Goal: Task Accomplishment & Management: Complete application form

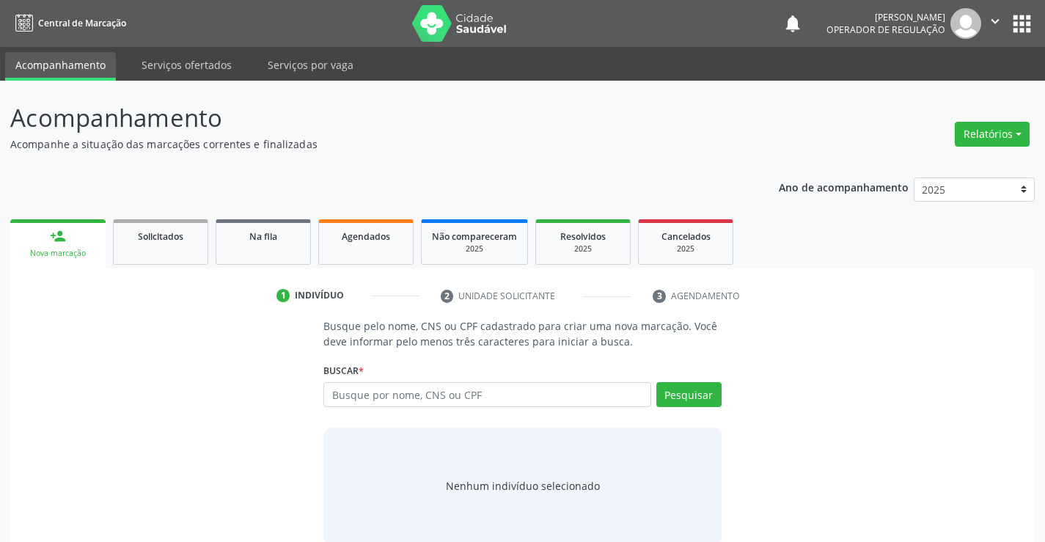
click at [444, 393] on input "text" at bounding box center [486, 394] width 327 height 25
type input "700500122920058"
click at [696, 395] on button "Pesquisar" at bounding box center [688, 394] width 65 height 25
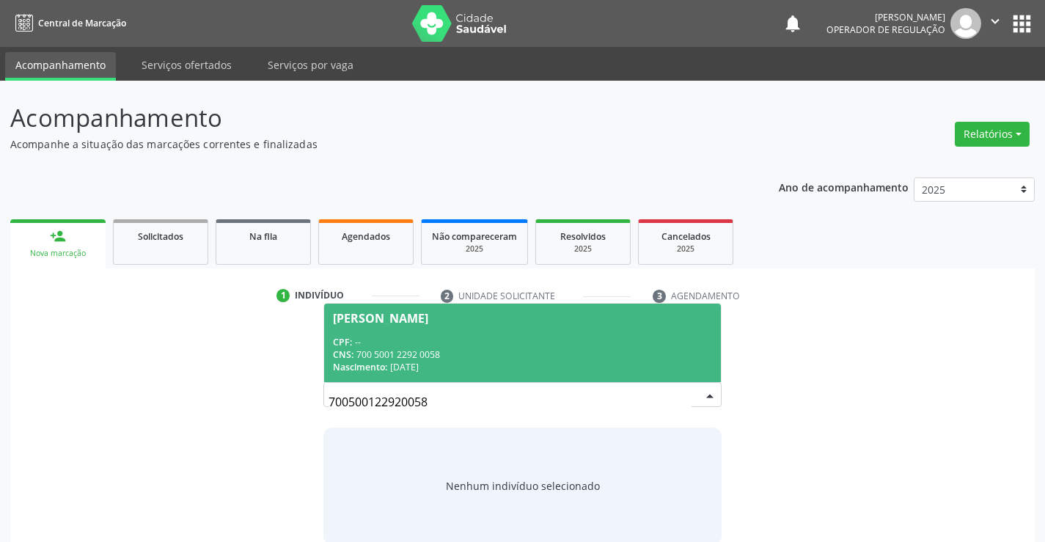
click at [438, 348] on div "CNS: 700 5001 2292 0058" at bounding box center [522, 354] width 378 height 12
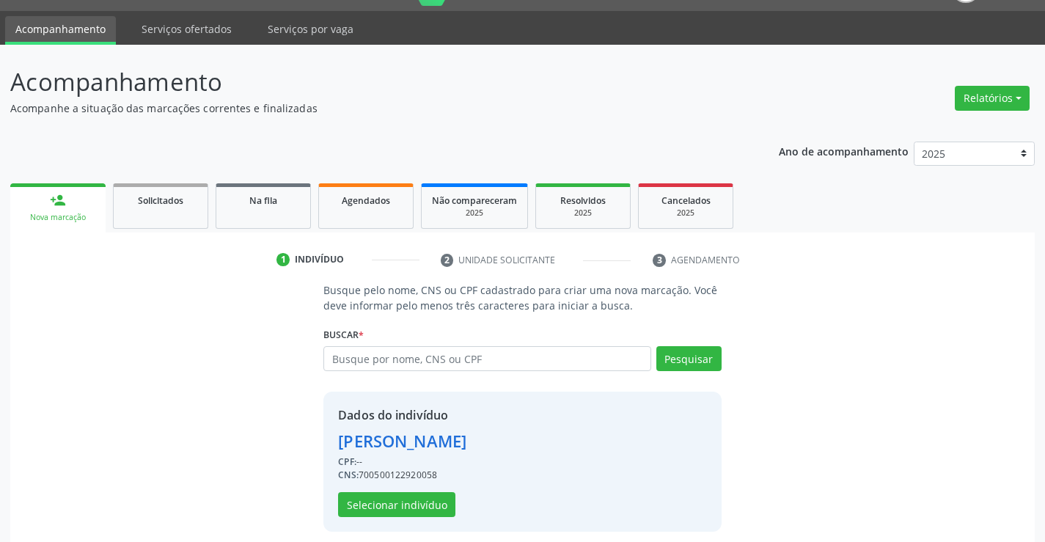
scroll to position [46, 0]
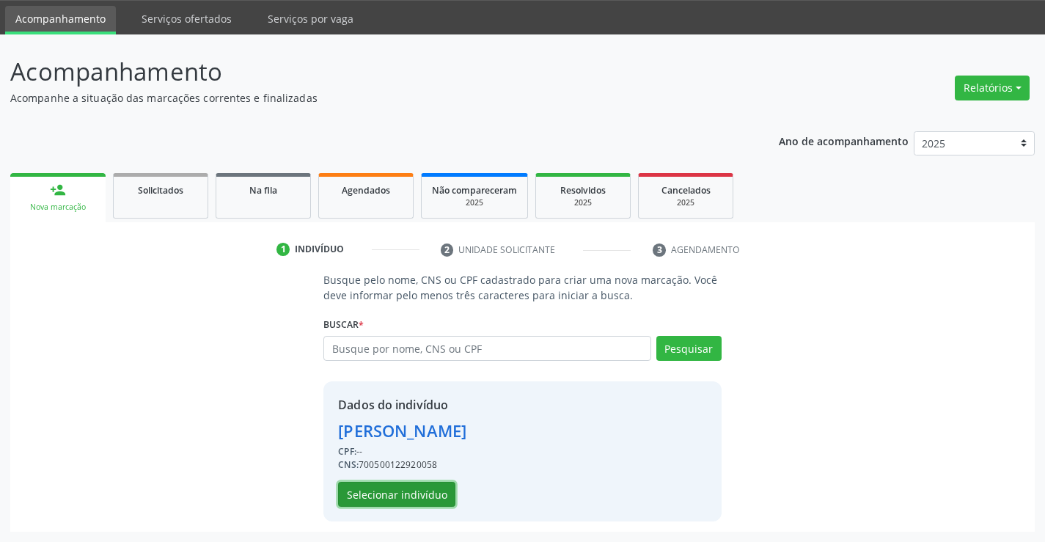
click at [385, 496] on button "Selecionar indivíduo" at bounding box center [396, 494] width 117 height 25
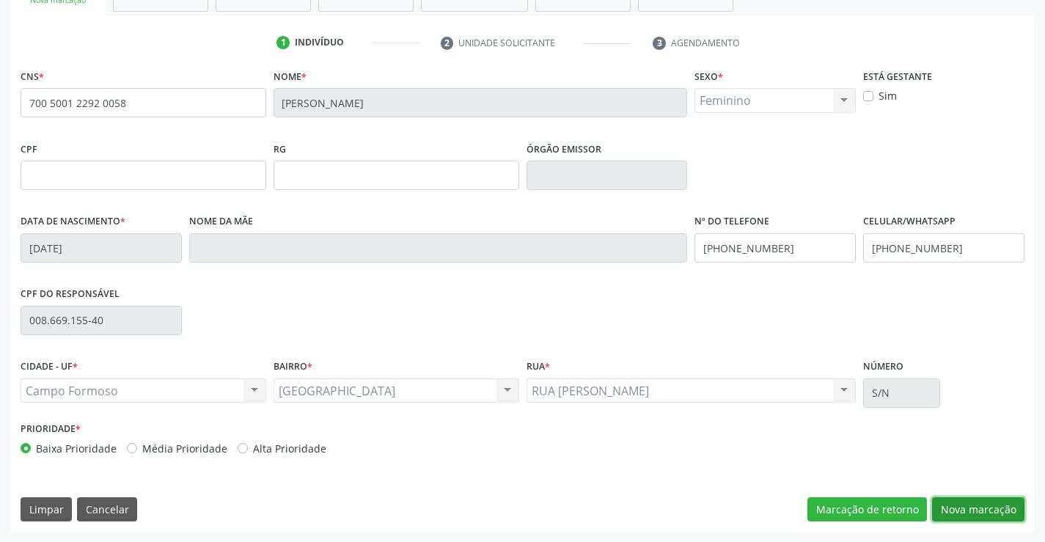
click at [979, 503] on button "Nova marcação" at bounding box center [978, 509] width 92 height 25
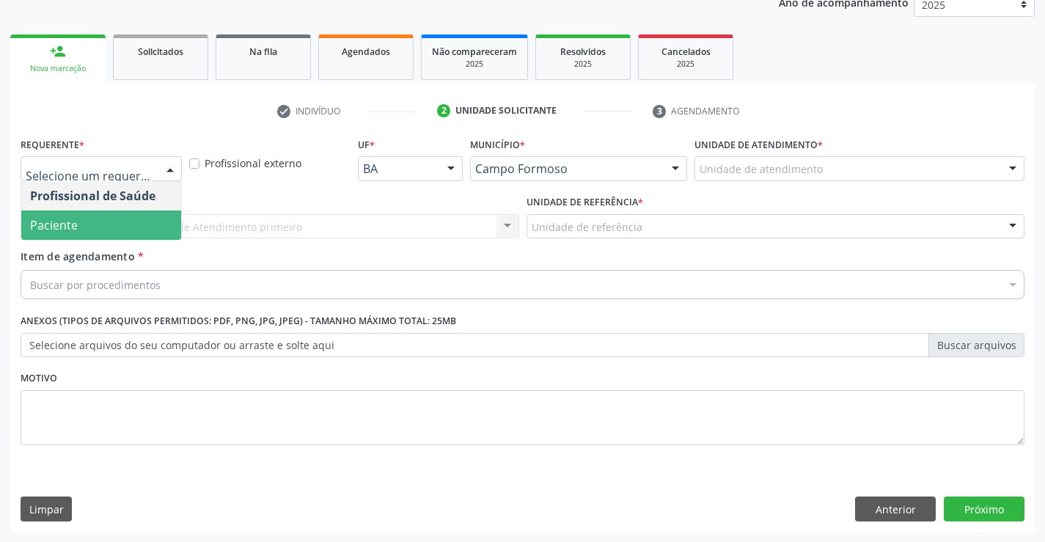
click at [70, 227] on span "Paciente" at bounding box center [54, 225] width 48 height 16
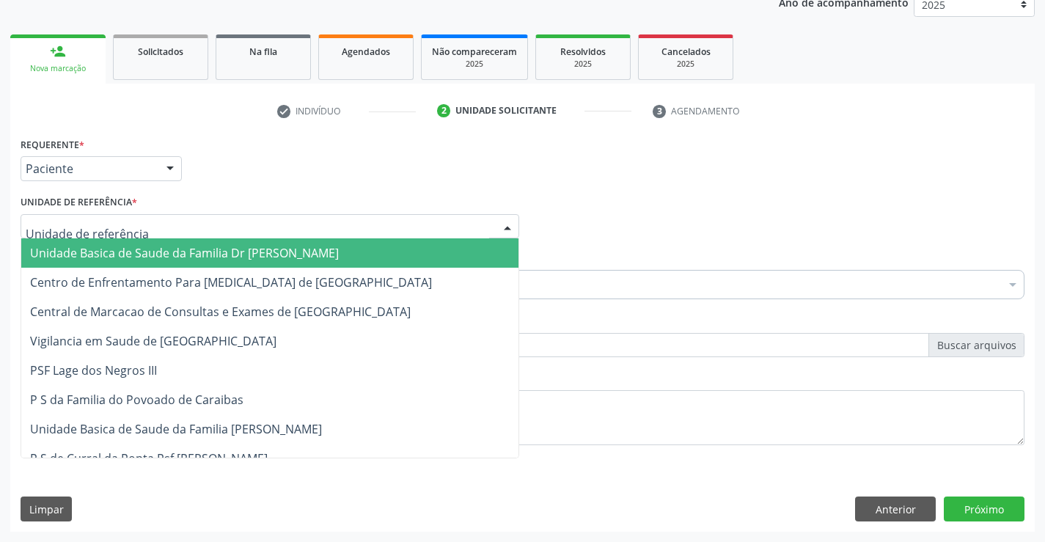
click at [122, 249] on span "Unidade Basica de Saude da Familia Dr [PERSON_NAME]" at bounding box center [184, 253] width 309 height 16
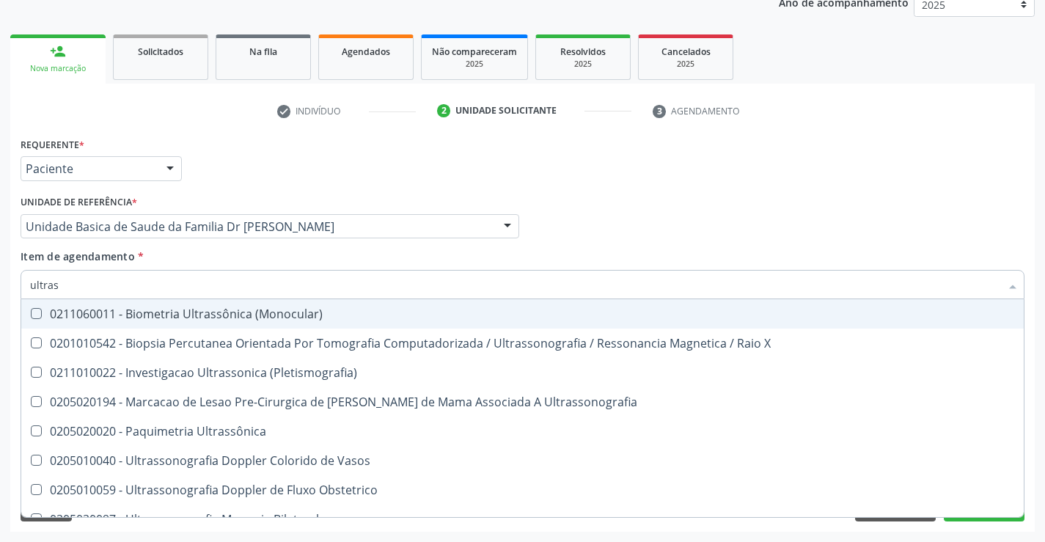
type input "ultrass"
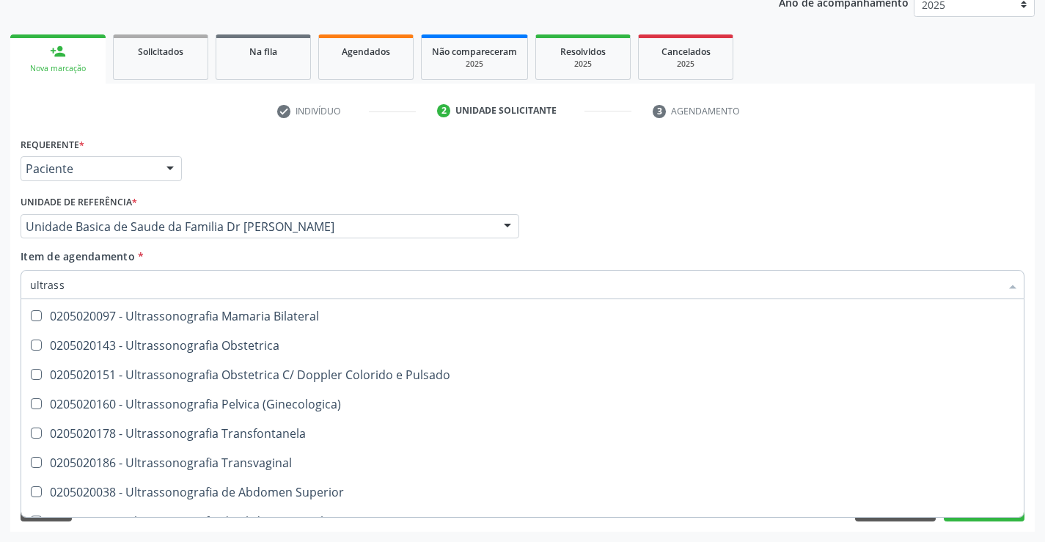
scroll to position [220, 0]
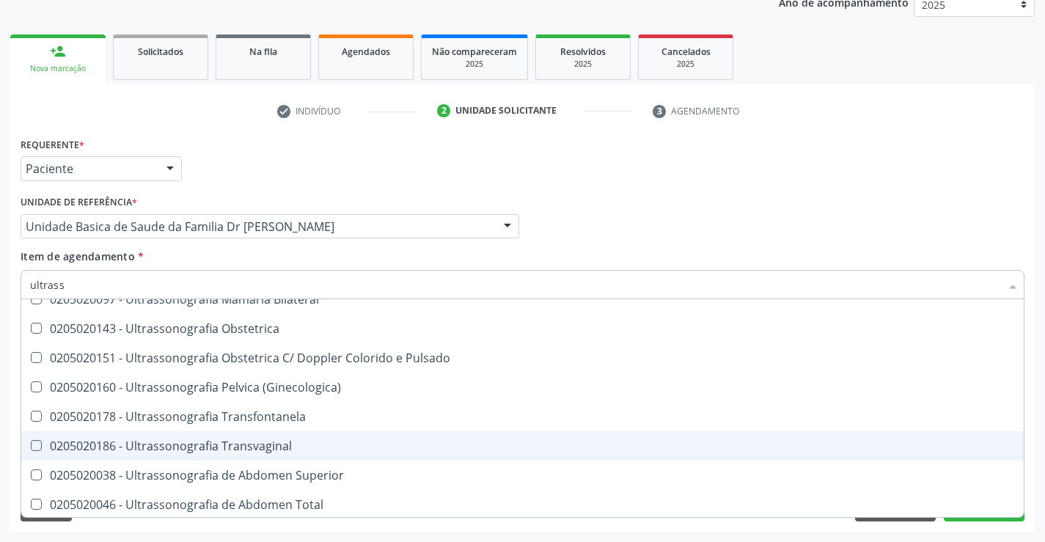
click at [352, 442] on div "0205020186 - Ultrassonografia Transvaginal" at bounding box center [522, 446] width 985 height 12
checkbox Transvaginal "true"
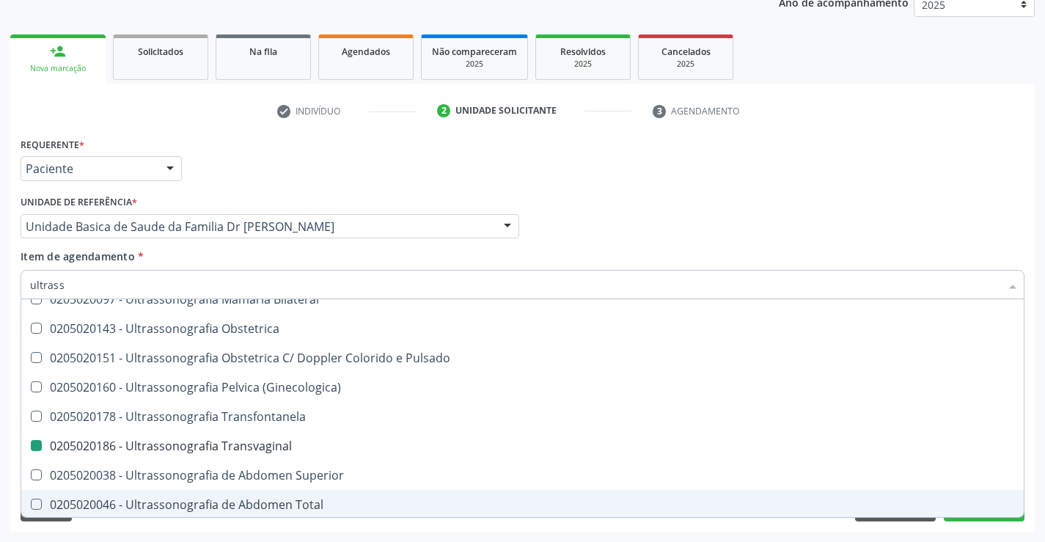
click at [1035, 483] on div "Acompanhamento Acompanhe a situação das marcações correntes e finalizadas Relat…" at bounding box center [522, 219] width 1045 height 646
checkbox X "true"
checkbox Transvaginal "false"
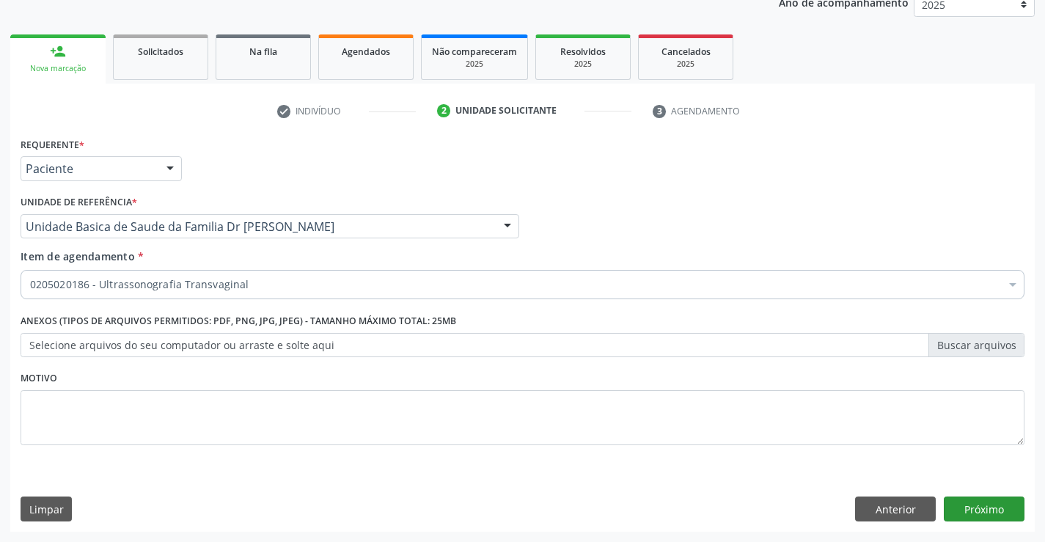
scroll to position [0, 0]
click at [984, 508] on button "Próximo" at bounding box center [984, 508] width 81 height 25
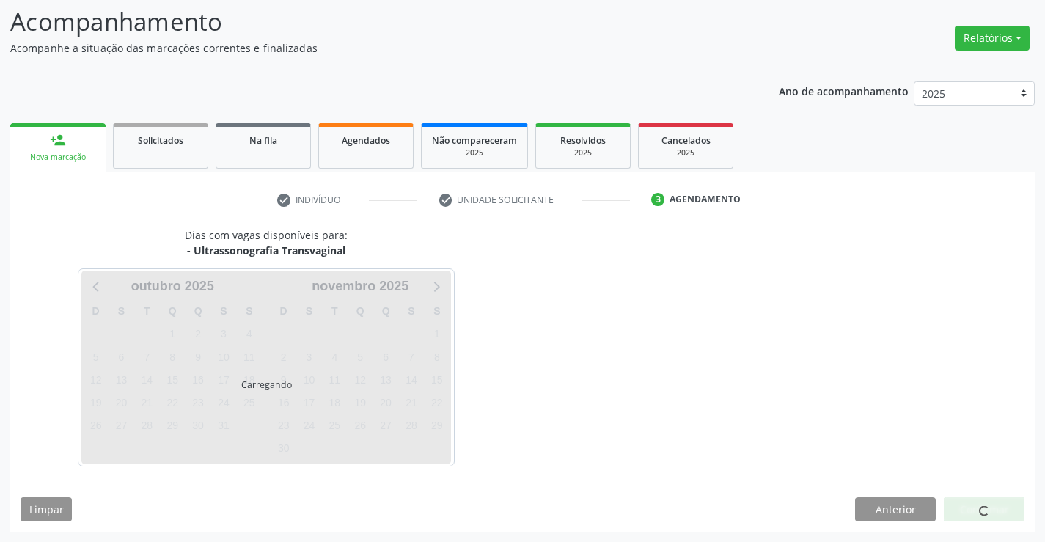
scroll to position [96, 0]
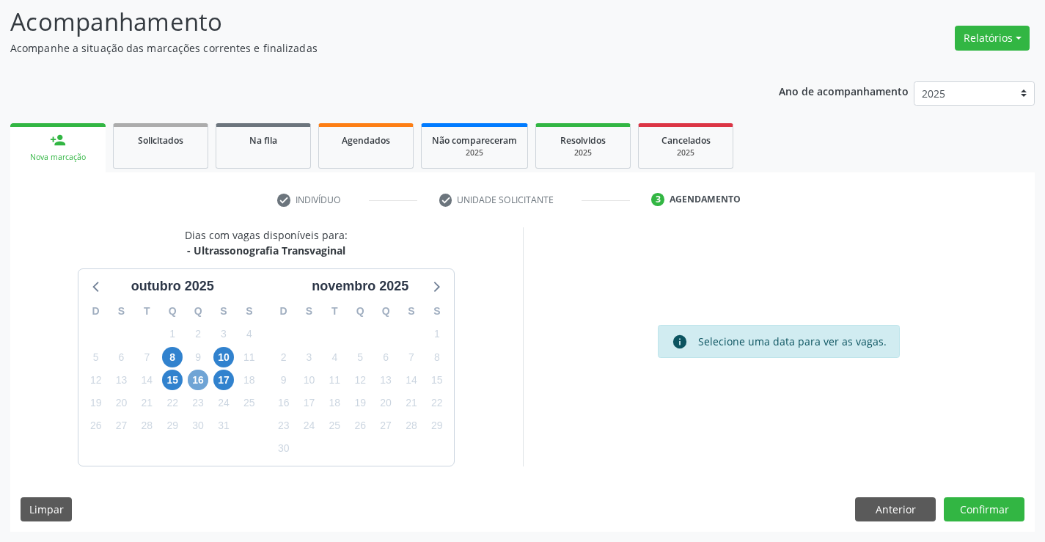
click at [199, 379] on span "16" at bounding box center [198, 380] width 21 height 21
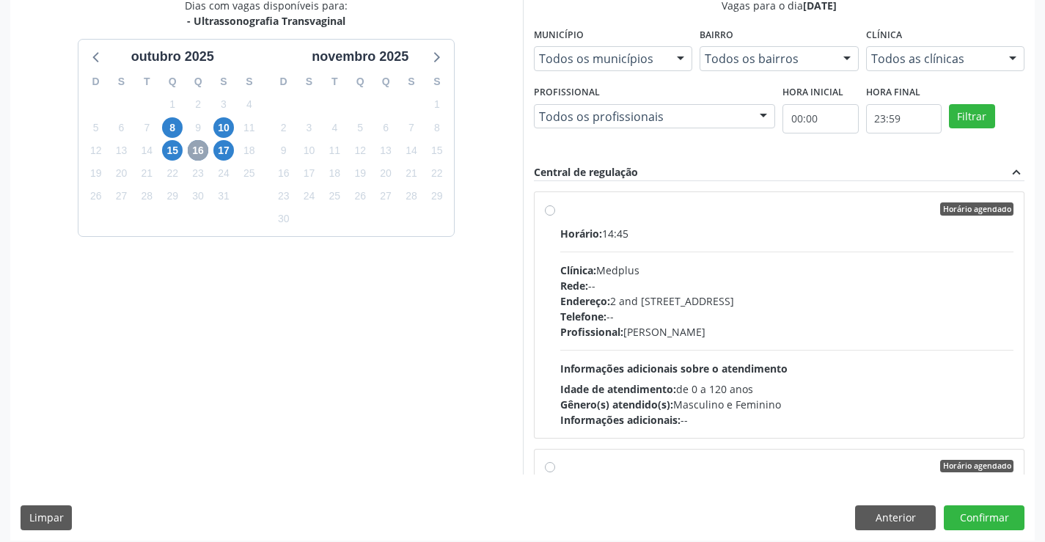
scroll to position [334, 0]
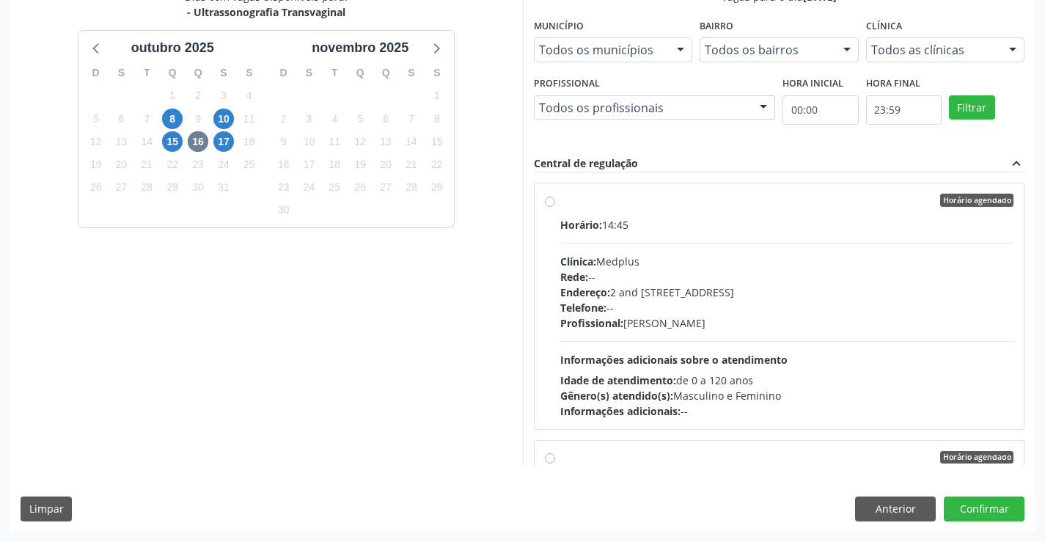
click at [669, 217] on div "Horário: 14:45" at bounding box center [787, 224] width 454 height 15
click at [555, 207] on input "Horário agendado Horário: 14:45 Clínica: Medplus Rede: -- Endereço: 2 and [STRE…" at bounding box center [550, 200] width 10 height 13
radio input "true"
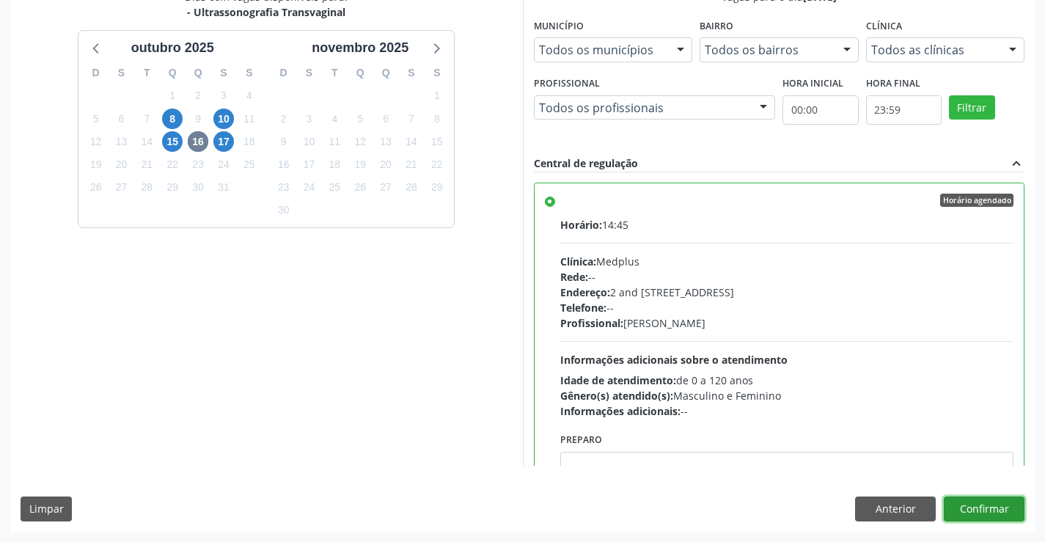
click at [986, 507] on button "Confirmar" at bounding box center [984, 508] width 81 height 25
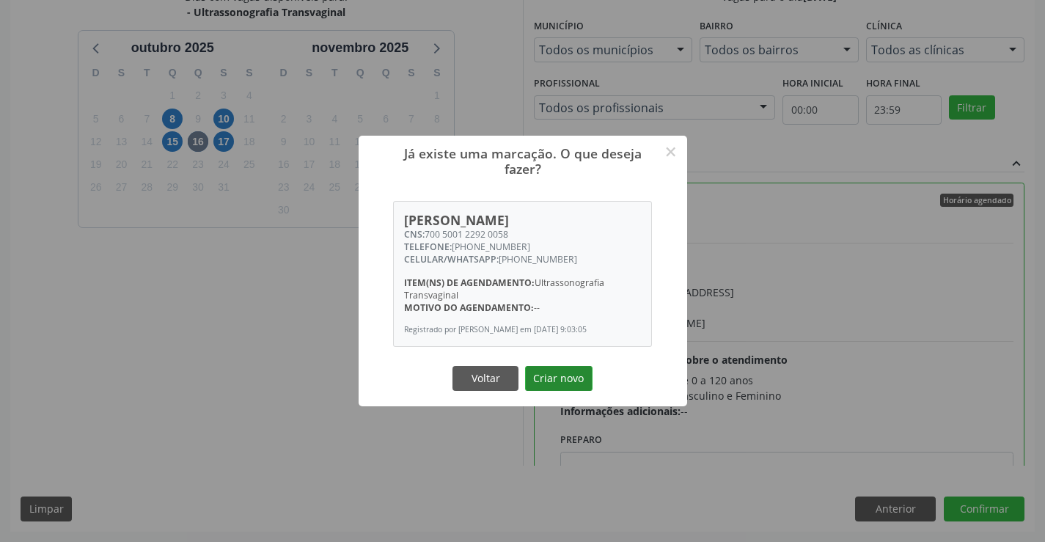
click at [552, 373] on button "Criar novo" at bounding box center [558, 378] width 67 height 25
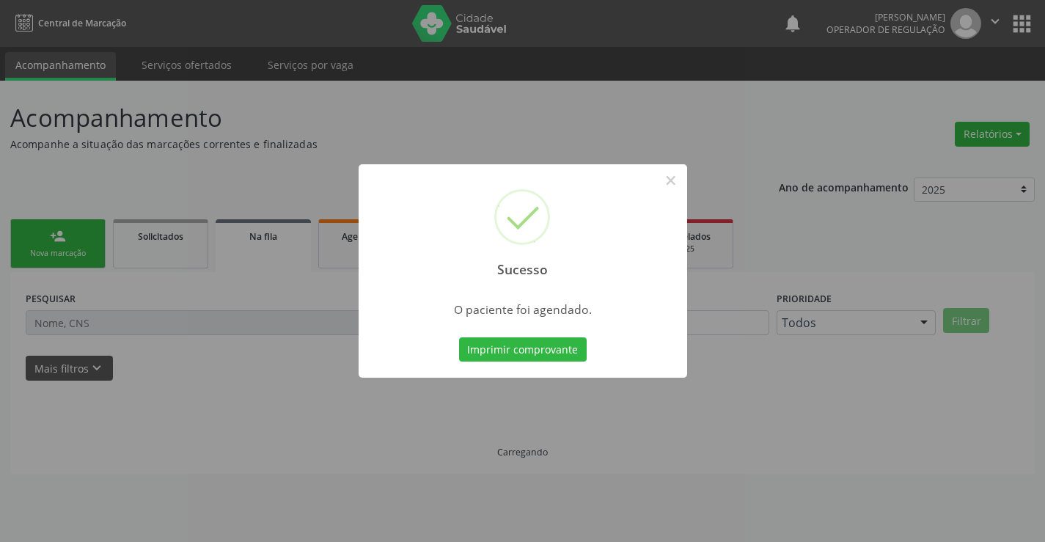
scroll to position [0, 0]
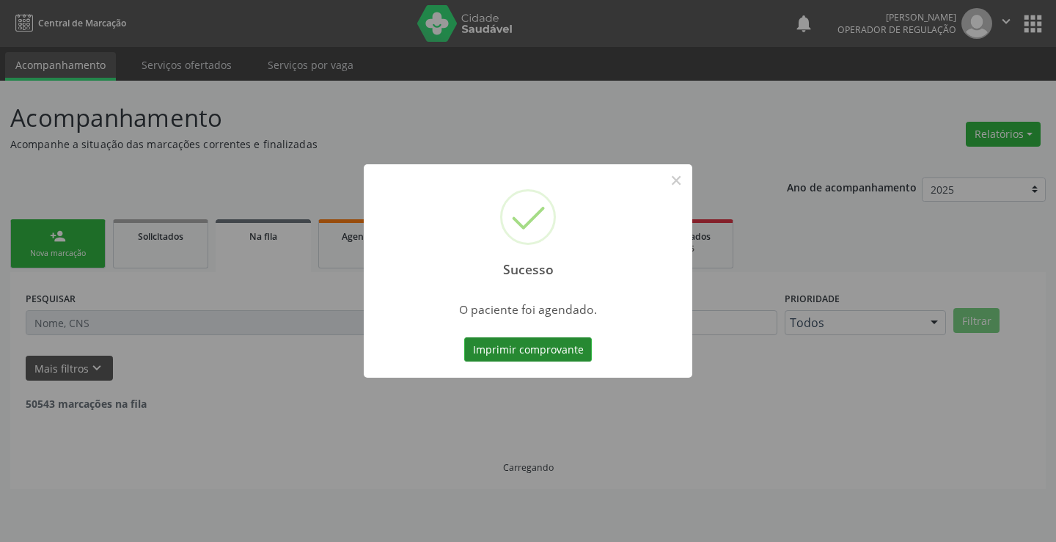
click at [535, 349] on button "Imprimir comprovante" at bounding box center [528, 349] width 128 height 25
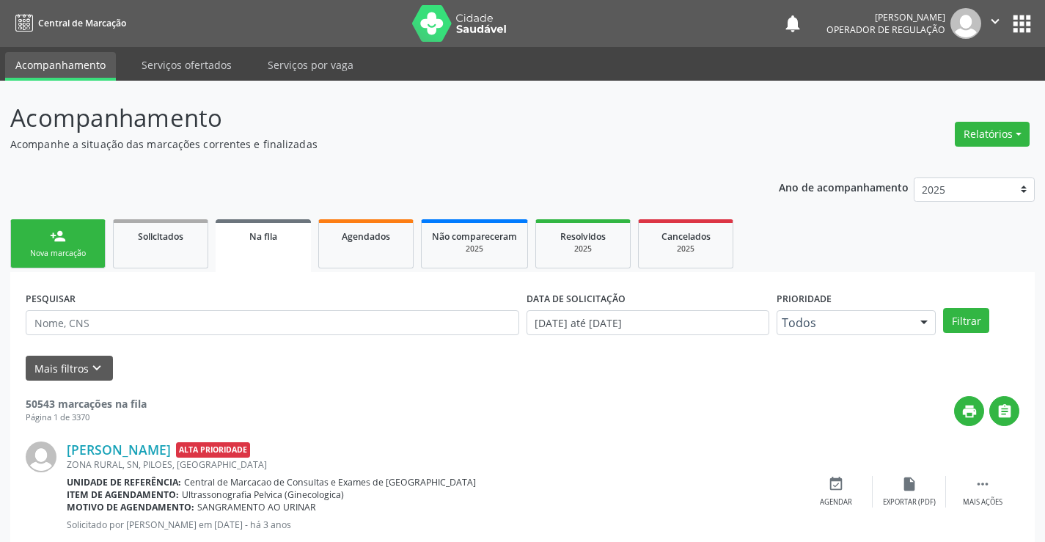
click at [94, 244] on link "person_add Nova marcação" at bounding box center [57, 243] width 95 height 49
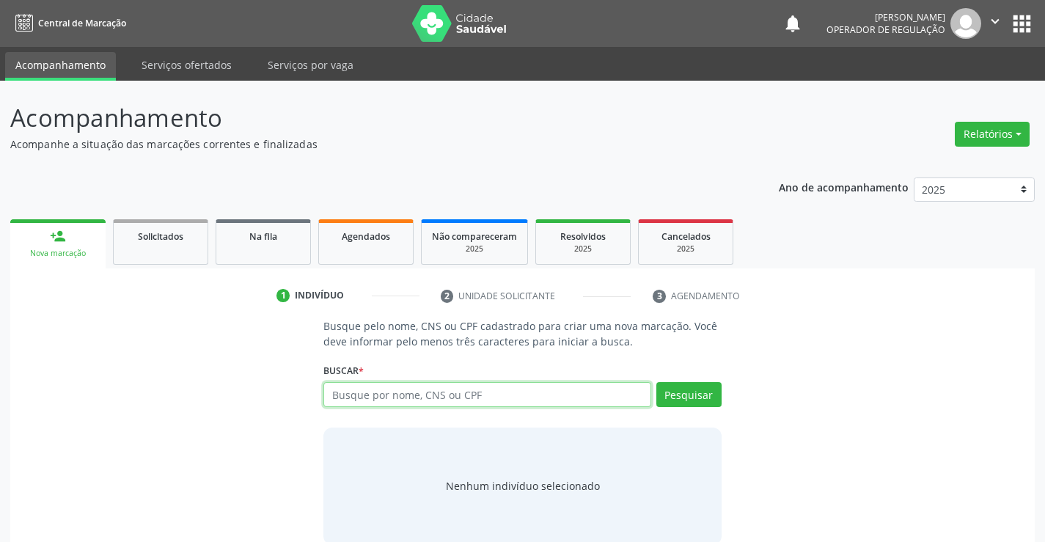
click at [447, 396] on input "text" at bounding box center [486, 394] width 327 height 25
type input "708000855053224"
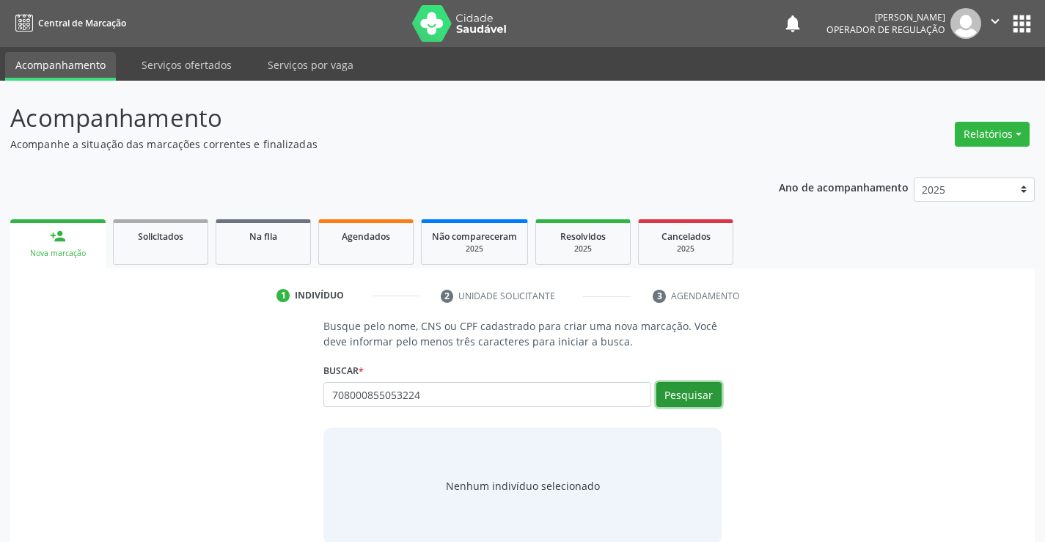
click at [692, 383] on button "Pesquisar" at bounding box center [688, 394] width 65 height 25
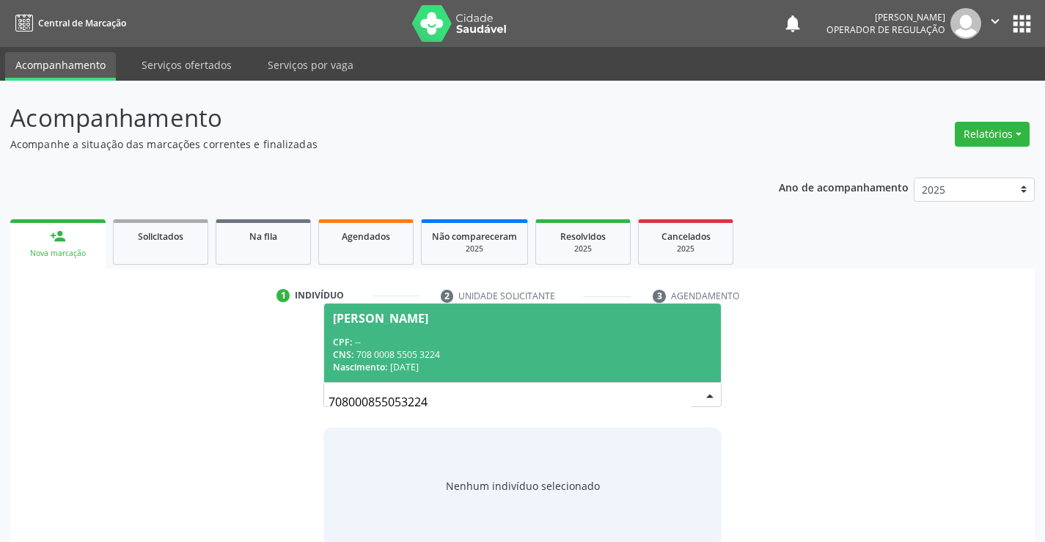
click at [499, 333] on span "[PERSON_NAME] CPF: -- CNS: 708 0008 5505 3224 Nascimento: [DATE]" at bounding box center [522, 343] width 396 height 78
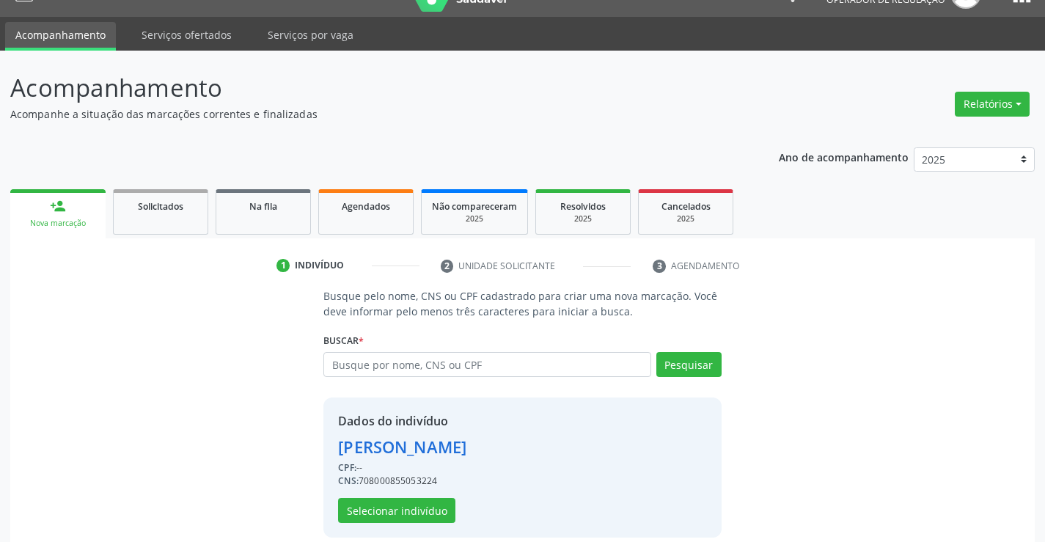
scroll to position [46, 0]
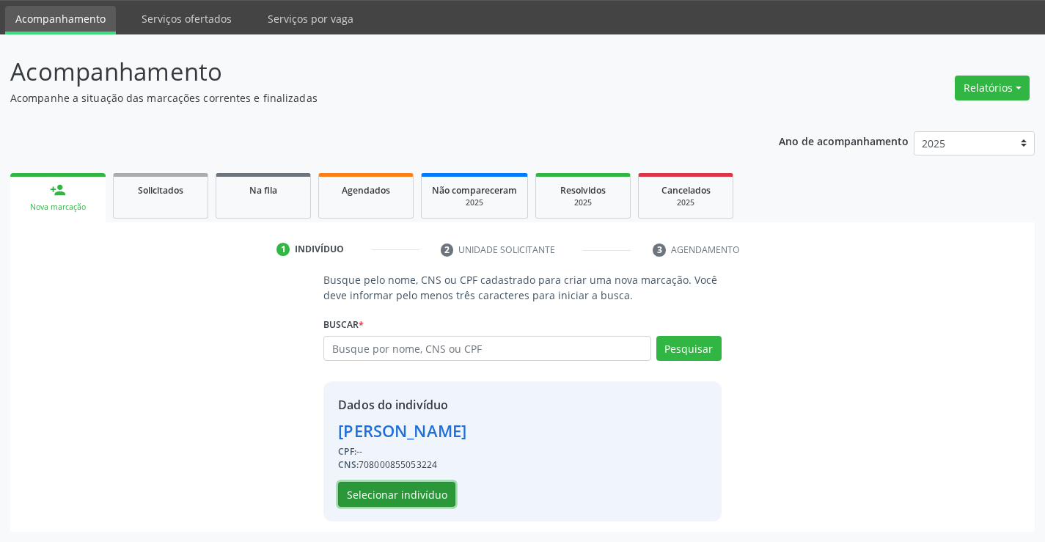
click at [404, 491] on button "Selecionar indivíduo" at bounding box center [396, 494] width 117 height 25
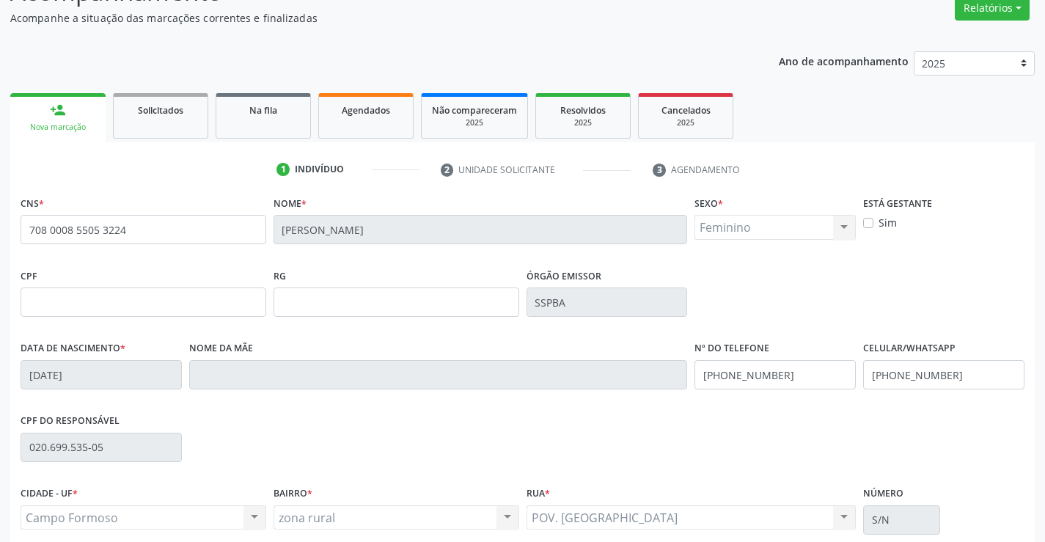
scroll to position [253, 0]
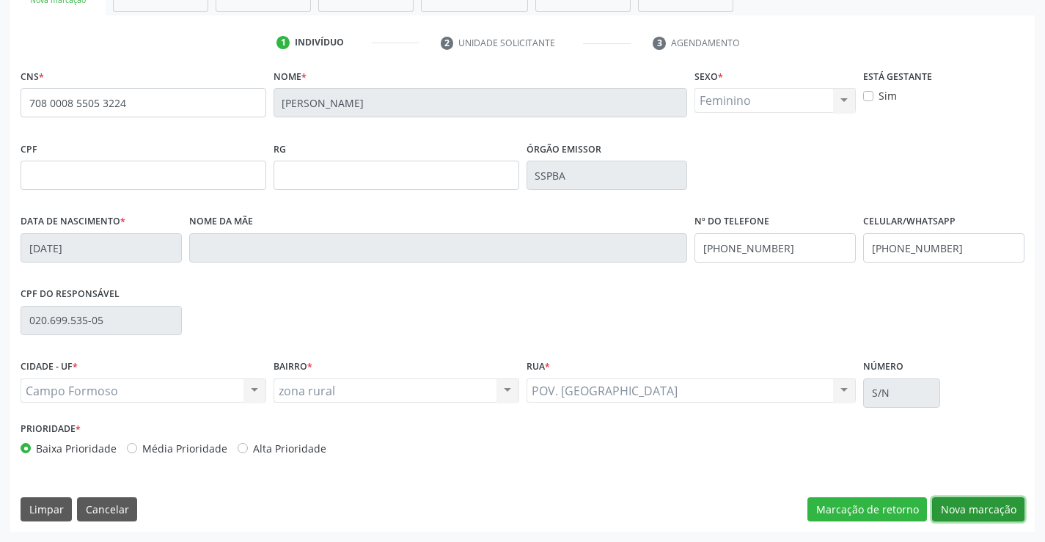
click at [968, 504] on button "Nova marcação" at bounding box center [978, 509] width 92 height 25
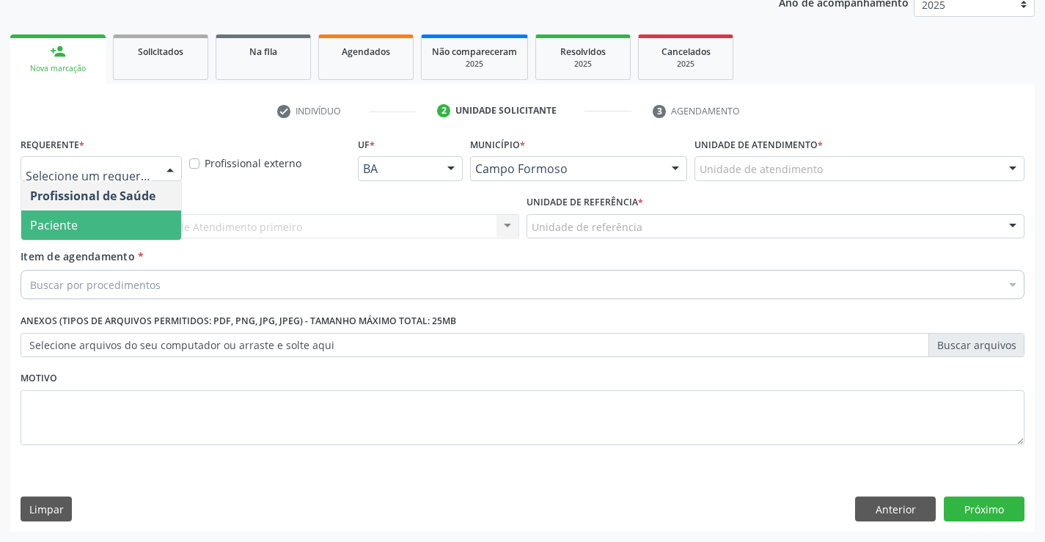
click at [66, 224] on span "Paciente" at bounding box center [54, 225] width 48 height 16
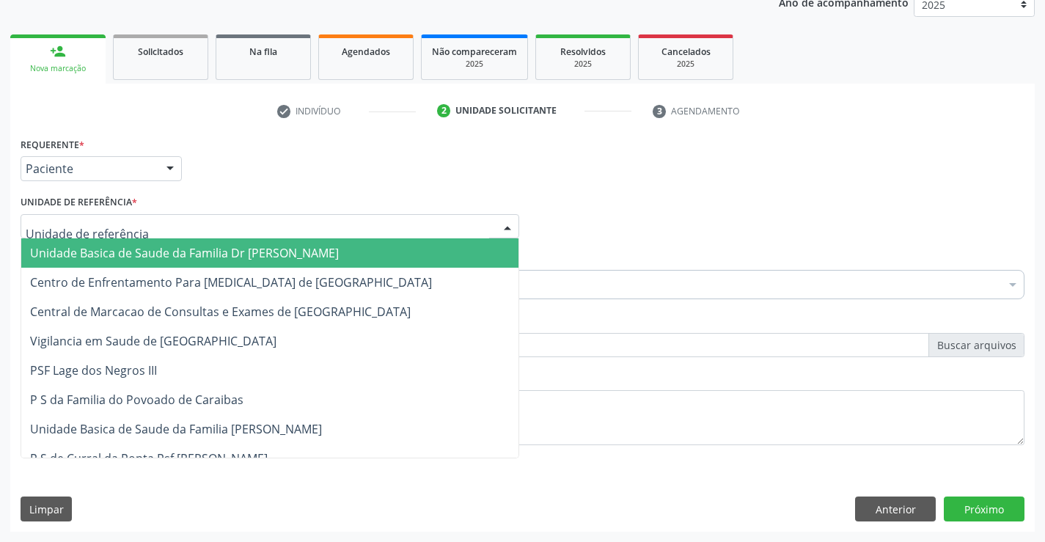
click at [89, 257] on span "Unidade Basica de Saude da Familia Dr [PERSON_NAME]" at bounding box center [184, 253] width 309 height 16
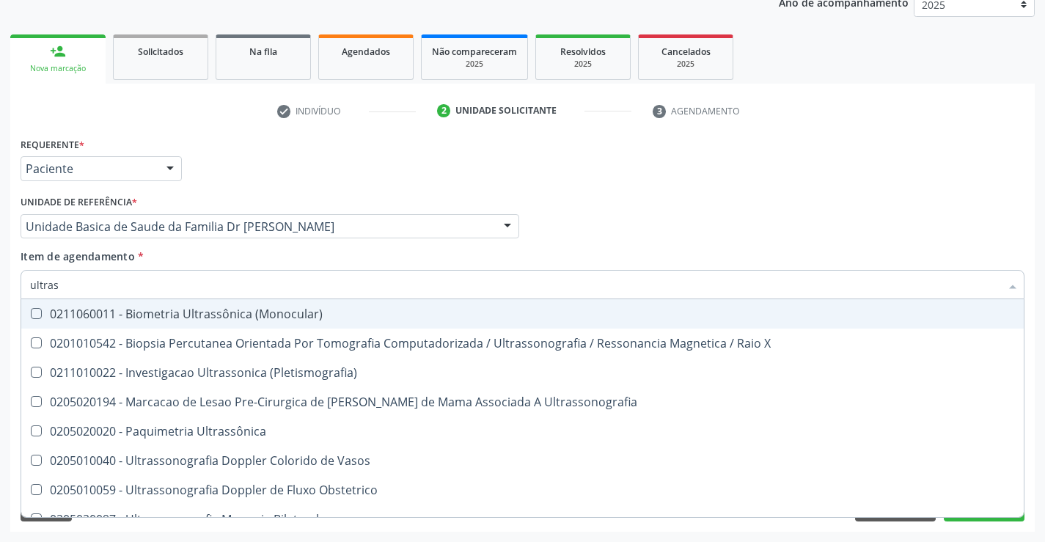
type input "ultrass"
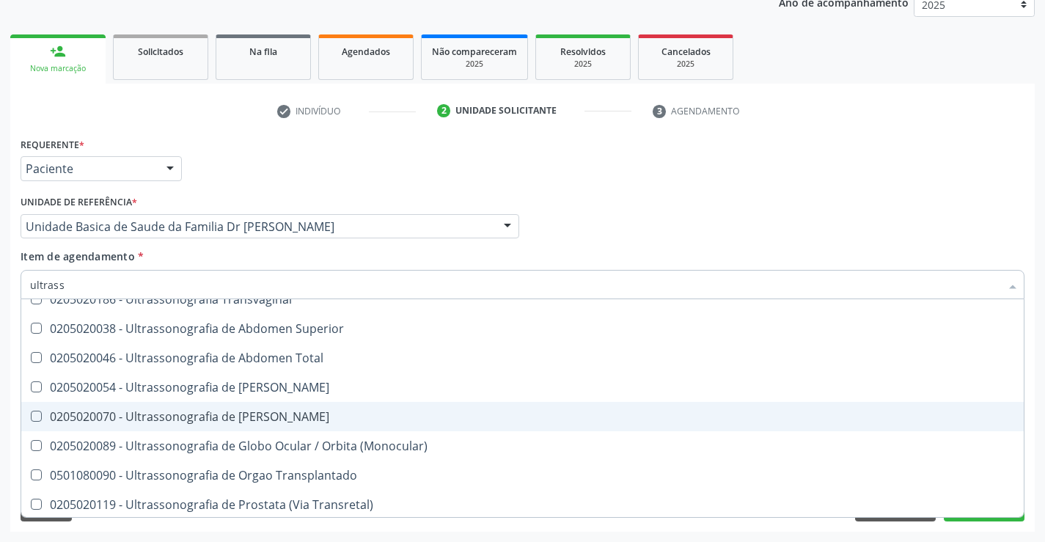
scroll to position [293, 0]
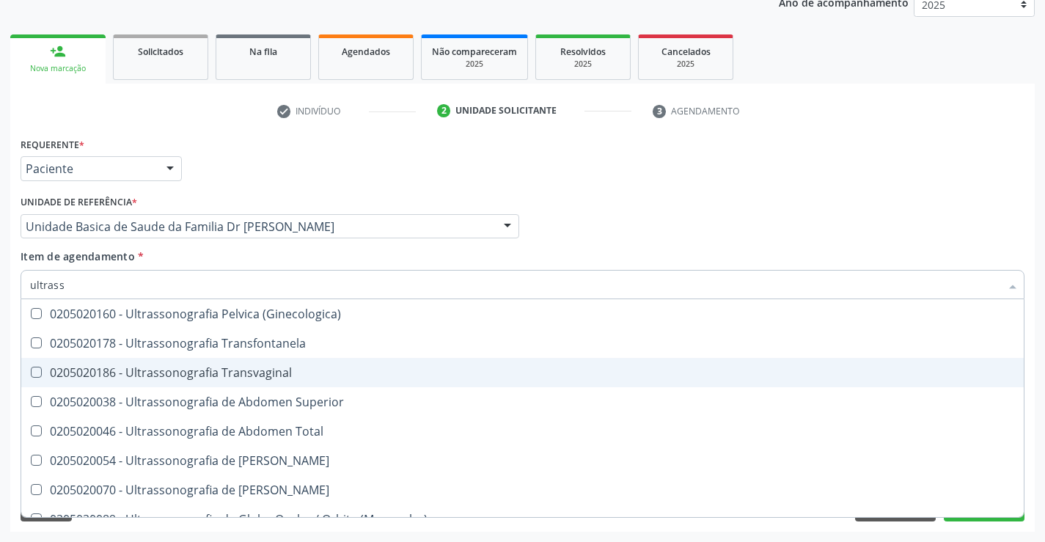
click at [319, 367] on div "0205020186 - Ultrassonografia Transvaginal" at bounding box center [522, 373] width 985 height 12
checkbox Transvaginal "true"
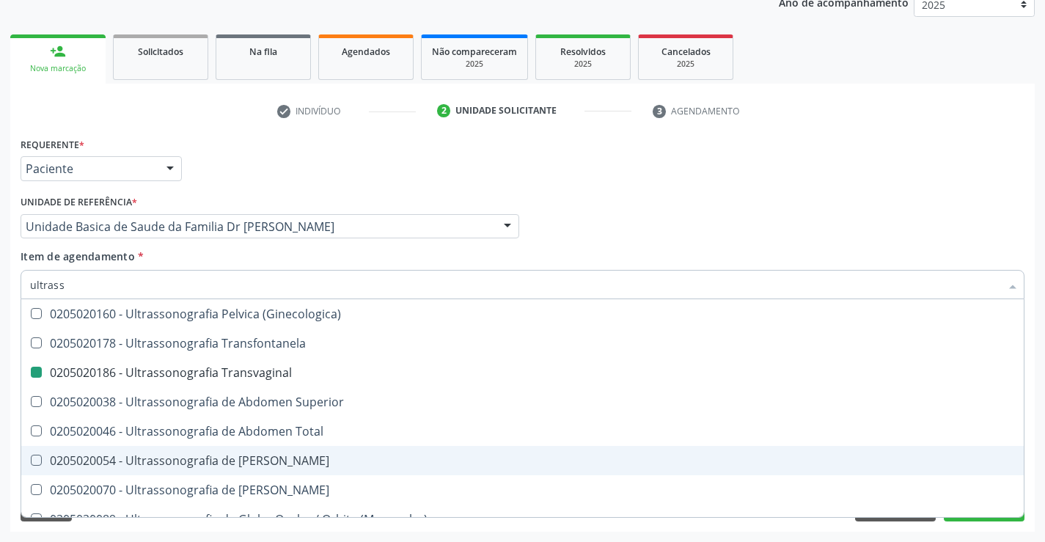
click at [1043, 447] on div "Acompanhamento Acompanhe a situação das marcações correntes e finalizadas Relat…" at bounding box center [522, 219] width 1045 height 646
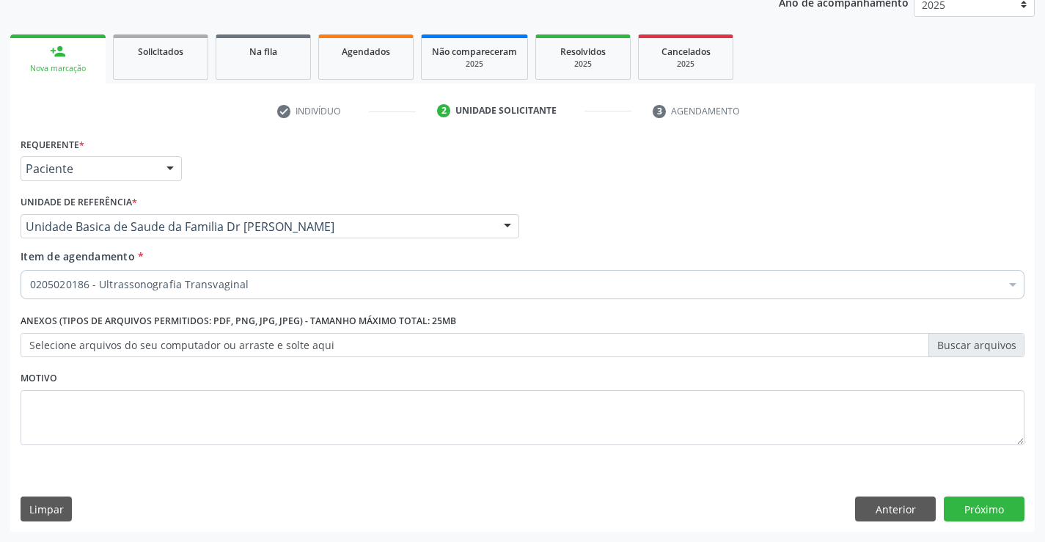
scroll to position [0, 0]
click at [988, 507] on button "Próximo" at bounding box center [984, 508] width 81 height 25
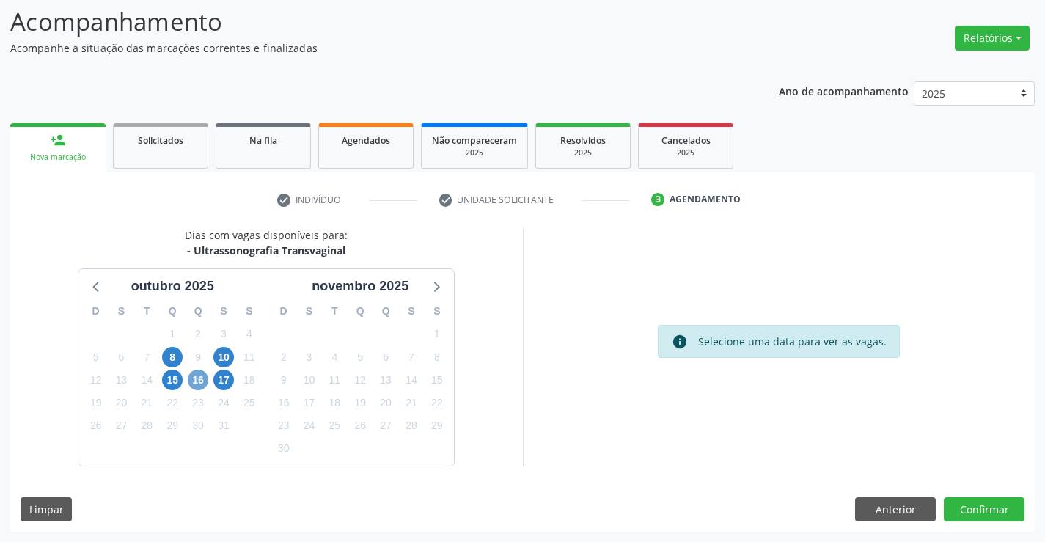
click at [196, 378] on span "16" at bounding box center [198, 380] width 21 height 21
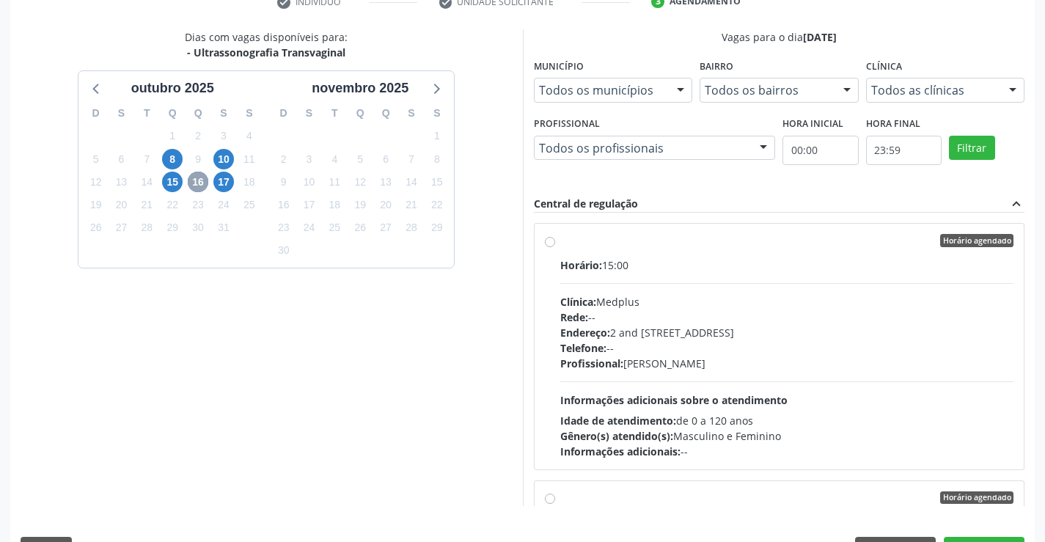
scroll to position [334, 0]
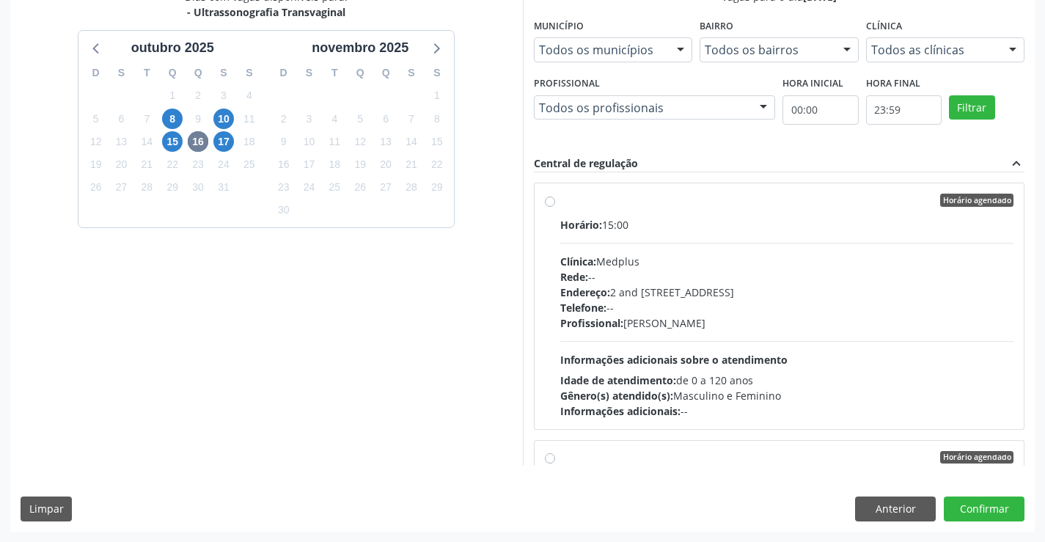
click at [721, 212] on label "Horário agendado Horário: 15:00 Clínica: Medplus Rede: -- Endereço: 2 and [STRE…" at bounding box center [787, 306] width 454 height 225
click at [555, 207] on input "Horário agendado Horário: 15:00 Clínica: Medplus Rede: -- Endereço: 2 and [STRE…" at bounding box center [550, 200] width 10 height 13
radio input "true"
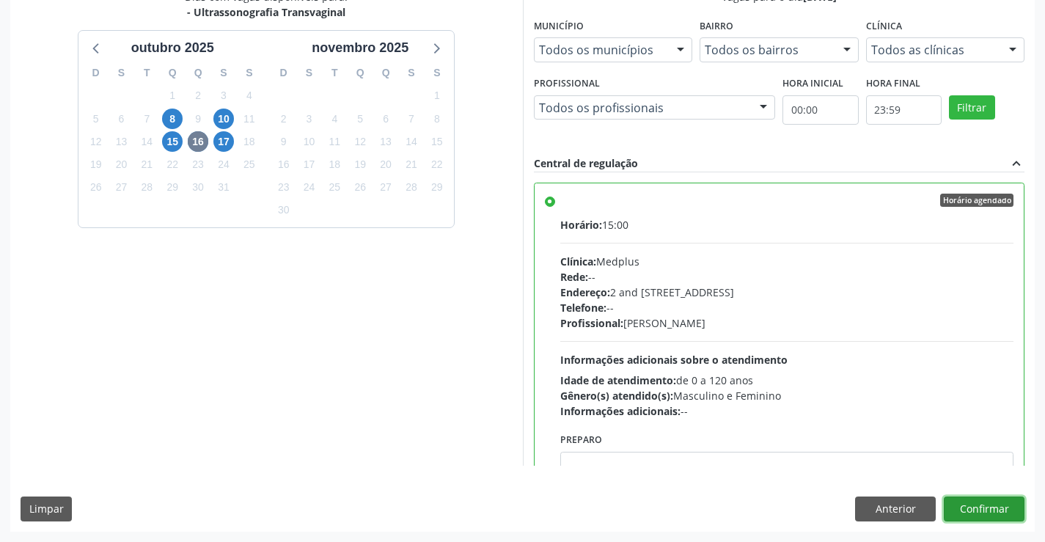
click at [979, 502] on button "Confirmar" at bounding box center [984, 508] width 81 height 25
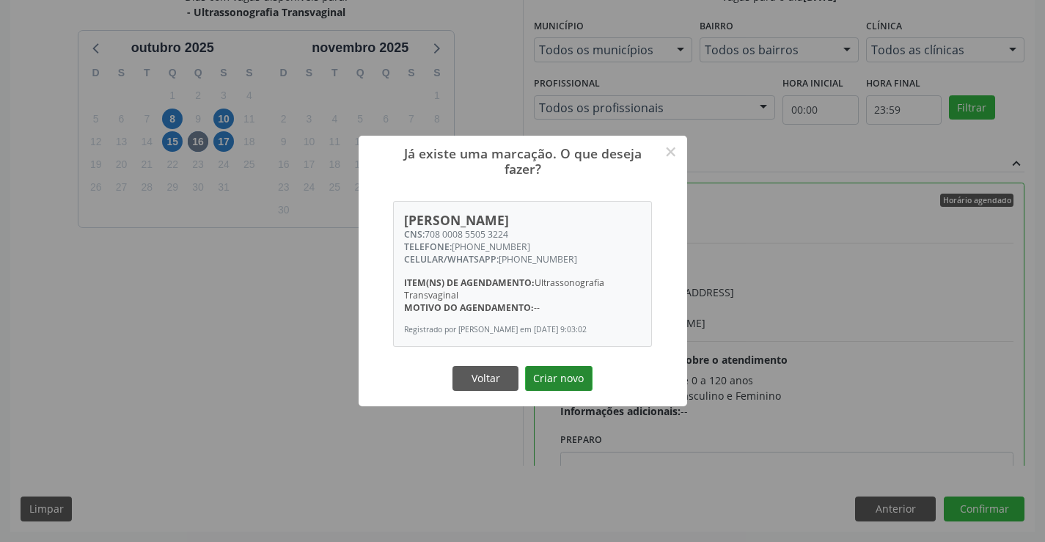
click at [556, 378] on button "Criar novo" at bounding box center [558, 378] width 67 height 25
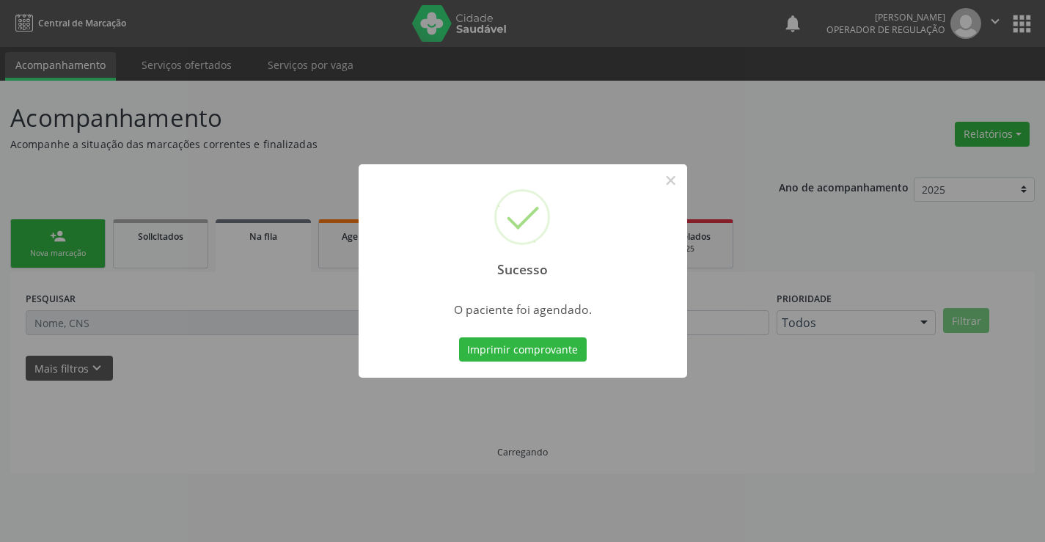
scroll to position [0, 0]
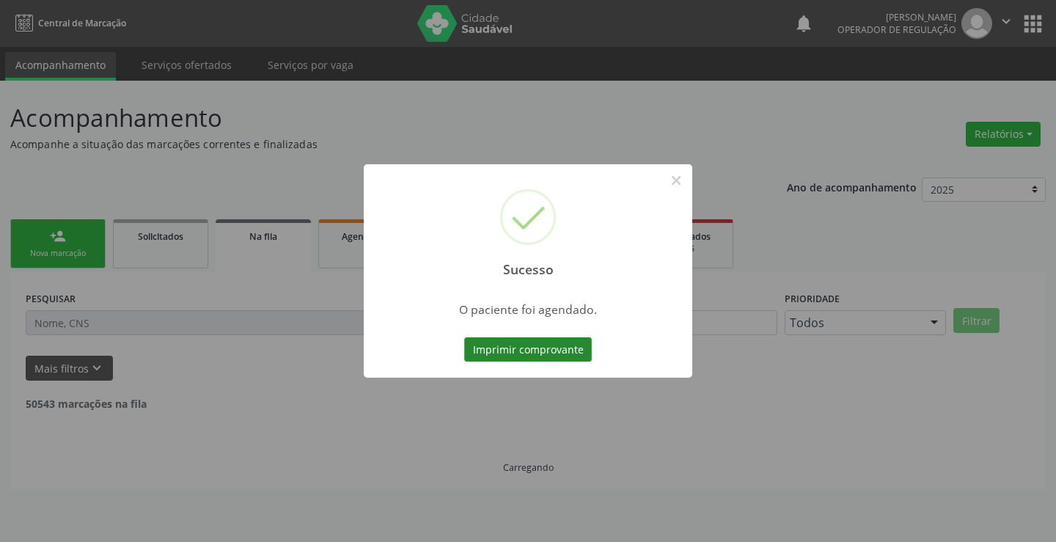
click at [539, 344] on button "Imprimir comprovante" at bounding box center [528, 349] width 128 height 25
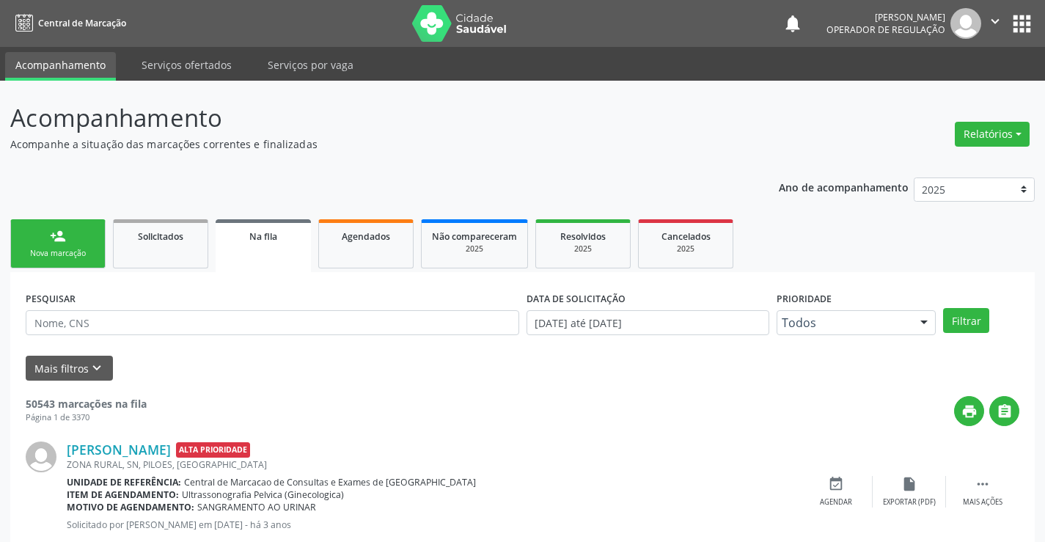
click at [55, 238] on div "person_add" at bounding box center [58, 236] width 16 height 16
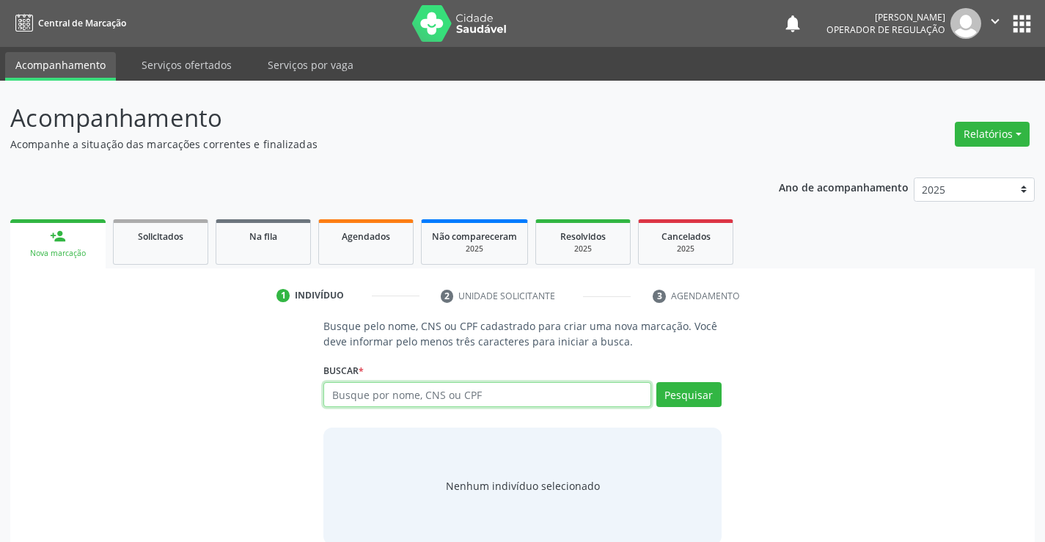
click at [561, 398] on input "text" at bounding box center [486, 394] width 327 height 25
type input "700308955719630"
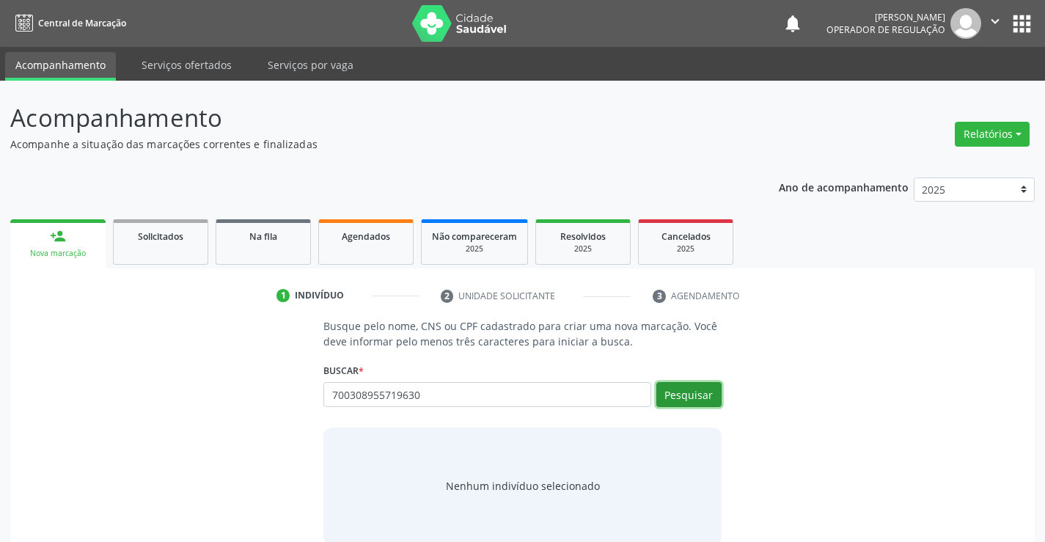
click at [689, 392] on button "Pesquisar" at bounding box center [688, 394] width 65 height 25
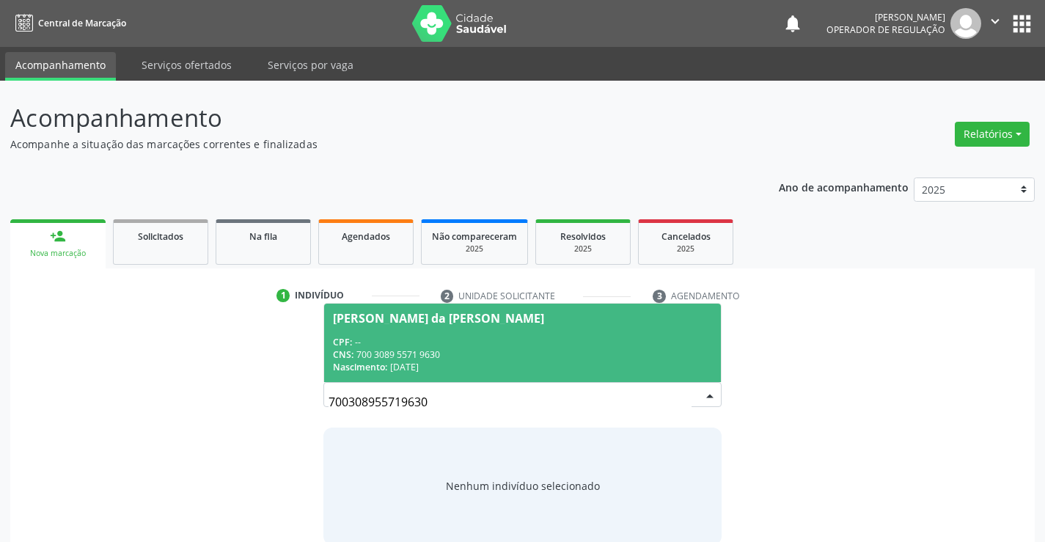
click at [406, 330] on span "[PERSON_NAME] da [PERSON_NAME] CPF: -- CNS: 700 3089 5571 9630 Nascimento: [DAT…" at bounding box center [522, 343] width 396 height 78
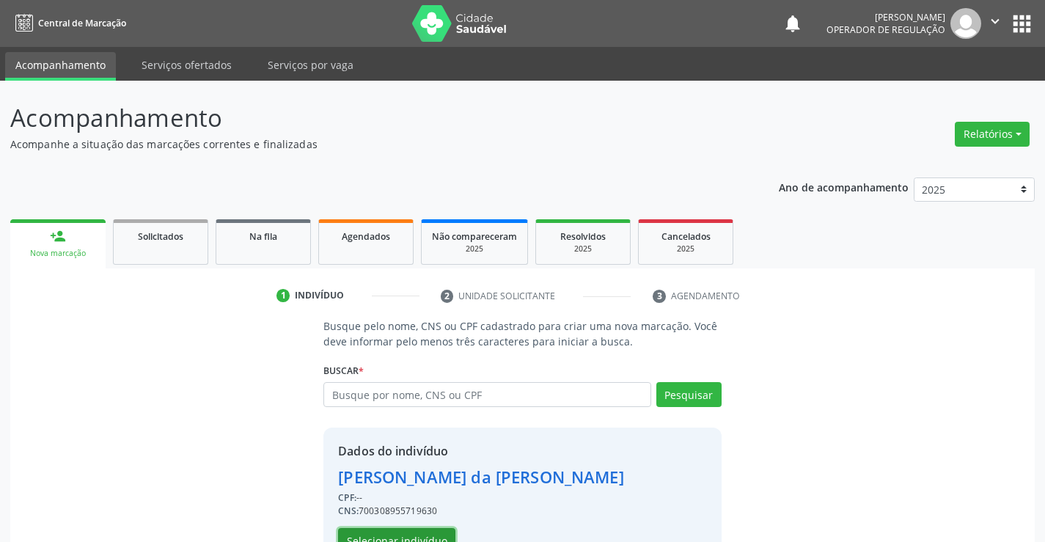
click at [392, 532] on button "Selecionar indivíduo" at bounding box center [396, 540] width 117 height 25
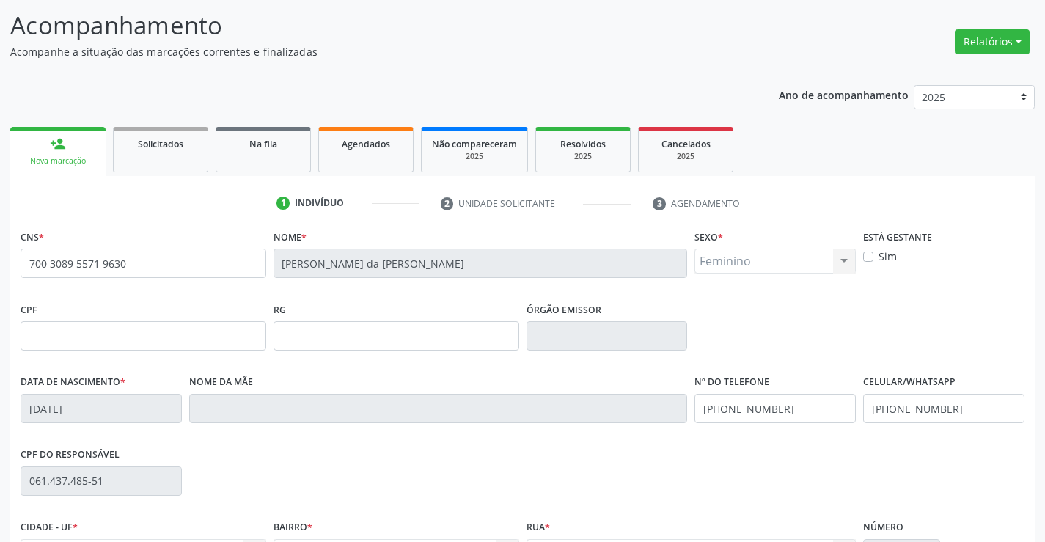
scroll to position [253, 0]
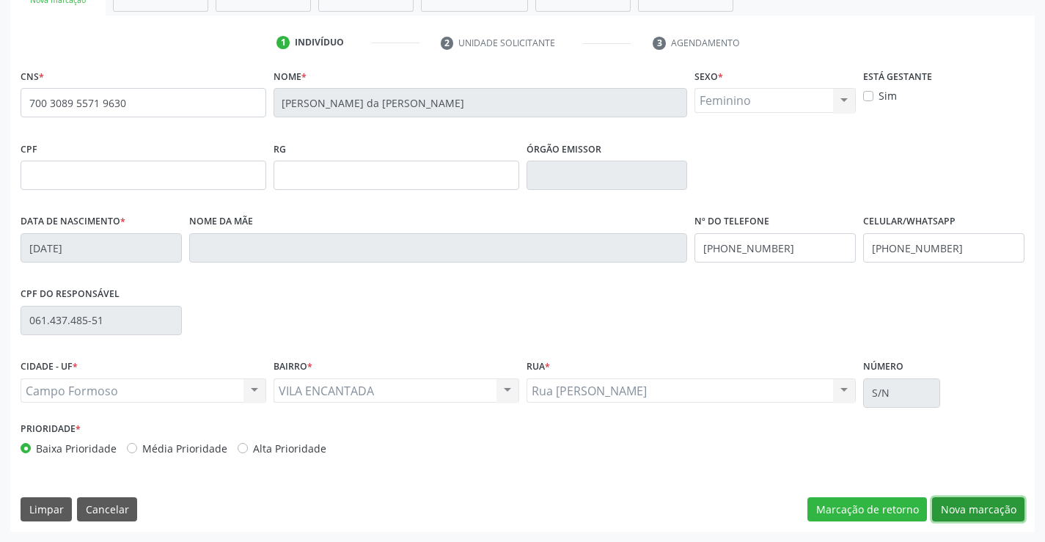
click at [974, 499] on button "Nova marcação" at bounding box center [978, 509] width 92 height 25
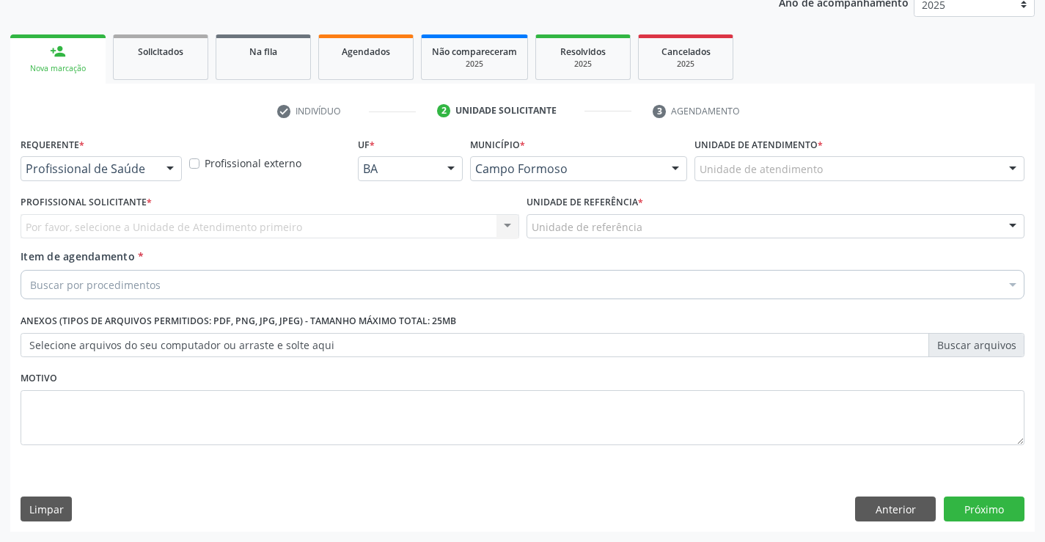
scroll to position [185, 0]
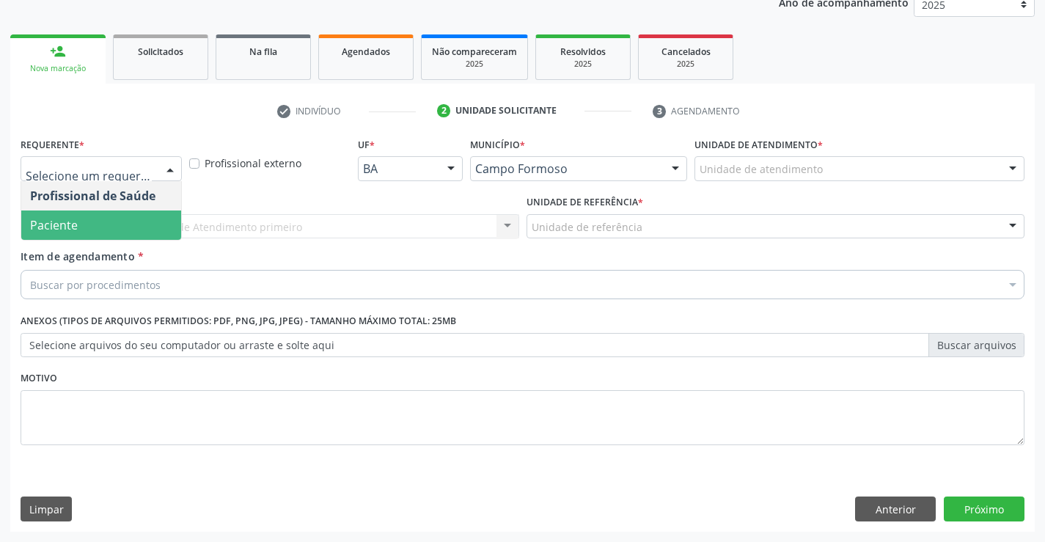
click at [67, 222] on span "Paciente" at bounding box center [54, 225] width 48 height 16
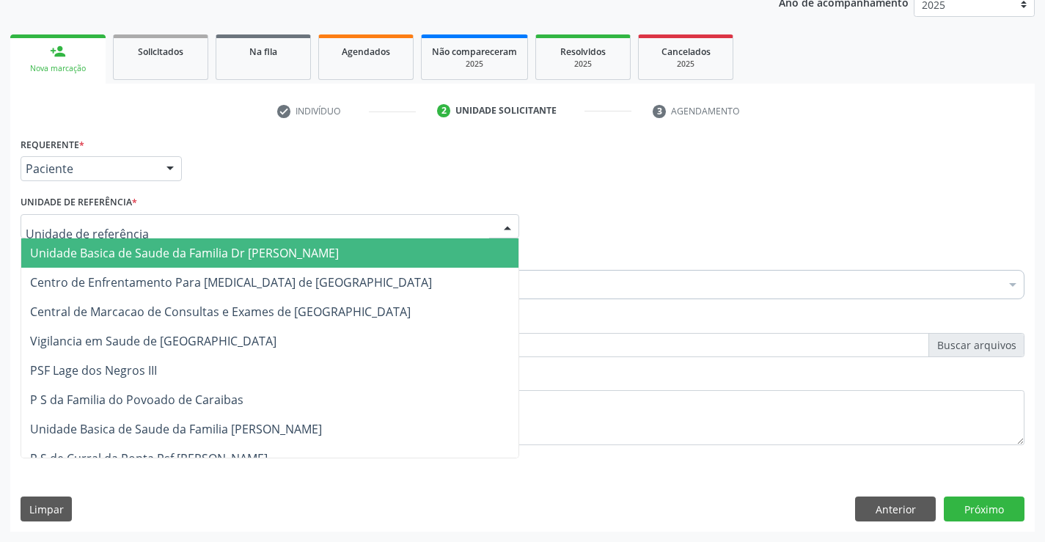
click at [84, 246] on span "Unidade Basica de Saude da Familia Dr [PERSON_NAME]" at bounding box center [184, 253] width 309 height 16
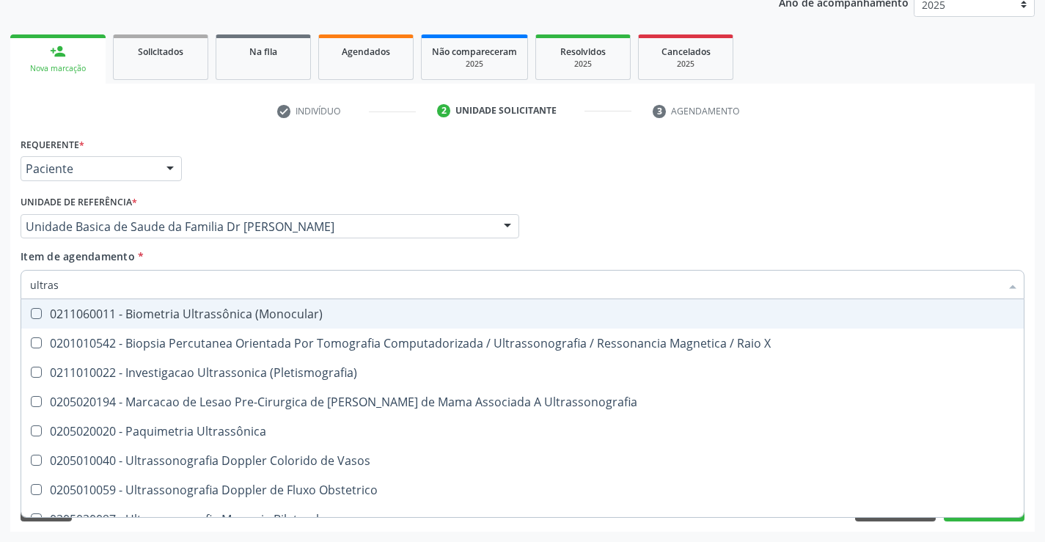
type input "ultrass"
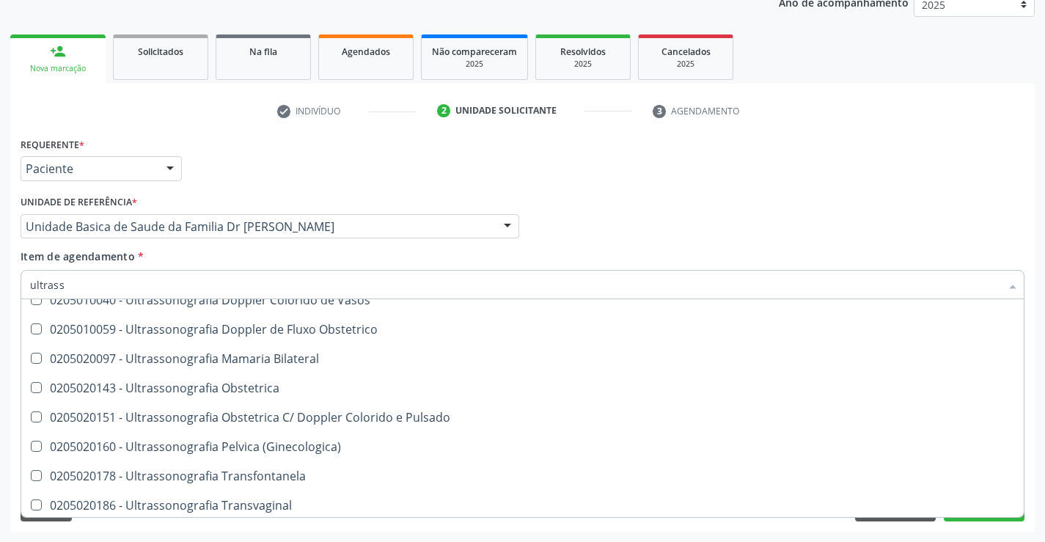
scroll to position [220, 0]
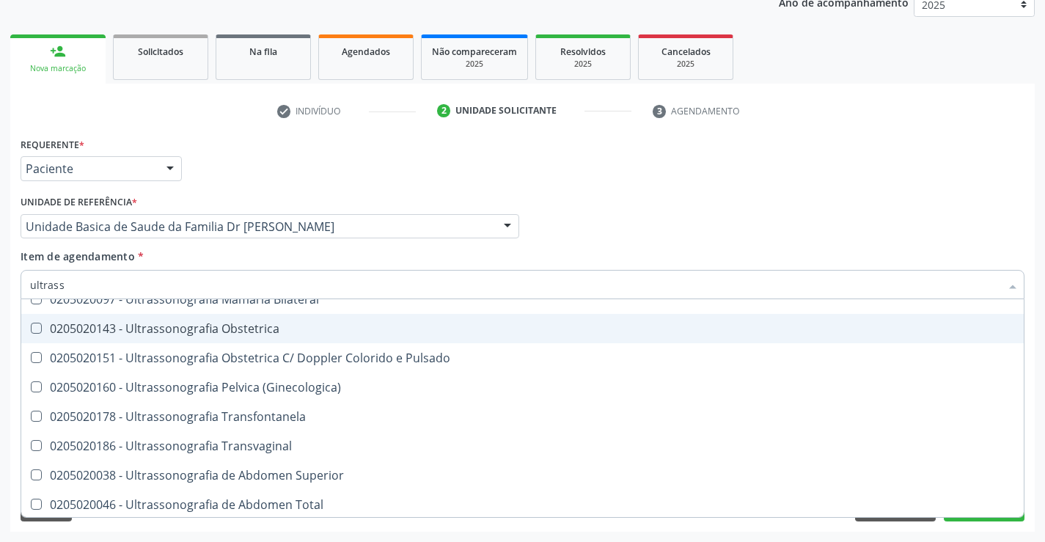
click at [303, 327] on div "0205020143 - Ultrassonografia Obstetrica" at bounding box center [522, 329] width 985 height 12
checkbox Obstetrica "true"
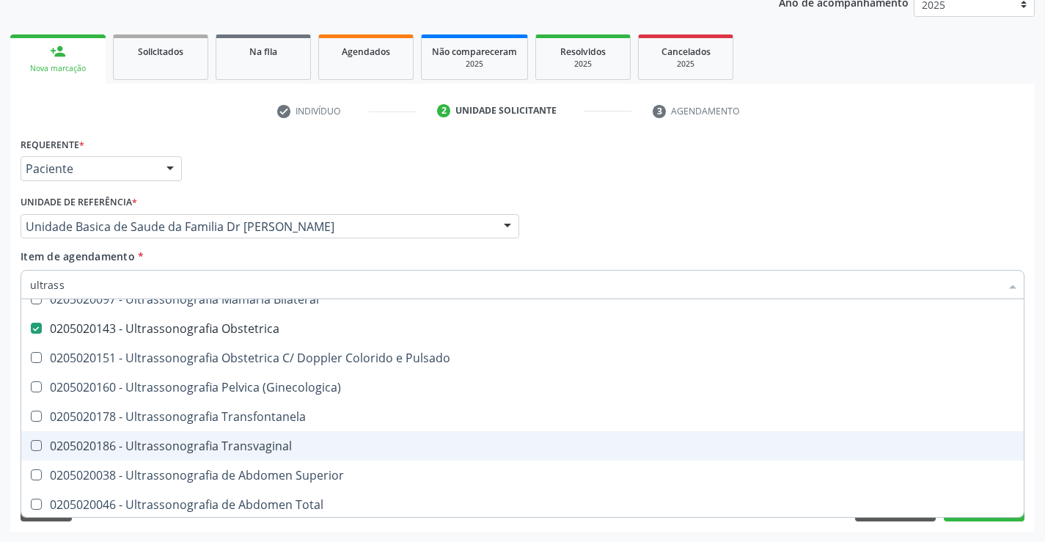
click at [1035, 446] on div "Acompanhamento Acompanhe a situação das marcações correntes e finalizadas Relat…" at bounding box center [522, 219] width 1045 height 646
checkbox X "true"
checkbox Obstetrica "false"
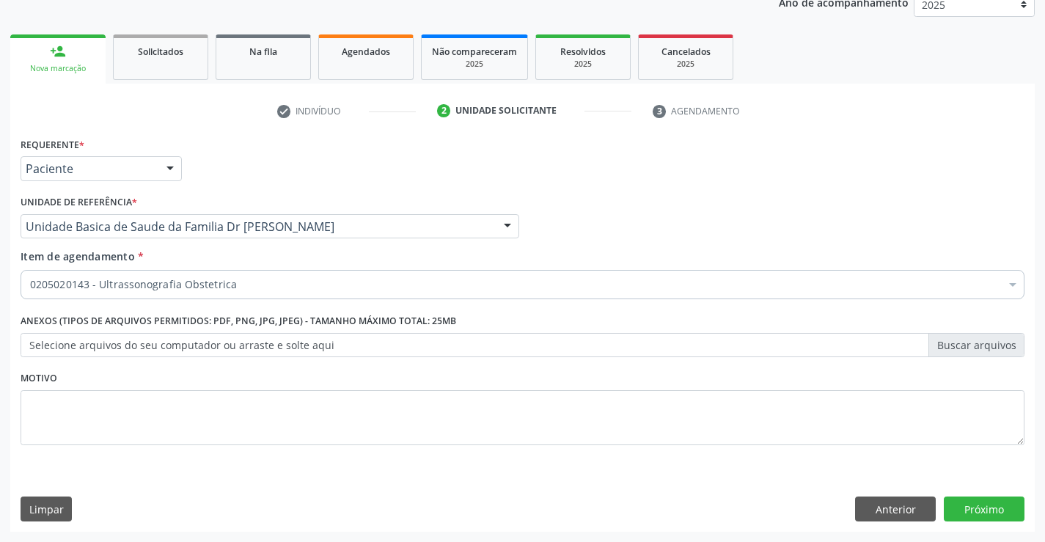
scroll to position [0, 0]
click at [984, 503] on button "Próximo" at bounding box center [984, 508] width 81 height 25
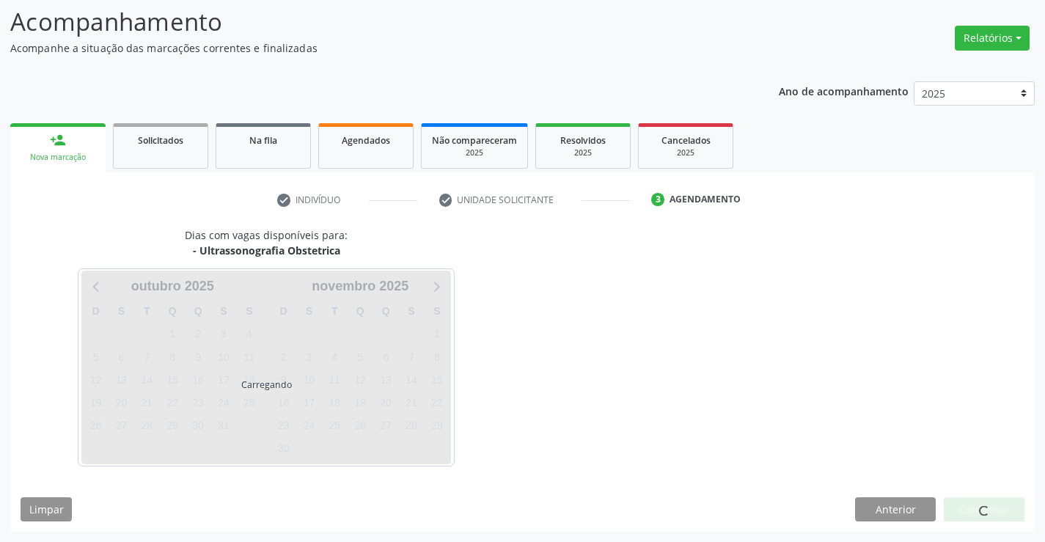
scroll to position [96, 0]
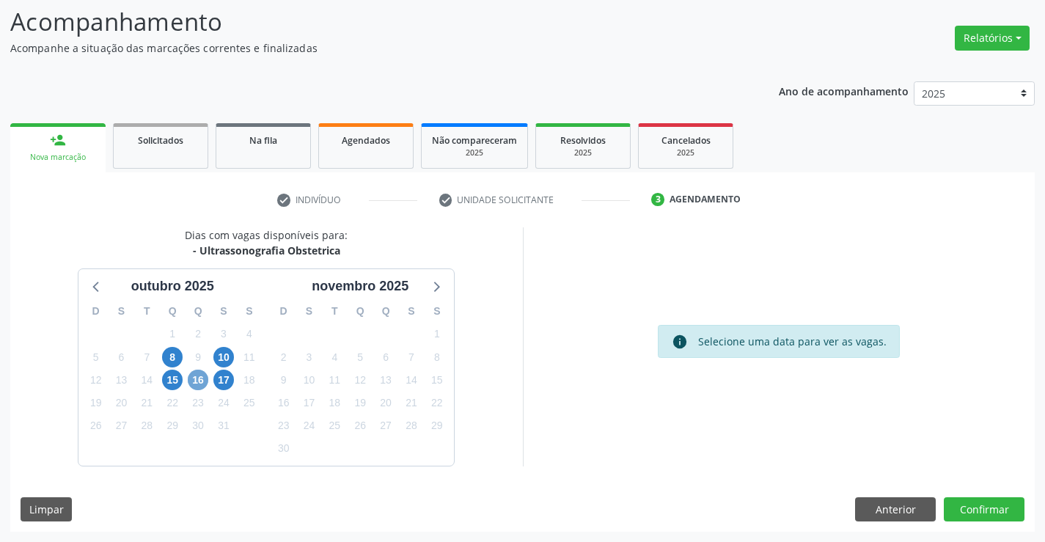
click at [201, 378] on span "16" at bounding box center [198, 380] width 21 height 21
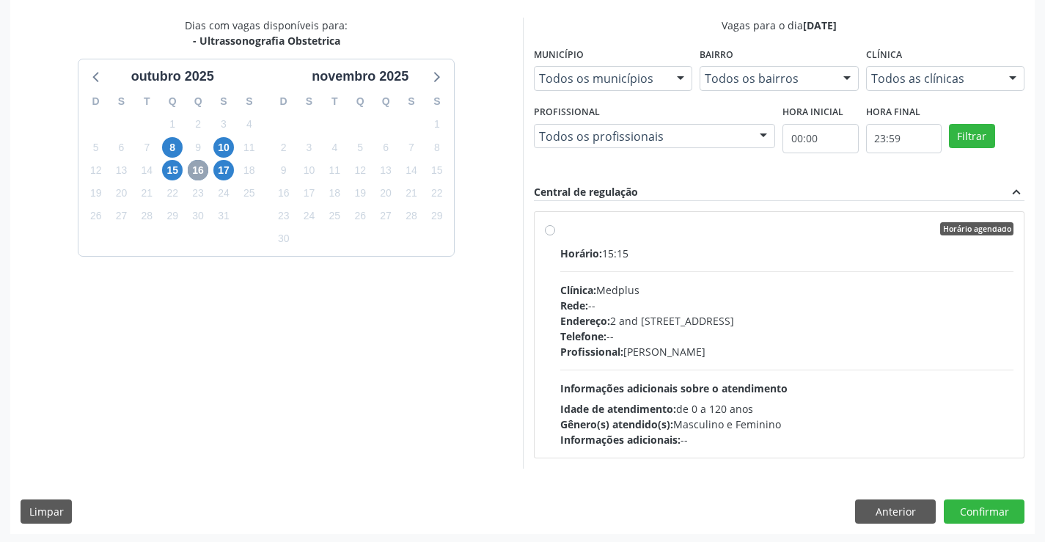
scroll to position [308, 0]
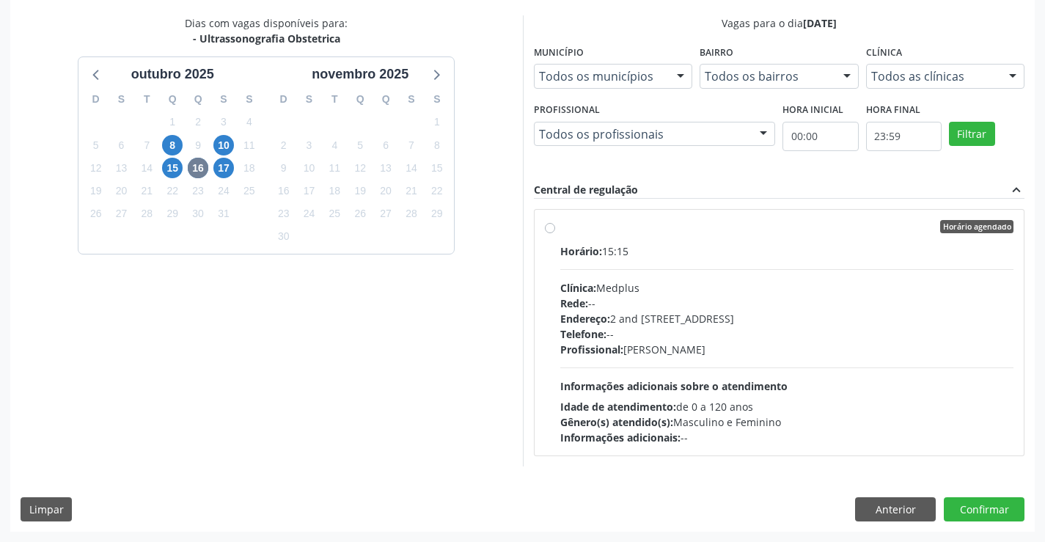
click at [738, 232] on div "Horário agendado" at bounding box center [787, 226] width 454 height 13
click at [555, 232] on input "Horário agendado Horário: 15:15 Clínica: Medplus Rede: -- Endereço: 2 and [STRE…" at bounding box center [550, 226] width 10 height 13
radio input "true"
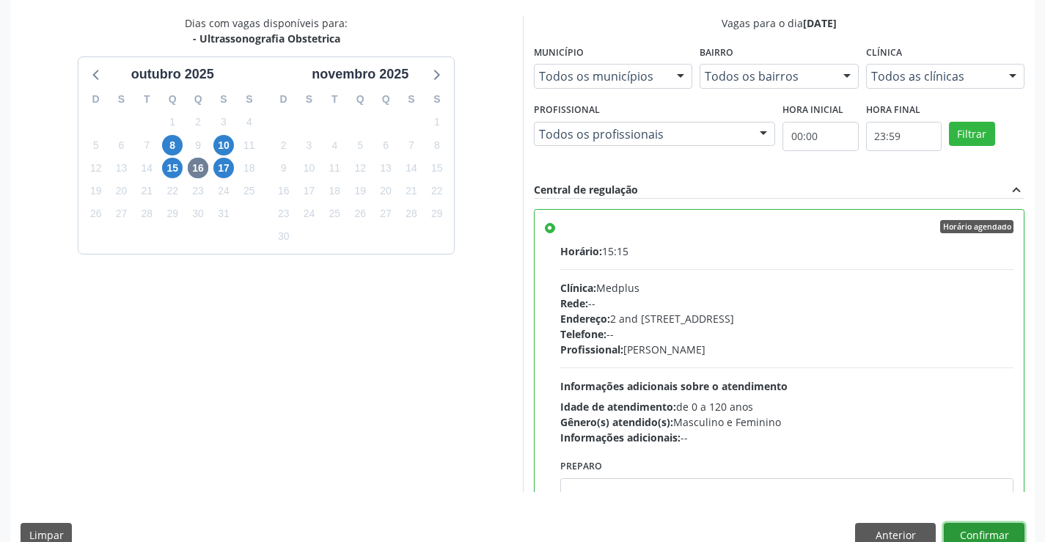
click at [972, 531] on button "Confirmar" at bounding box center [984, 535] width 81 height 25
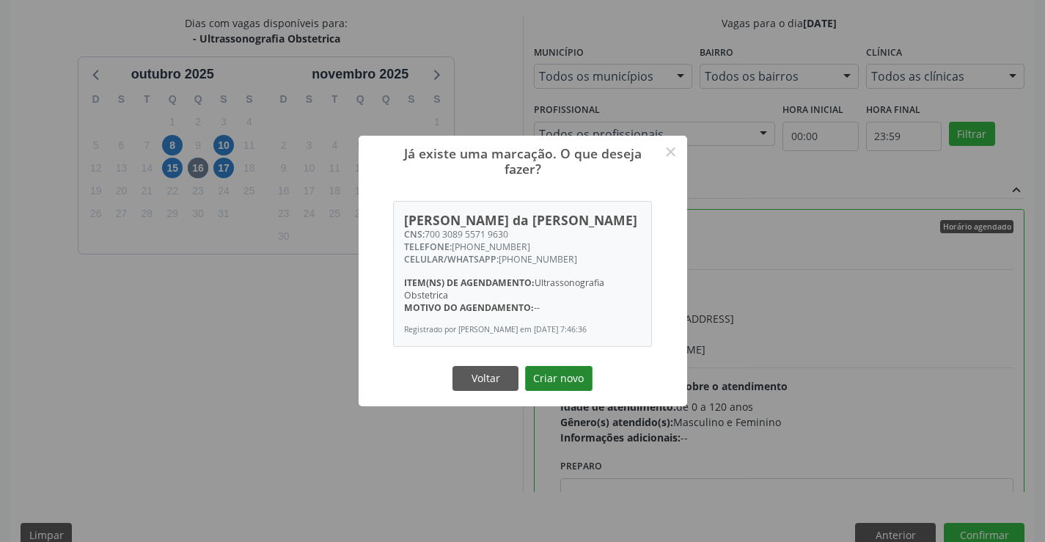
click at [576, 380] on button "Criar novo" at bounding box center [558, 378] width 67 height 25
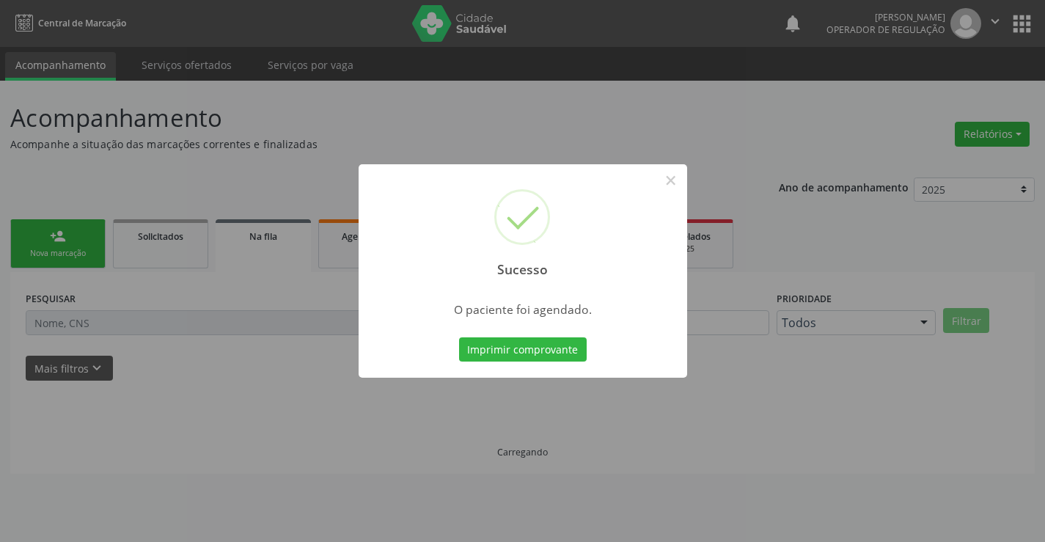
scroll to position [0, 0]
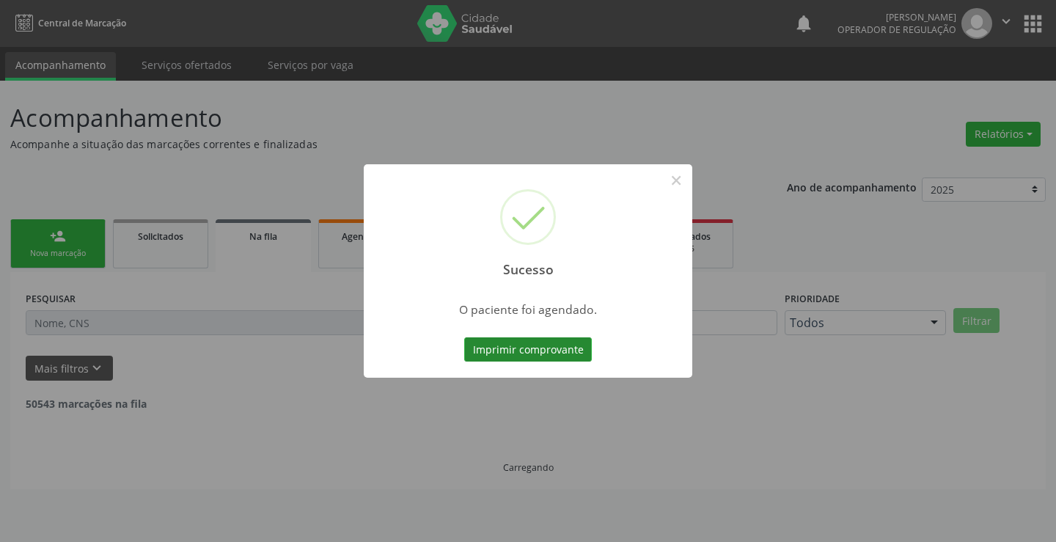
click at [557, 344] on button "Imprimir comprovante" at bounding box center [528, 349] width 128 height 25
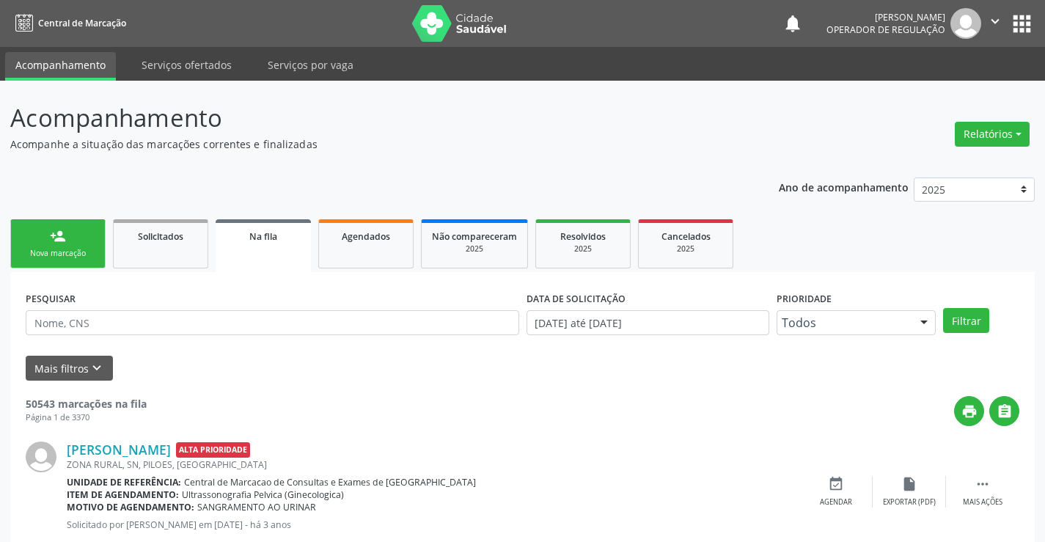
click at [88, 241] on link "person_add Nova marcação" at bounding box center [57, 243] width 95 height 49
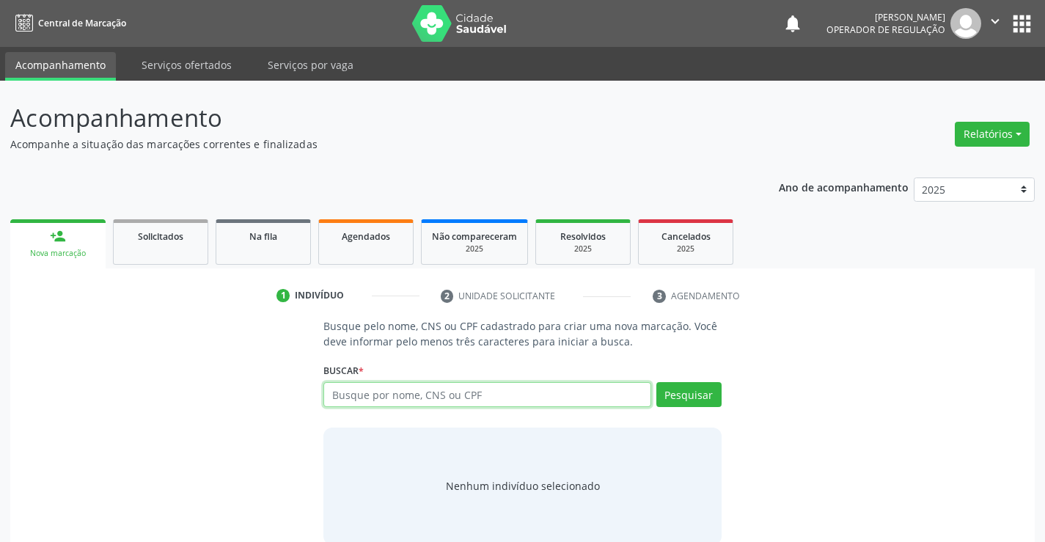
click at [452, 395] on input "text" at bounding box center [486, 394] width 327 height 25
type input "706502317767691"
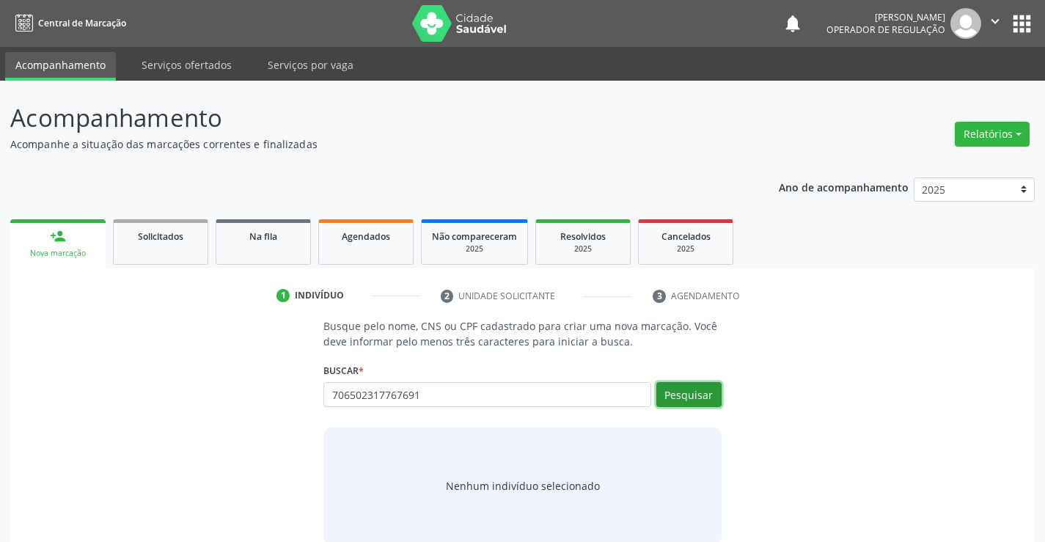
click at [694, 387] on button "Pesquisar" at bounding box center [688, 394] width 65 height 25
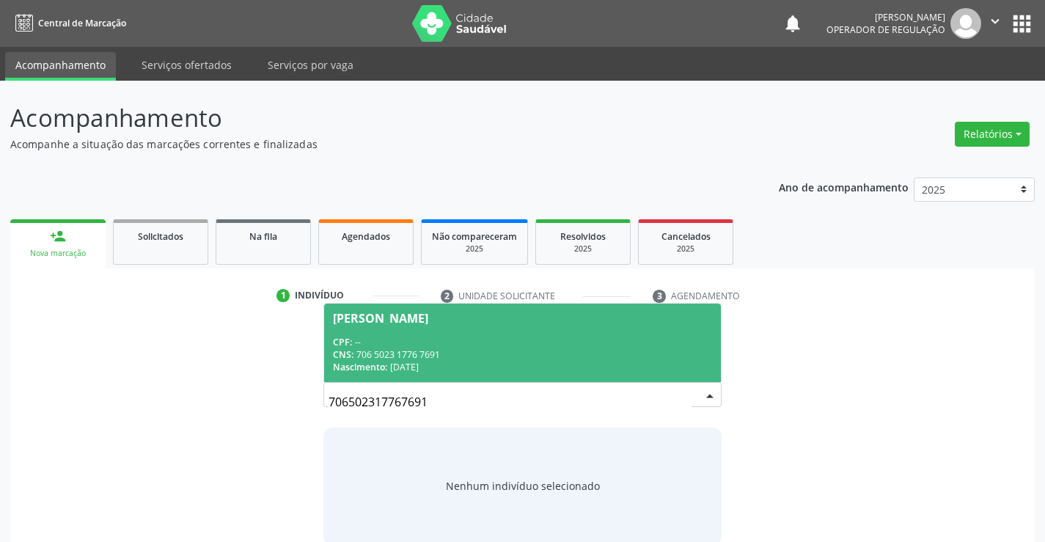
click at [491, 330] on span "[PERSON_NAME] CPF: -- CNS: 706 5023 1776 7691 Nascimento: [DATE]" at bounding box center [522, 343] width 396 height 78
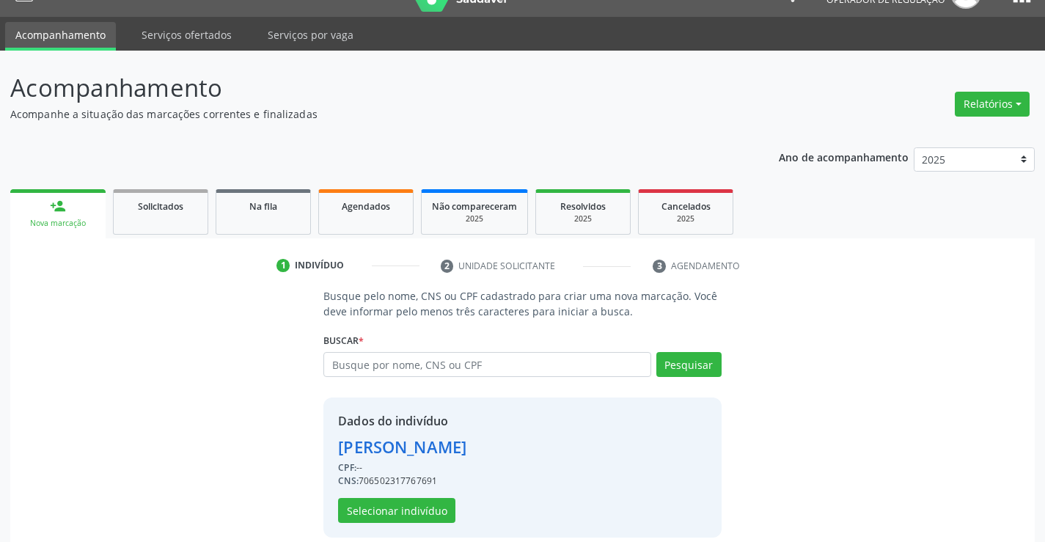
scroll to position [46, 0]
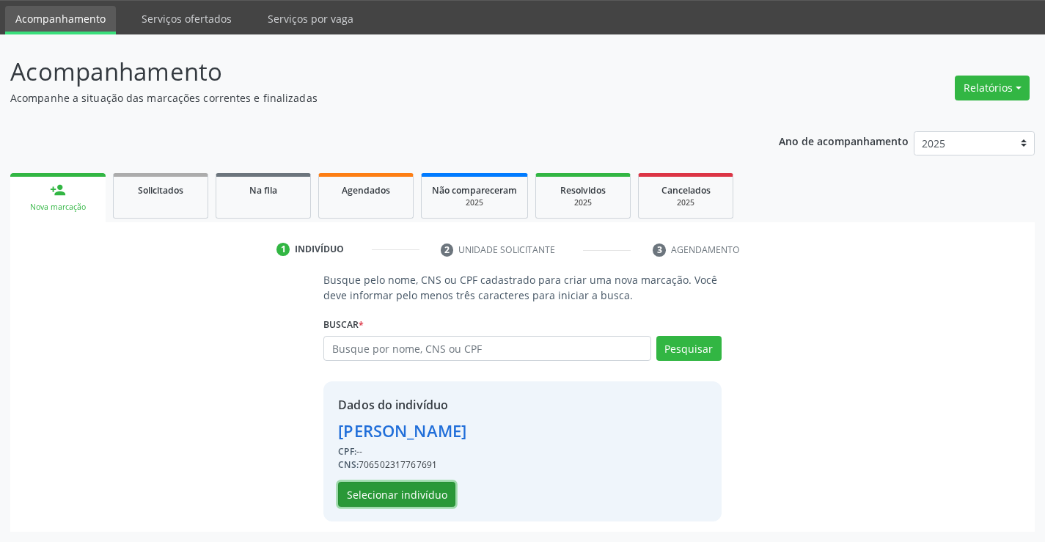
click at [403, 493] on button "Selecionar indivíduo" at bounding box center [396, 494] width 117 height 25
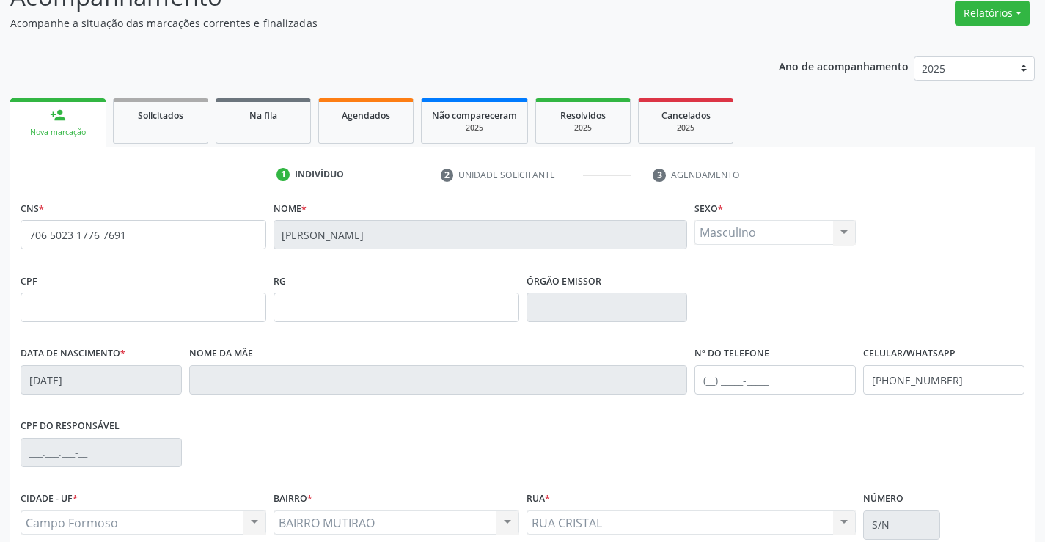
scroll to position [253, 0]
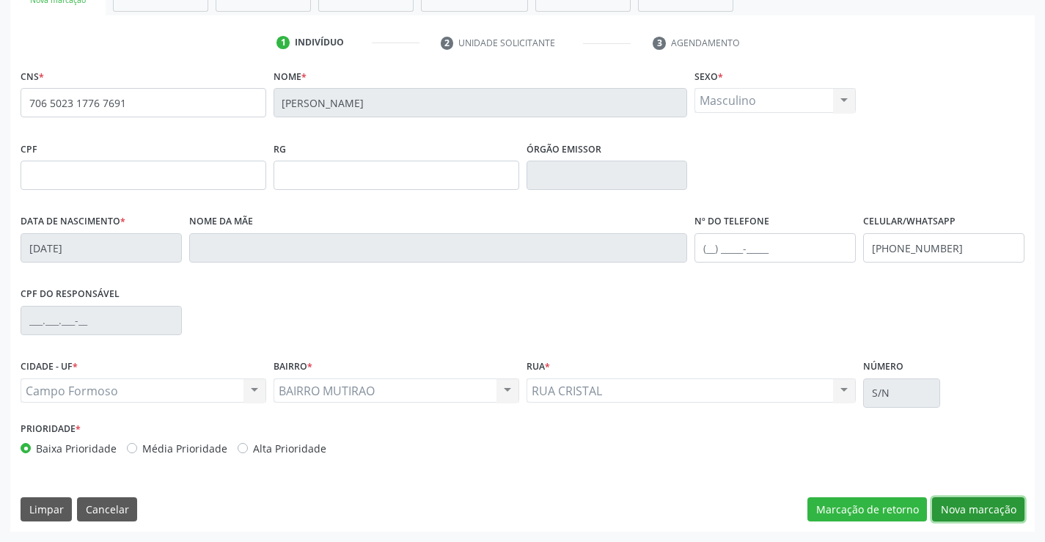
click at [977, 510] on button "Nova marcação" at bounding box center [978, 509] width 92 height 25
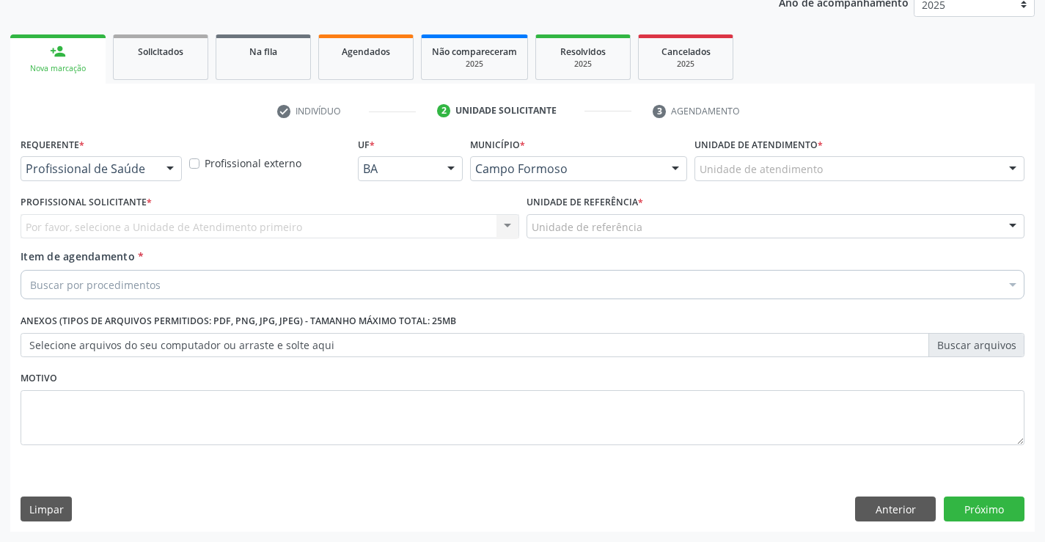
scroll to position [185, 0]
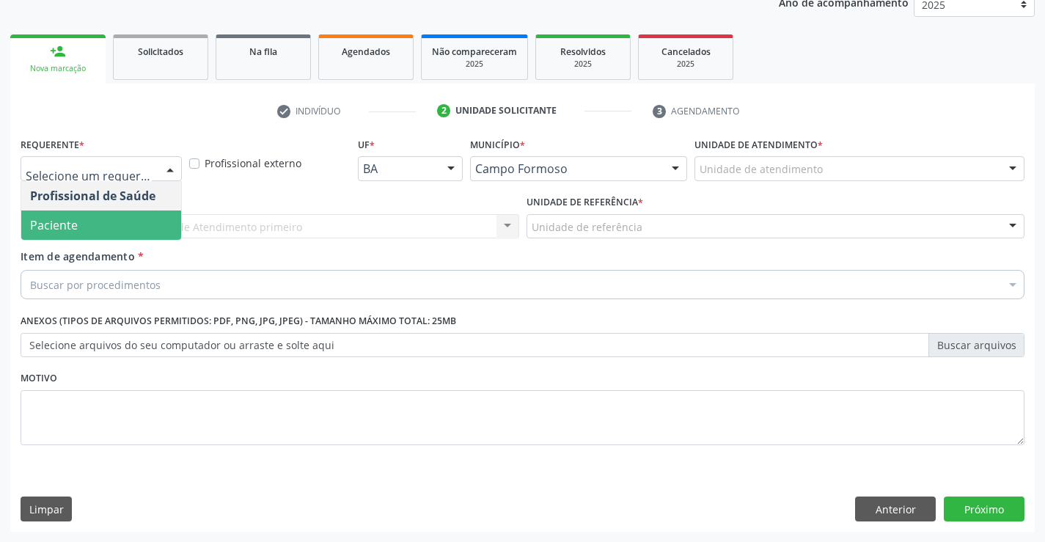
click at [56, 218] on span "Paciente" at bounding box center [54, 225] width 48 height 16
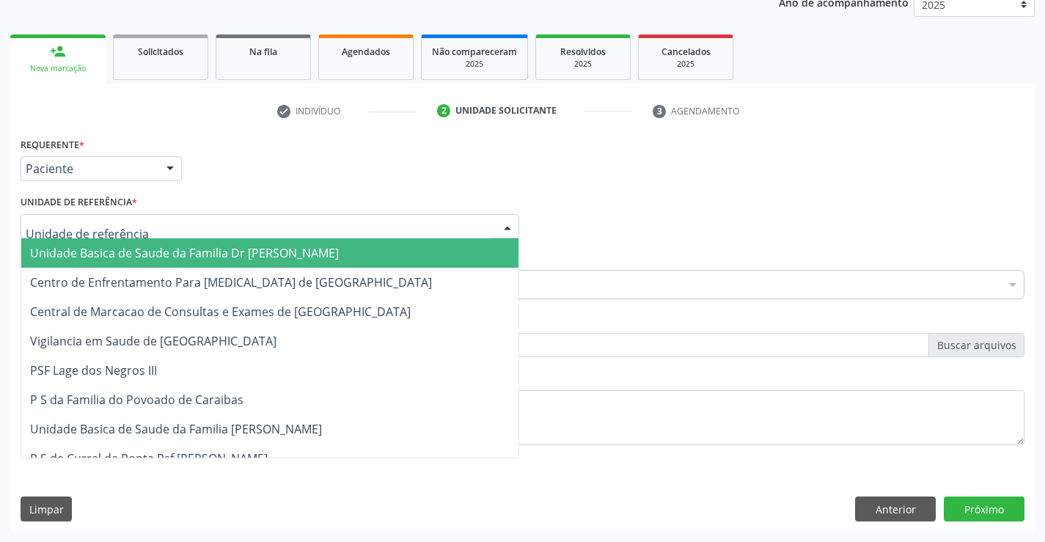
click at [90, 253] on span "Unidade Basica de Saude da Familia Dr [PERSON_NAME]" at bounding box center [184, 253] width 309 height 16
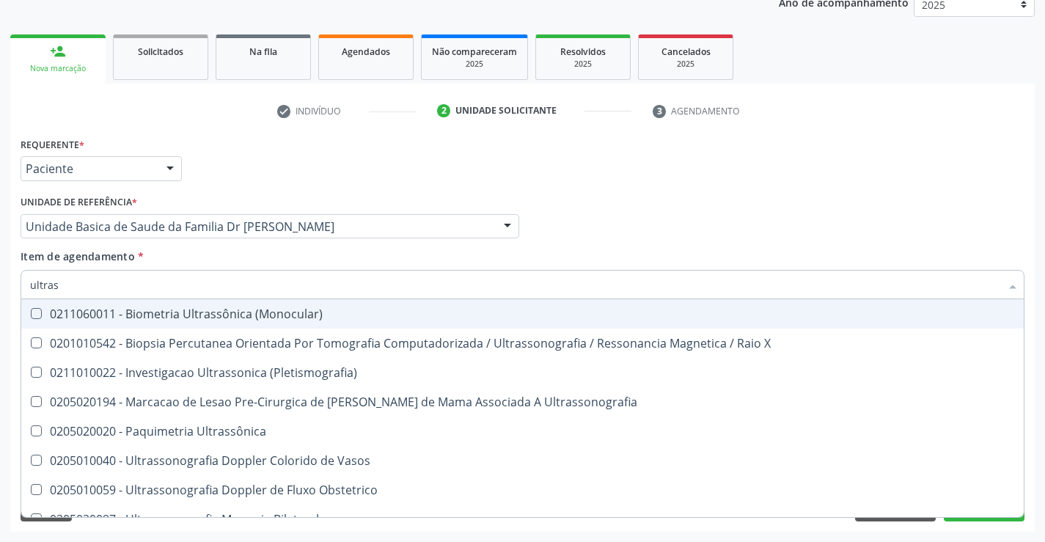
type input "ultrass"
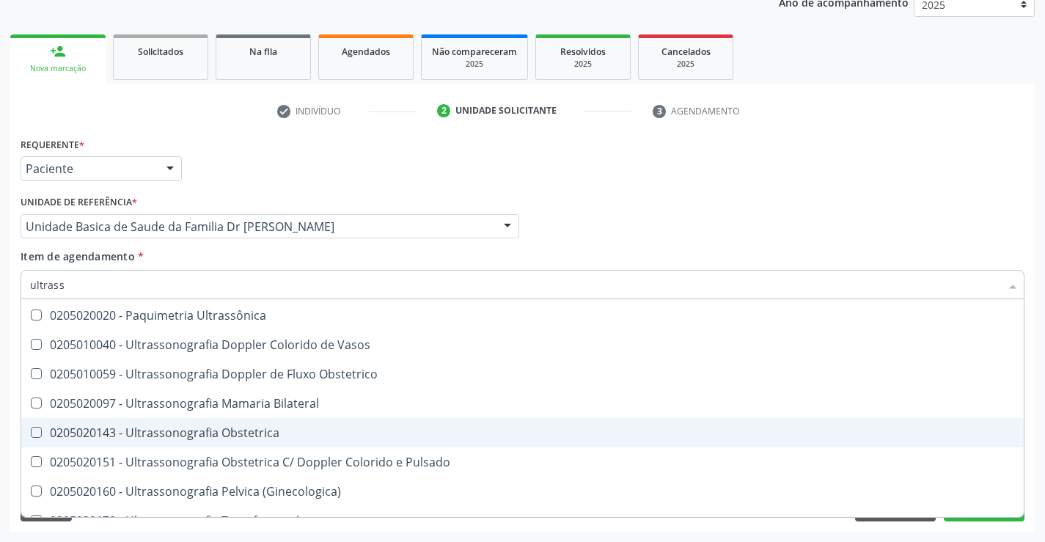
scroll to position [90, 0]
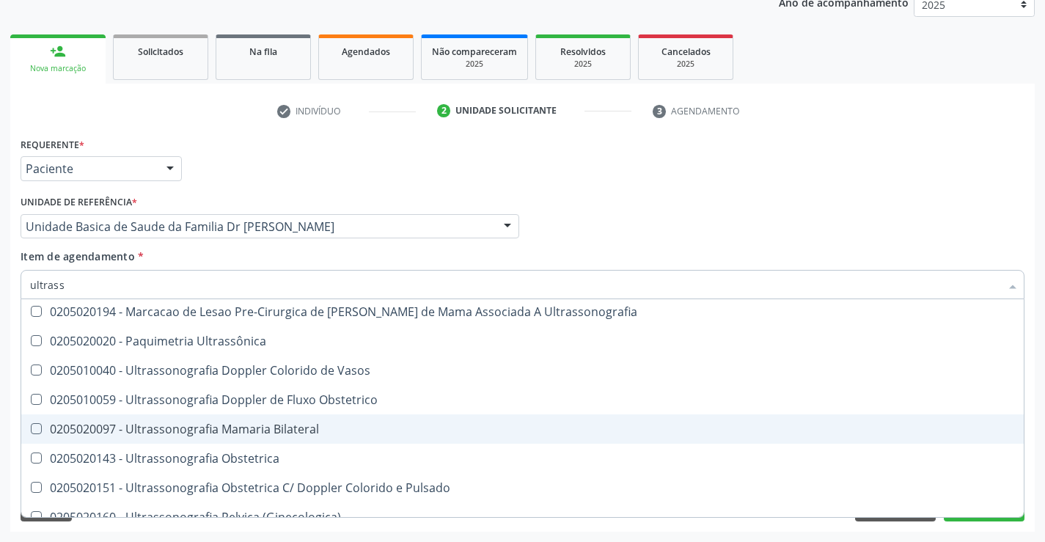
click at [324, 427] on div "0205020097 - Ultrassonografia Mamaria Bilateral" at bounding box center [522, 429] width 985 height 12
checkbox Bilateral "true"
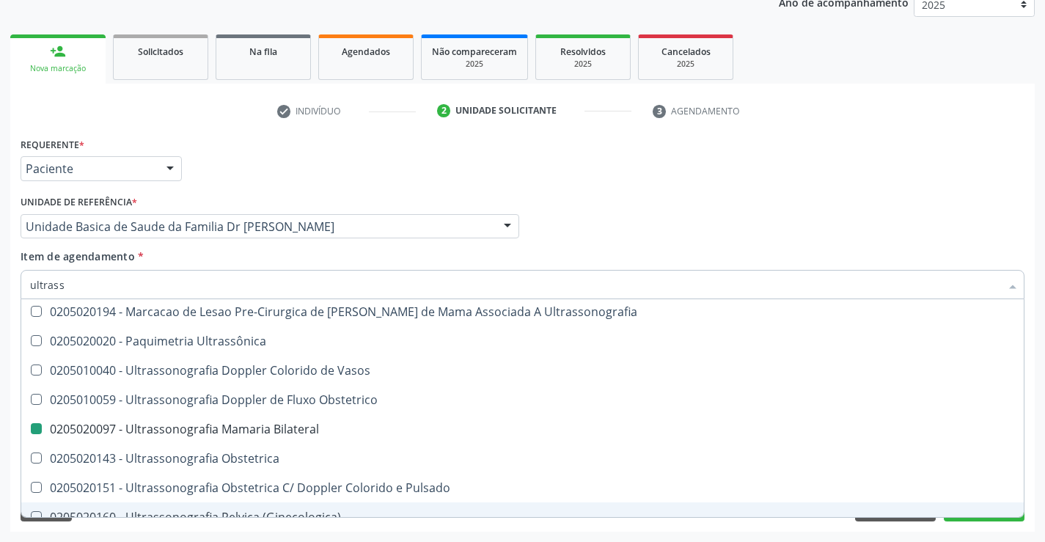
click at [1038, 433] on div "Acompanhamento Acompanhe a situação das marcações correntes e finalizadas Relat…" at bounding box center [522, 219] width 1045 height 646
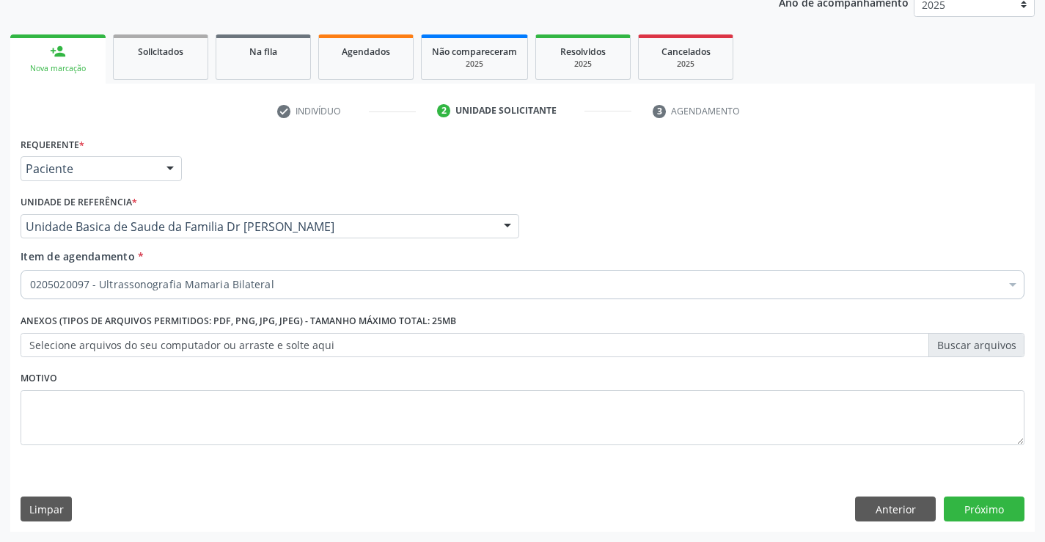
scroll to position [0, 0]
click at [990, 510] on button "Próximo" at bounding box center [984, 508] width 81 height 25
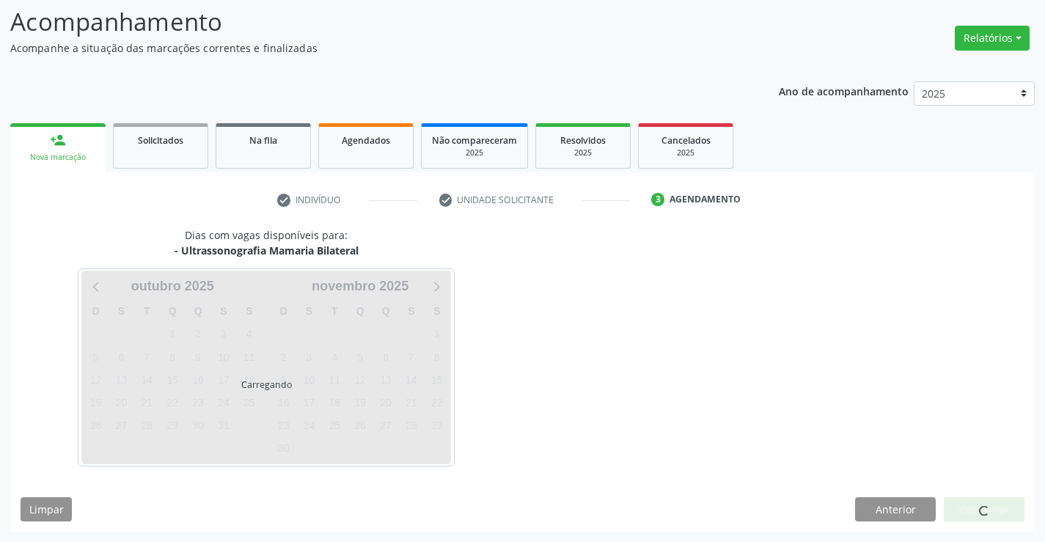
scroll to position [96, 0]
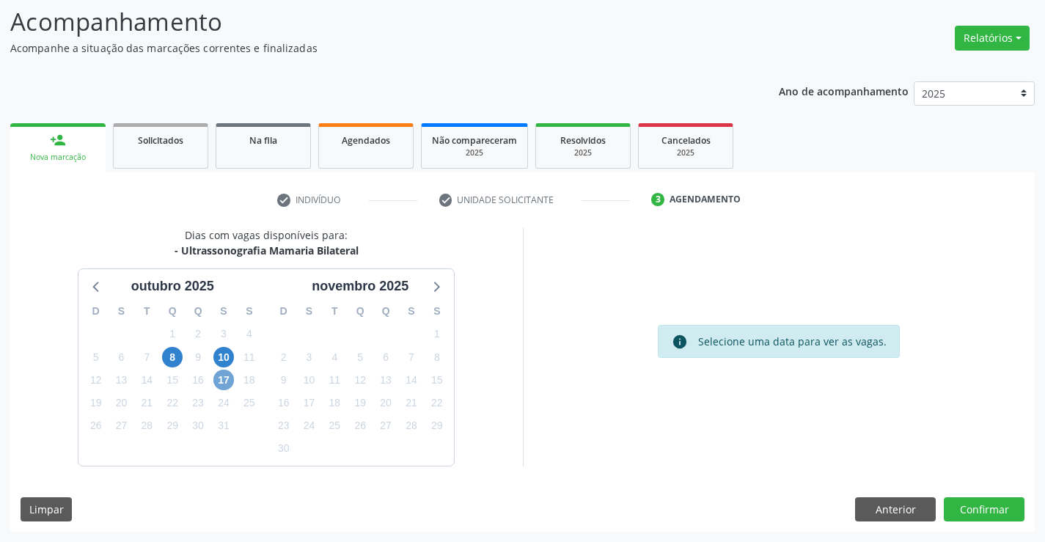
click at [224, 379] on span "17" at bounding box center [223, 380] width 21 height 21
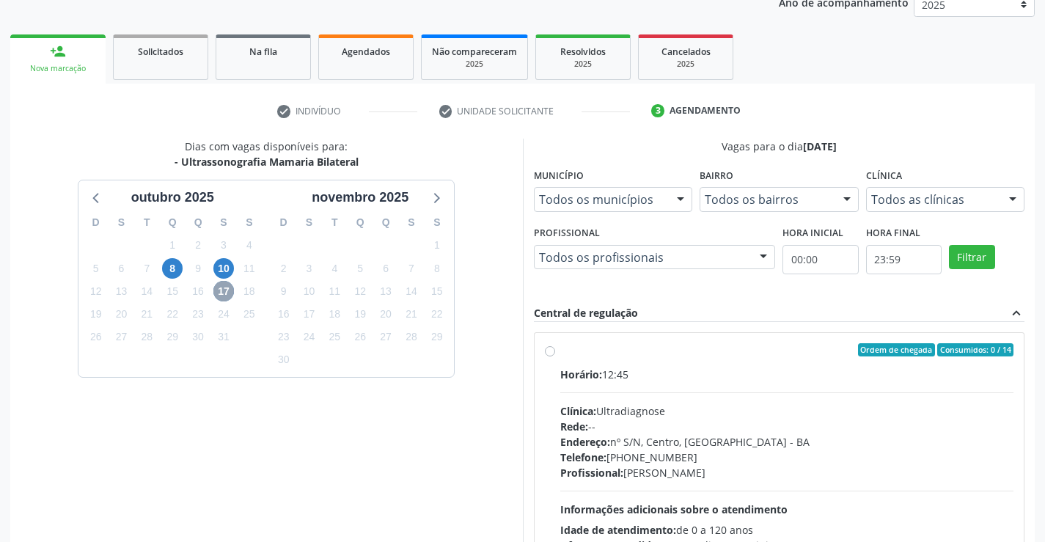
scroll to position [308, 0]
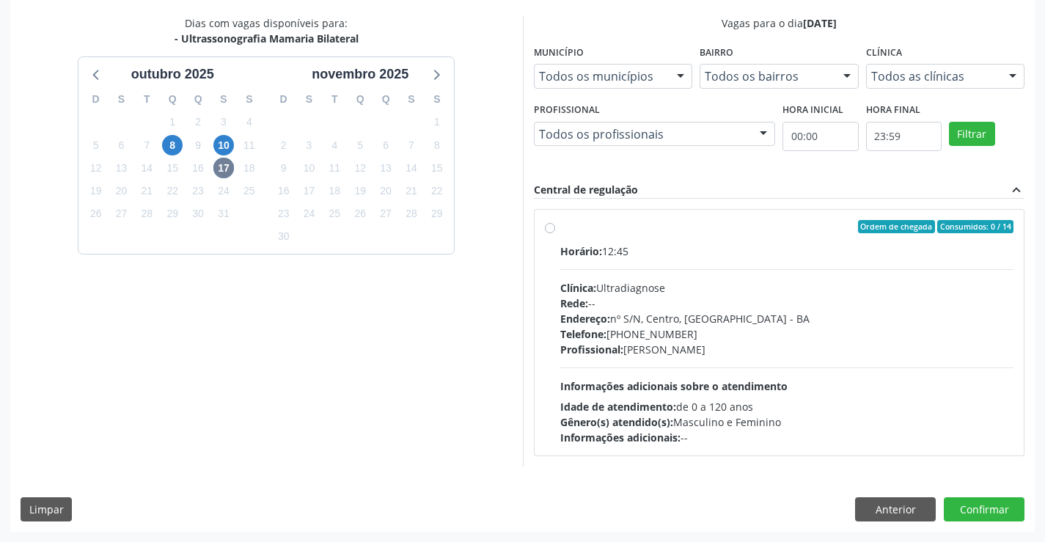
click at [659, 236] on label "Ordem de chegada Consumidos: 0 / 14 Horário: 12:45 Clínica: Ultradiagnose Rede:…" at bounding box center [787, 332] width 454 height 225
click at [555, 233] on input "Ordem de chegada Consumidos: 0 / 14 Horário: 12:45 Clínica: Ultradiagnose Rede:…" at bounding box center [550, 226] width 10 height 13
radio input "true"
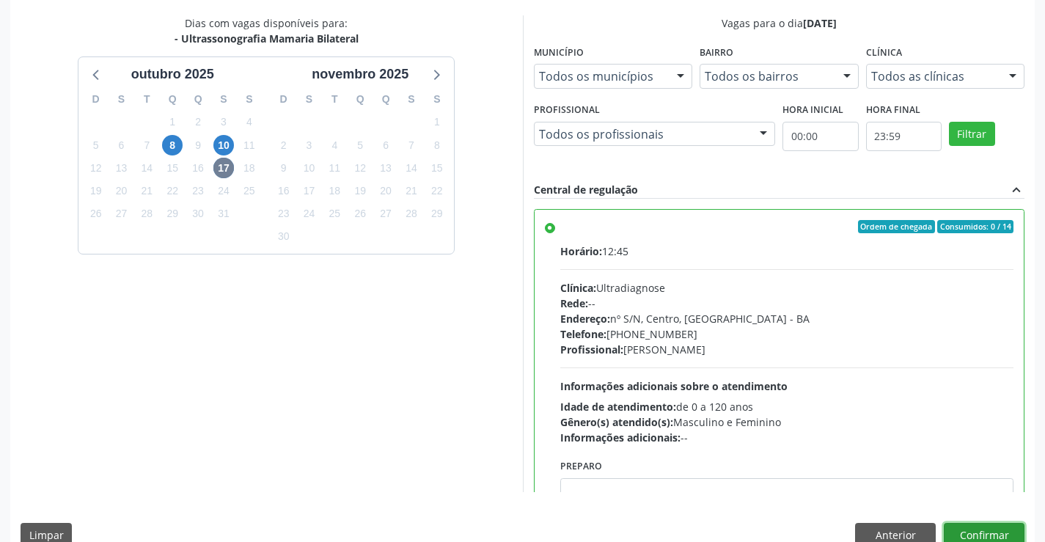
click at [981, 534] on button "Confirmar" at bounding box center [984, 535] width 81 height 25
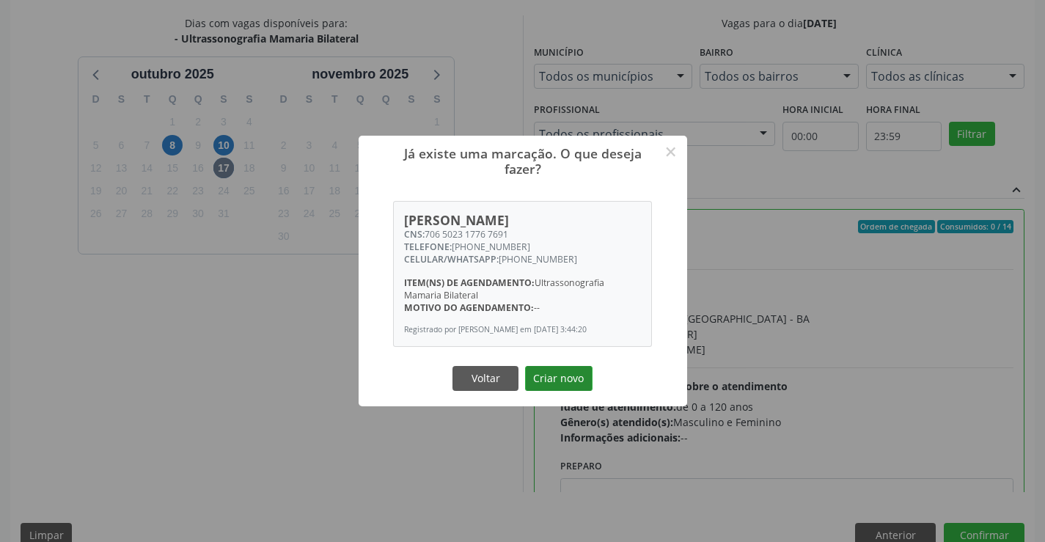
click at [553, 378] on button "Criar novo" at bounding box center [558, 378] width 67 height 25
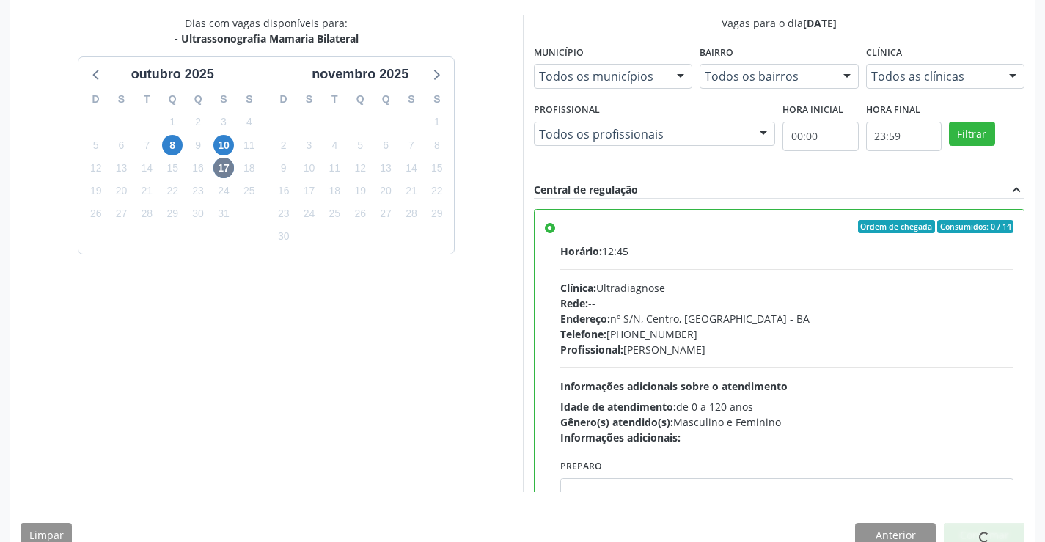
scroll to position [0, 0]
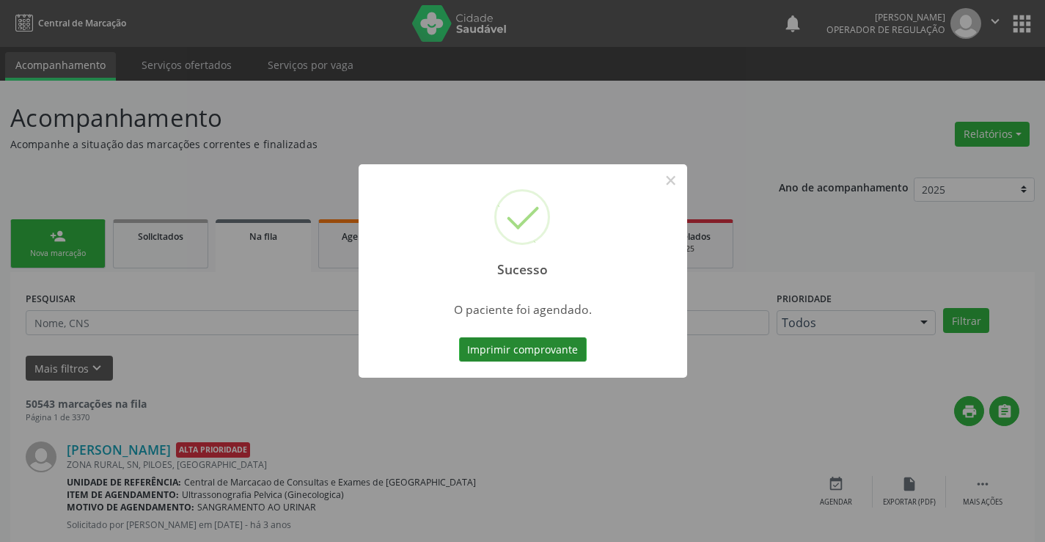
click at [530, 344] on button "Imprimir comprovante" at bounding box center [523, 349] width 128 height 25
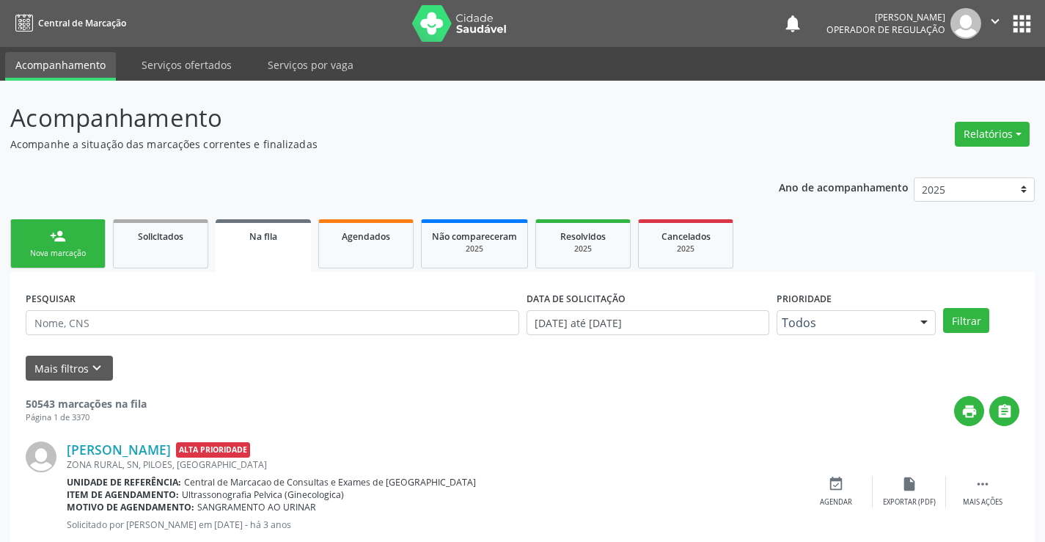
click at [73, 244] on link "person_add Nova marcação" at bounding box center [57, 243] width 95 height 49
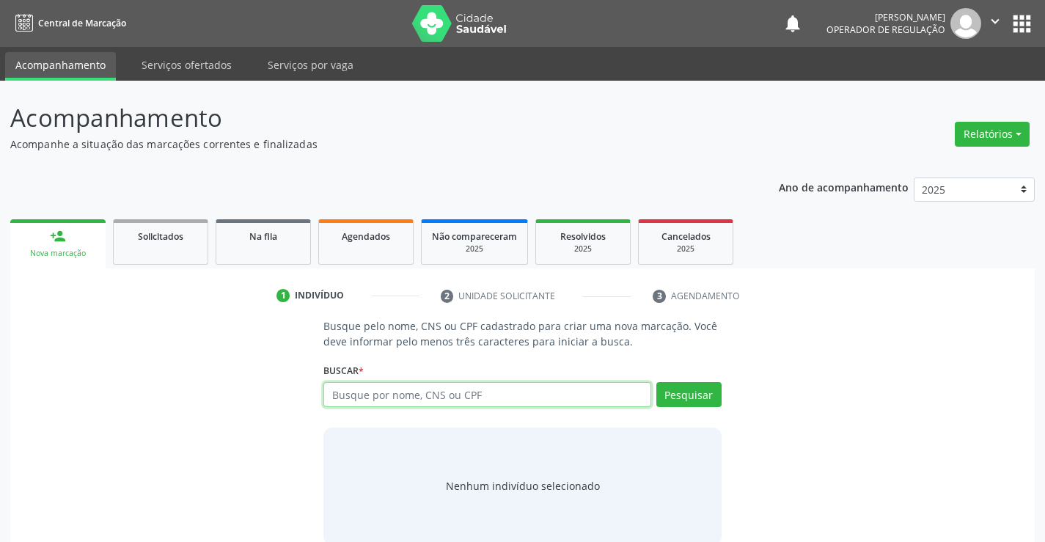
click at [536, 386] on input "text" at bounding box center [486, 394] width 327 height 25
type input "702608276657147"
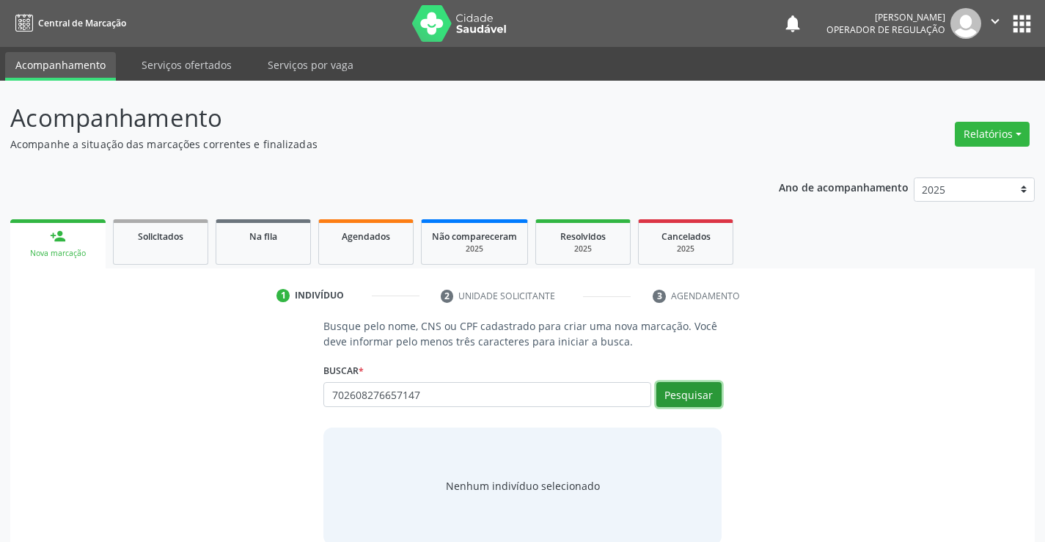
click at [688, 394] on button "Pesquisar" at bounding box center [688, 394] width 65 height 25
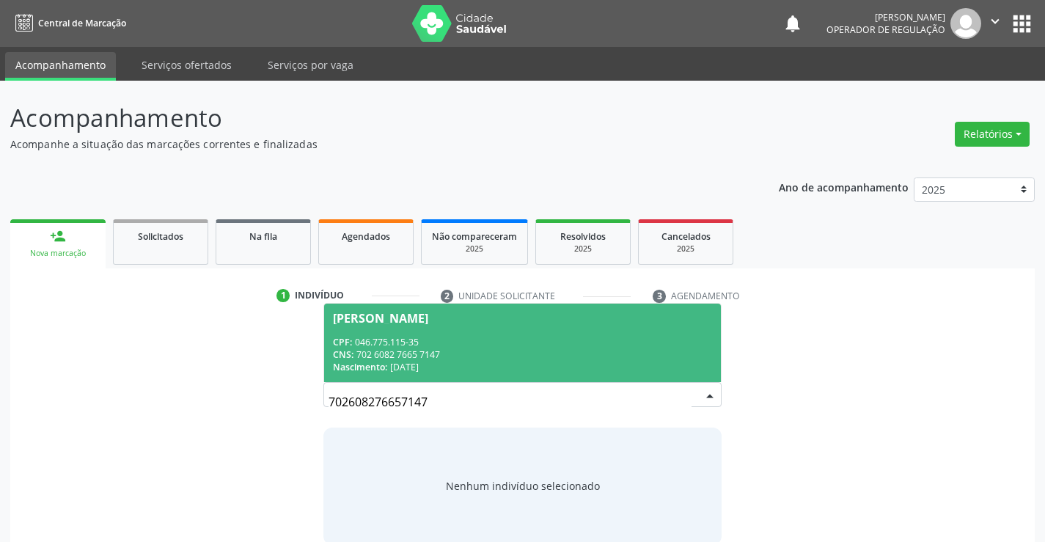
click at [471, 333] on span "[PERSON_NAME] CPF: 046.775.115-35 CNS: 702 6082 7665 7147 Nascimento: [DATE]" at bounding box center [522, 343] width 396 height 78
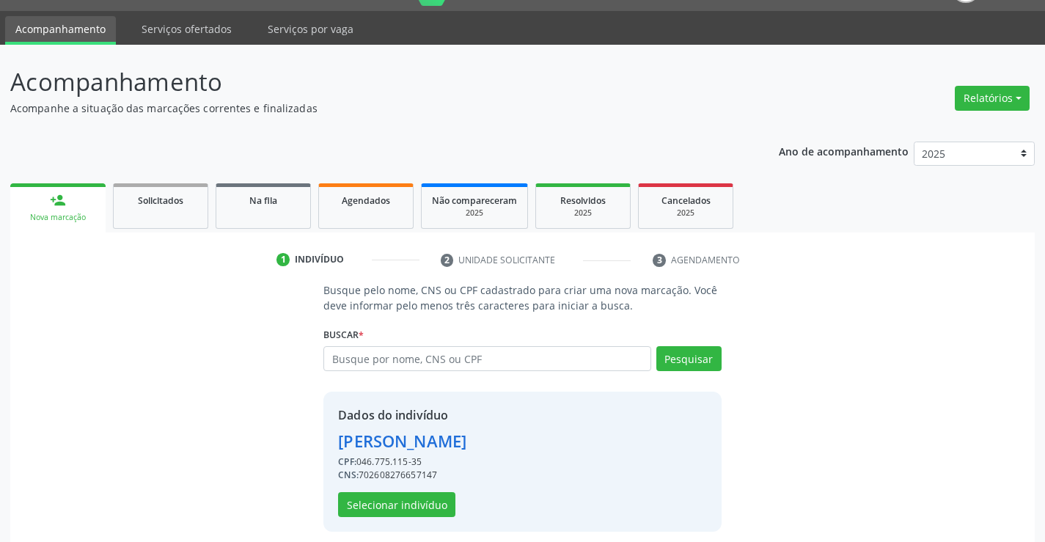
scroll to position [46, 0]
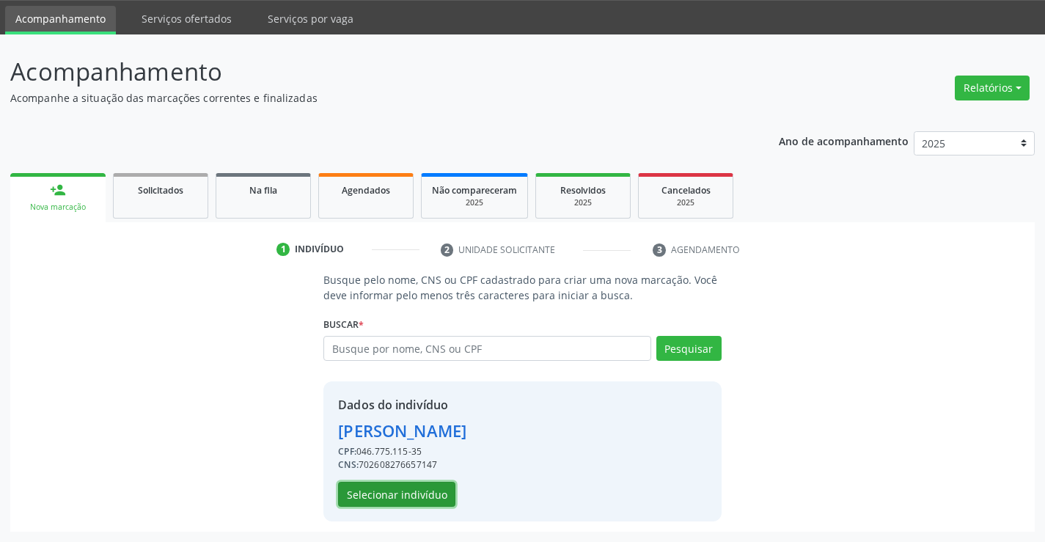
click at [386, 491] on button "Selecionar indivíduo" at bounding box center [396, 494] width 117 height 25
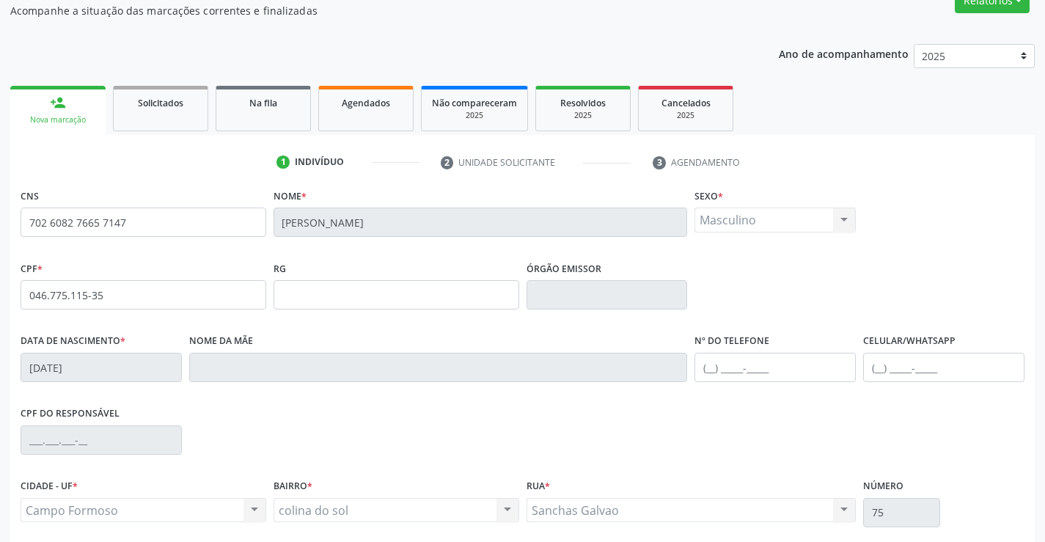
scroll to position [253, 0]
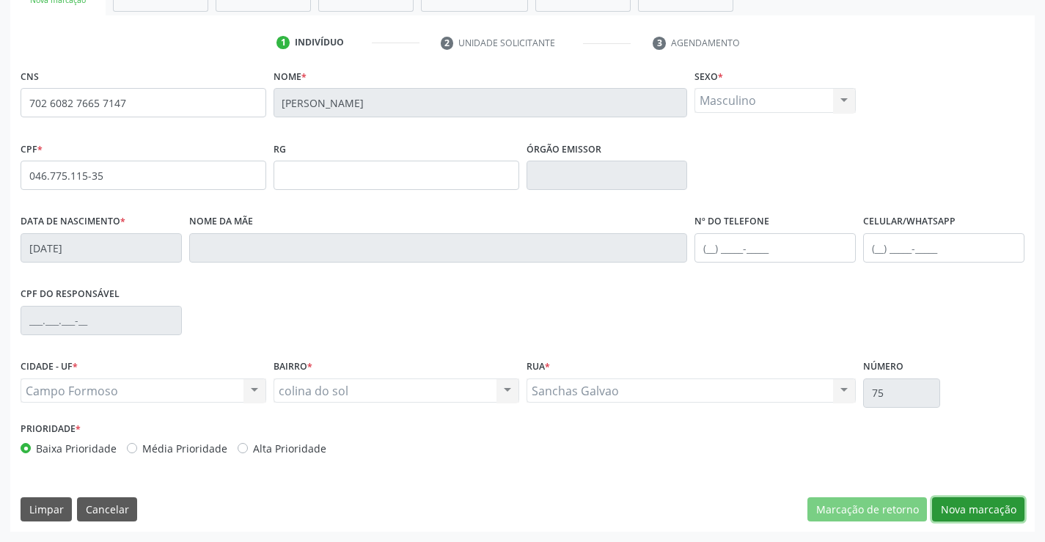
click at [963, 501] on button "Nova marcação" at bounding box center [978, 509] width 92 height 25
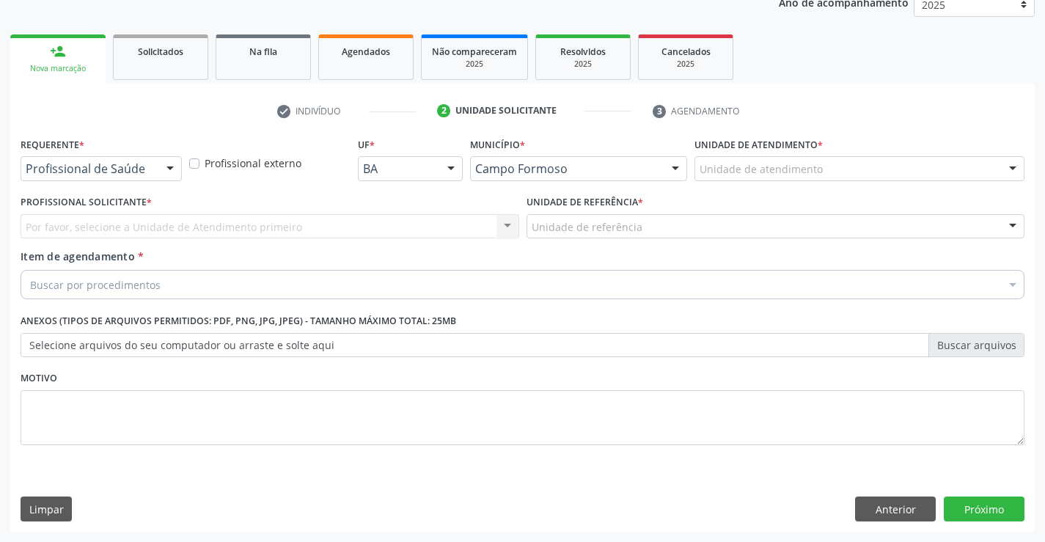
scroll to position [185, 0]
click at [67, 158] on div "Profissional de Saúde" at bounding box center [101, 168] width 161 height 25
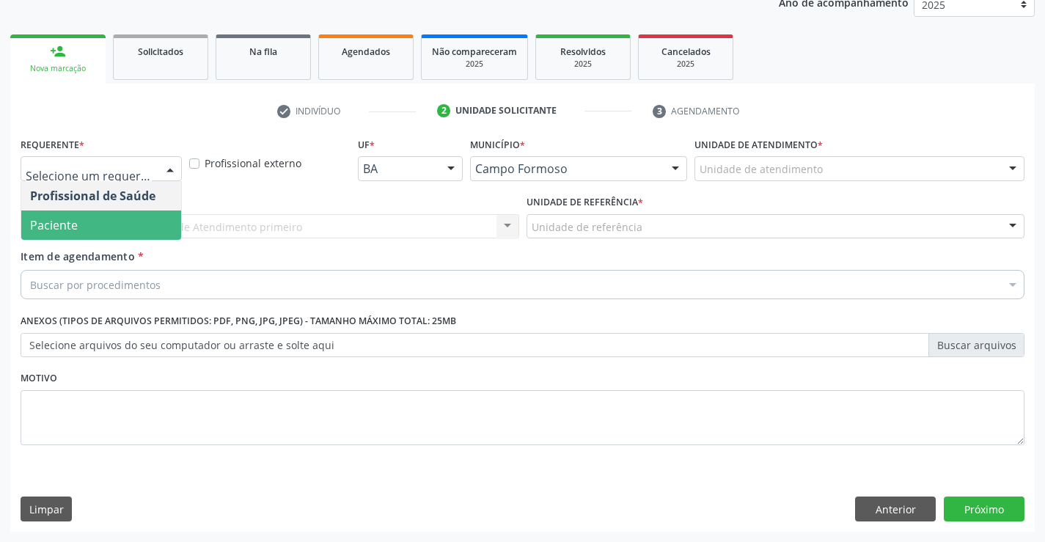
click at [71, 225] on span "Paciente" at bounding box center [54, 225] width 48 height 16
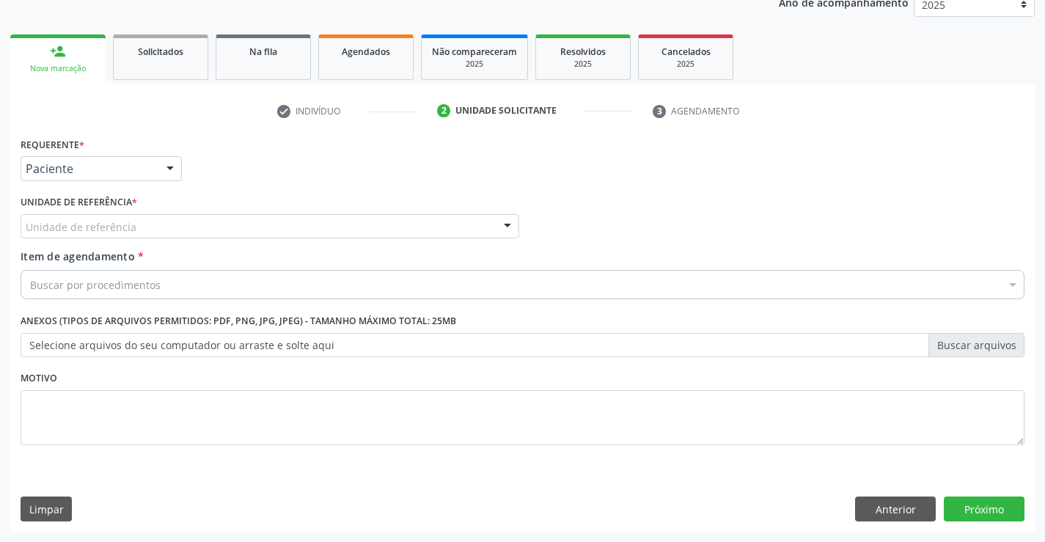
click at [78, 218] on div "Unidade de referência" at bounding box center [270, 226] width 499 height 25
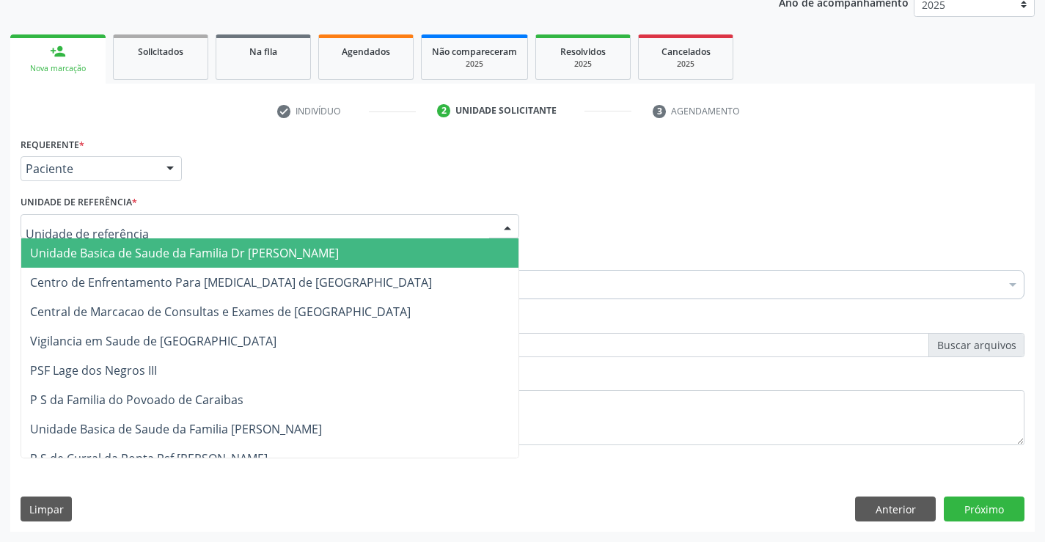
click at [84, 252] on span "Unidade Basica de Saude da Familia Dr [PERSON_NAME]" at bounding box center [184, 253] width 309 height 16
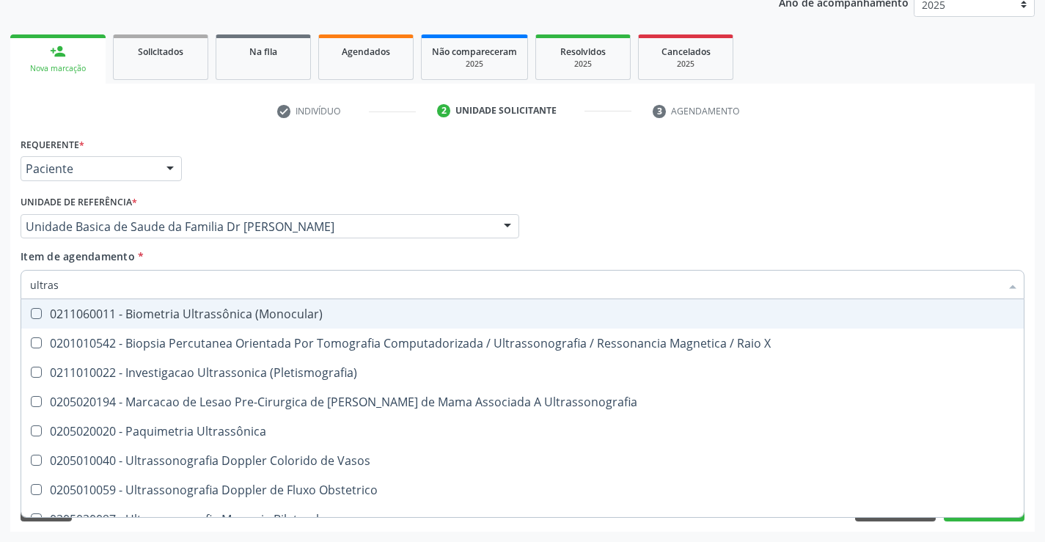
type input "ultrass"
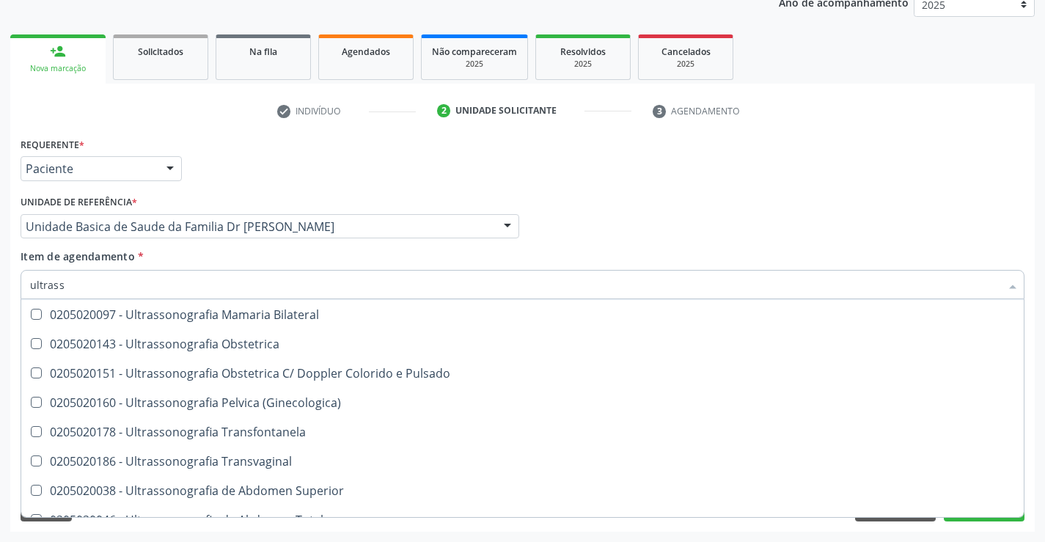
scroll to position [293, 0]
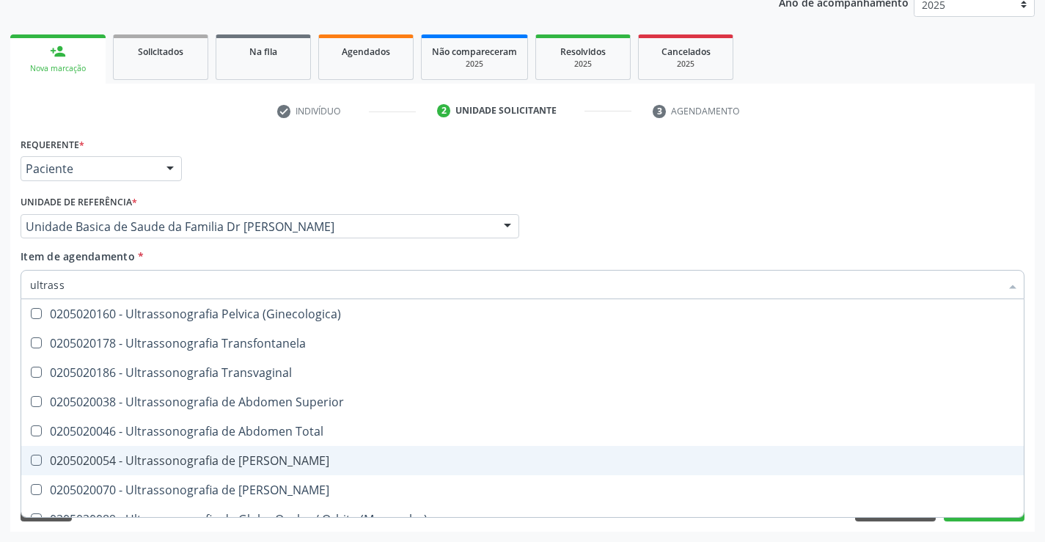
click at [349, 462] on div "0205020054 - Ultrassonografia de [PERSON_NAME]" at bounding box center [522, 461] width 985 height 12
checkbox Urinario "true"
click at [1038, 466] on div "Acompanhamento Acompanhe a situação das marcações correntes e finalizadas Relat…" at bounding box center [522, 219] width 1045 height 646
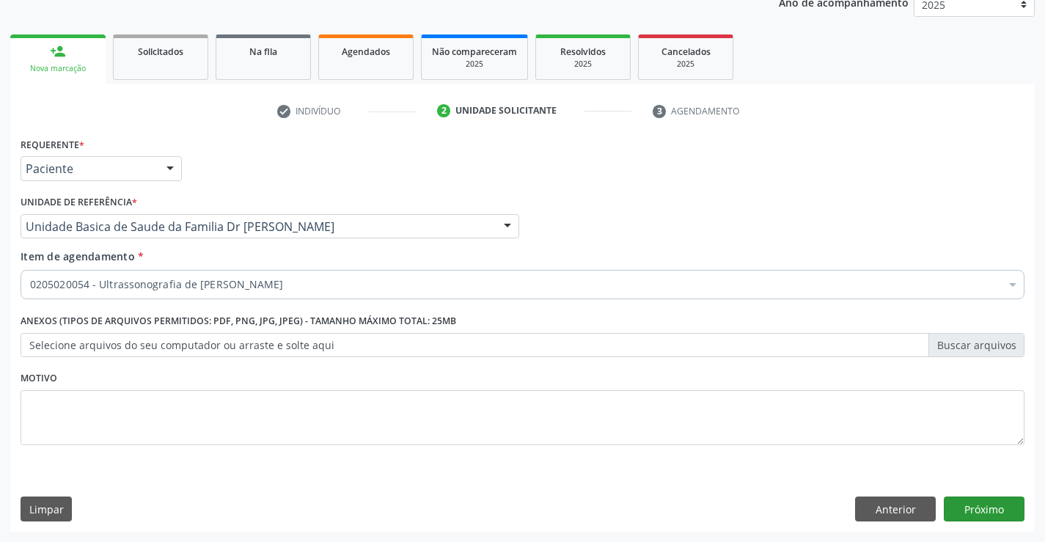
scroll to position [0, 0]
click at [985, 502] on button "Próximo" at bounding box center [984, 508] width 81 height 25
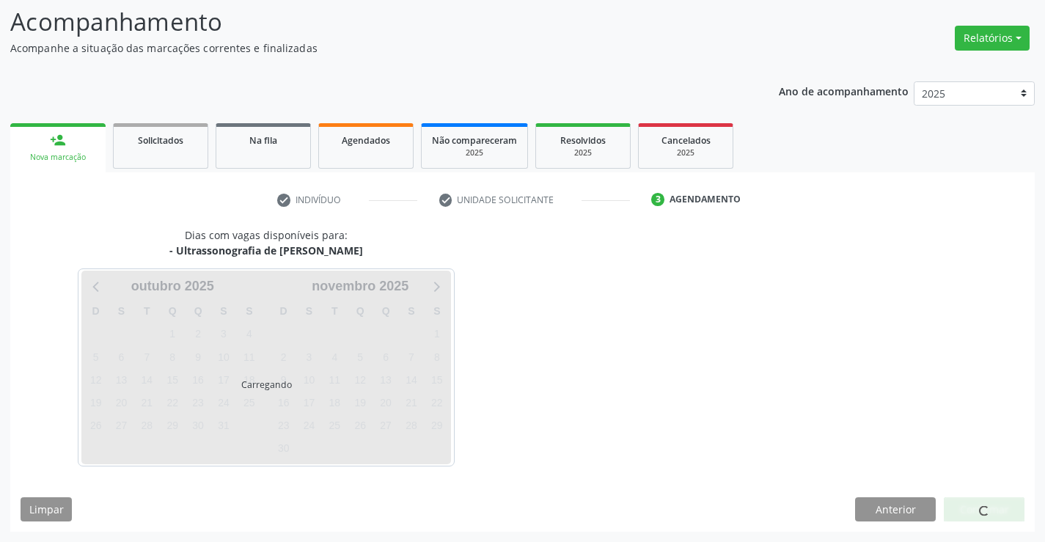
scroll to position [96, 0]
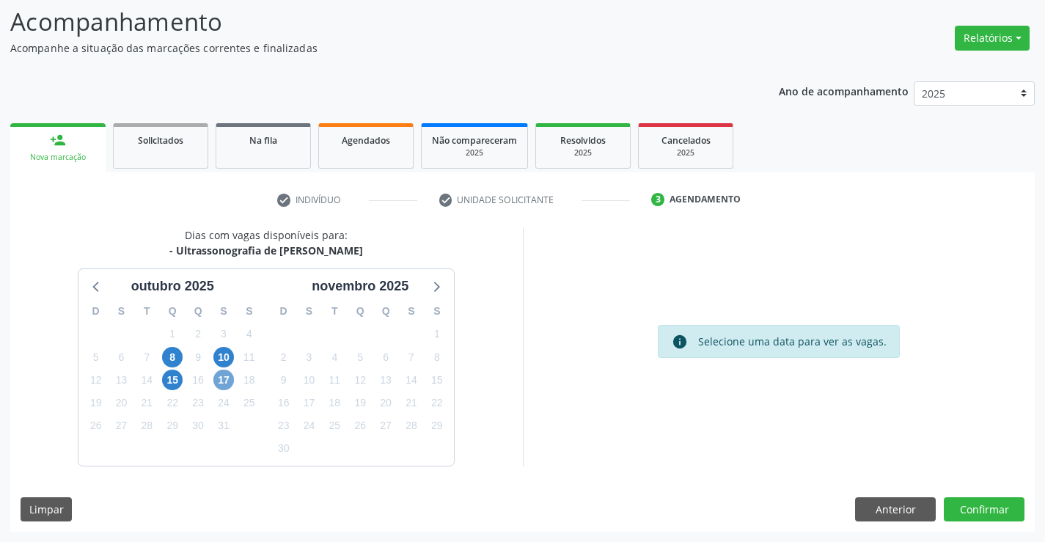
click at [219, 378] on span "17" at bounding box center [223, 380] width 21 height 21
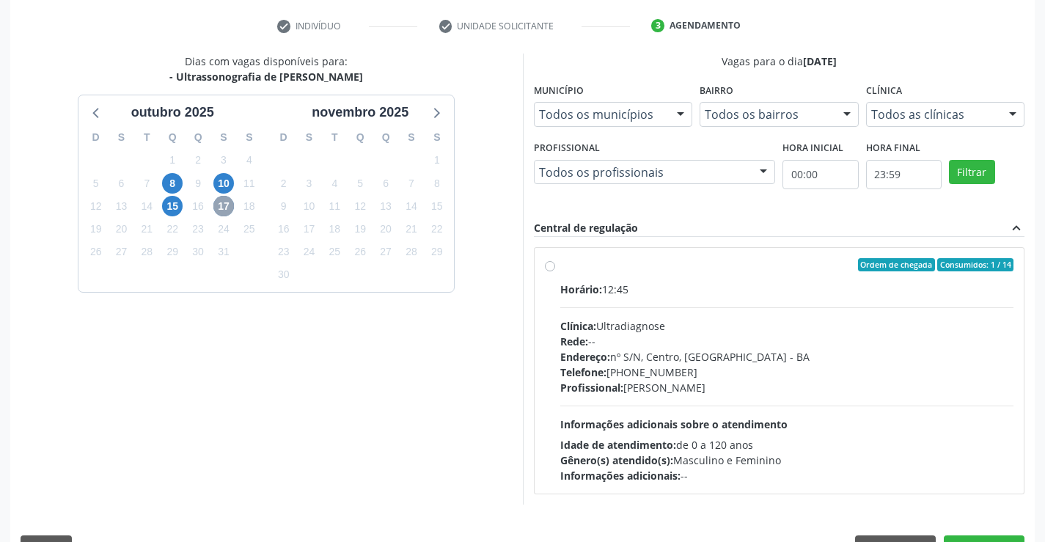
scroll to position [308, 0]
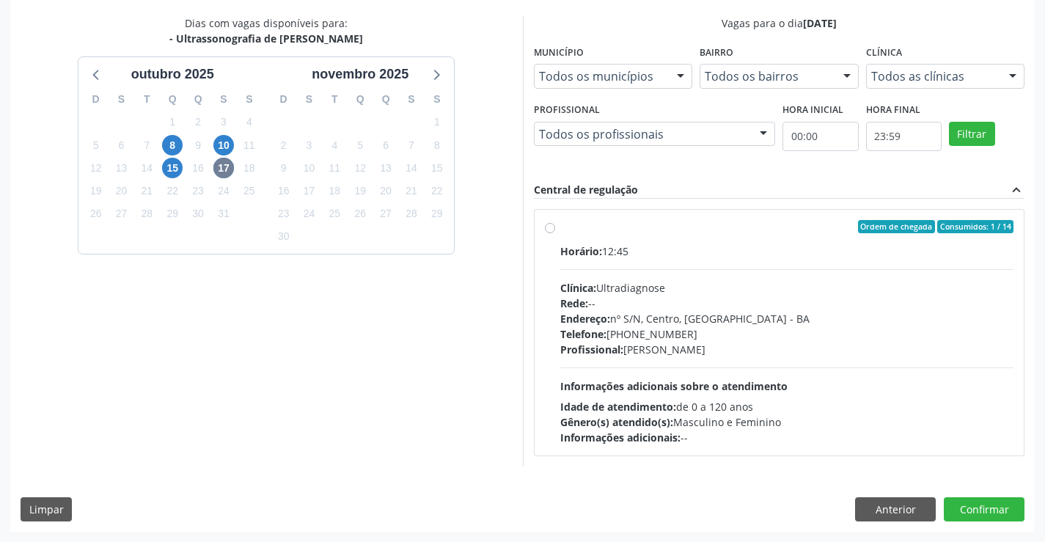
click at [667, 245] on div "Horário: 12:45" at bounding box center [787, 250] width 454 height 15
click at [555, 233] on input "Ordem de chegada Consumidos: 1 / 14 Horário: 12:45 Clínica: Ultradiagnose Rede:…" at bounding box center [550, 226] width 10 height 13
radio input "true"
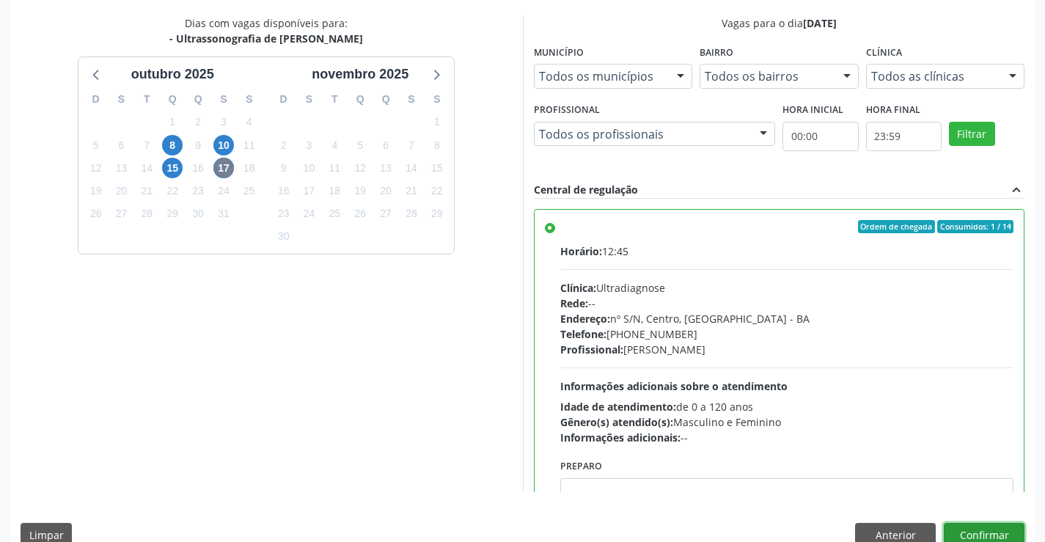
click at [998, 532] on button "Confirmar" at bounding box center [984, 535] width 81 height 25
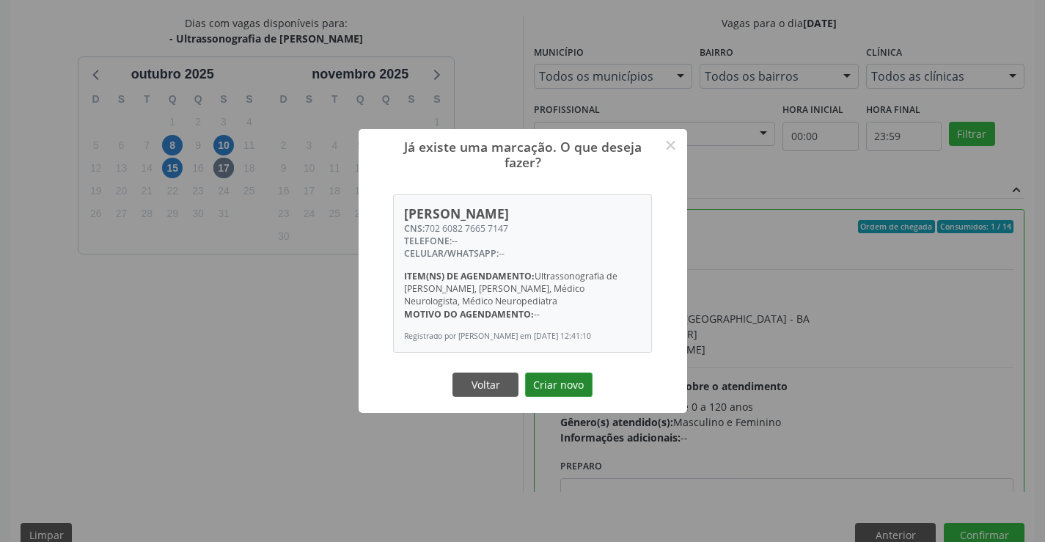
click at [554, 384] on button "Criar novo" at bounding box center [558, 385] width 67 height 25
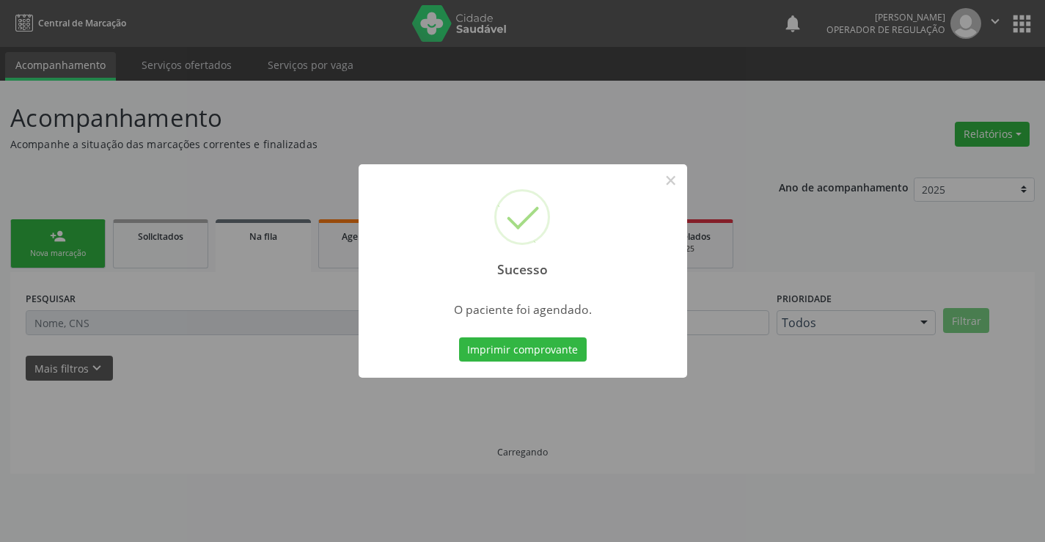
scroll to position [0, 0]
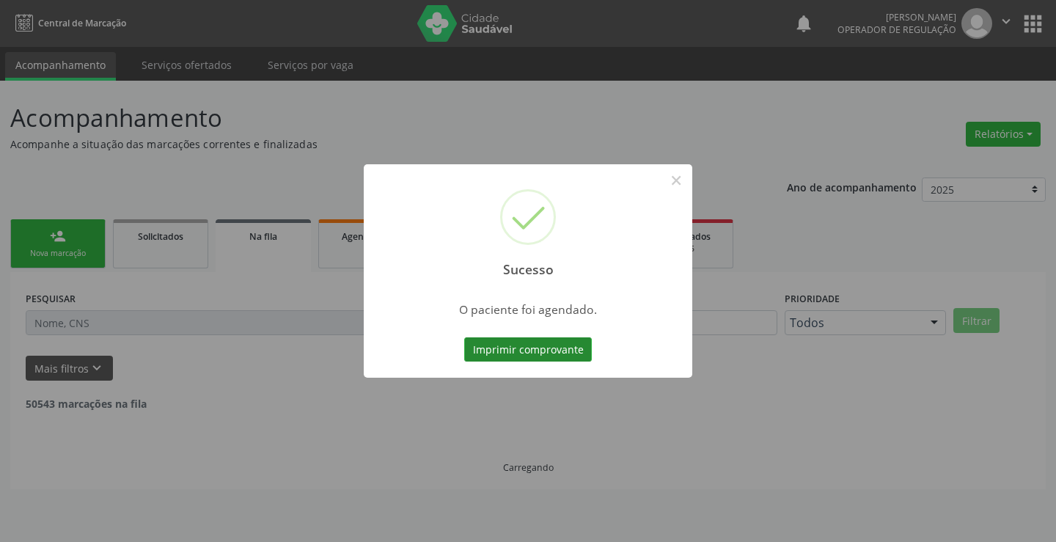
click at [543, 343] on button "Imprimir comprovante" at bounding box center [528, 349] width 128 height 25
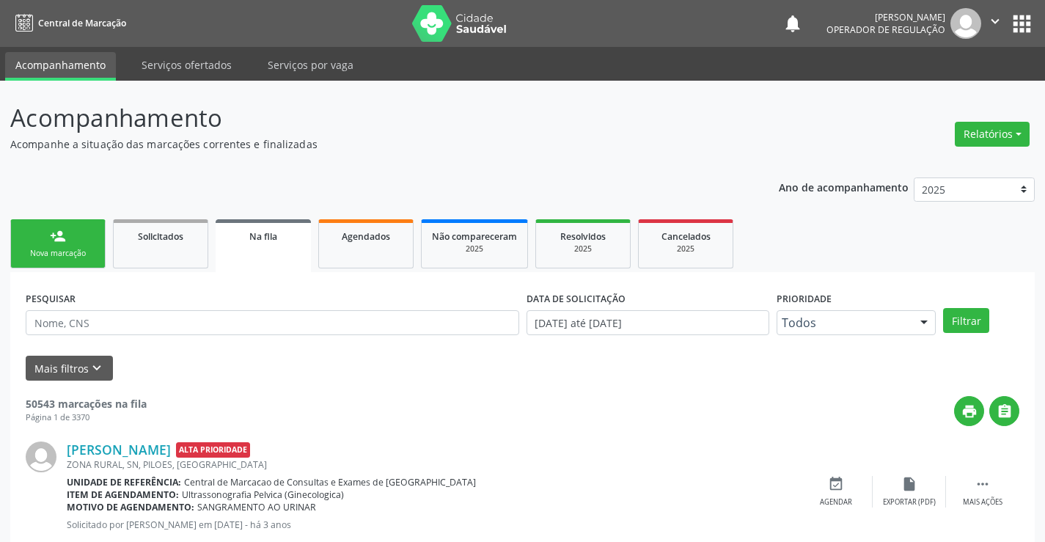
click at [92, 238] on link "person_add Nova marcação" at bounding box center [57, 243] width 95 height 49
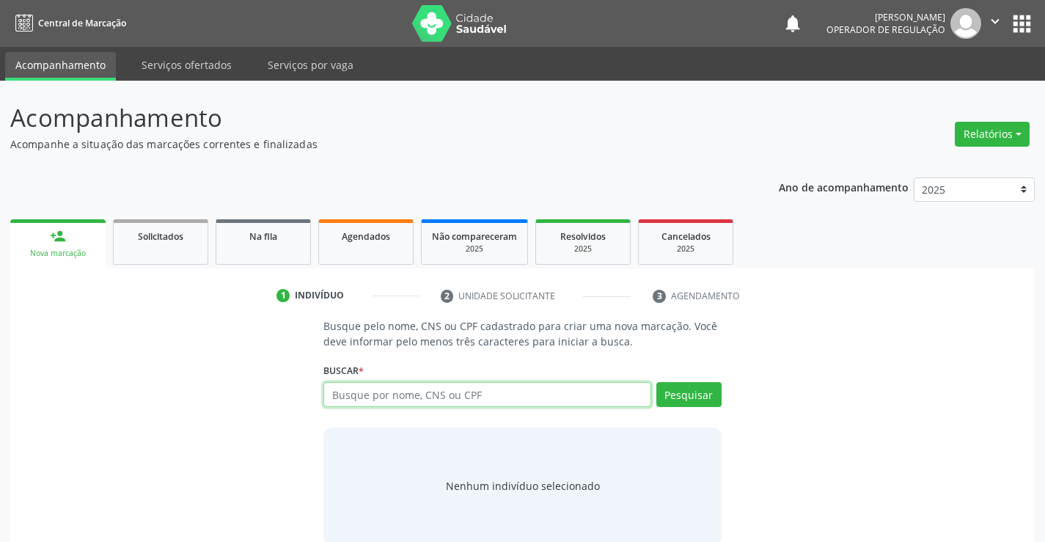
click at [472, 392] on input "text" at bounding box center [486, 394] width 327 height 25
type input "706908101152534"
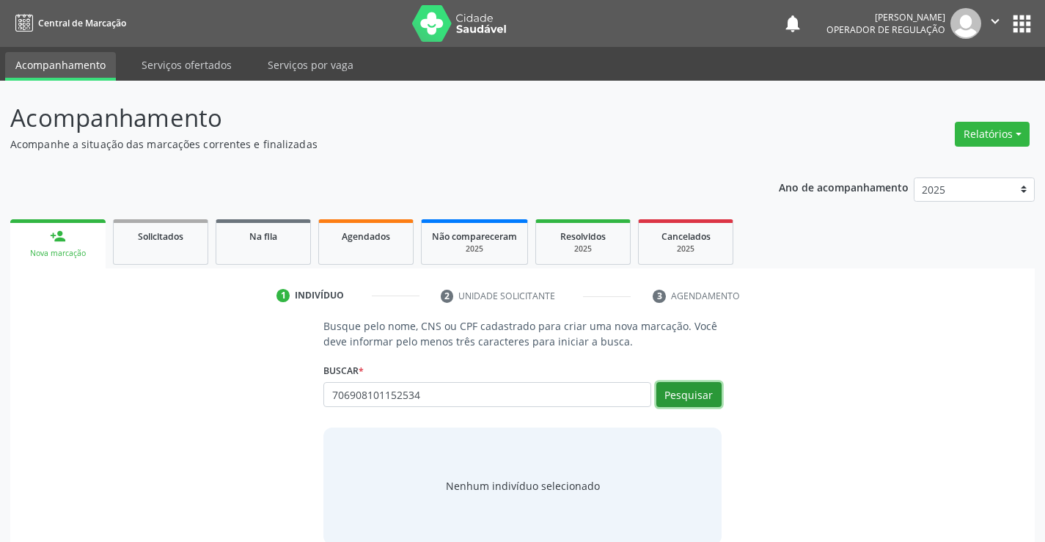
click at [702, 395] on button "Pesquisar" at bounding box center [688, 394] width 65 height 25
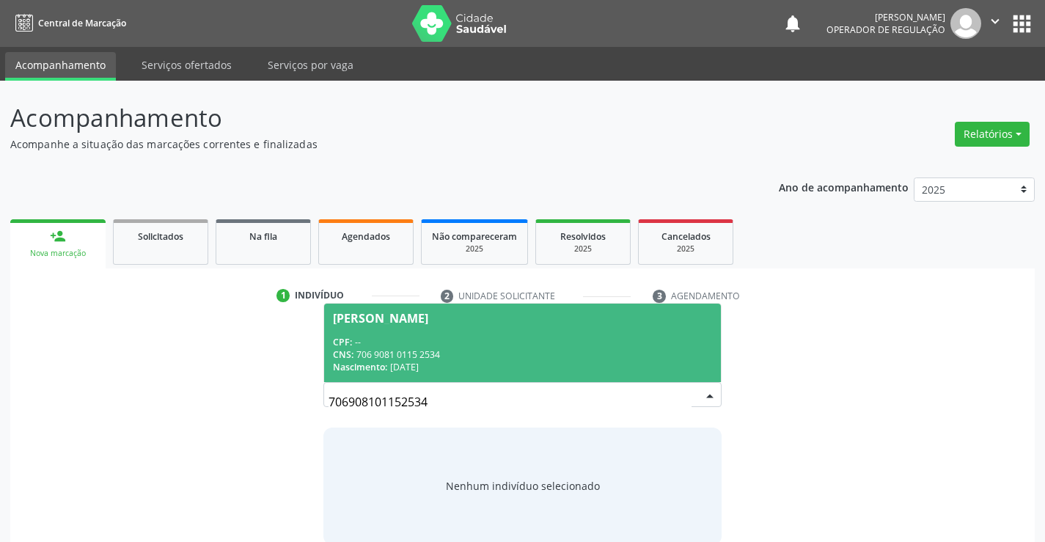
click at [439, 326] on span "Silvino Benedito Moreira CPF: -- CNS: 706 9081 0115 2534 Nascimento: 08/04/1950" at bounding box center [522, 343] width 396 height 78
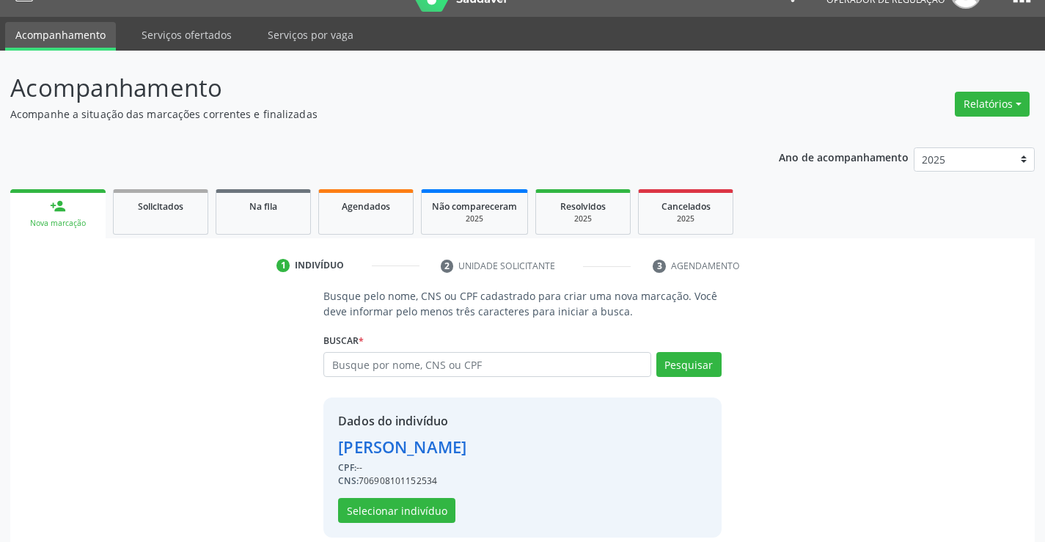
scroll to position [46, 0]
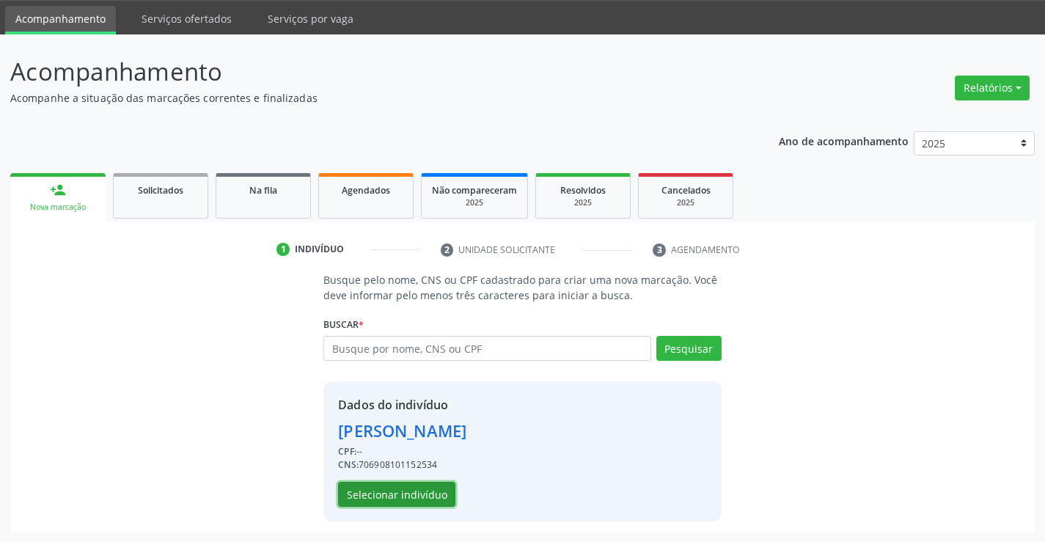
click at [370, 483] on button "Selecionar indivíduo" at bounding box center [396, 494] width 117 height 25
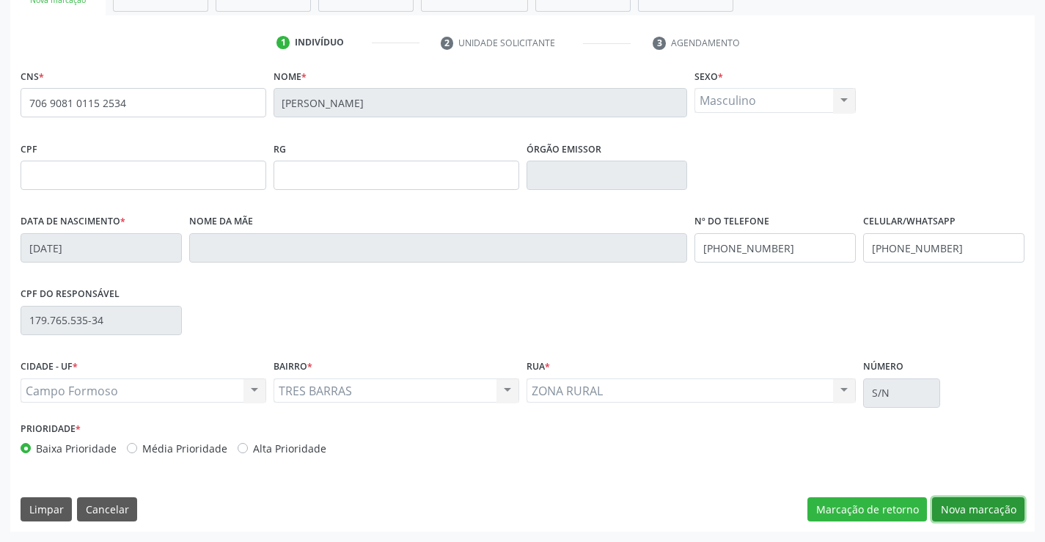
click at [993, 506] on button "Nova marcação" at bounding box center [978, 509] width 92 height 25
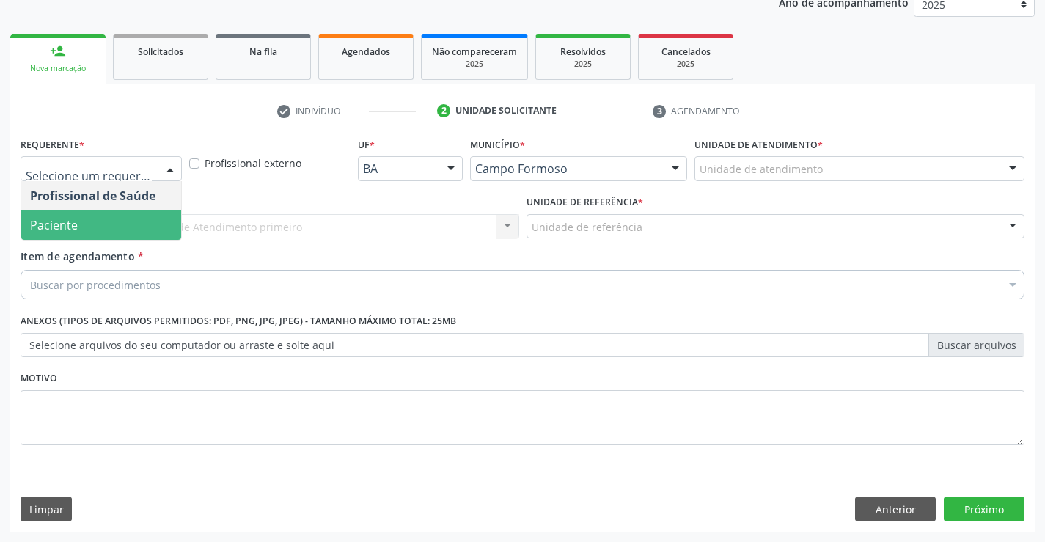
click at [76, 219] on span "Paciente" at bounding box center [54, 225] width 48 height 16
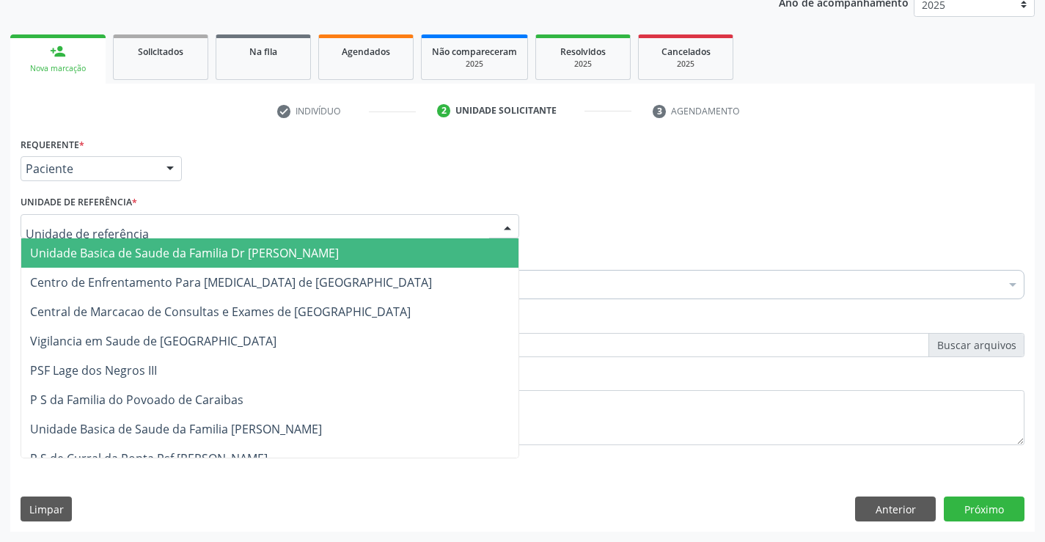
click at [131, 254] on span "Unidade Basica de Saude da Familia Dr [PERSON_NAME]" at bounding box center [184, 253] width 309 height 16
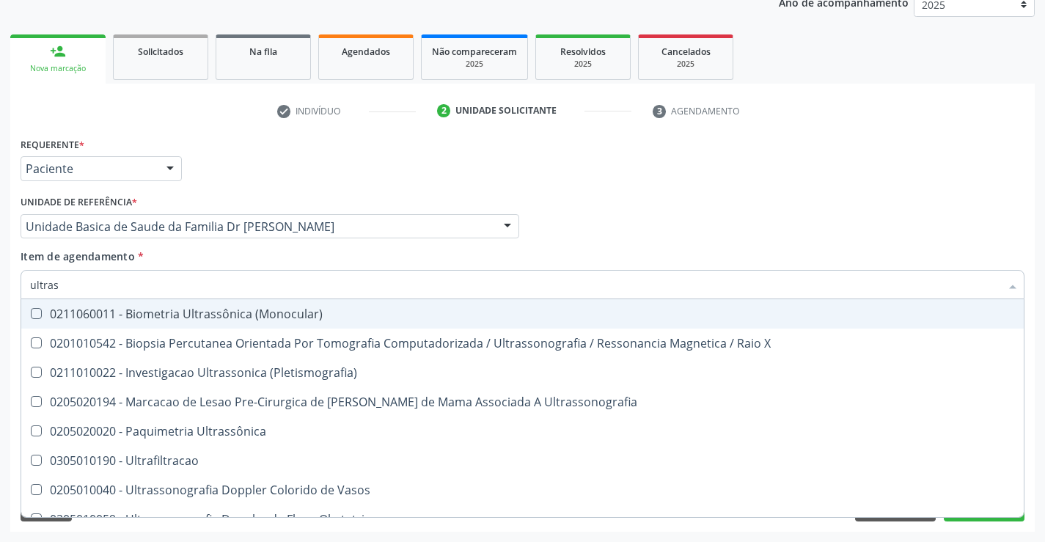
type input "ultrass"
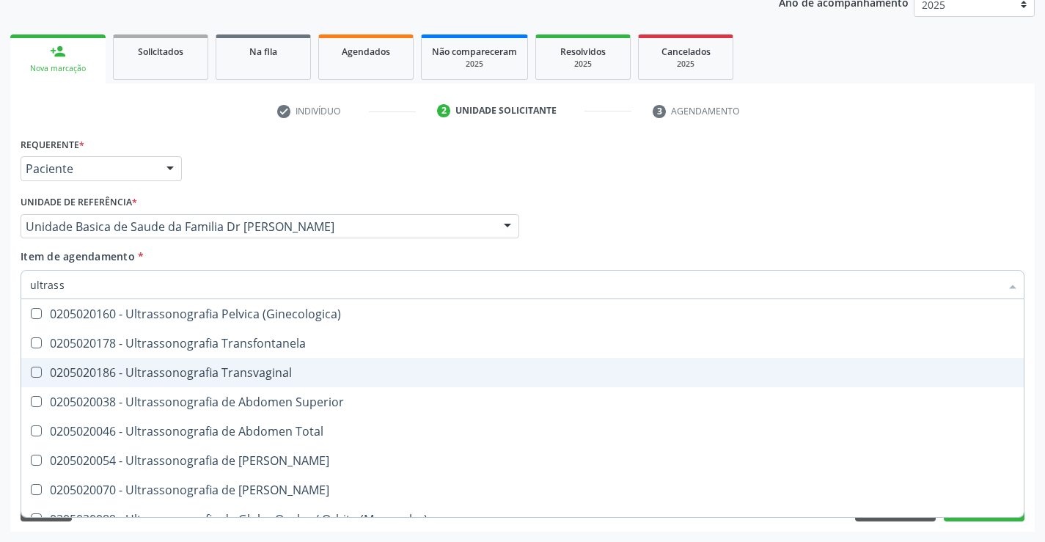
scroll to position [147, 0]
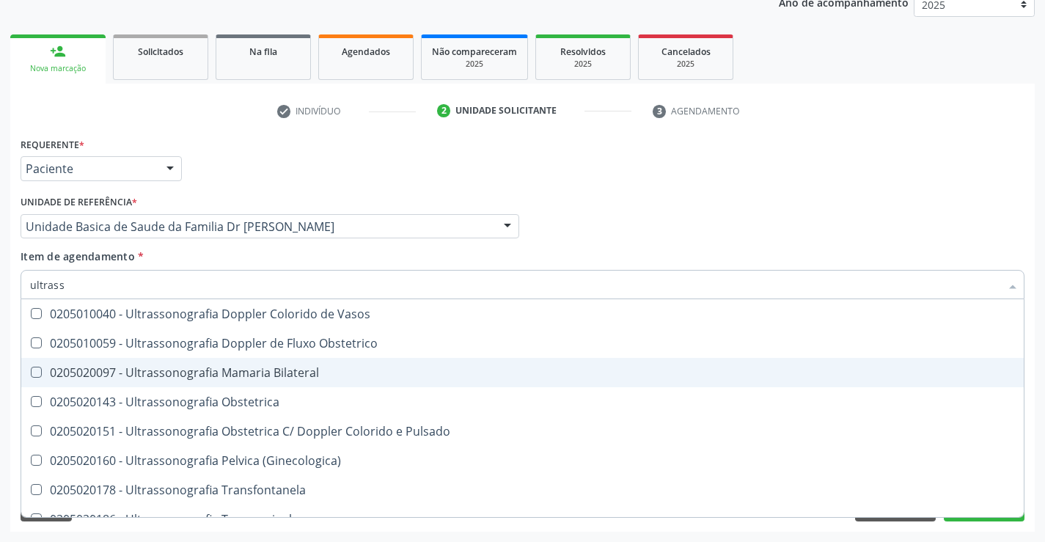
click at [322, 370] on div "0205020097 - Ultrassonografia Mamaria Bilateral" at bounding box center [522, 373] width 985 height 12
checkbox Bilateral "true"
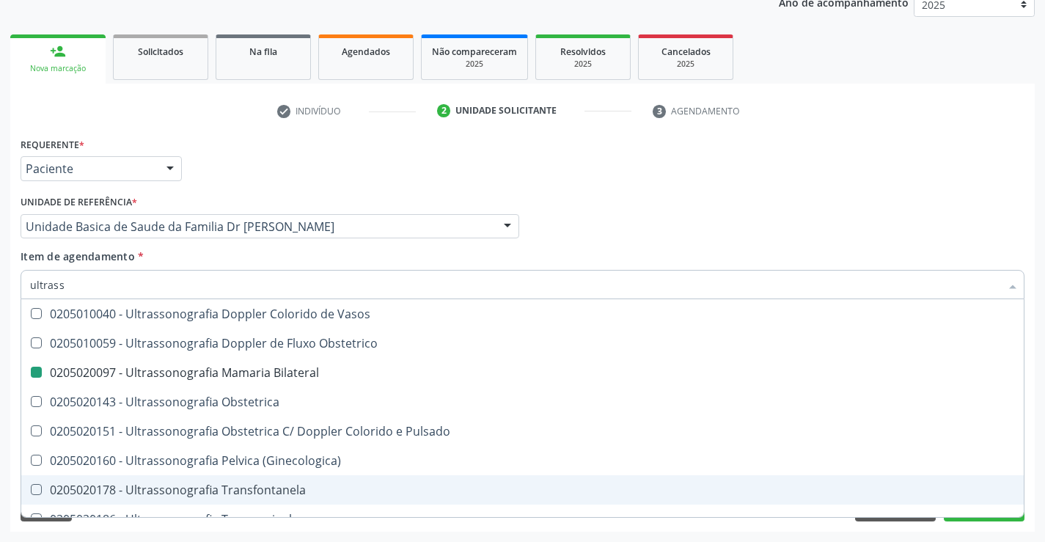
click at [1035, 466] on div "Acompanhamento Acompanhe a situação das marcações correntes e finalizadas Relat…" at bounding box center [522, 219] width 1045 height 646
checkbox X "true"
checkbox Bilateral "false"
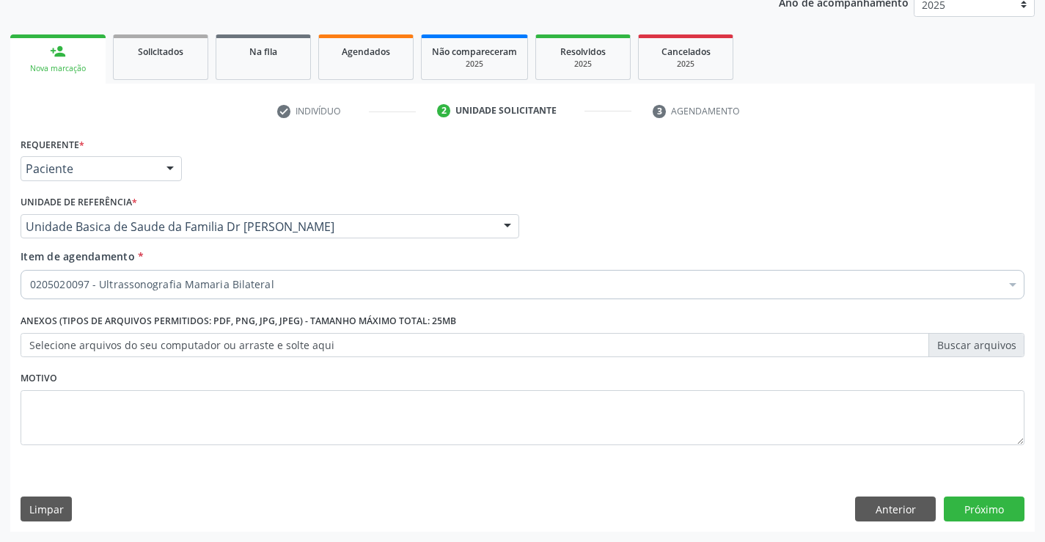
scroll to position [0, 0]
click at [986, 505] on button "Próximo" at bounding box center [984, 508] width 81 height 25
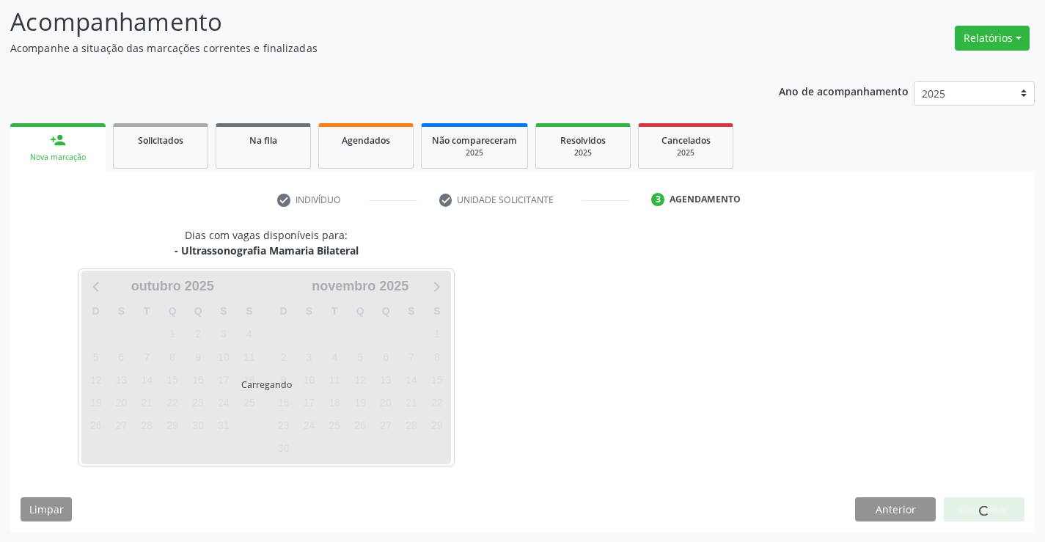
scroll to position [96, 0]
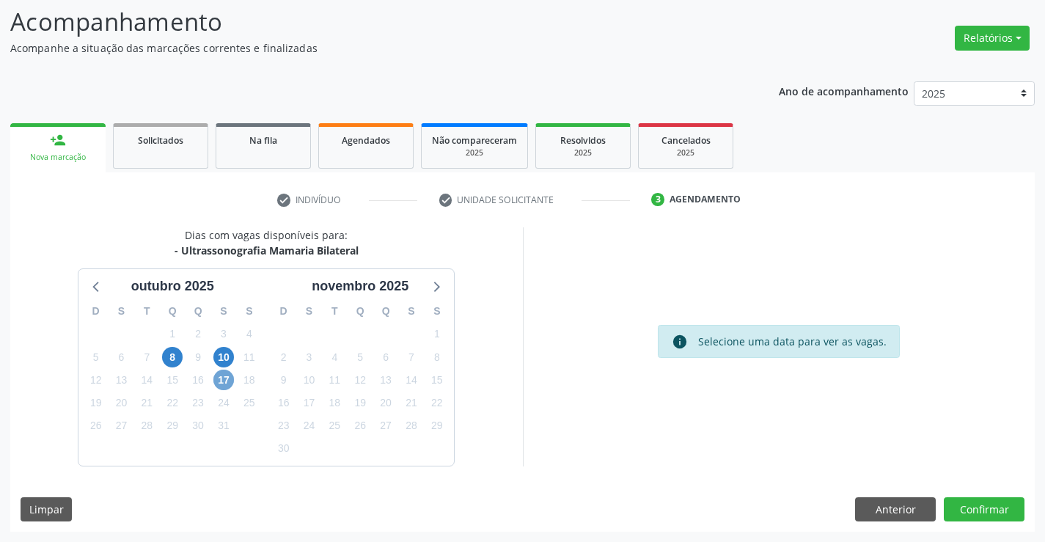
click at [225, 378] on span "17" at bounding box center [223, 380] width 21 height 21
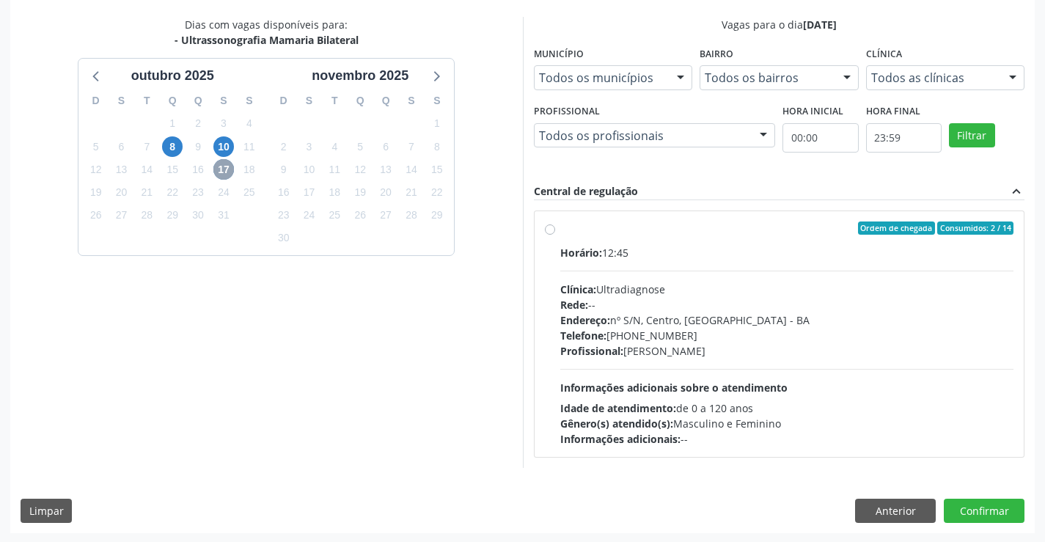
scroll to position [308, 0]
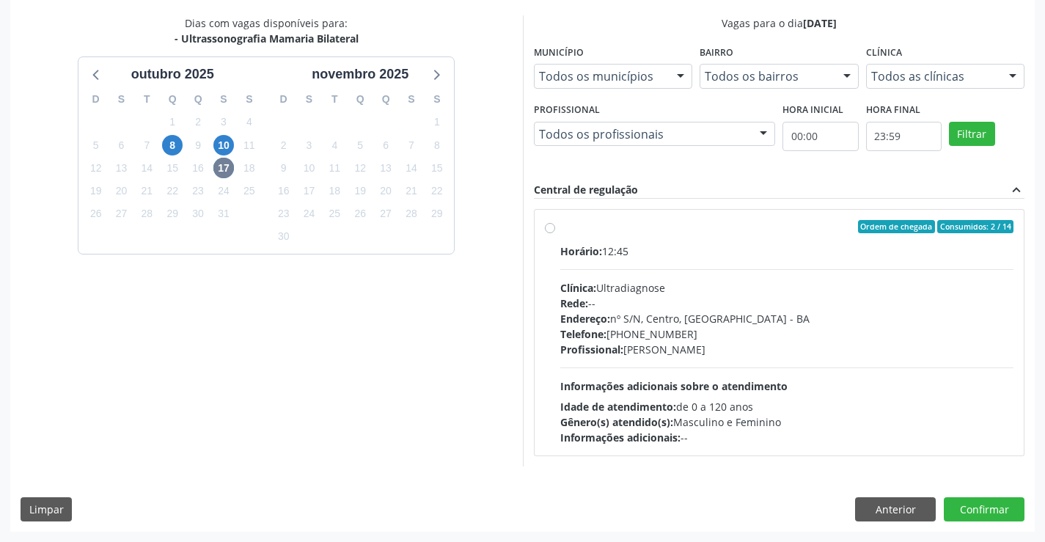
click at [700, 241] on label "Ordem de chegada Consumidos: 2 / 14 Horário: 12:45 Clínica: Ultradiagnose Rede:…" at bounding box center [787, 332] width 454 height 225
click at [555, 233] on input "Ordem de chegada Consumidos: 2 / 14 Horário: 12:45 Clínica: Ultradiagnose Rede:…" at bounding box center [550, 226] width 10 height 13
radio input "true"
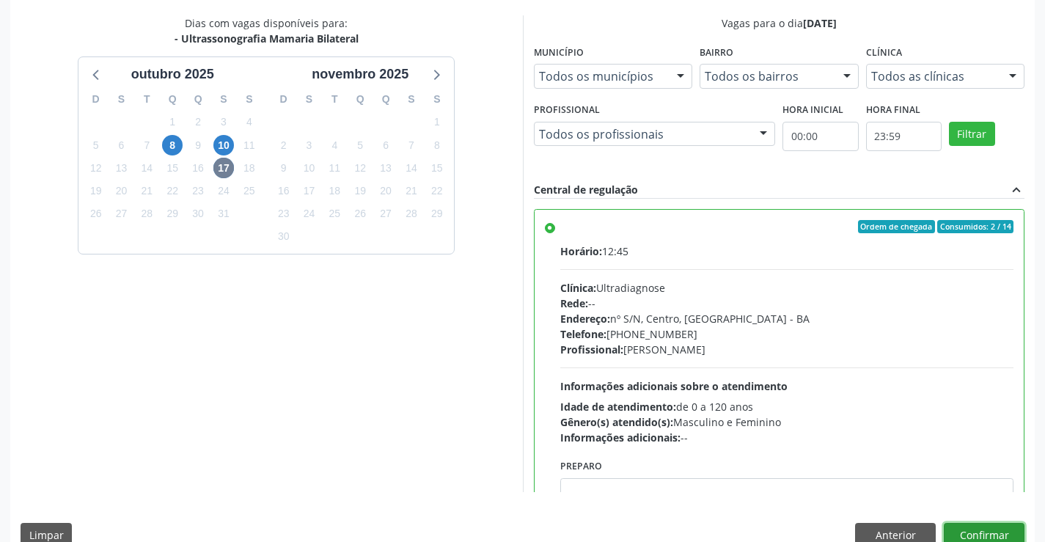
click at [985, 528] on button "Confirmar" at bounding box center [984, 535] width 81 height 25
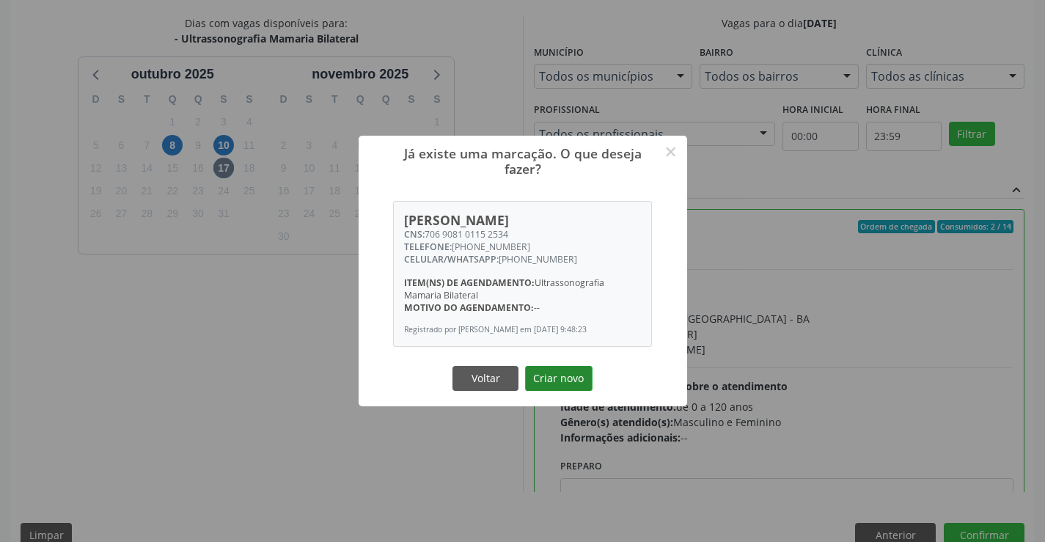
click at [564, 375] on button "Criar novo" at bounding box center [558, 378] width 67 height 25
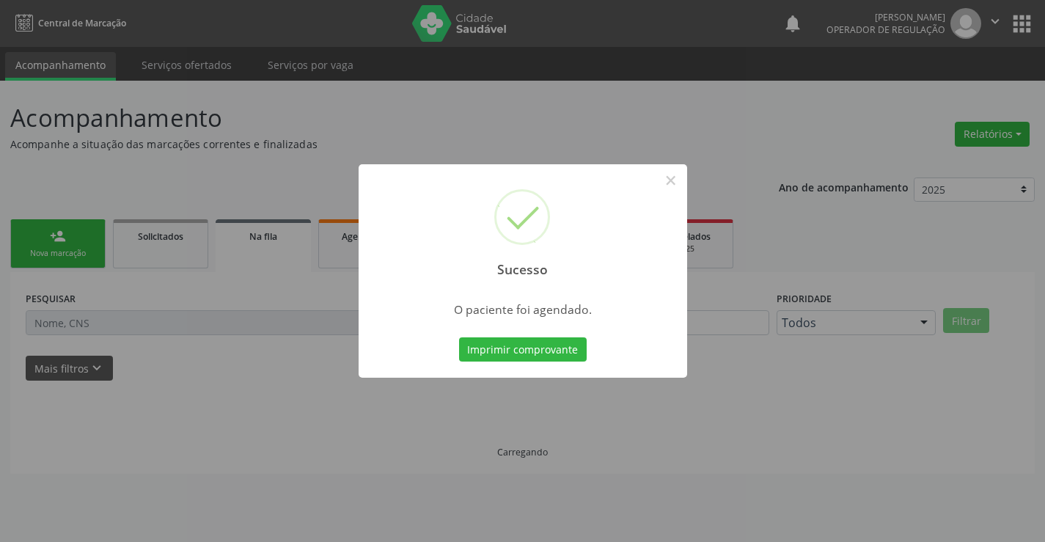
scroll to position [0, 0]
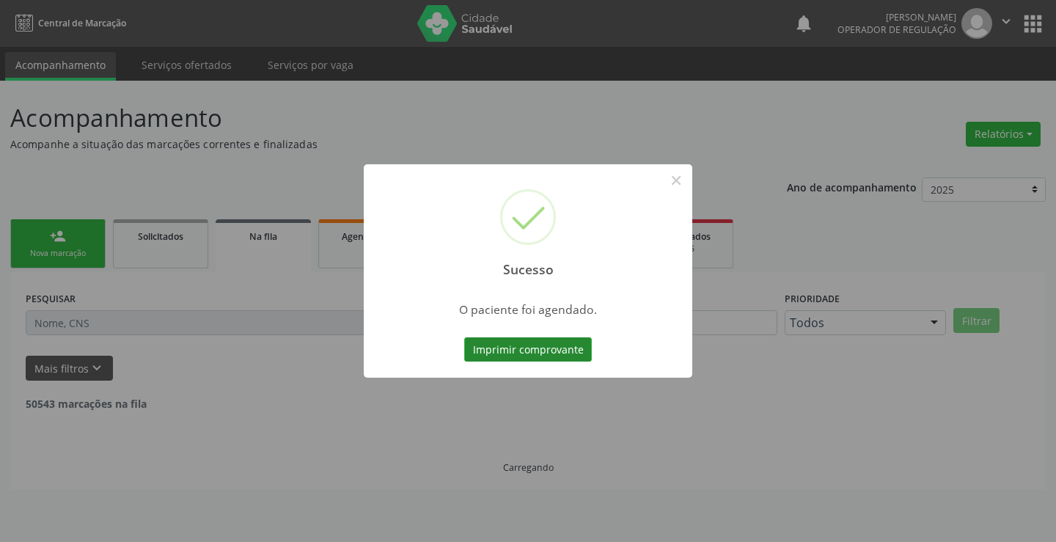
click at [563, 344] on button "Imprimir comprovante" at bounding box center [528, 349] width 128 height 25
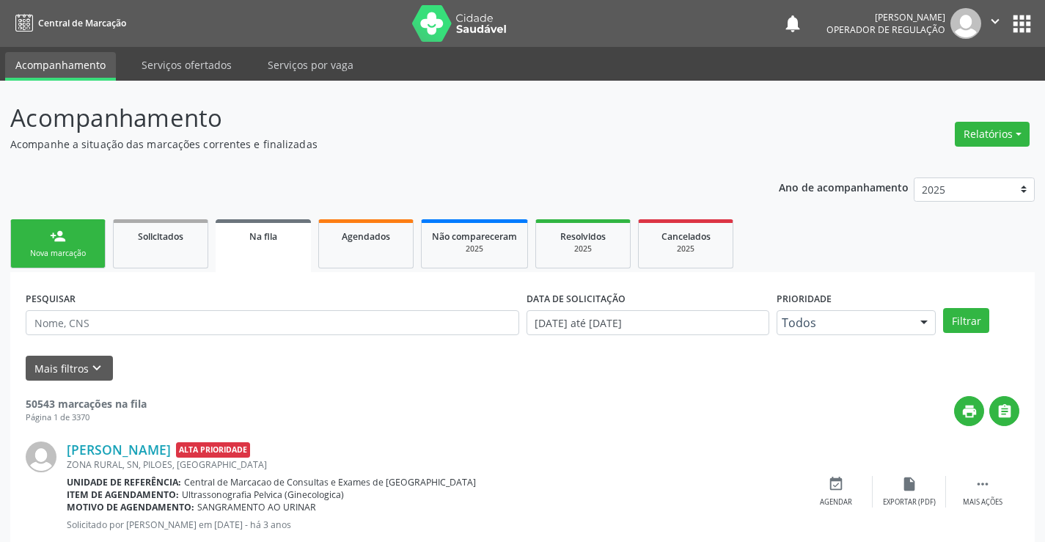
click at [74, 246] on link "person_add Nova marcação" at bounding box center [57, 243] width 95 height 49
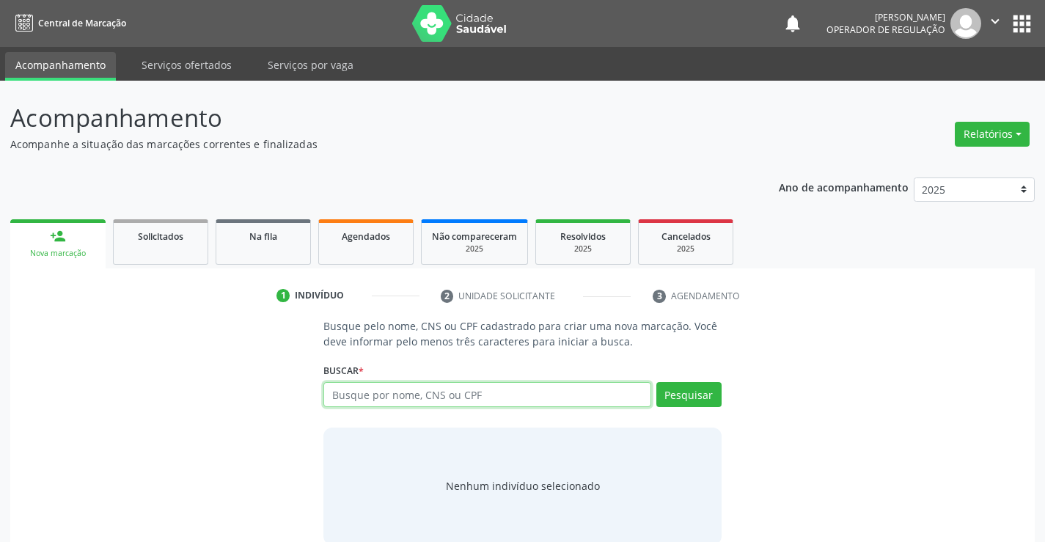
click at [518, 386] on input "text" at bounding box center [486, 394] width 327 height 25
type input "702801126453068"
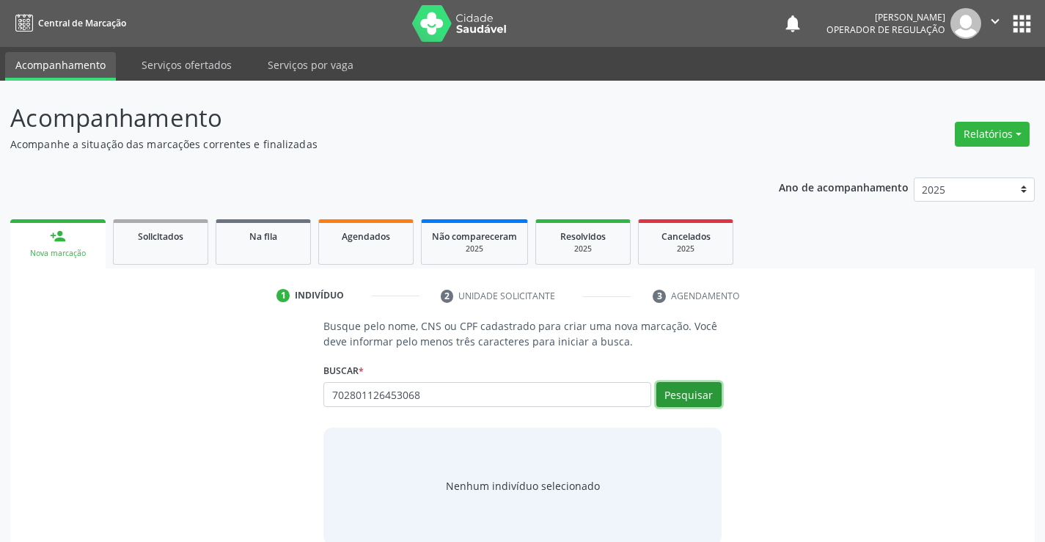
click at [700, 396] on button "Pesquisar" at bounding box center [688, 394] width 65 height 25
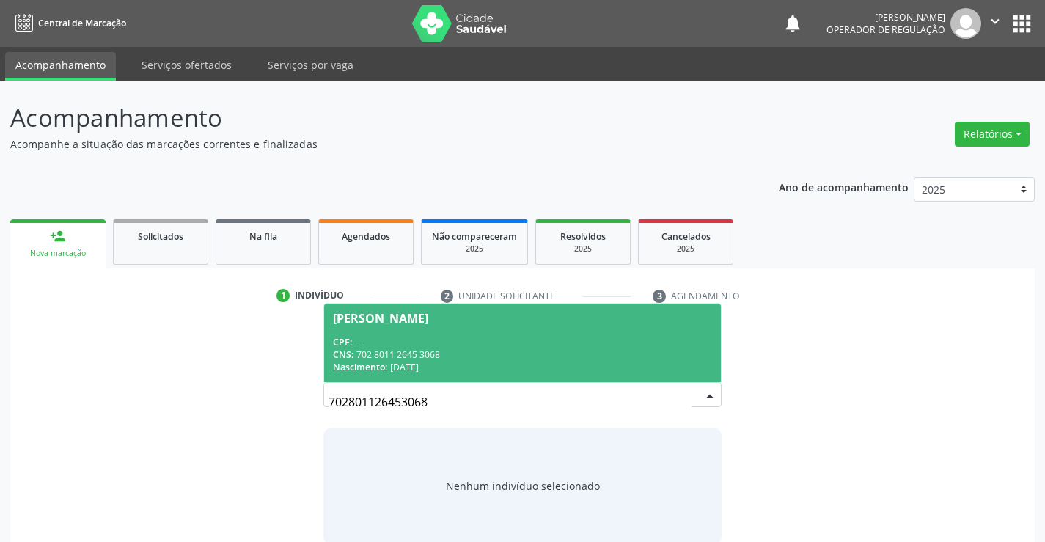
click at [480, 340] on div "CPF: --" at bounding box center [522, 342] width 378 height 12
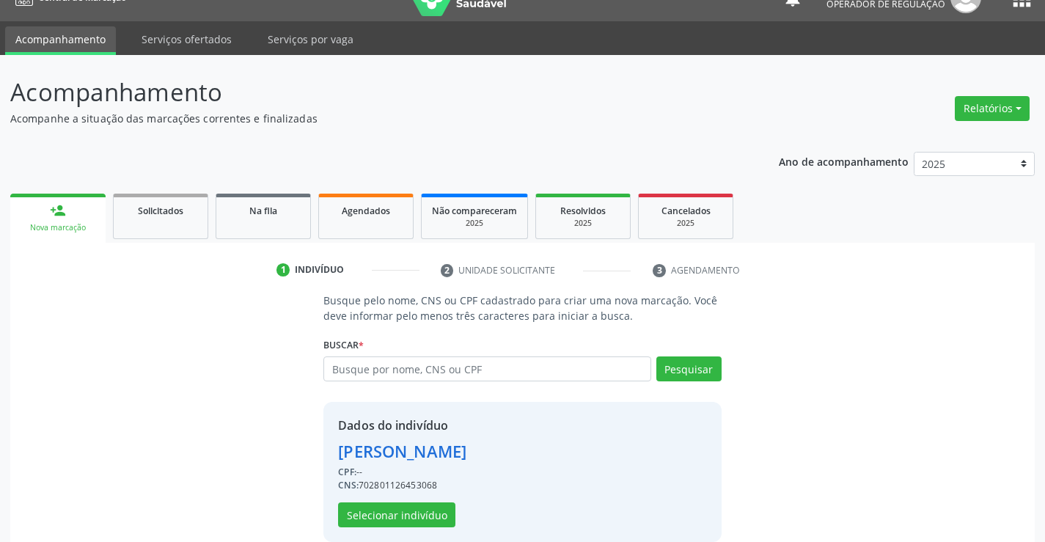
scroll to position [46, 0]
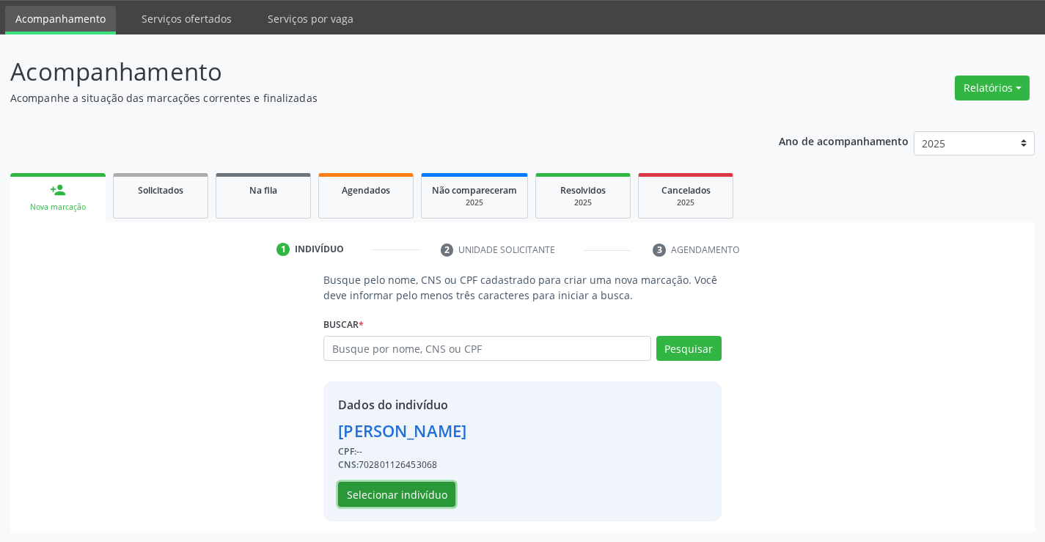
click at [379, 489] on button "Selecionar indivíduo" at bounding box center [396, 494] width 117 height 25
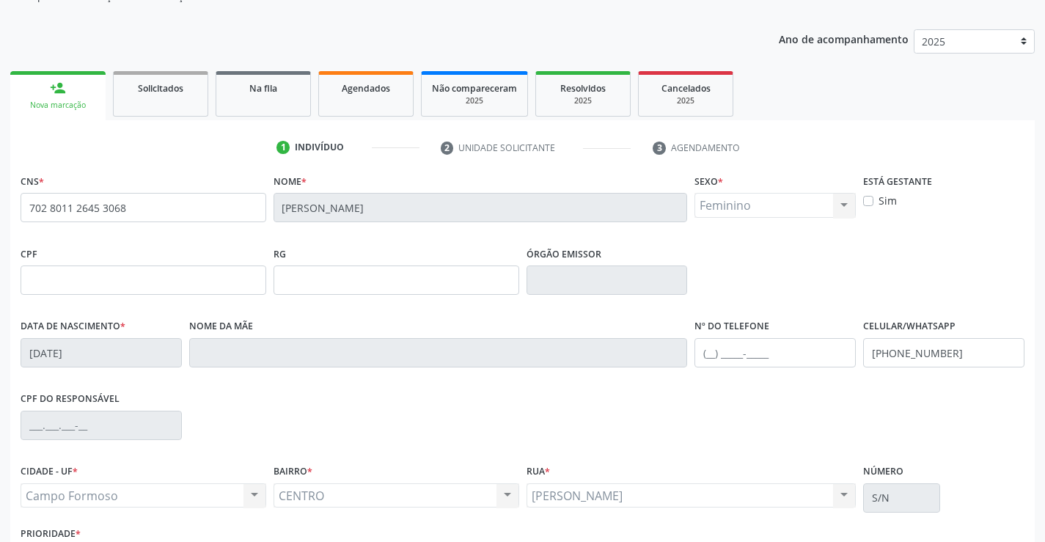
scroll to position [253, 0]
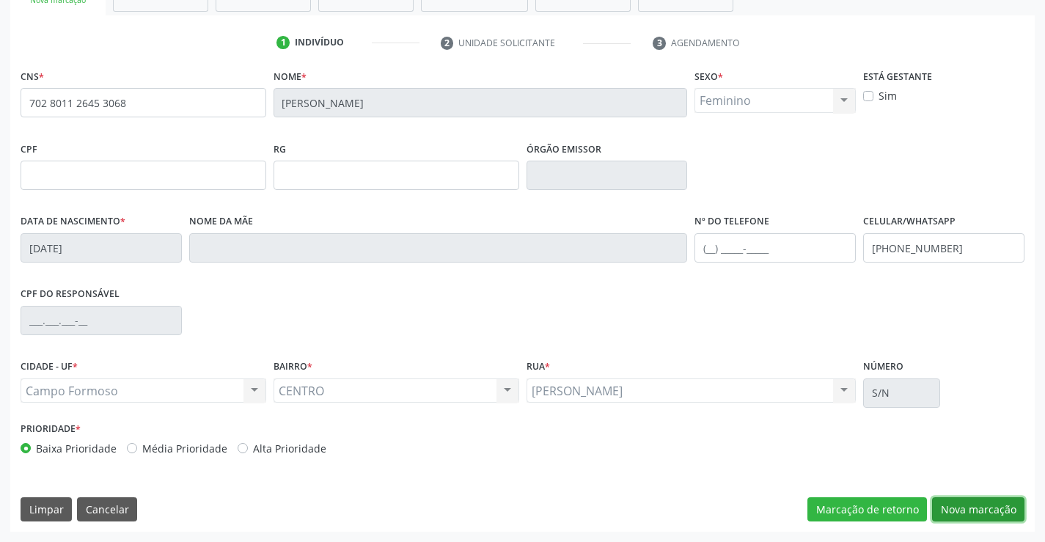
click at [981, 504] on button "Nova marcação" at bounding box center [978, 509] width 92 height 25
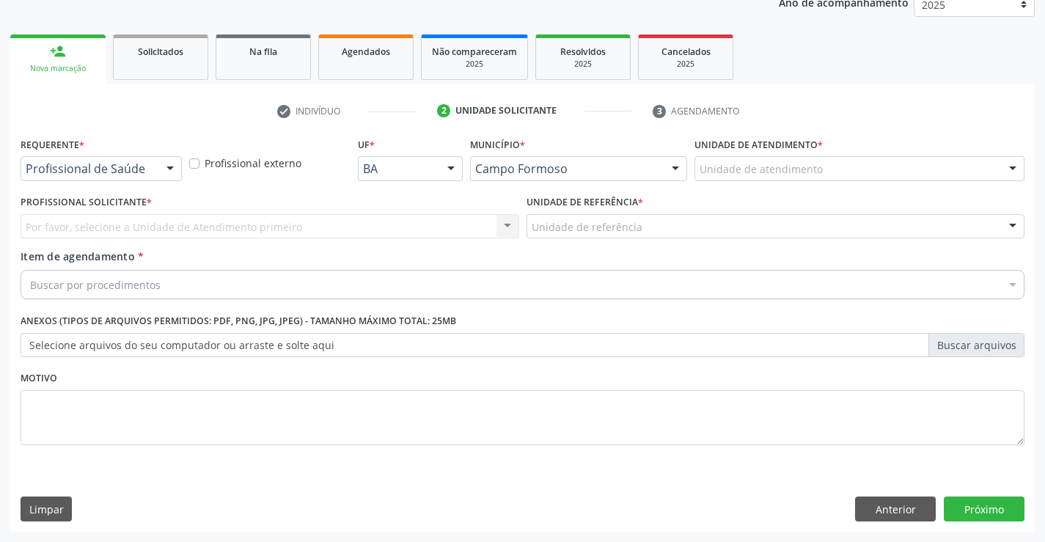
scroll to position [185, 0]
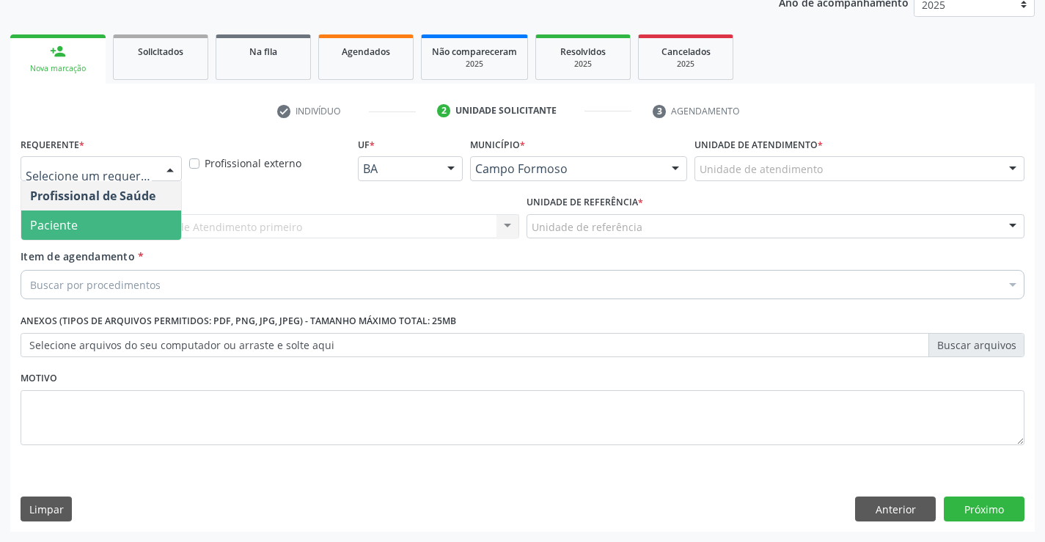
click at [62, 218] on span "Paciente" at bounding box center [54, 225] width 48 height 16
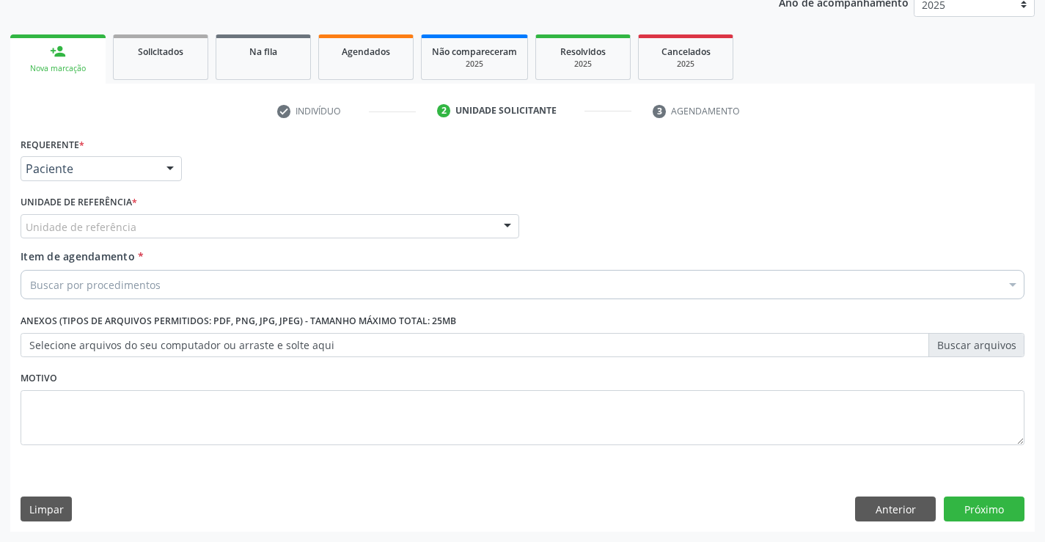
click at [62, 218] on div "Unidade de referência" at bounding box center [270, 226] width 499 height 25
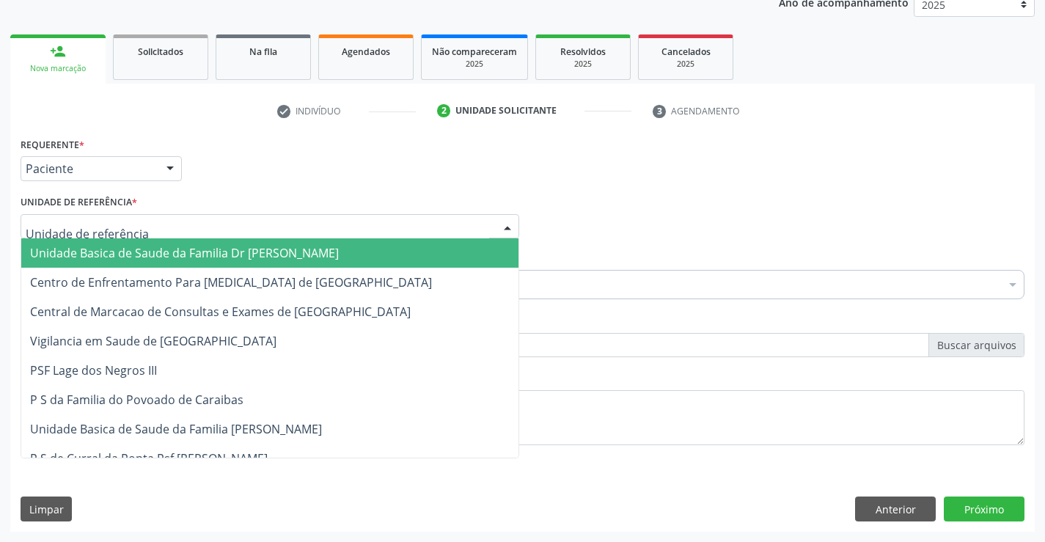
click at [99, 254] on span "Unidade Basica de Saude da Familia Dr [PERSON_NAME]" at bounding box center [184, 253] width 309 height 16
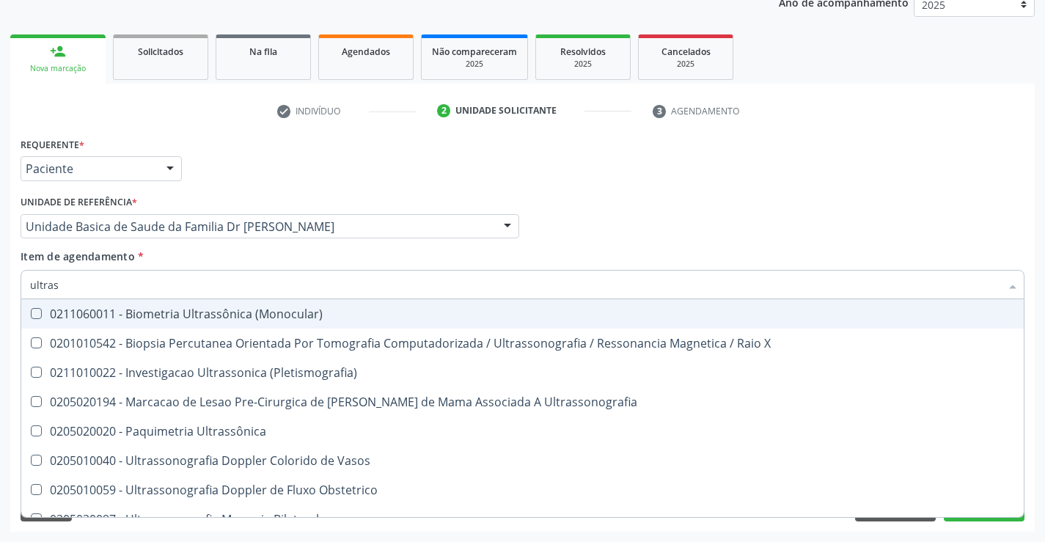
type input "ultrass"
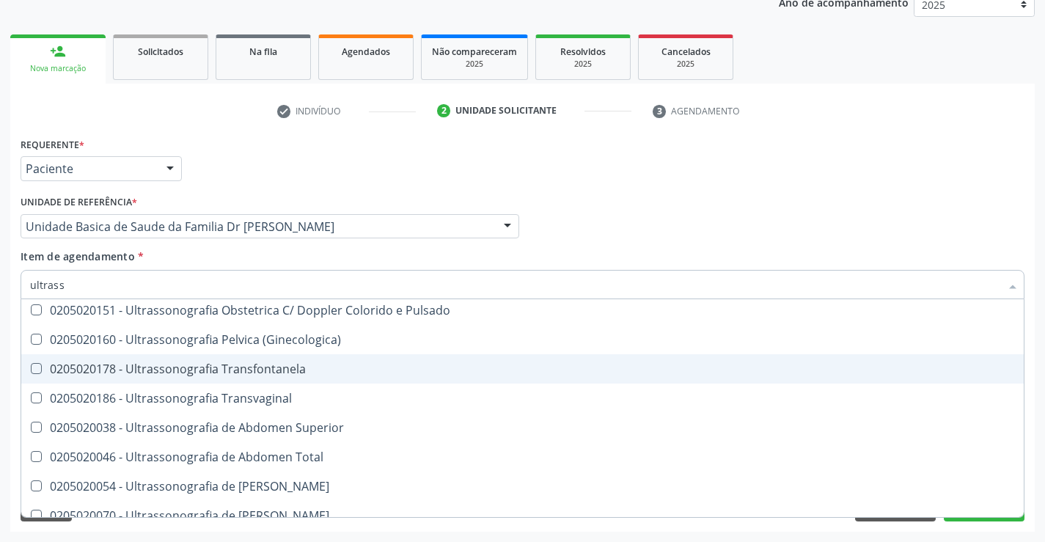
scroll to position [293, 0]
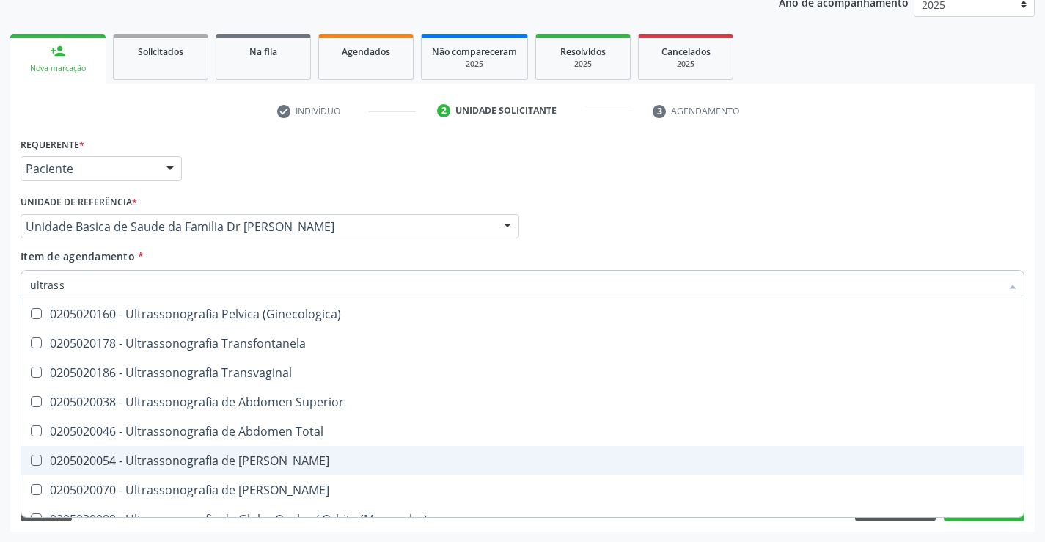
click at [363, 462] on div "0205020054 - Ultrassonografia de [PERSON_NAME]" at bounding box center [522, 461] width 985 height 12
checkbox Urinario "true"
click at [1036, 457] on div "Acompanhamento Acompanhe a situação das marcações correntes e finalizadas Relat…" at bounding box center [522, 219] width 1045 height 646
checkbox X "true"
checkbox Urinario "false"
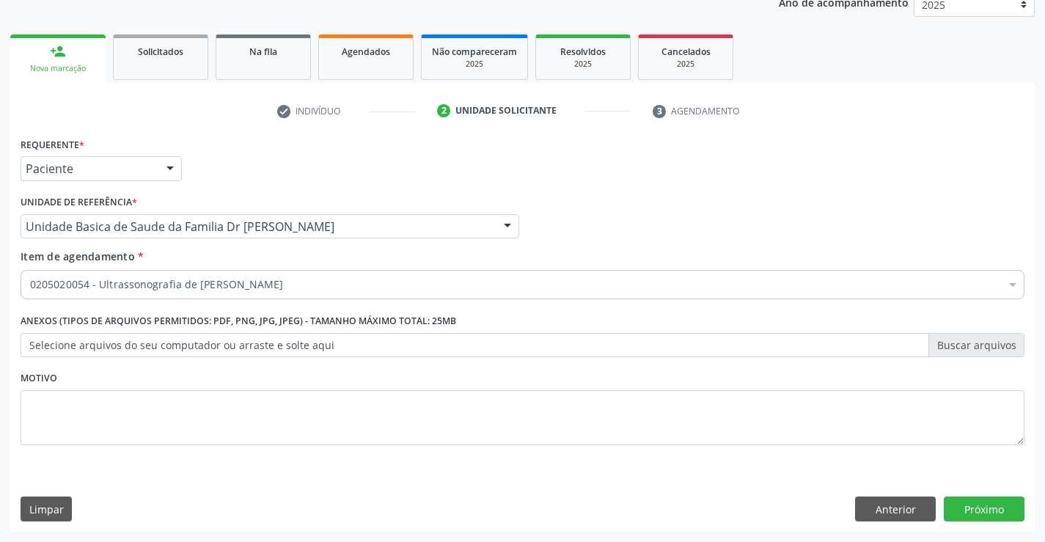
scroll to position [0, 0]
click at [976, 513] on button "Próximo" at bounding box center [984, 508] width 81 height 25
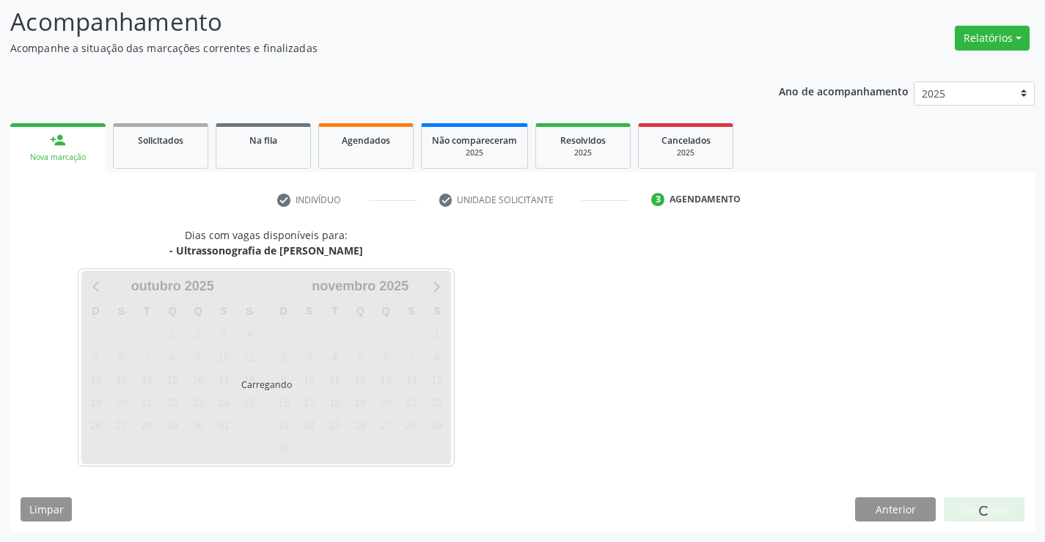
scroll to position [96, 0]
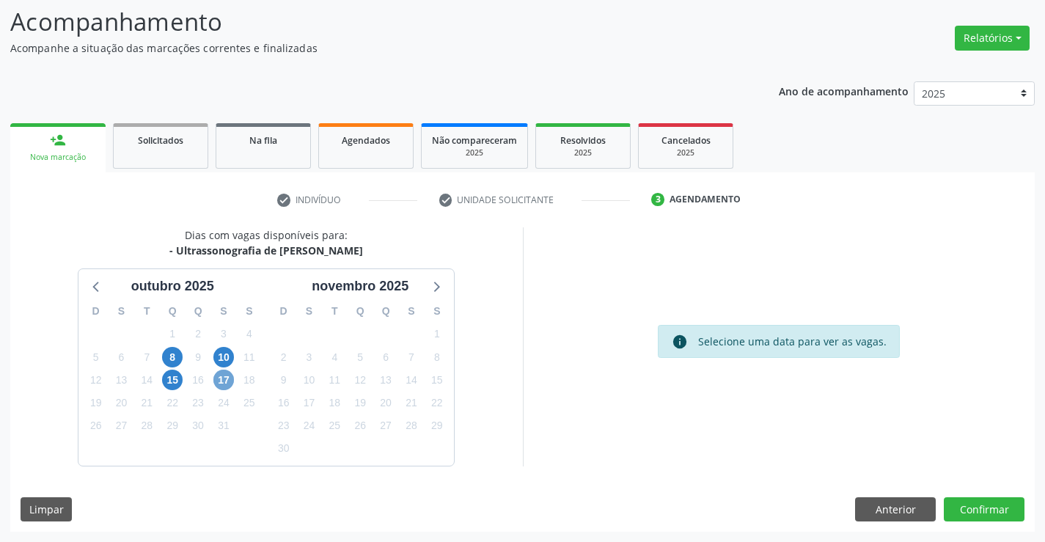
click at [230, 378] on span "17" at bounding box center [223, 380] width 21 height 21
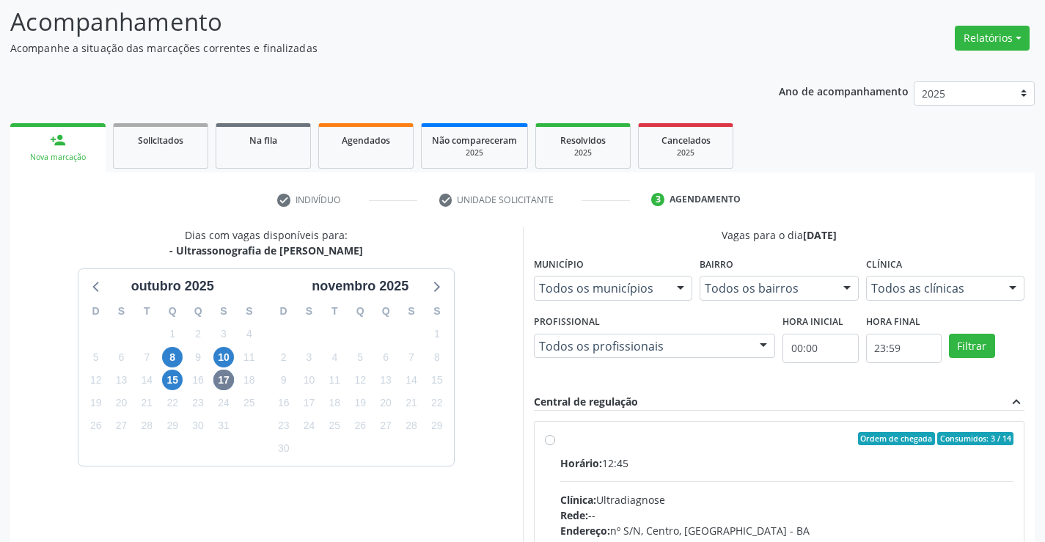
click at [746, 440] on div "Ordem de chegada Consumidos: 3 / 14" at bounding box center [787, 438] width 454 height 13
click at [555, 440] on input "Ordem de chegada Consumidos: 3 / 14 Horário: 12:45 Clínica: Ultradiagnose Rede:…" at bounding box center [550, 438] width 10 height 13
radio input "true"
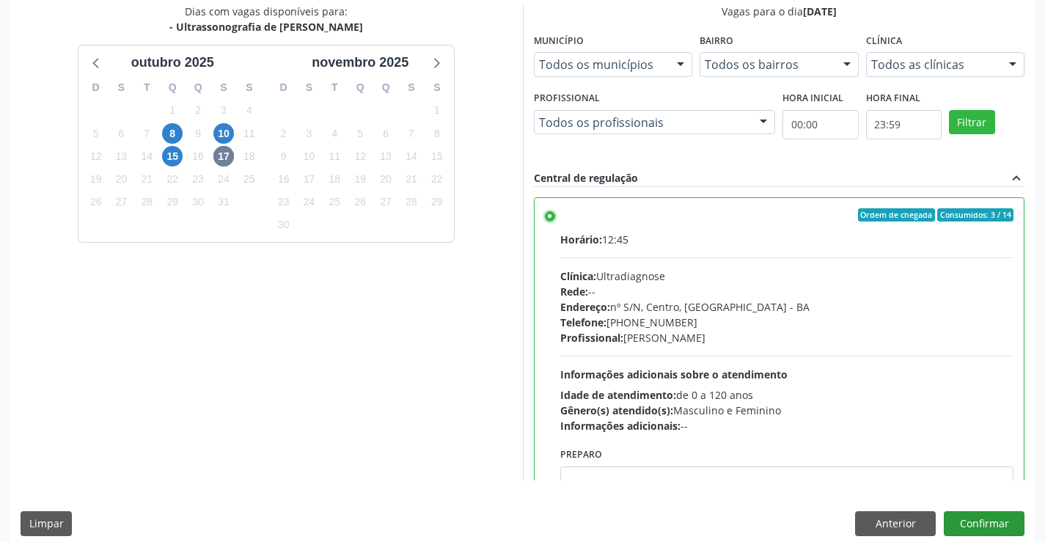
scroll to position [334, 0]
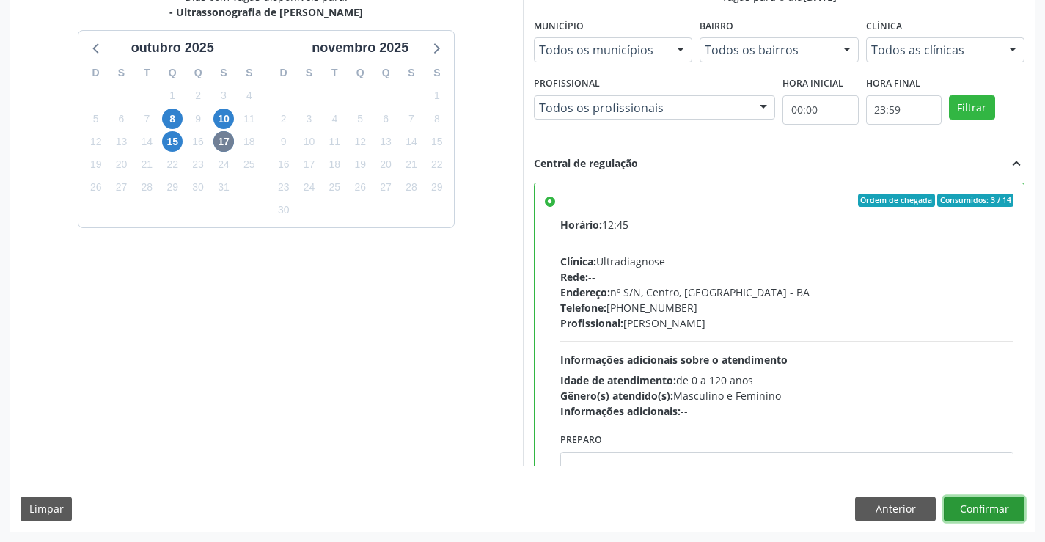
click at [975, 505] on button "Confirmar" at bounding box center [984, 508] width 81 height 25
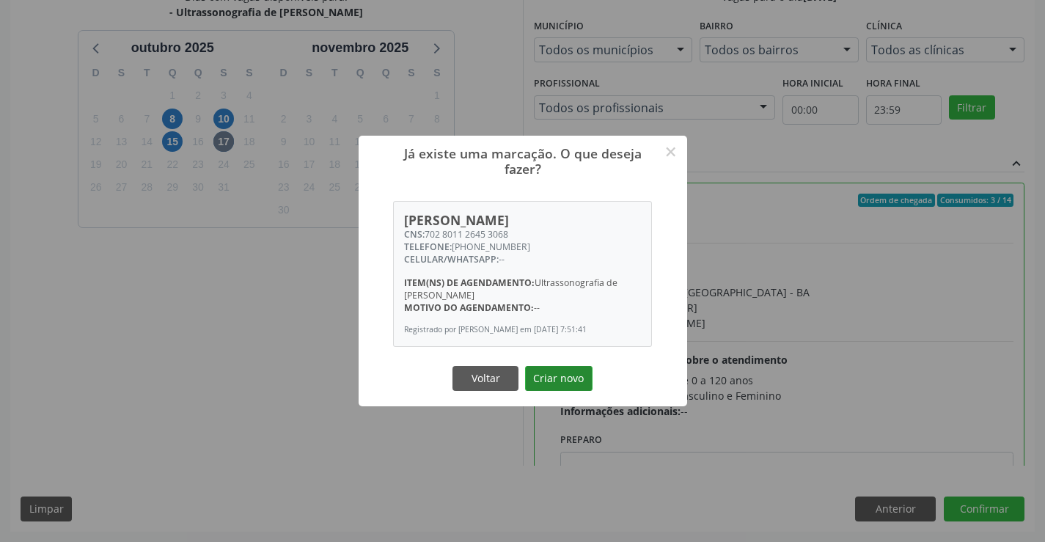
click at [569, 384] on button "Criar novo" at bounding box center [558, 378] width 67 height 25
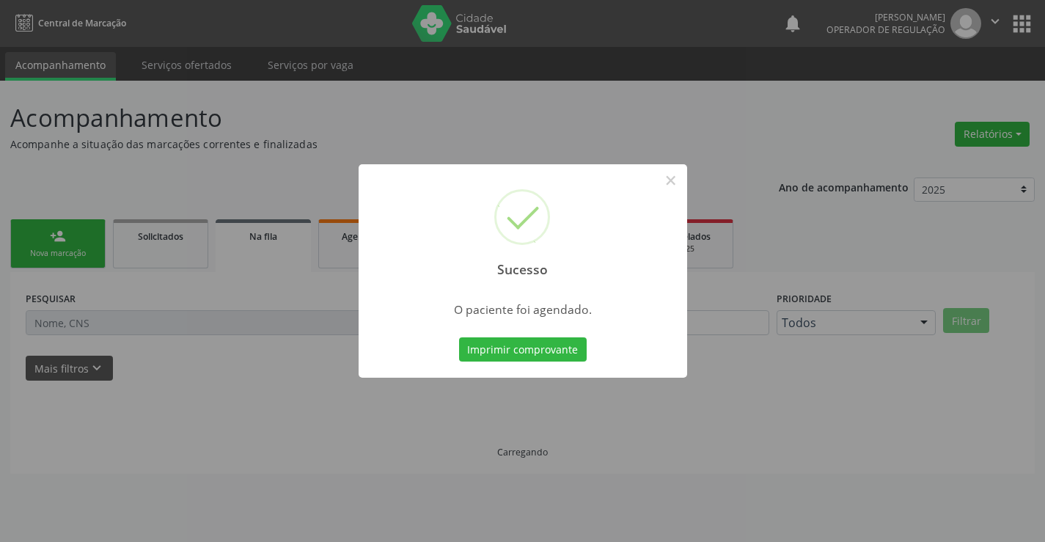
scroll to position [0, 0]
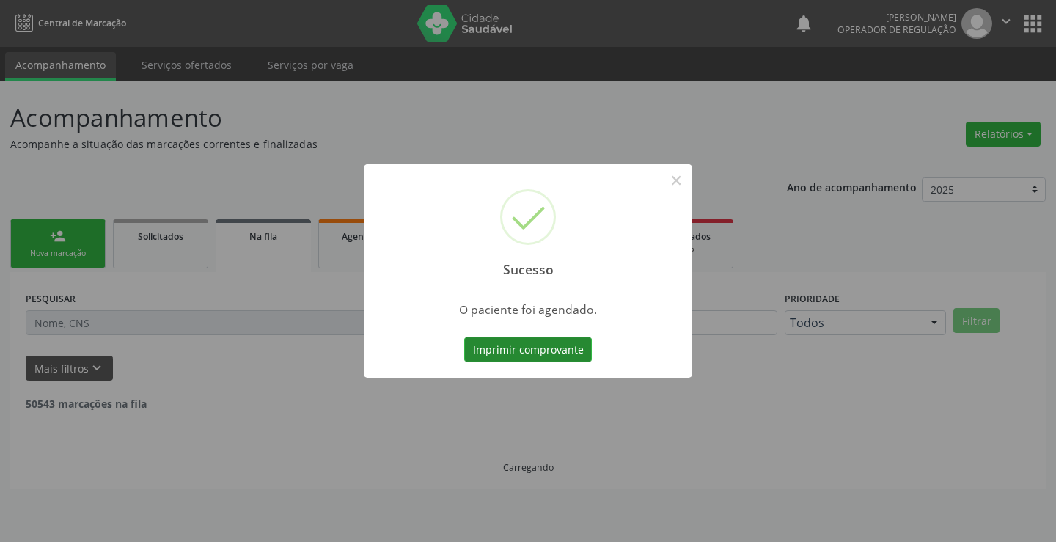
click at [533, 342] on button "Imprimir comprovante" at bounding box center [528, 349] width 128 height 25
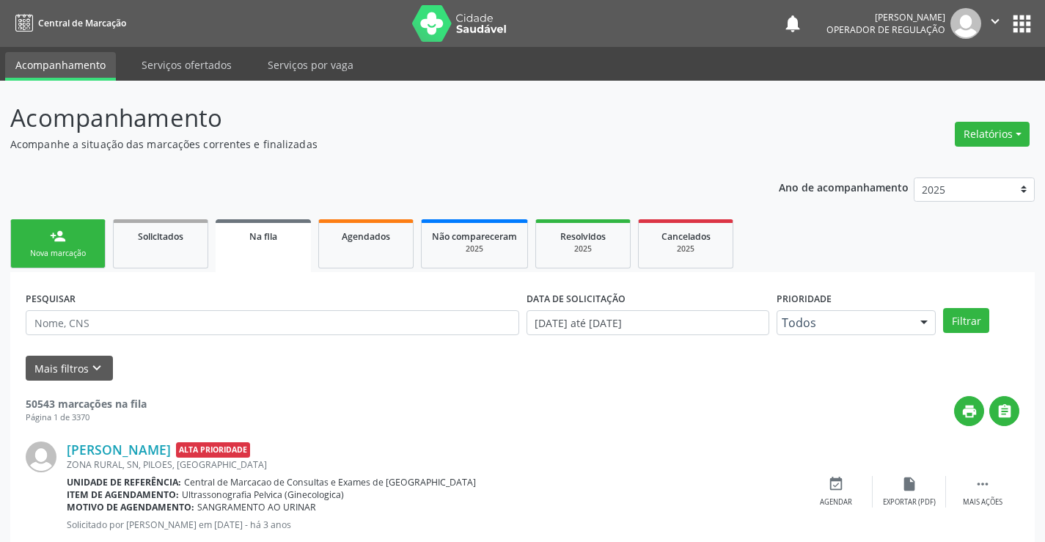
click at [57, 239] on div "person_add" at bounding box center [58, 236] width 16 height 16
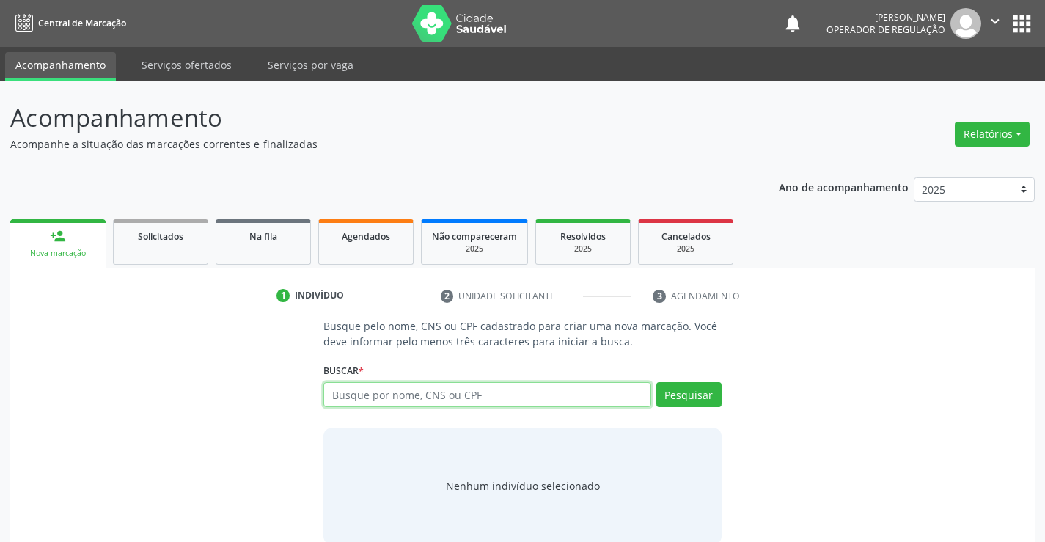
click at [488, 395] on input "text" at bounding box center [486, 394] width 327 height 25
type input "700000975001609"
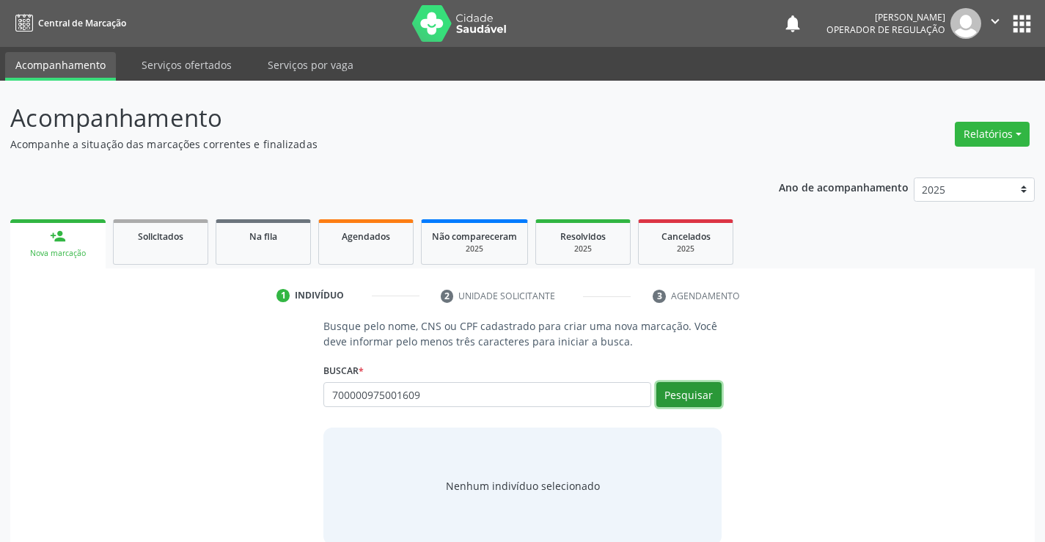
click at [686, 392] on button "Pesquisar" at bounding box center [688, 394] width 65 height 25
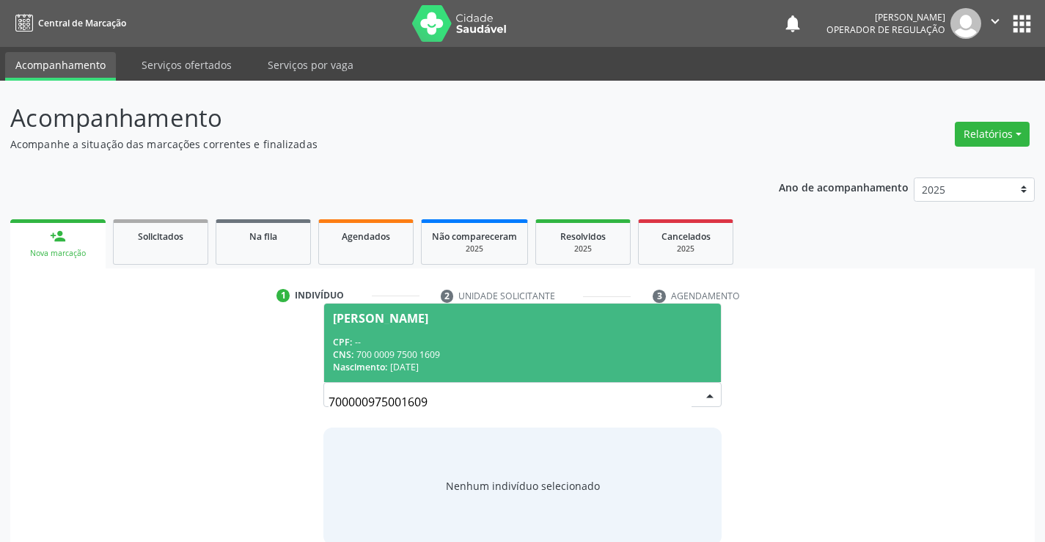
click at [499, 337] on div "CPF: --" at bounding box center [522, 342] width 378 height 12
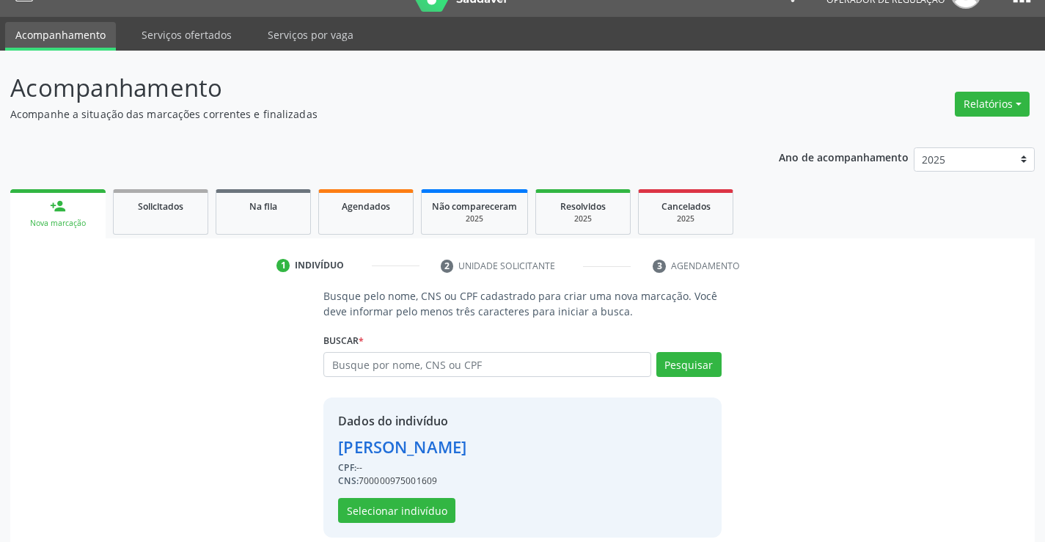
scroll to position [46, 0]
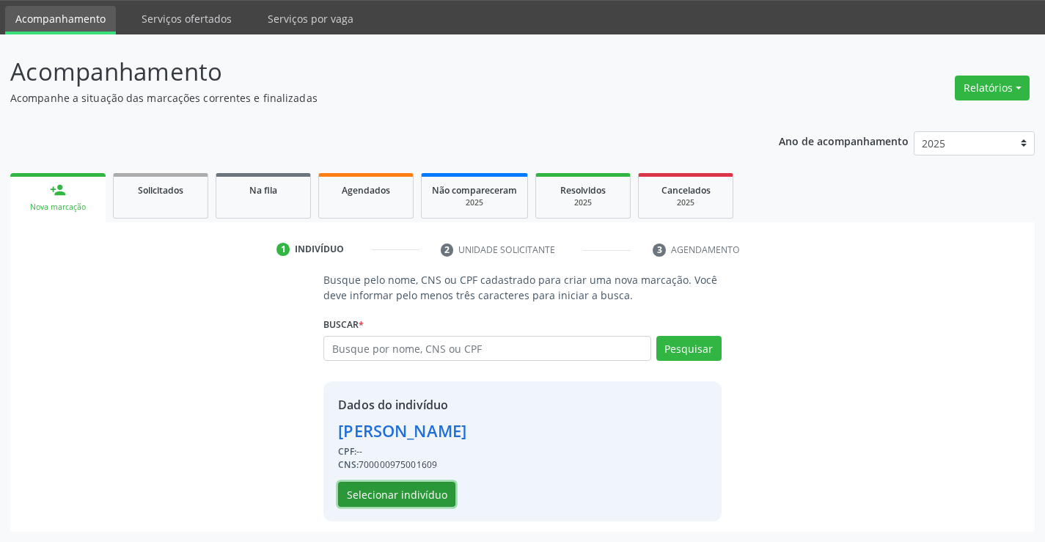
click at [405, 492] on button "Selecionar indivíduo" at bounding box center [396, 494] width 117 height 25
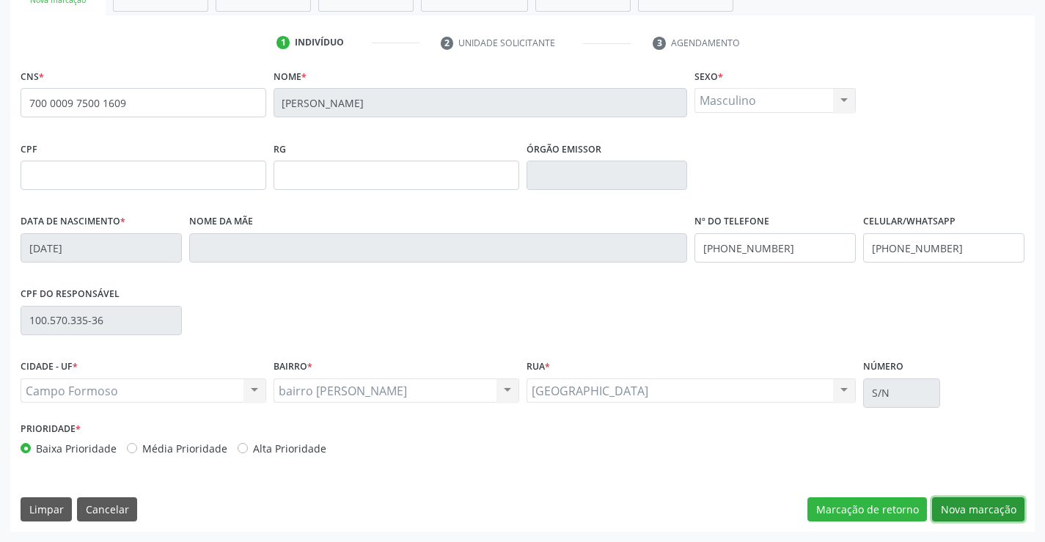
click at [963, 506] on button "Nova marcação" at bounding box center [978, 509] width 92 height 25
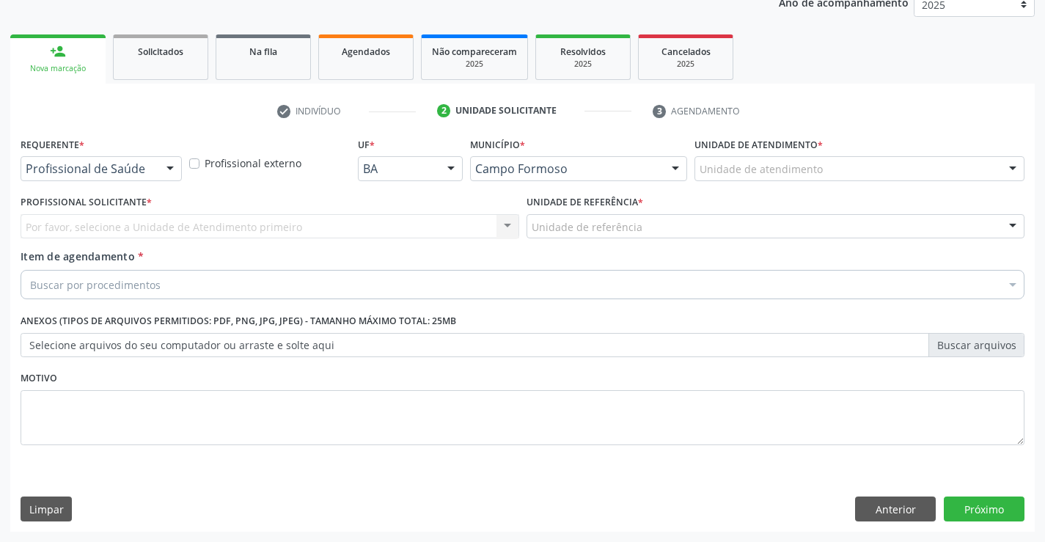
scroll to position [185, 0]
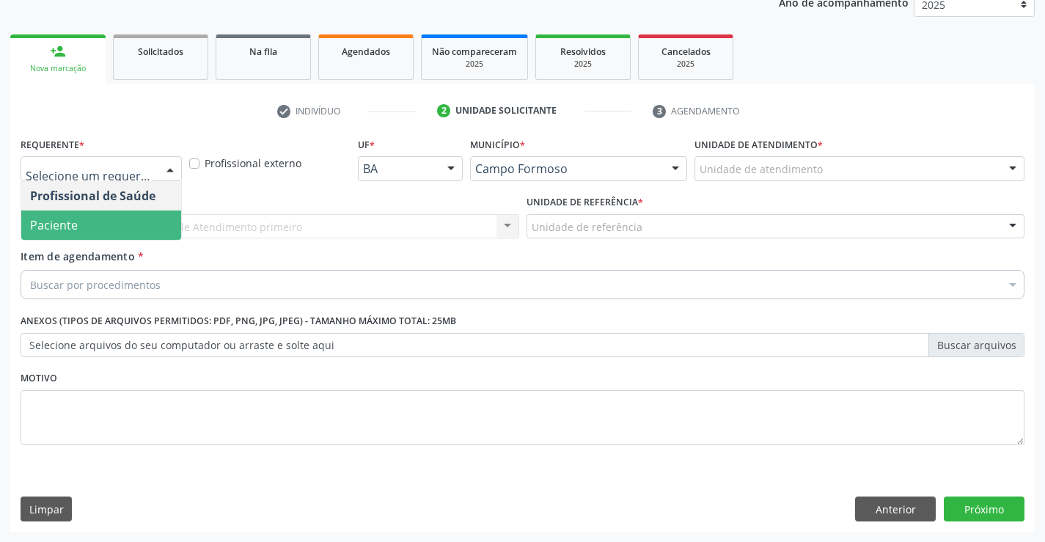
click at [71, 225] on span "Paciente" at bounding box center [54, 225] width 48 height 16
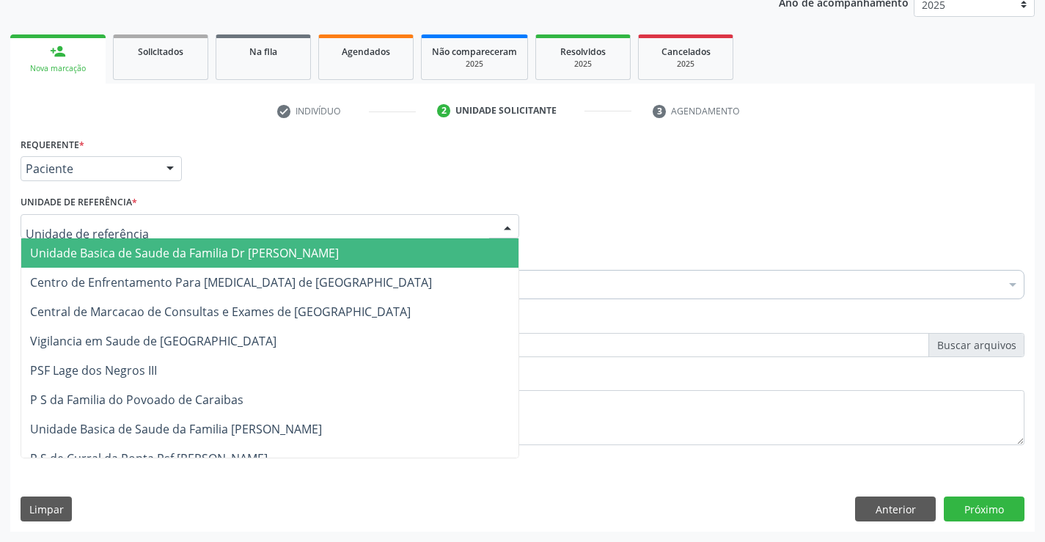
click at [96, 253] on span "Unidade Basica de Saude da Familia Dr [PERSON_NAME]" at bounding box center [184, 253] width 309 height 16
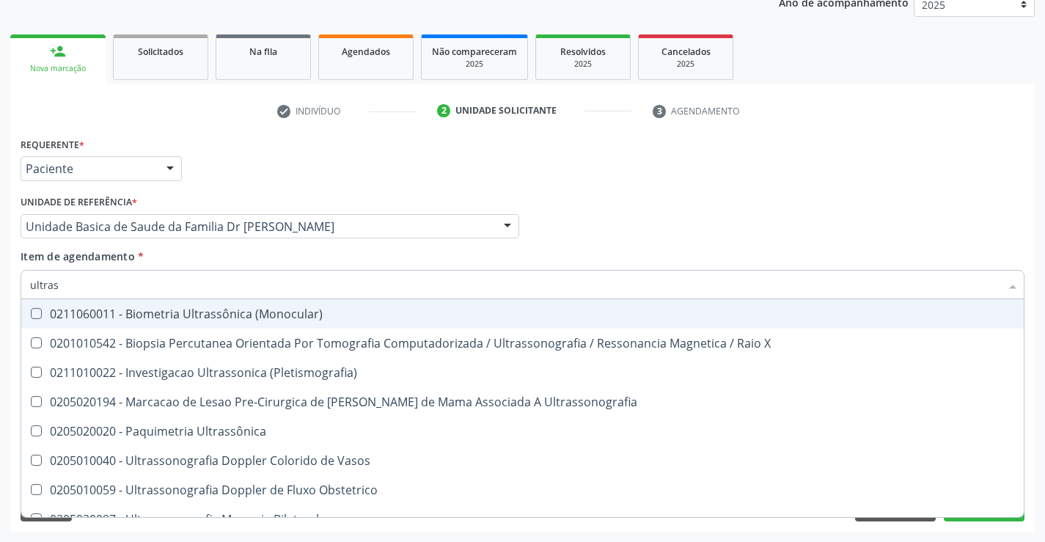
type input "ultrass"
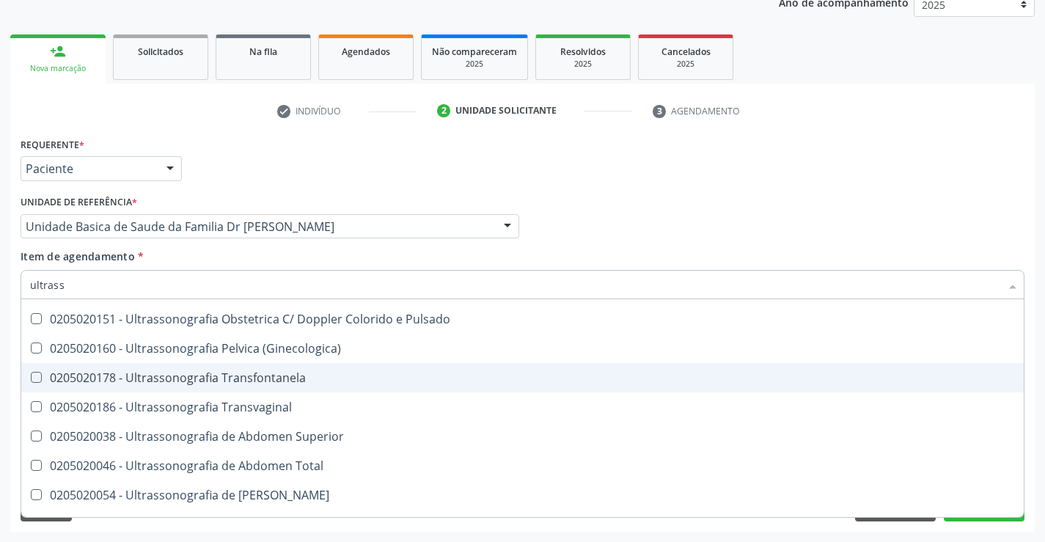
scroll to position [293, 0]
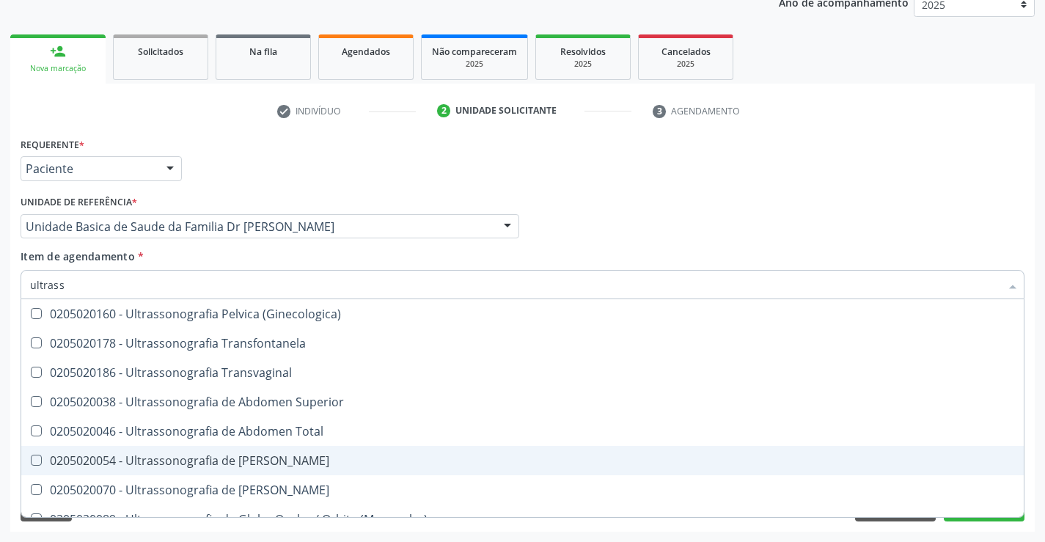
click at [362, 463] on div "0205020054 - Ultrassonografia de [PERSON_NAME]" at bounding box center [522, 461] width 985 height 12
checkbox Urinario "true"
click at [1044, 472] on div "Acompanhamento Acompanhe a situação das marcações correntes e finalizadas Relat…" at bounding box center [522, 219] width 1045 height 646
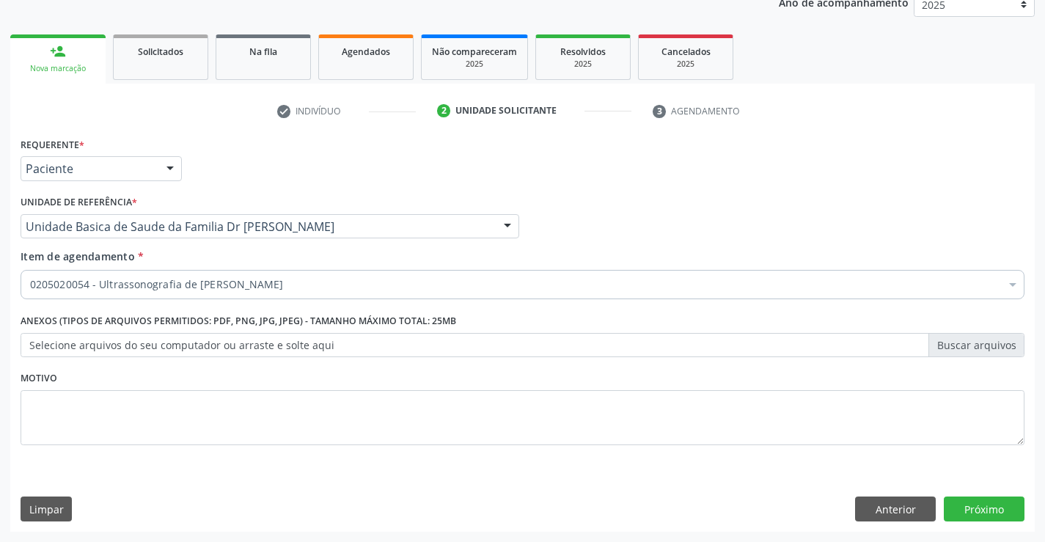
scroll to position [0, 0]
click at [987, 510] on button "Próximo" at bounding box center [984, 508] width 81 height 25
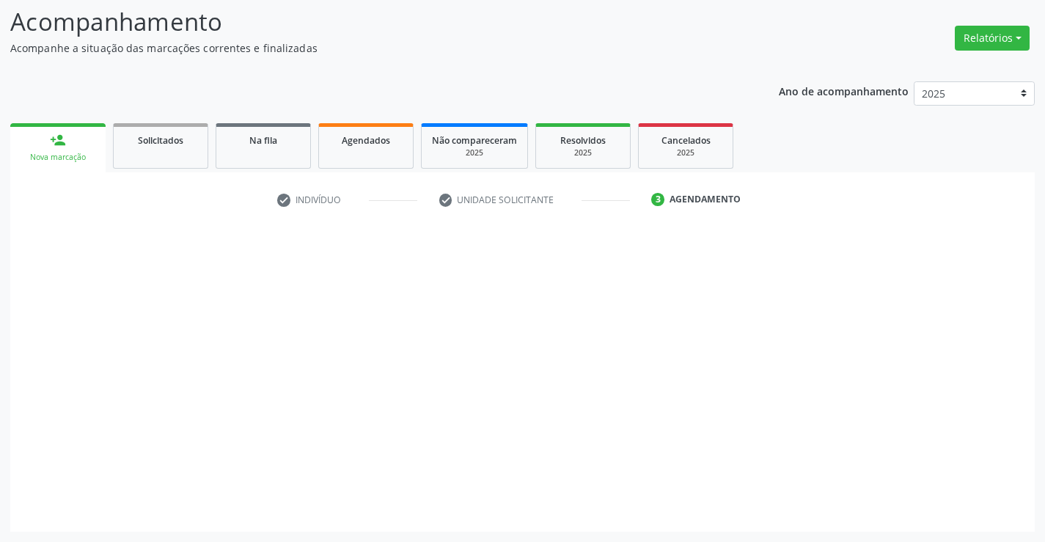
scroll to position [96, 0]
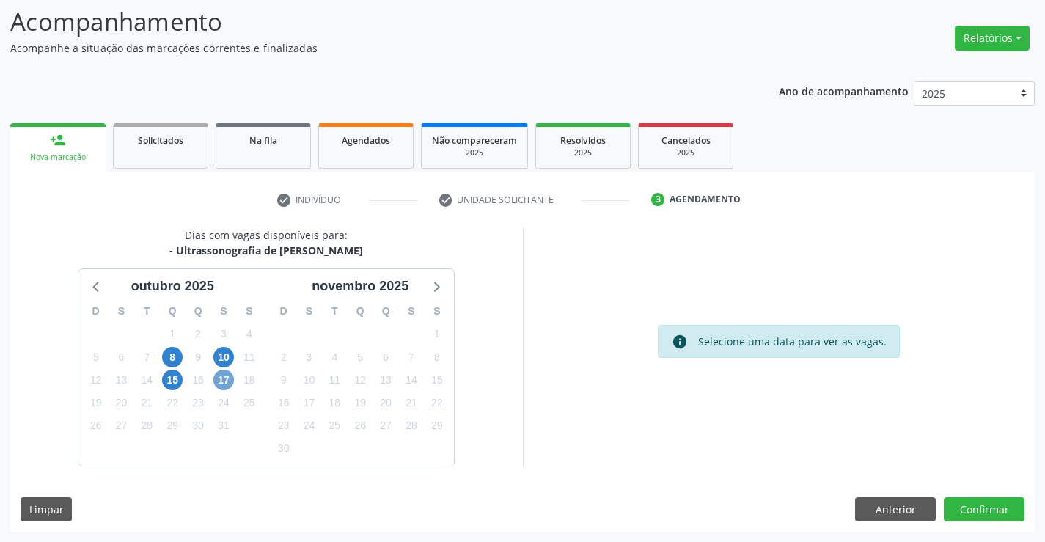
click at [219, 377] on span "17" at bounding box center [223, 380] width 21 height 21
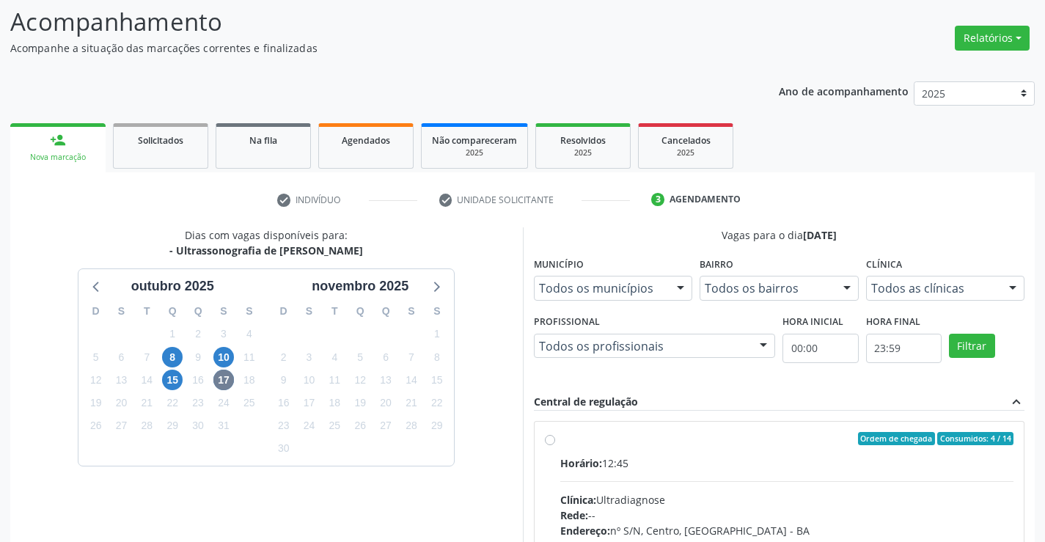
click at [738, 460] on div "Horário: 12:45" at bounding box center [787, 462] width 454 height 15
click at [555, 445] on input "Ordem de chegada Consumidos: 4 / 14 Horário: 12:45 Clínica: Ultradiagnose Rede:…" at bounding box center [550, 438] width 10 height 13
radio input "true"
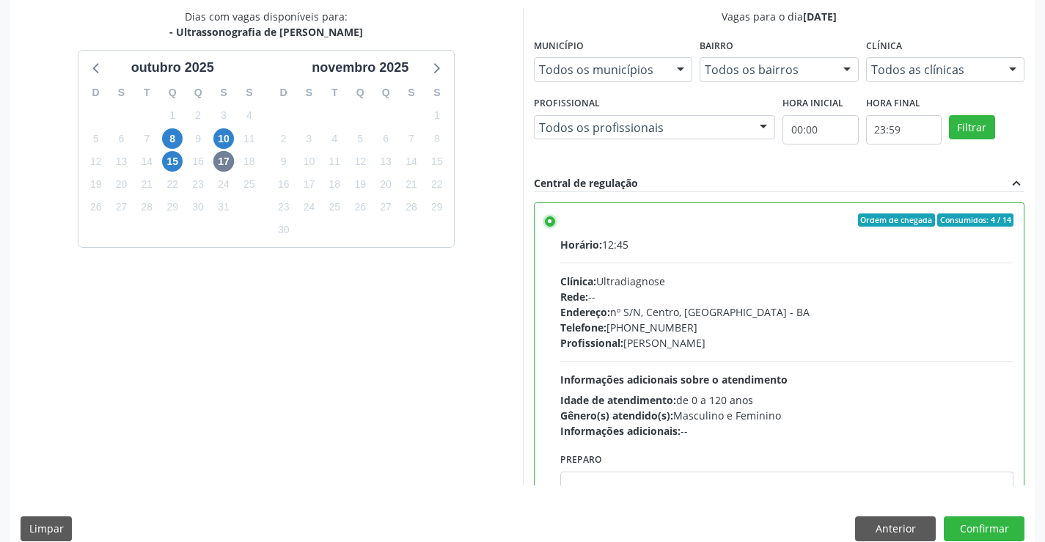
scroll to position [334, 0]
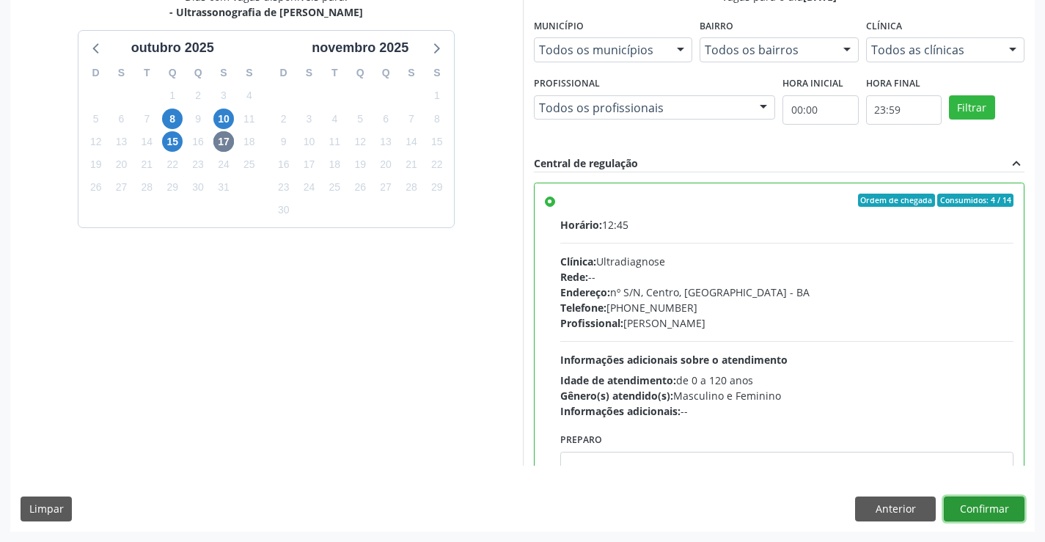
click at [971, 508] on button "Confirmar" at bounding box center [984, 508] width 81 height 25
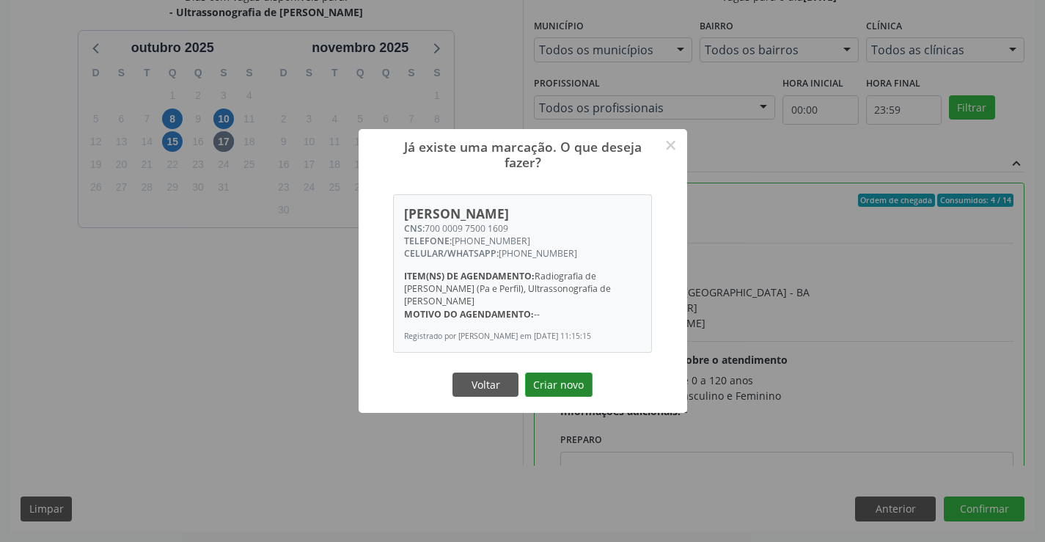
click at [540, 373] on button "Criar novo" at bounding box center [558, 385] width 67 height 25
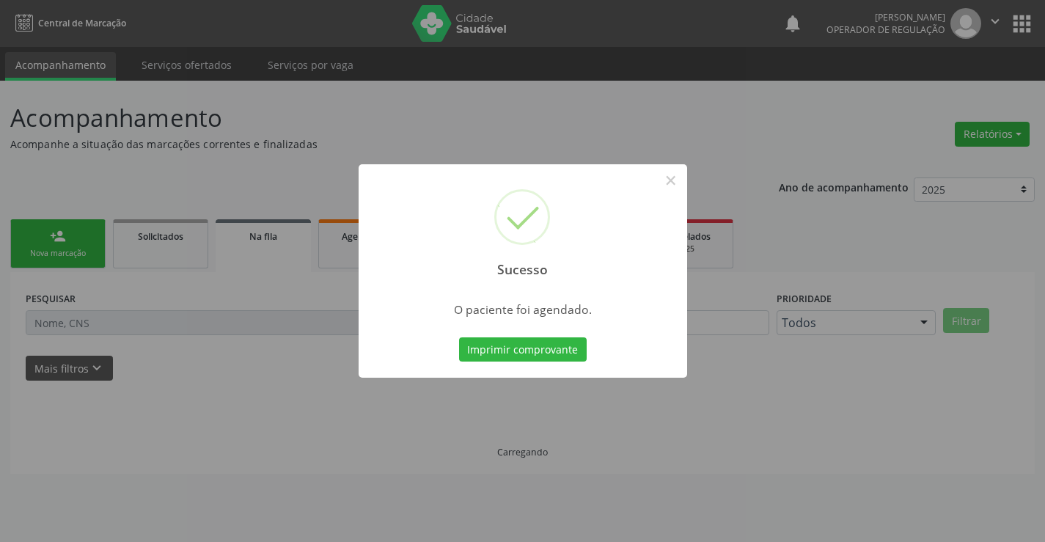
scroll to position [0, 0]
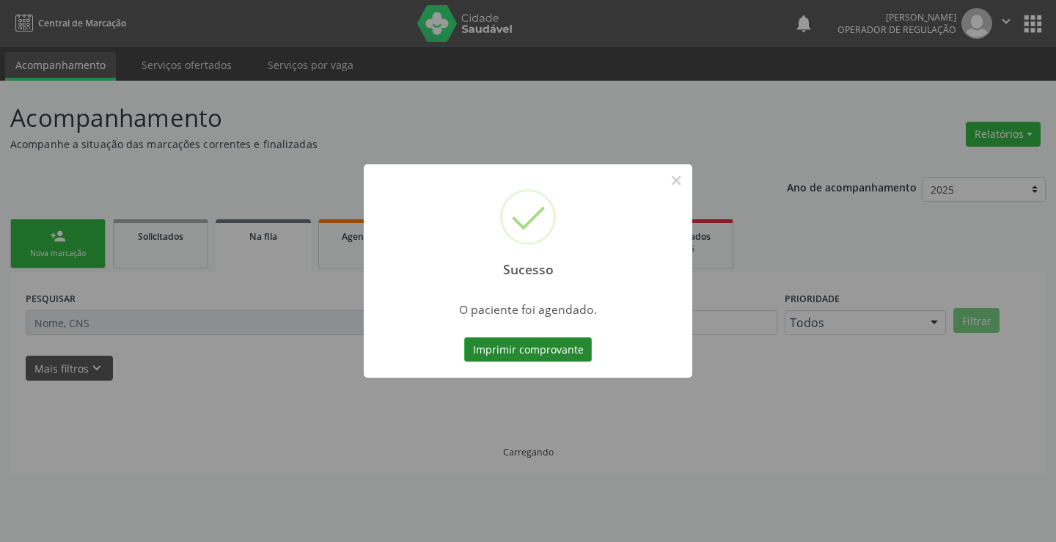
click at [540, 350] on button "Imprimir comprovante" at bounding box center [528, 349] width 128 height 25
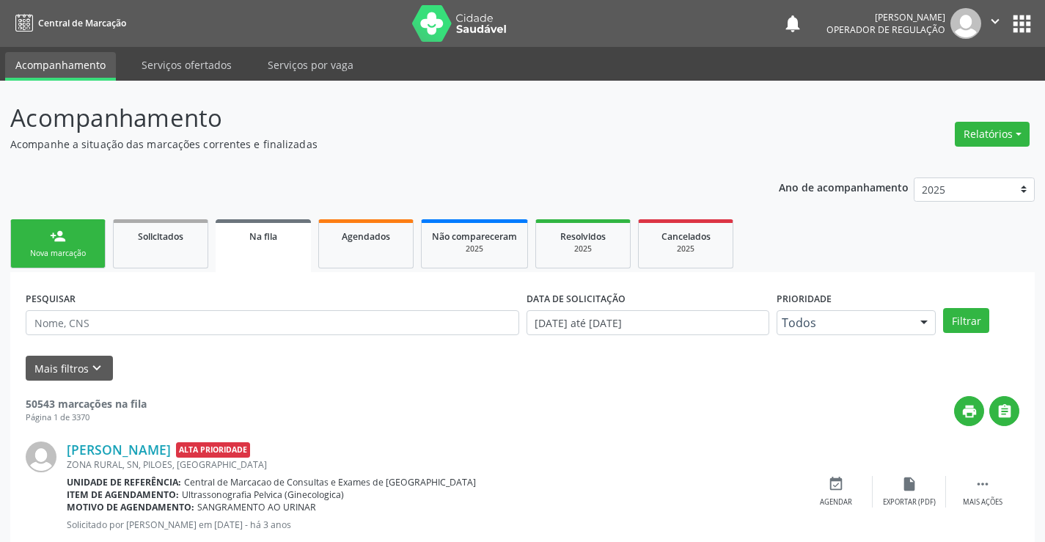
click at [81, 237] on link "person_add Nova marcação" at bounding box center [57, 243] width 95 height 49
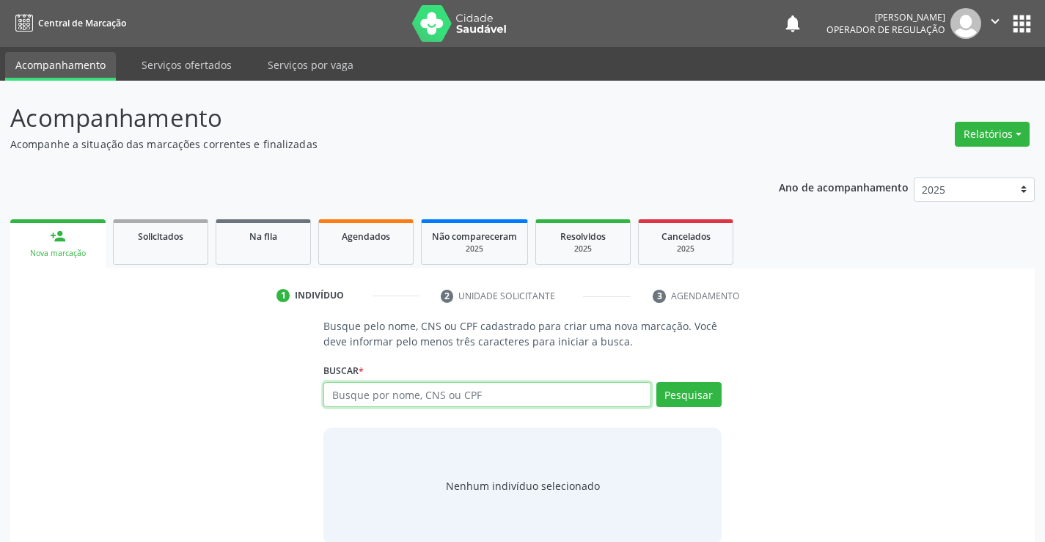
click at [505, 401] on input "text" at bounding box center [486, 394] width 327 height 25
type input "700003322291906"
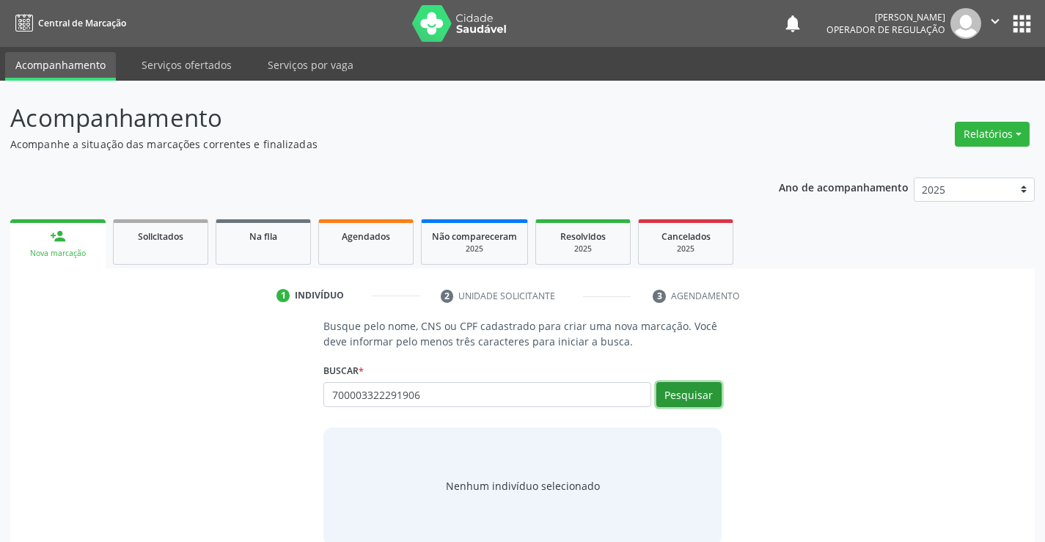
click at [698, 400] on button "Pesquisar" at bounding box center [688, 394] width 65 height 25
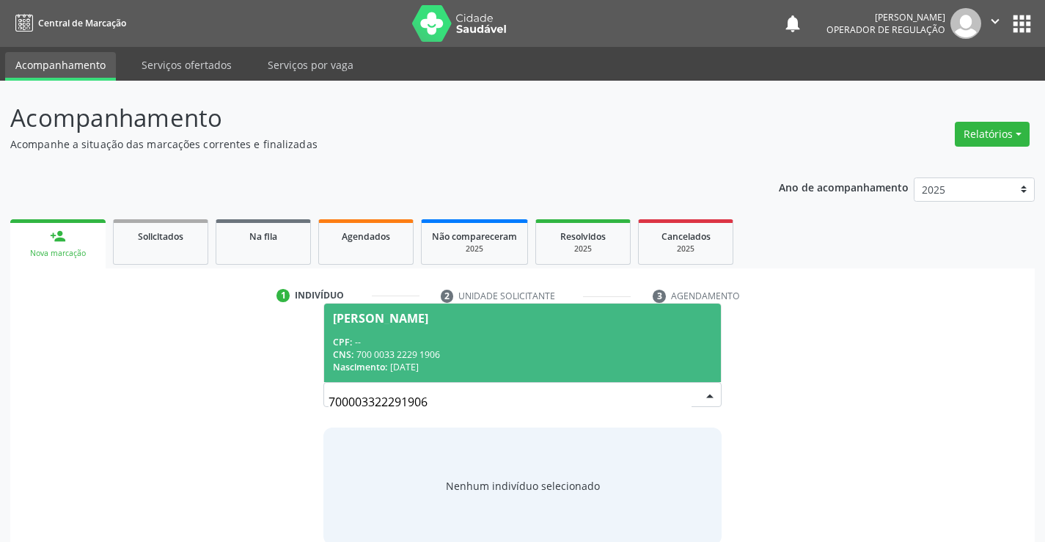
click at [481, 350] on div "CNS: 700 0033 2229 1906" at bounding box center [522, 354] width 378 height 12
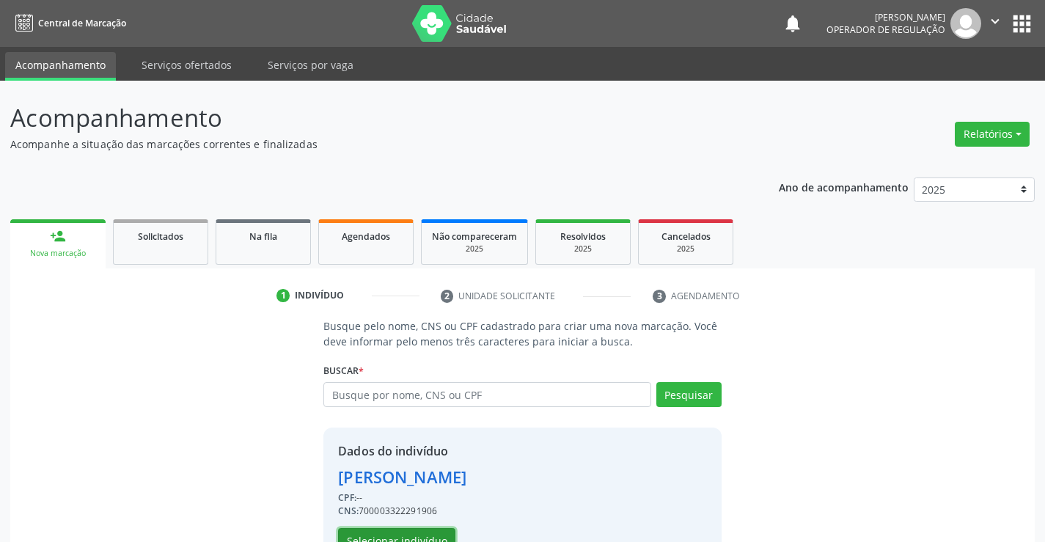
click at [406, 532] on button "Selecionar indivíduo" at bounding box center [396, 540] width 117 height 25
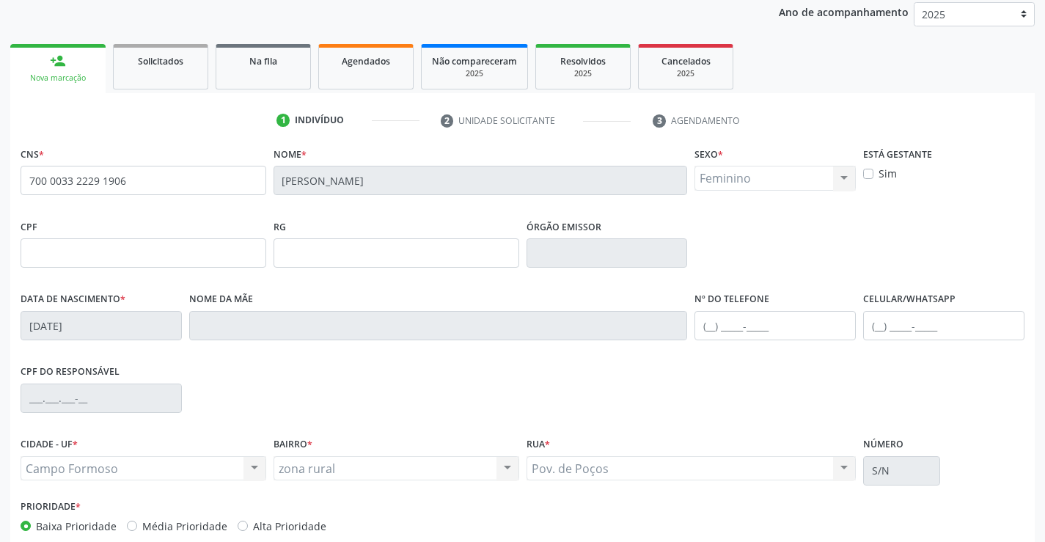
scroll to position [253, 0]
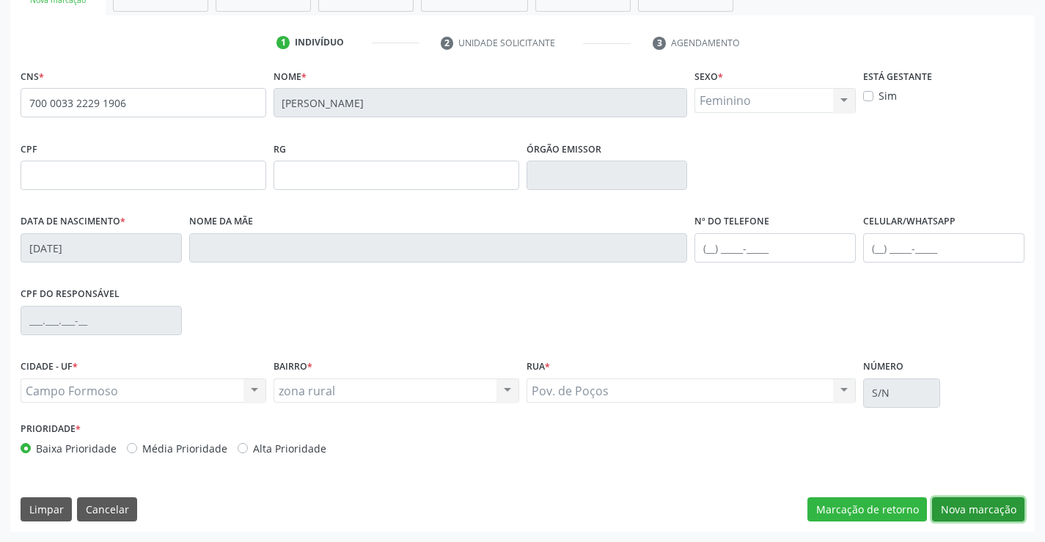
click at [983, 512] on button "Nova marcação" at bounding box center [978, 509] width 92 height 25
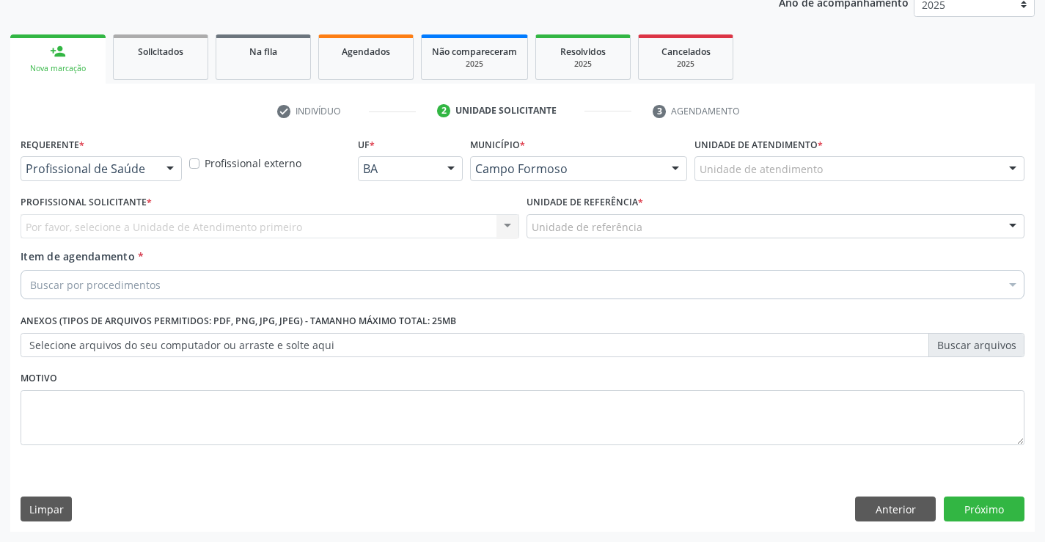
scroll to position [185, 0]
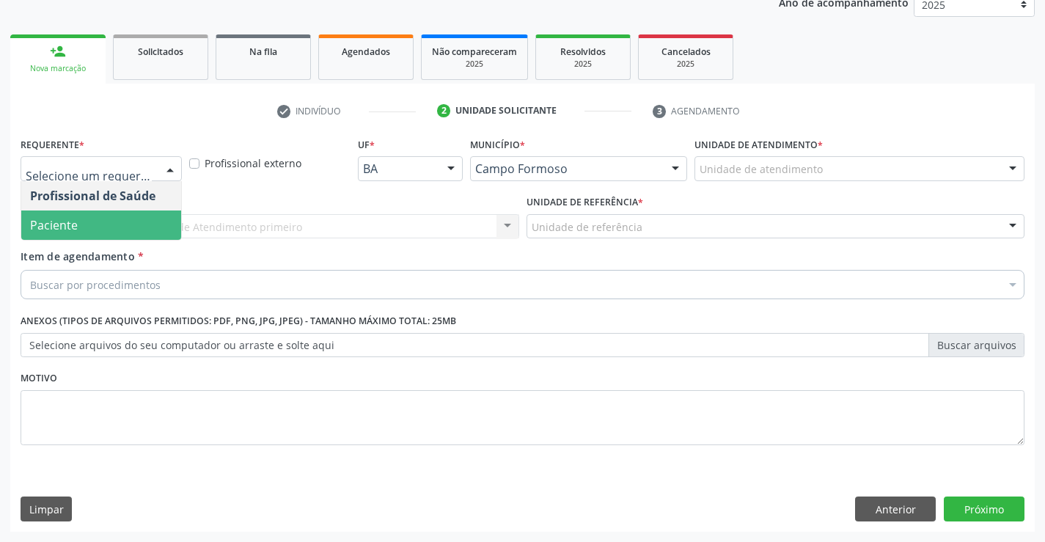
click at [98, 221] on span "Paciente" at bounding box center [101, 224] width 160 height 29
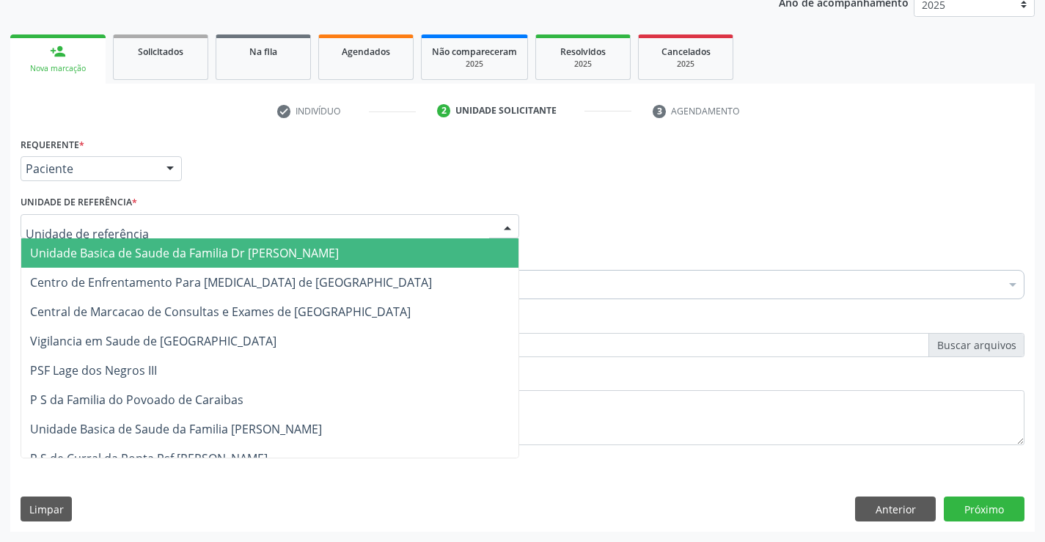
click at [131, 252] on span "Unidade Basica de Saude da Familia Dr [PERSON_NAME]" at bounding box center [184, 253] width 309 height 16
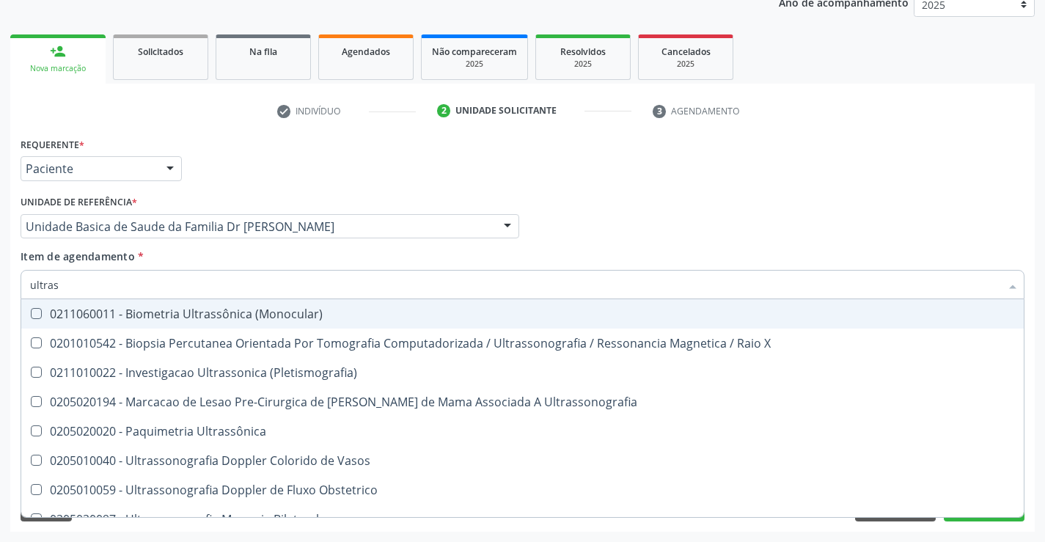
type input "ultrass"
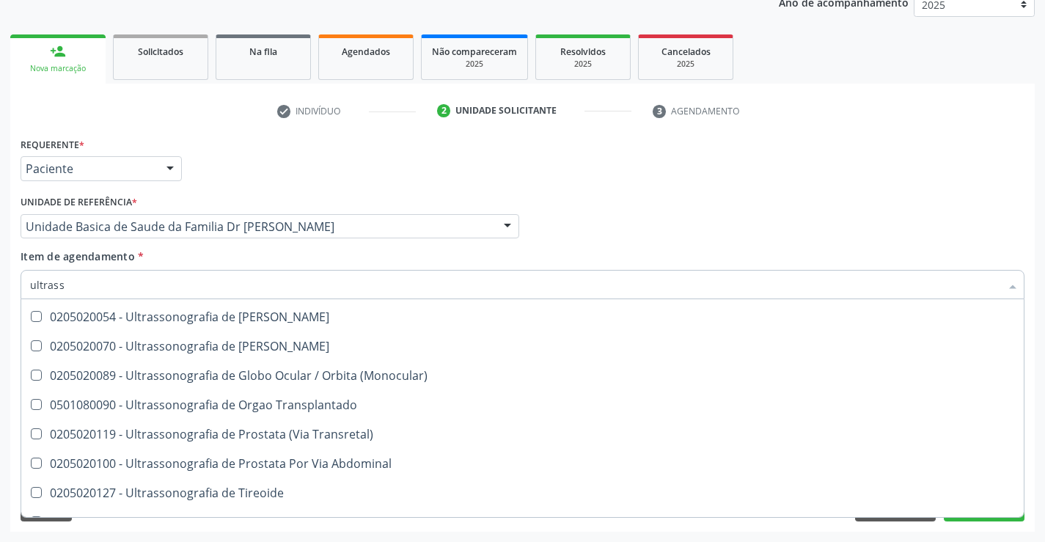
scroll to position [440, 0]
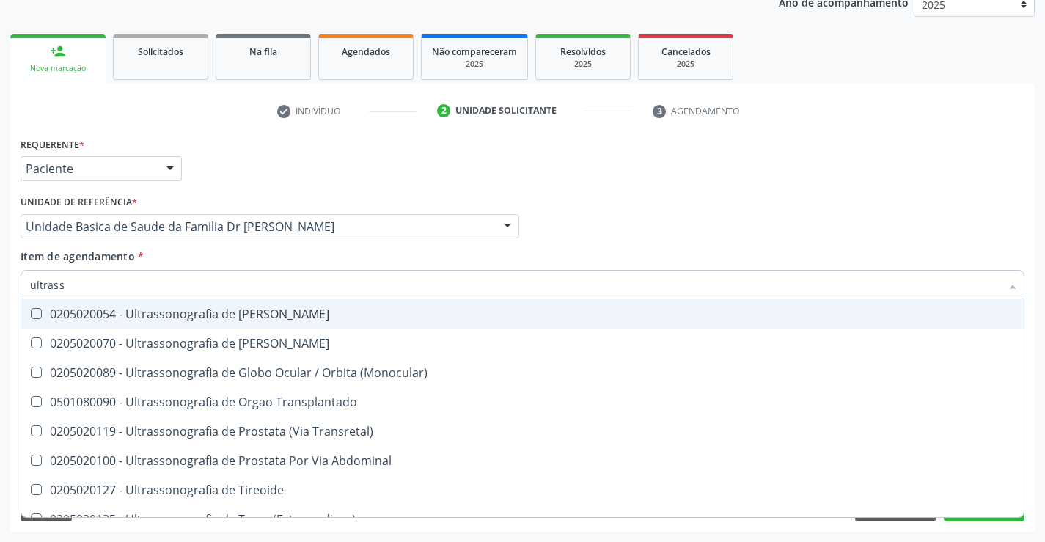
click at [344, 313] on div "0205020054 - Ultrassonografia de [PERSON_NAME]" at bounding box center [522, 314] width 985 height 12
checkbox Urinario "true"
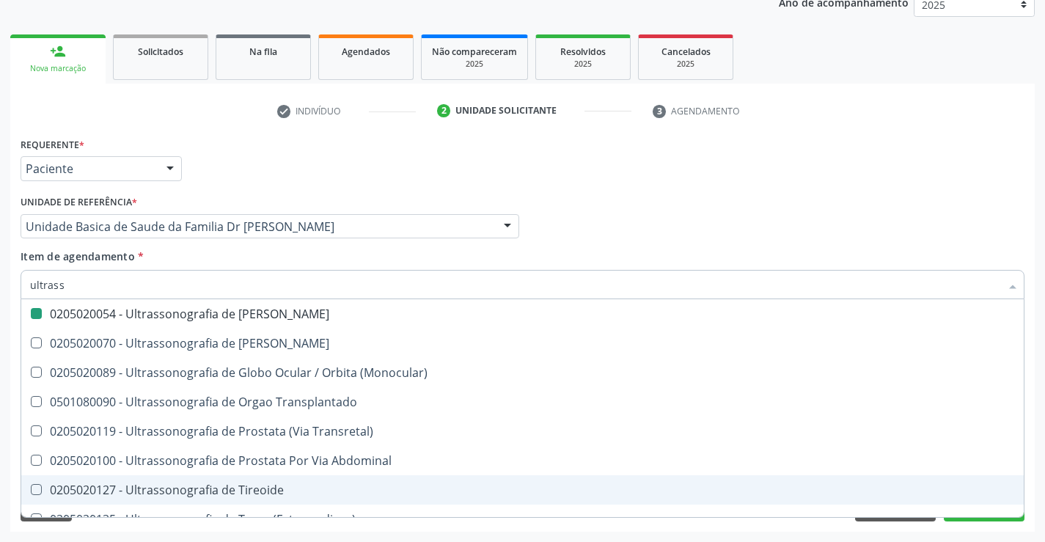
click at [1032, 482] on div "Requerente * Paciente Profissional de Saúde Paciente Nenhum resultado encontrad…" at bounding box center [522, 332] width 1024 height 398
checkbox X "true"
checkbox Urinario "false"
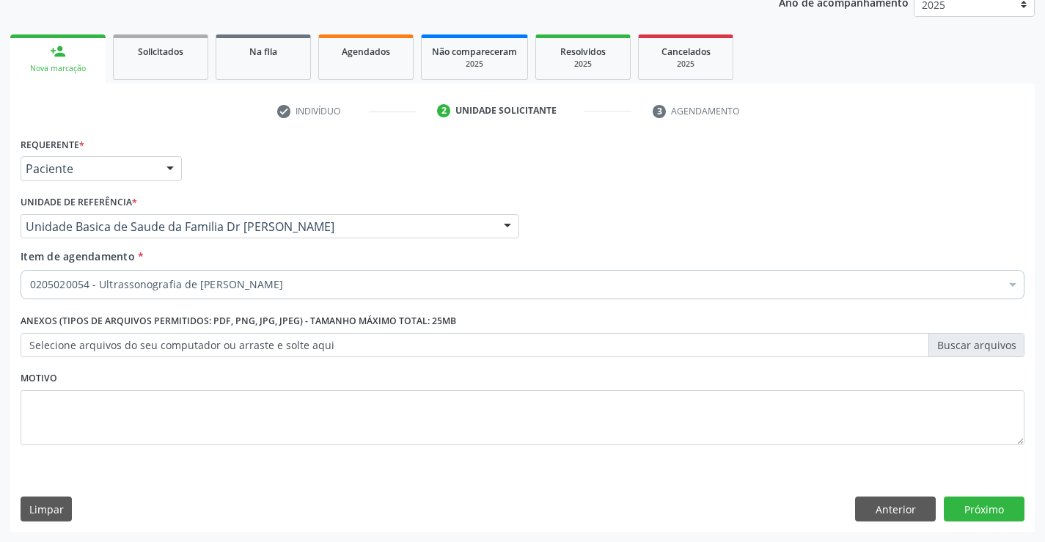
scroll to position [0, 0]
click at [984, 505] on button "Próximo" at bounding box center [984, 508] width 81 height 25
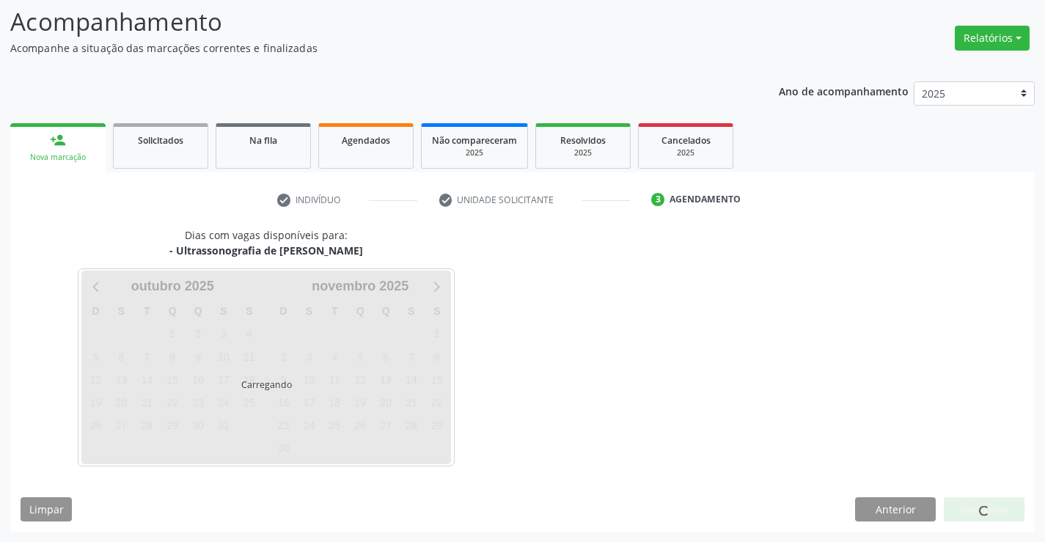
scroll to position [96, 0]
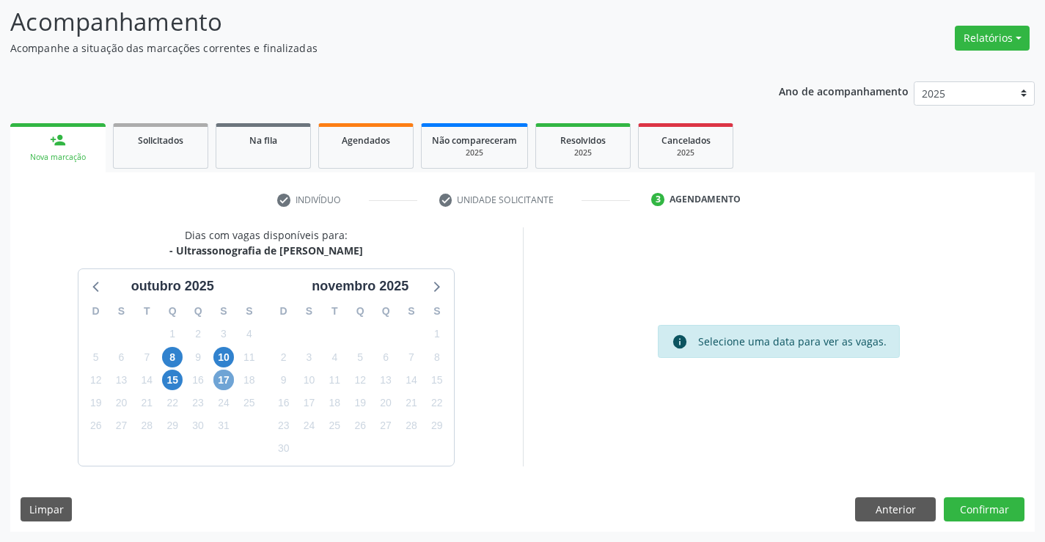
click at [224, 379] on span "17" at bounding box center [223, 380] width 21 height 21
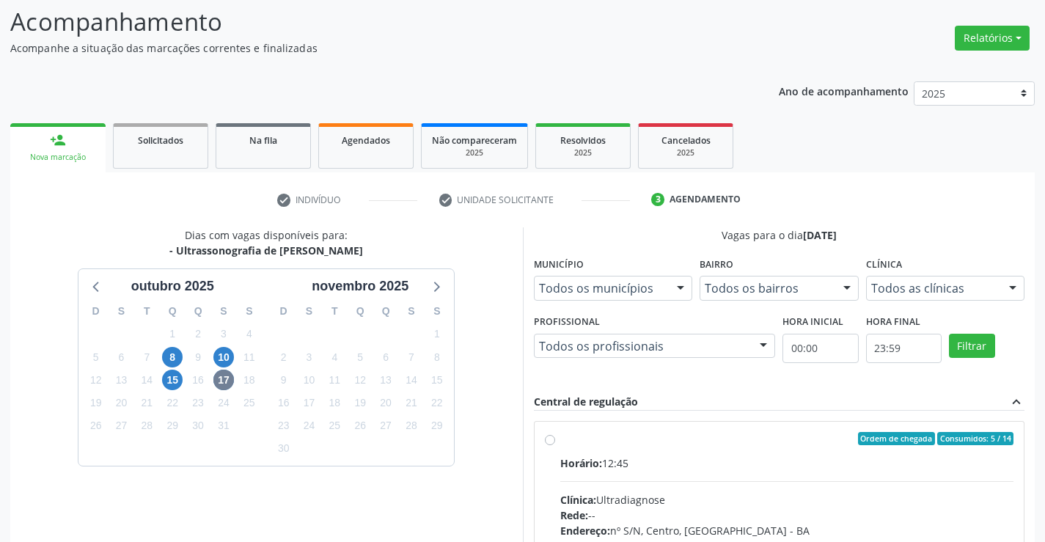
click at [701, 456] on div "Horário: 12:45" at bounding box center [787, 462] width 454 height 15
click at [555, 445] on input "Ordem de chegada Consumidos: 5 / 14 Horário: 12:45 Clínica: Ultradiagnose Rede:…" at bounding box center [550, 438] width 10 height 13
radio input "true"
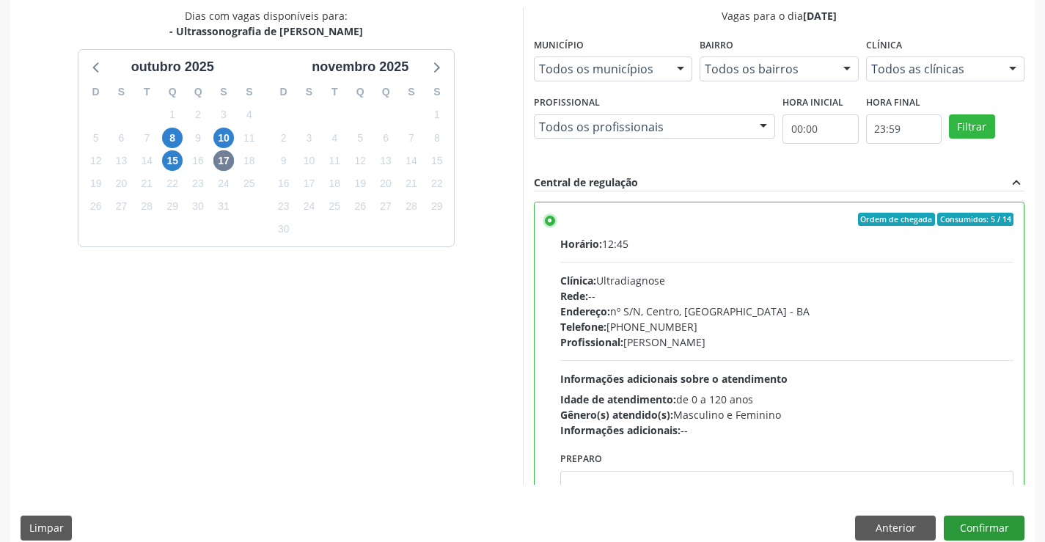
scroll to position [334, 0]
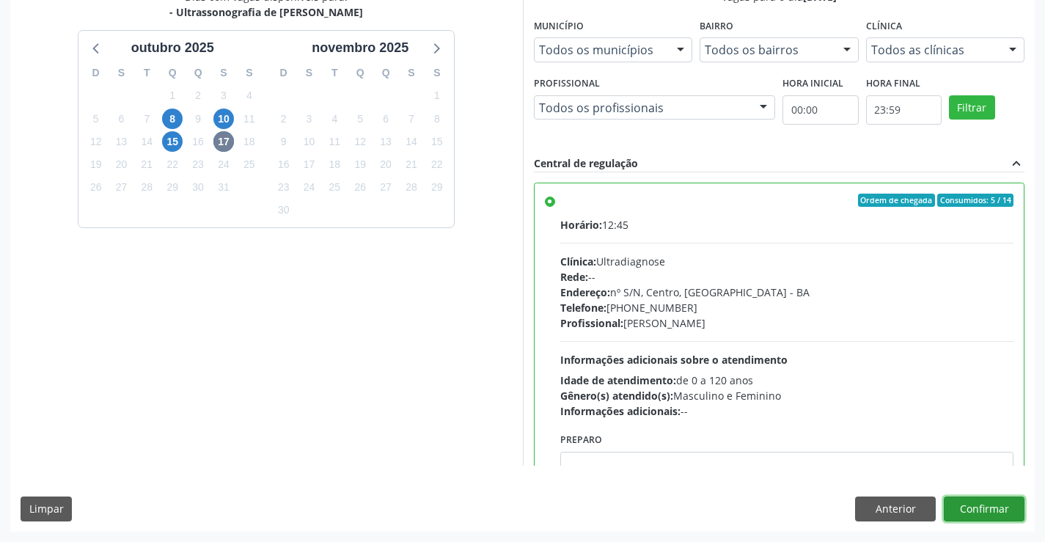
click at [980, 504] on button "Confirmar" at bounding box center [984, 508] width 81 height 25
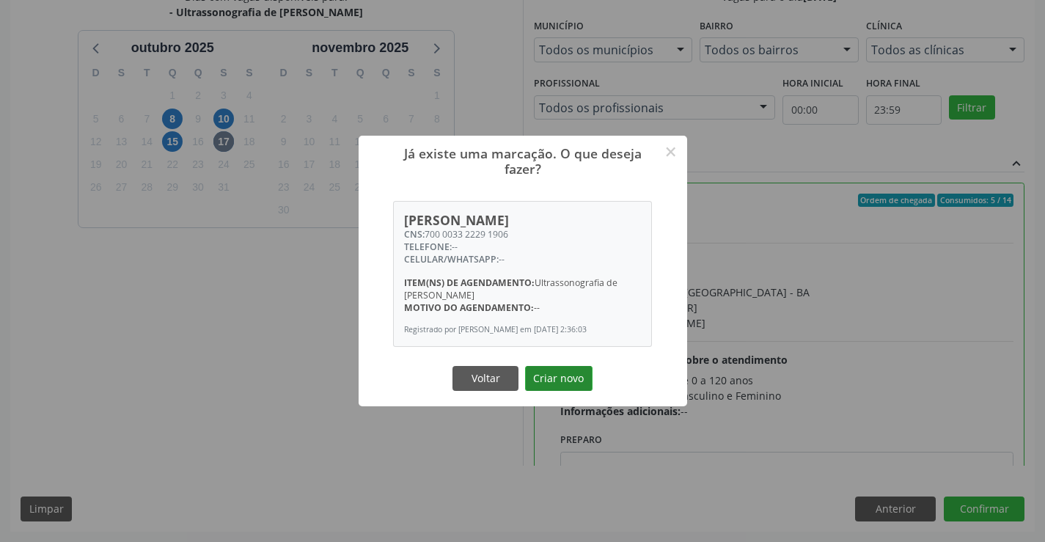
click at [551, 371] on button "Criar novo" at bounding box center [558, 378] width 67 height 25
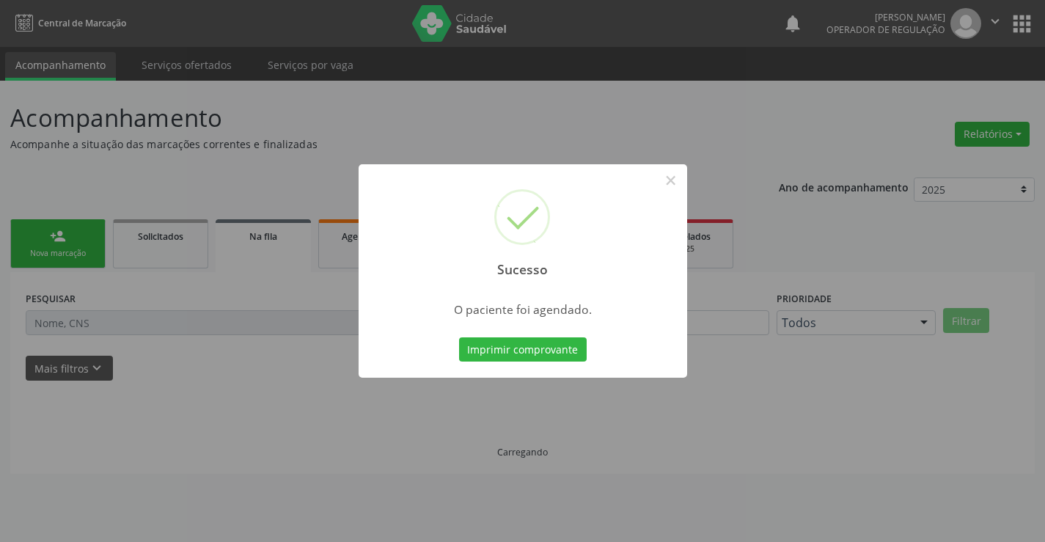
scroll to position [0, 0]
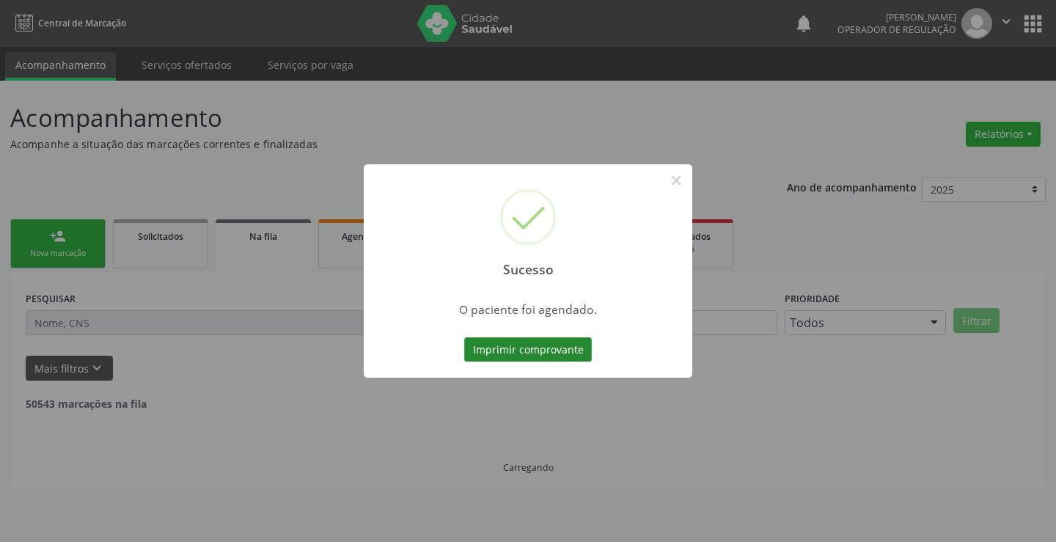
click at [547, 347] on button "Imprimir comprovante" at bounding box center [528, 349] width 128 height 25
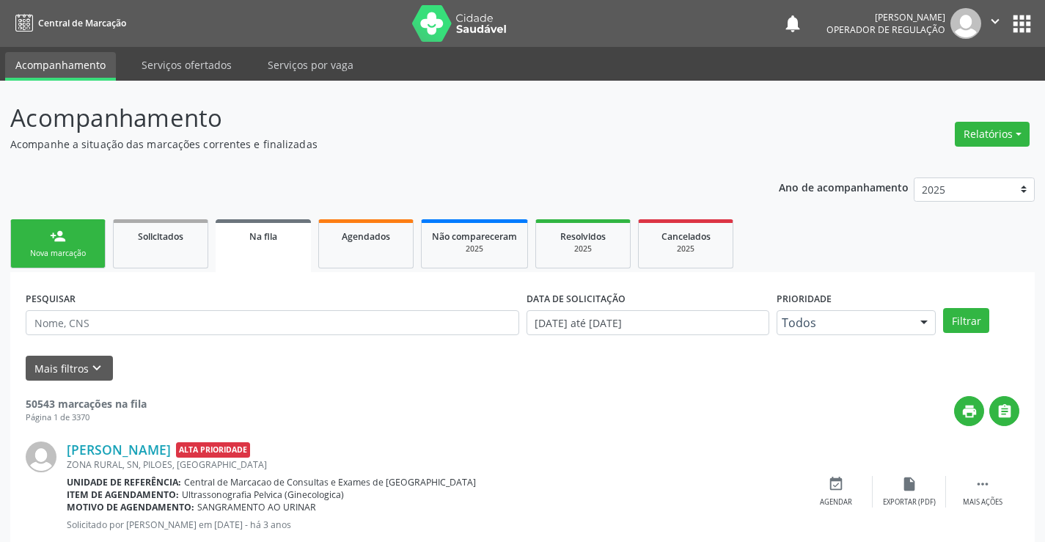
click at [84, 237] on link "person_add Nova marcação" at bounding box center [57, 243] width 95 height 49
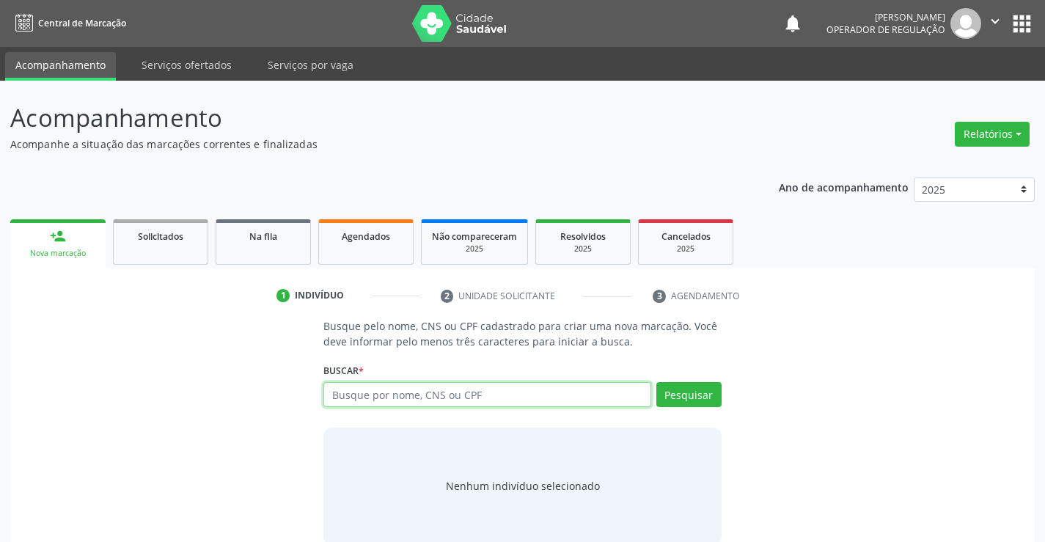
click at [532, 392] on input "text" at bounding box center [486, 394] width 327 height 25
type input "700500554895854"
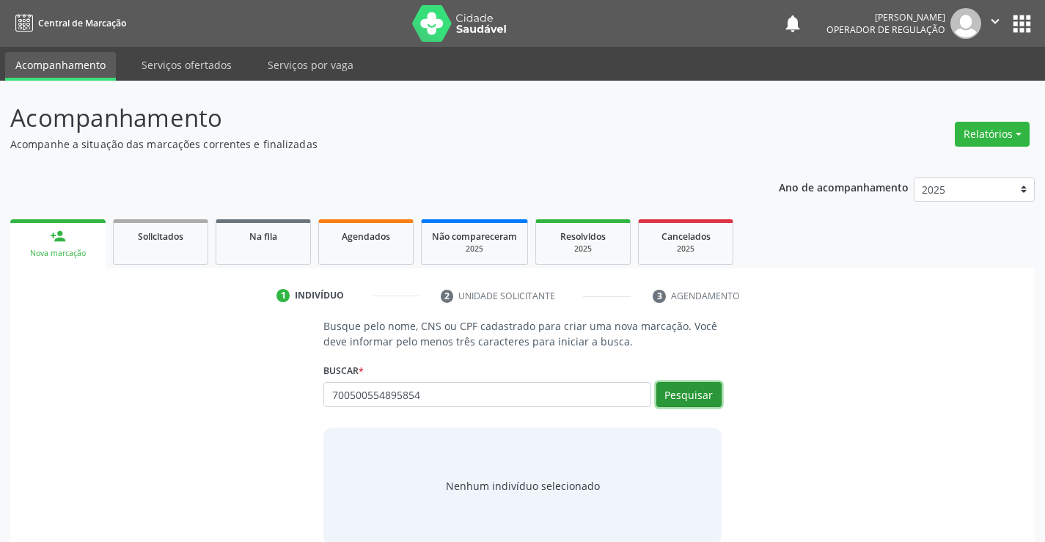
click at [691, 394] on button "Pesquisar" at bounding box center [688, 394] width 65 height 25
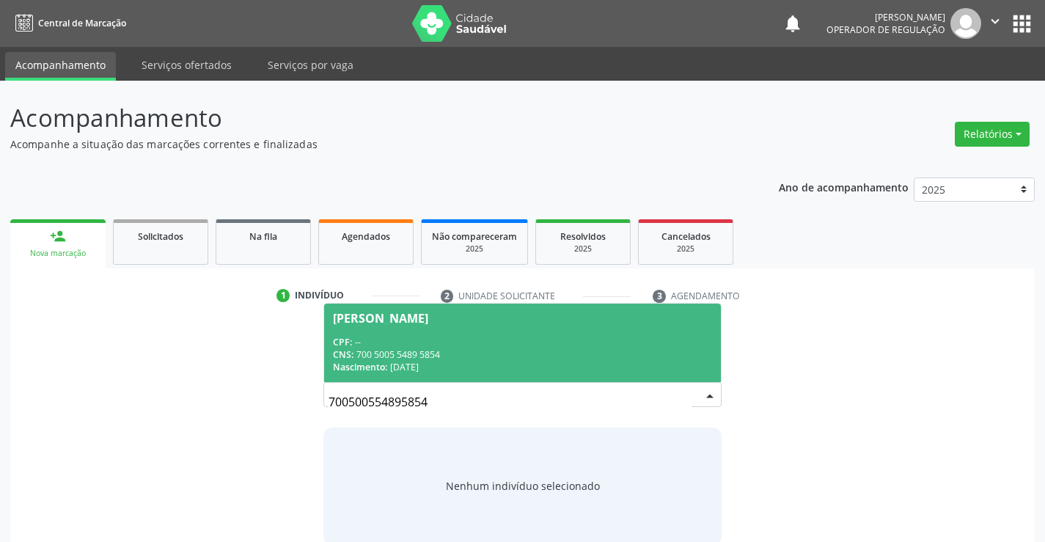
click at [486, 349] on div "CNS: 700 5005 5489 5854" at bounding box center [522, 354] width 378 height 12
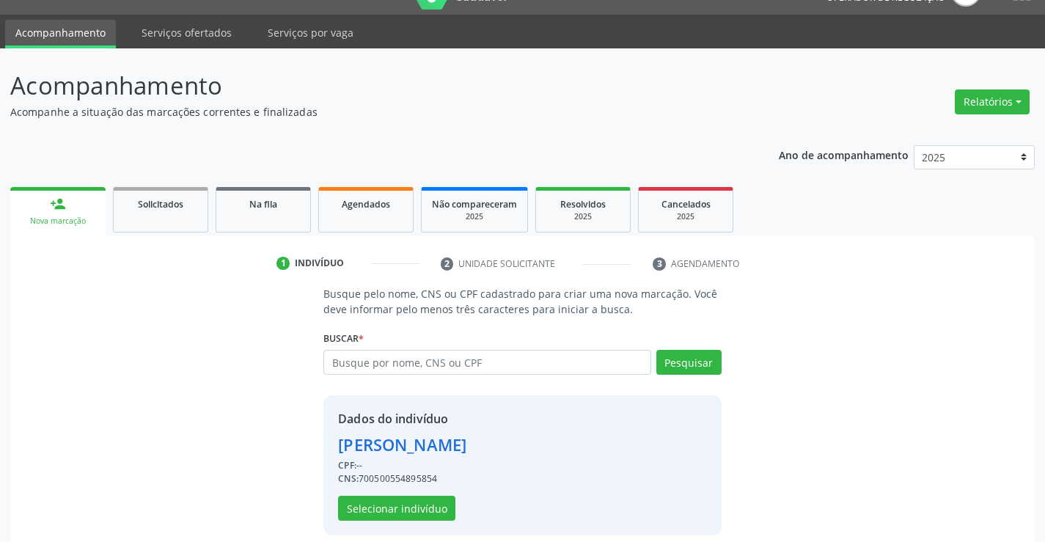
scroll to position [46, 0]
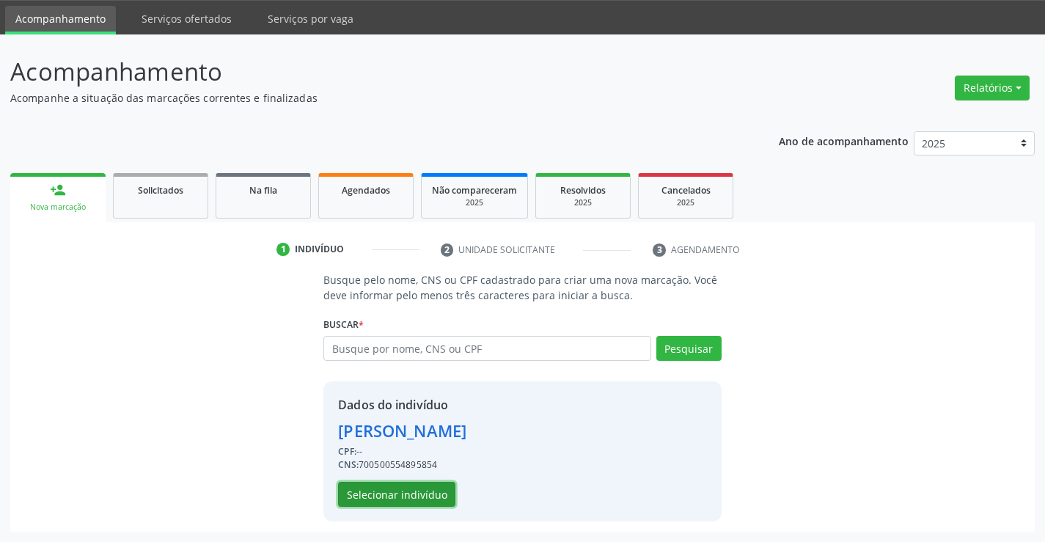
click at [407, 488] on button "Selecionar indivíduo" at bounding box center [396, 494] width 117 height 25
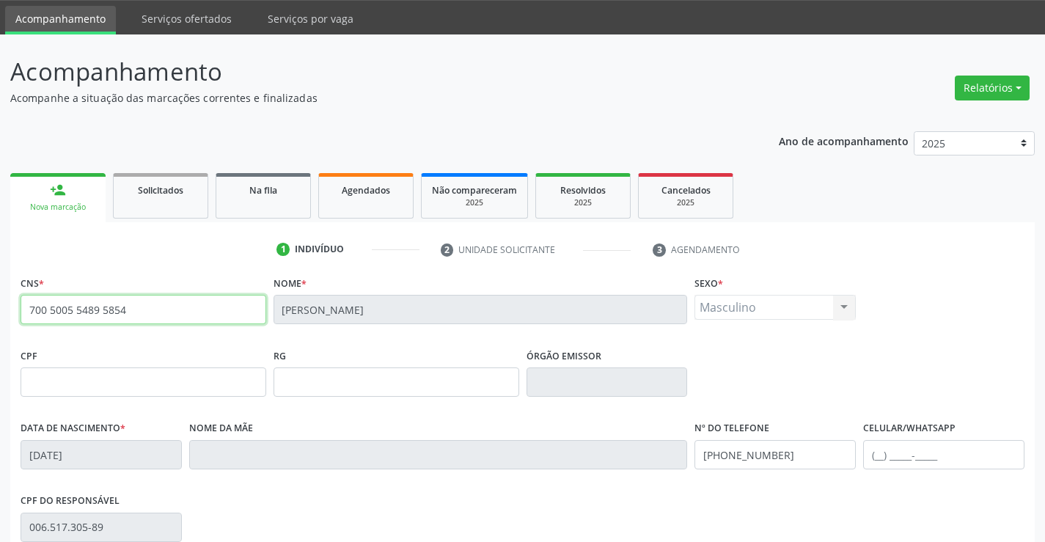
click at [29, 309] on input "700 5005 5489 5854" at bounding box center [144, 309] width 246 height 29
click at [44, 309] on input "700 5005 5489 5854" at bounding box center [144, 309] width 246 height 29
click at [128, 309] on input "700 5005 5489 5854" at bounding box center [144, 309] width 246 height 29
drag, startPoint x: 29, startPoint y: 309, endPoint x: 161, endPoint y: 307, distance: 131.3
click at [161, 307] on input "700 5005 5489 5854" at bounding box center [144, 309] width 246 height 29
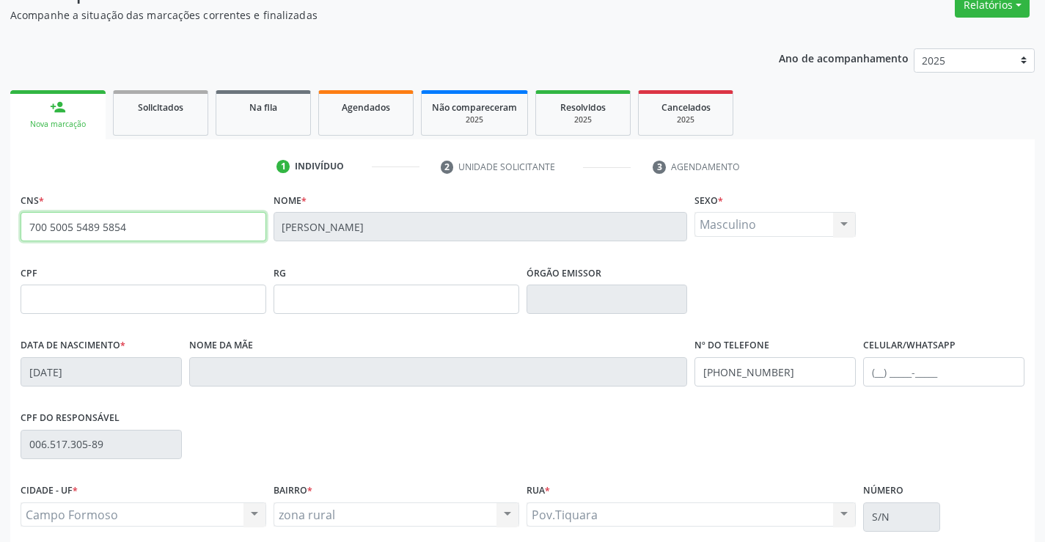
scroll to position [253, 0]
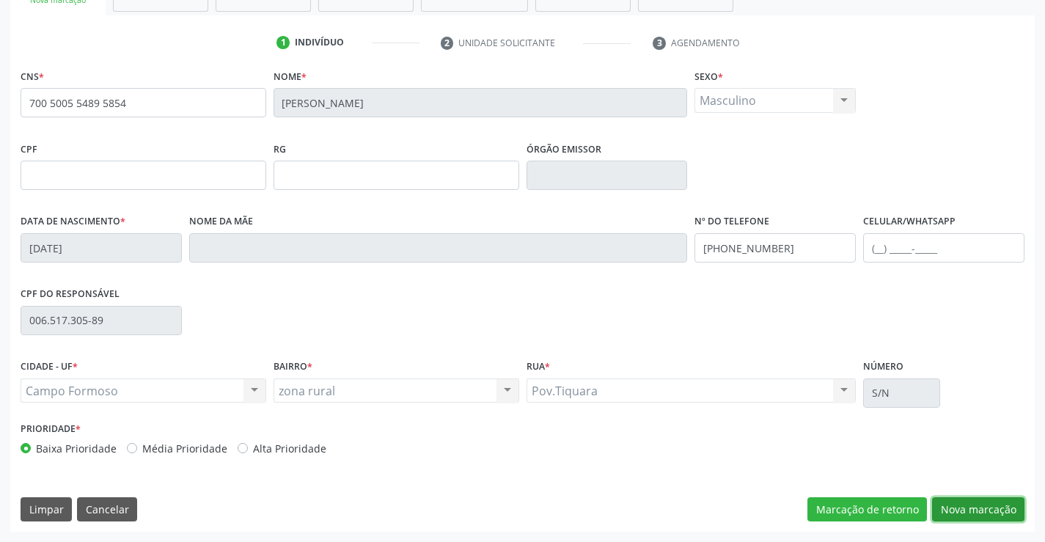
click at [988, 505] on button "Nova marcação" at bounding box center [978, 509] width 92 height 25
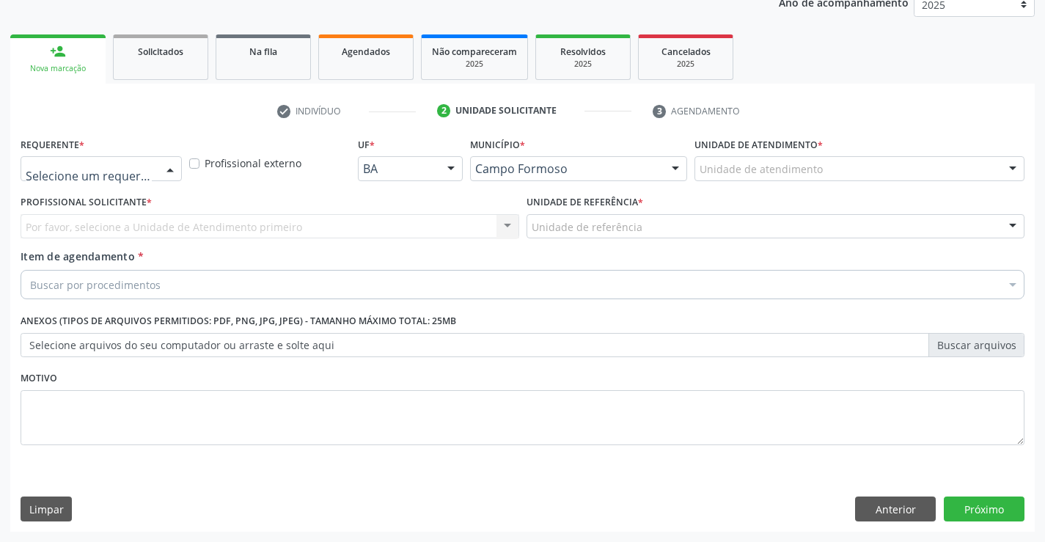
click at [98, 161] on div at bounding box center [101, 168] width 161 height 25
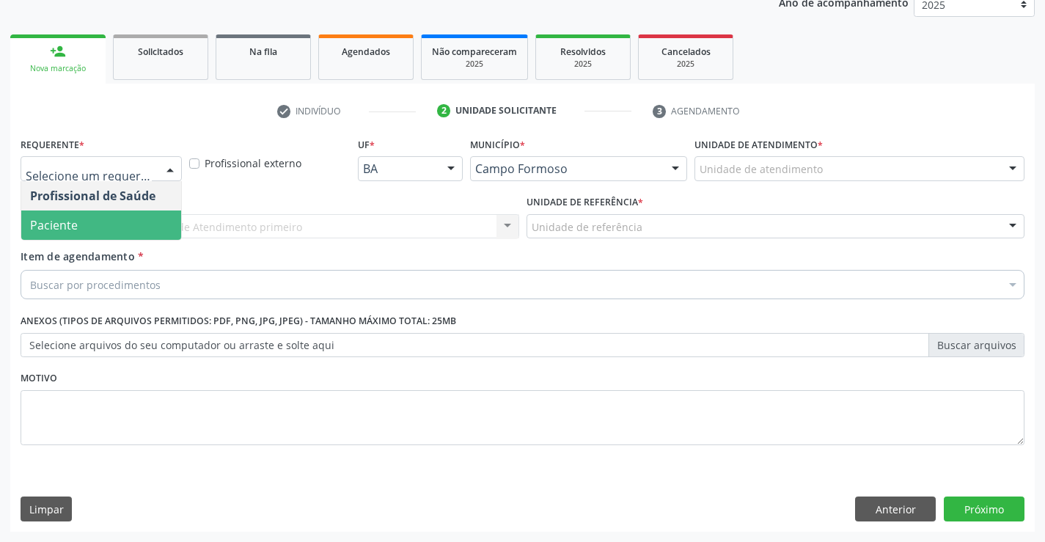
click at [98, 222] on span "Paciente" at bounding box center [101, 224] width 160 height 29
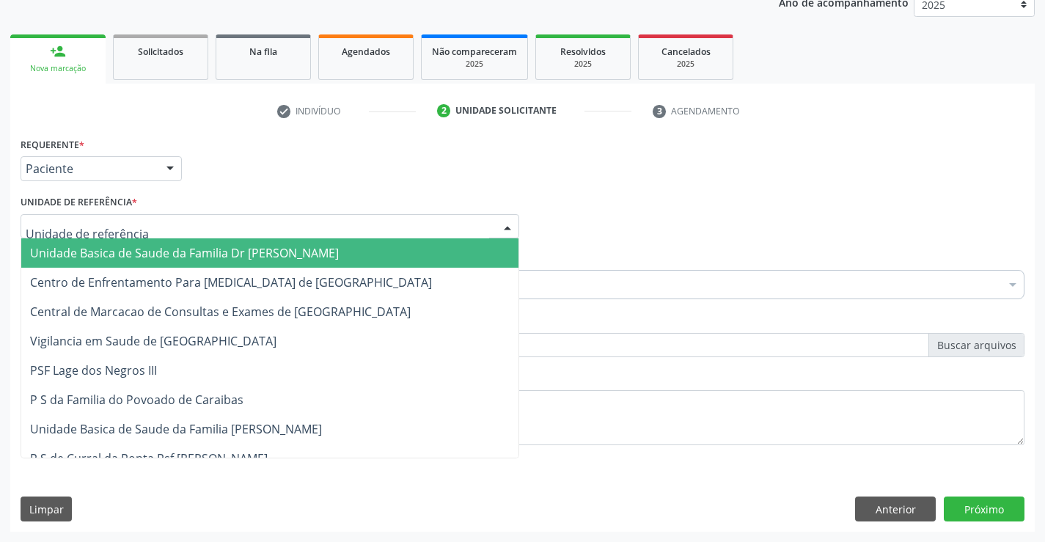
click at [118, 249] on span "Unidade Basica de Saude da Familia Dr [PERSON_NAME]" at bounding box center [184, 253] width 309 height 16
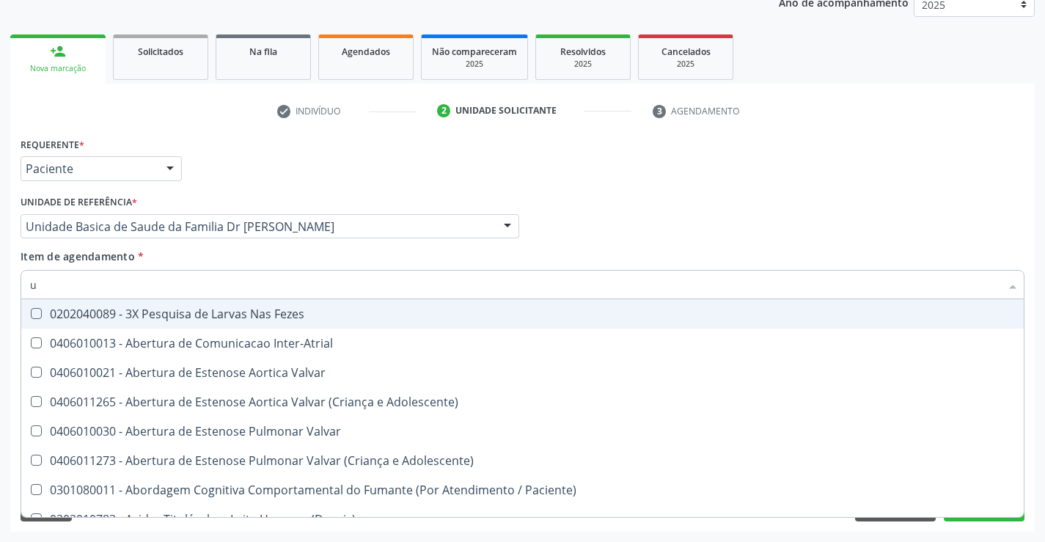
type input "ul"
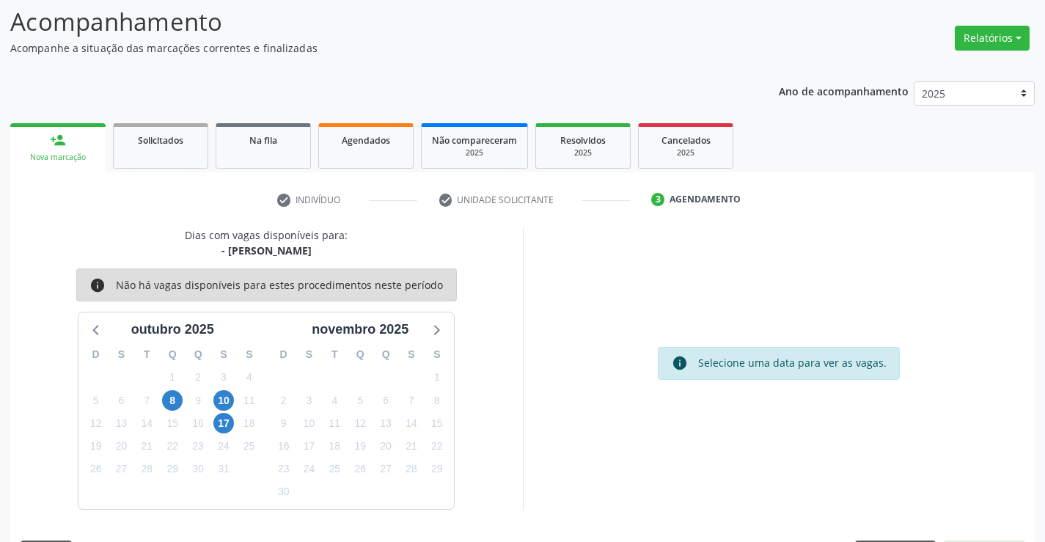
scroll to position [96, 0]
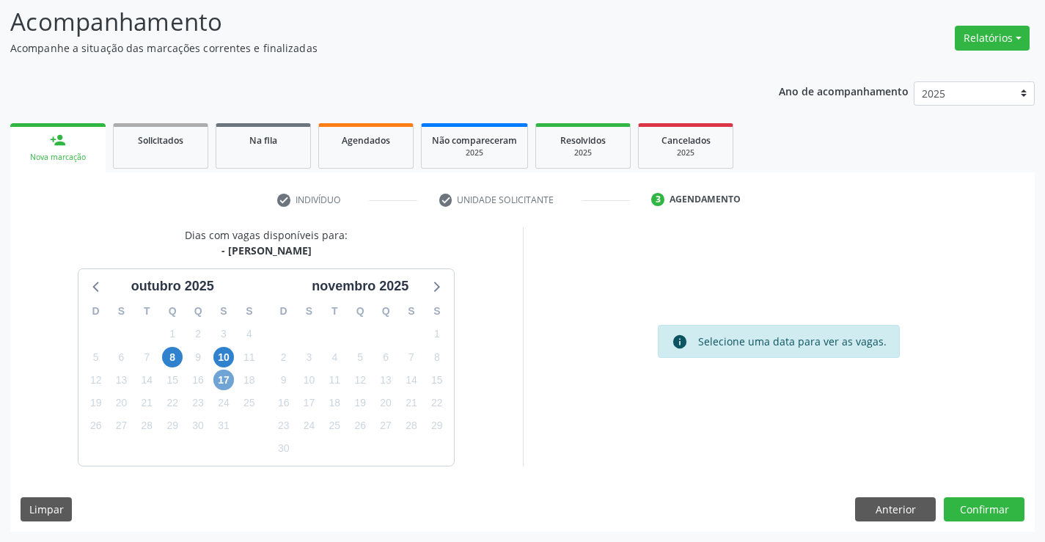
click at [223, 381] on span "17" at bounding box center [223, 380] width 21 height 21
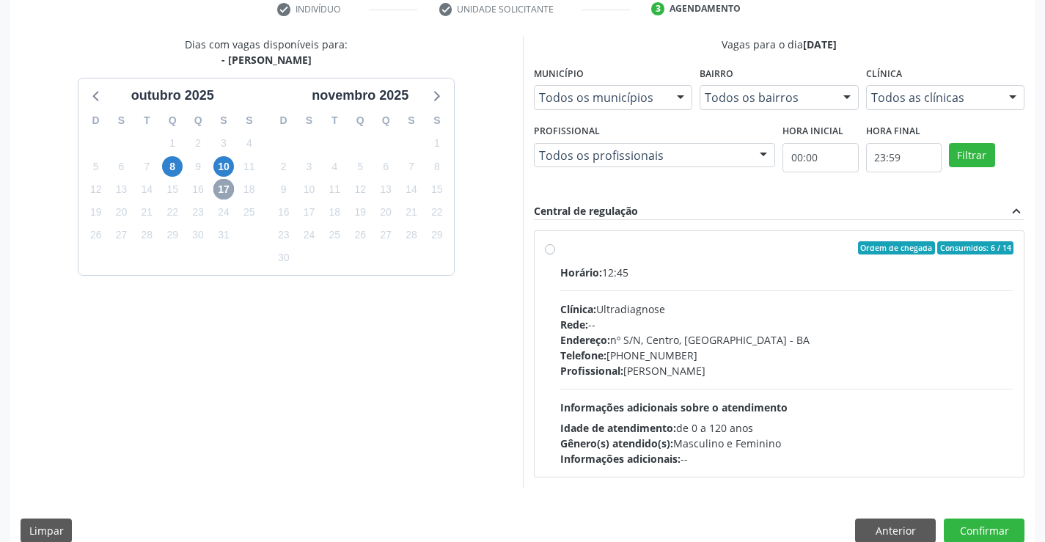
scroll to position [308, 0]
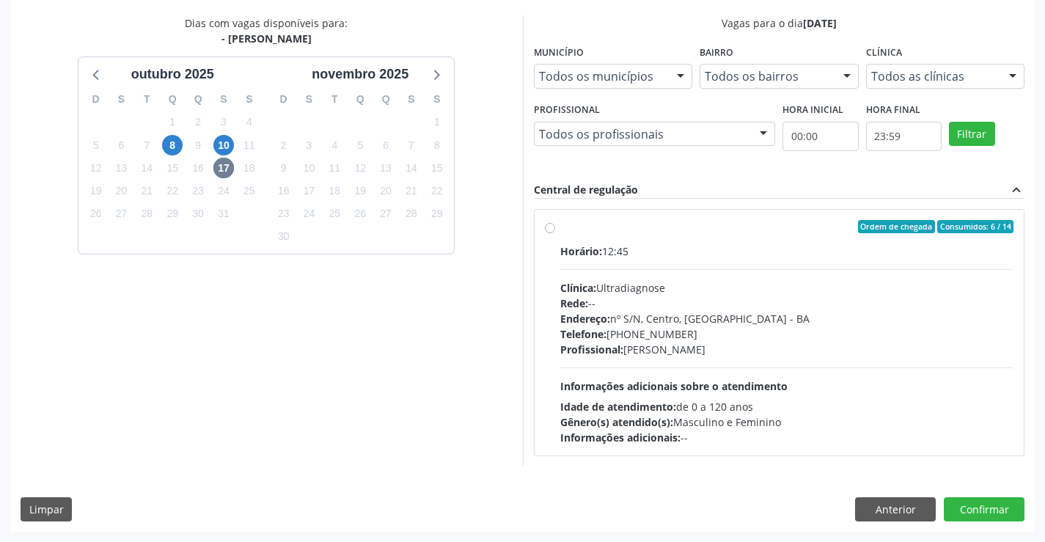
click at [656, 239] on label "Ordem de chegada Consumidos: 6 / 14 Horário: 12:45 Clínica: Ultradiagnose Rede:…" at bounding box center [787, 332] width 454 height 225
click at [555, 233] on input "Ordem de chegada Consumidos: 6 / 14 Horário: 12:45 Clínica: Ultradiagnose Rede:…" at bounding box center [550, 226] width 10 height 13
radio input "true"
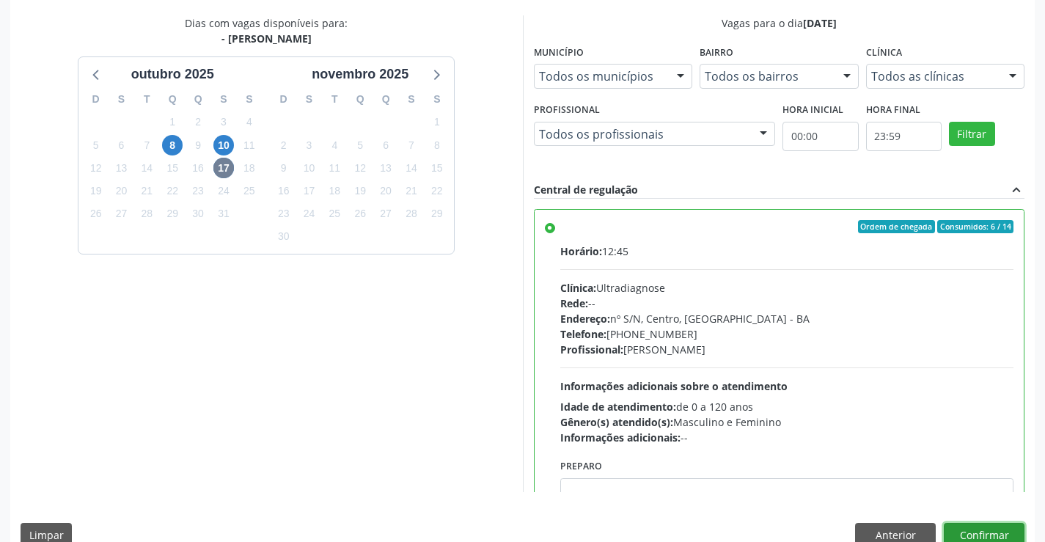
click at [991, 529] on button "Confirmar" at bounding box center [984, 535] width 81 height 25
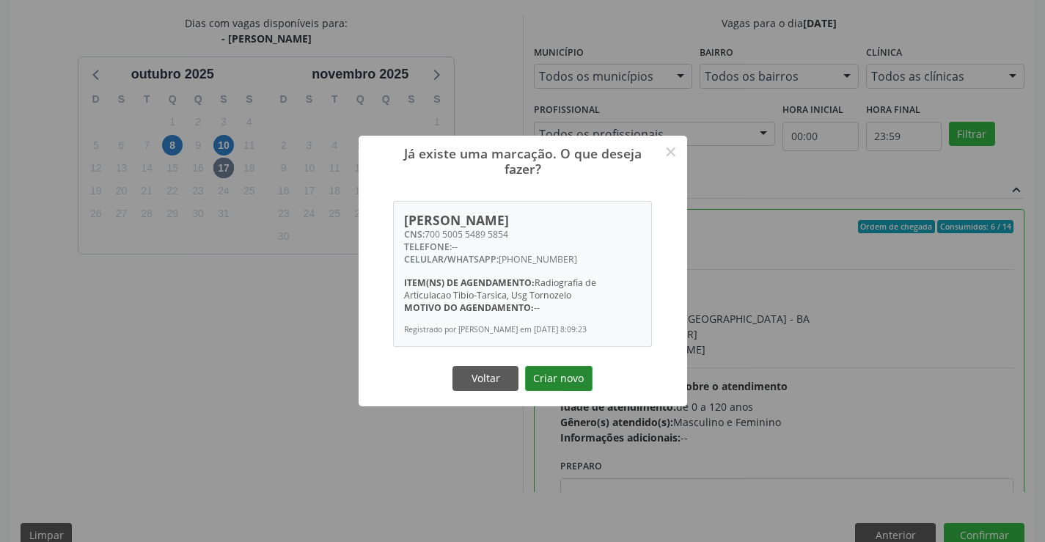
click at [551, 373] on button "Criar novo" at bounding box center [558, 378] width 67 height 25
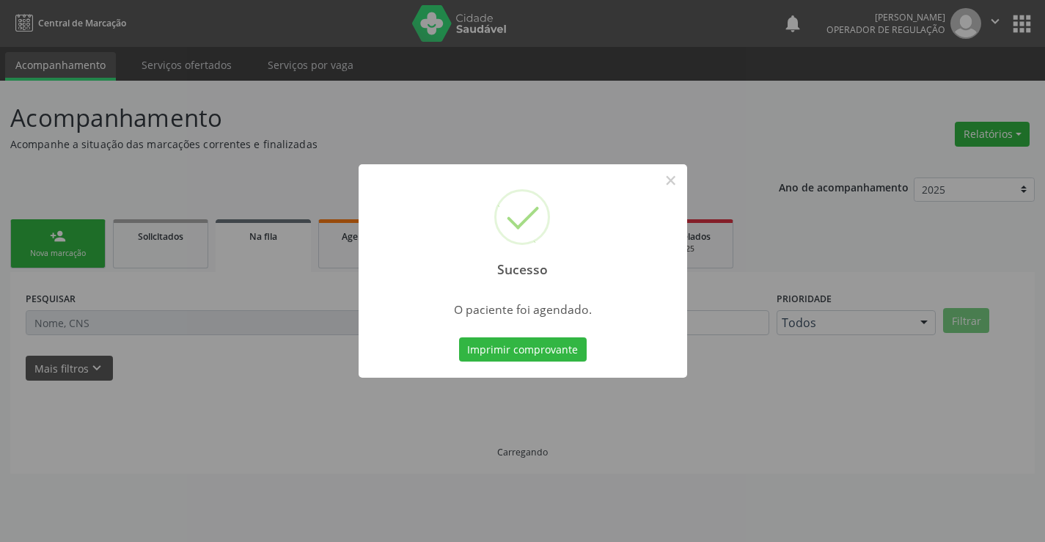
scroll to position [0, 0]
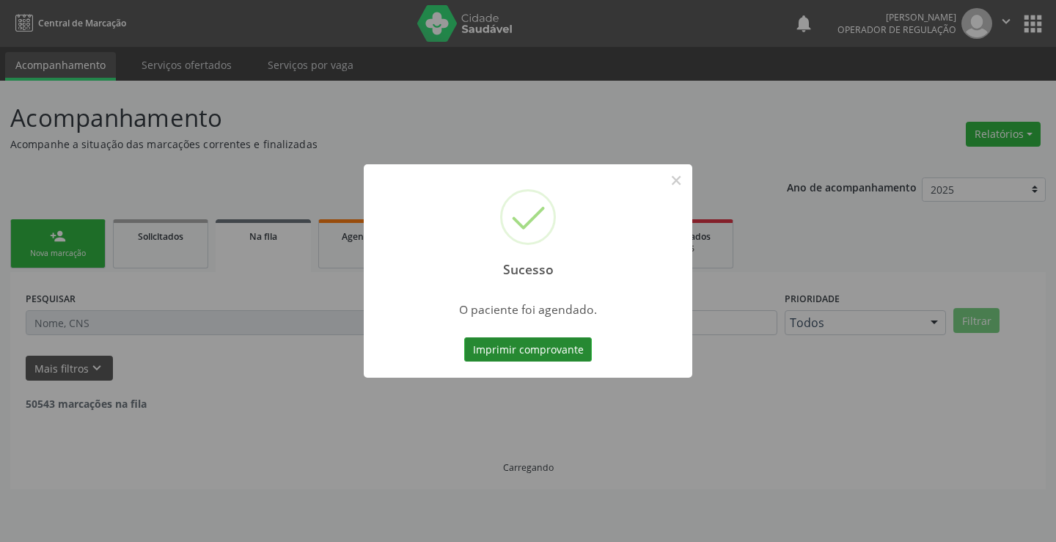
click at [536, 347] on button "Imprimir comprovante" at bounding box center [528, 349] width 128 height 25
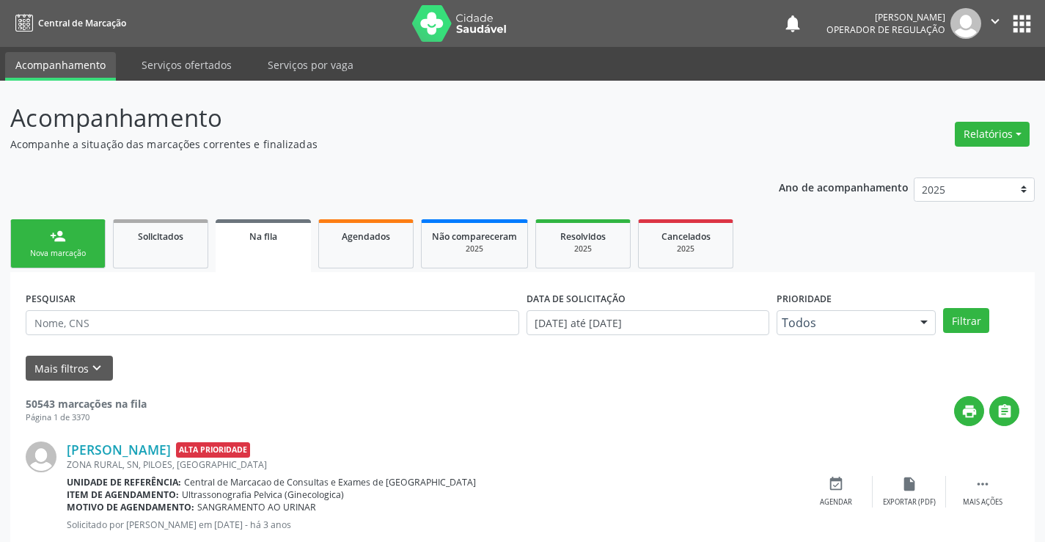
click at [62, 239] on div "person_add" at bounding box center [58, 236] width 16 height 16
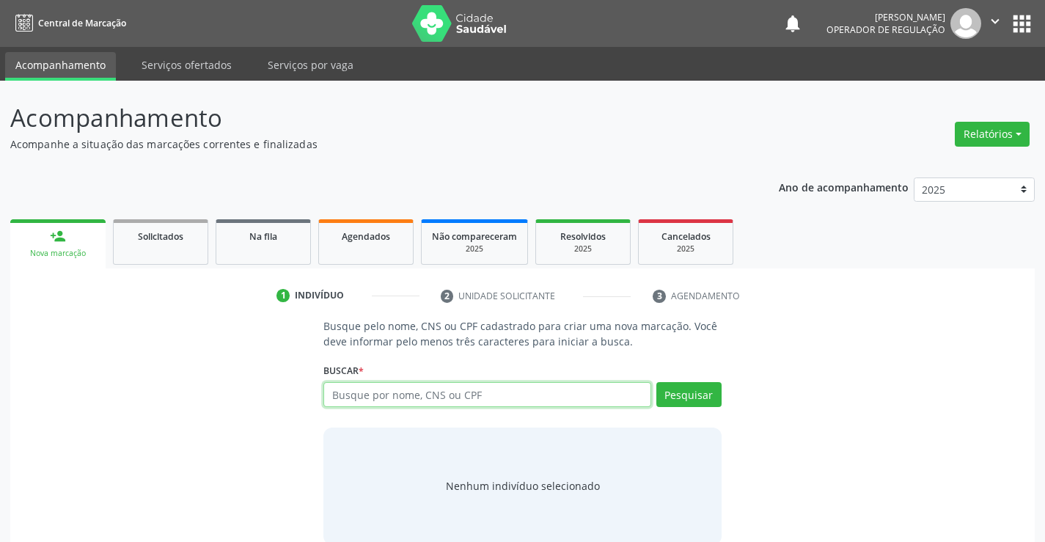
click at [479, 397] on input "text" at bounding box center [486, 394] width 327 height 25
paste input "700 5005 5489 5854"
type input "700 5005 5489 5854"
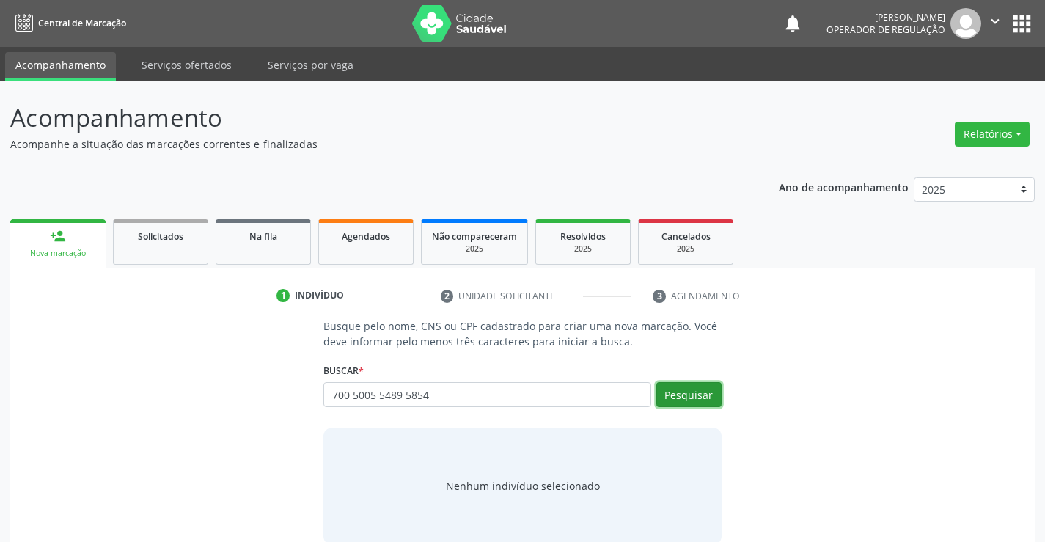
click at [696, 395] on button "Pesquisar" at bounding box center [688, 394] width 65 height 25
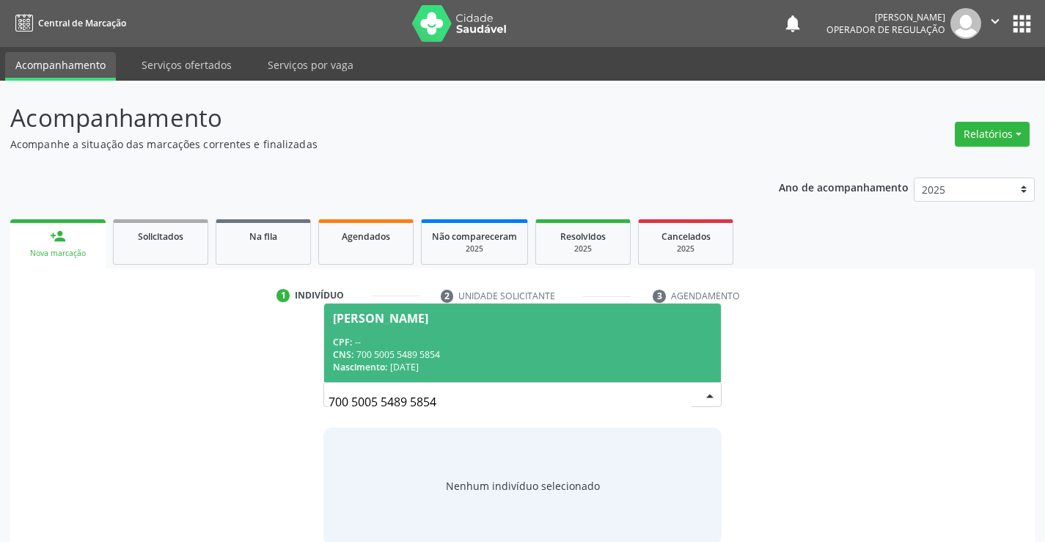
click at [428, 317] on div "Elton Pereira dos Santos" at bounding box center [380, 318] width 95 height 12
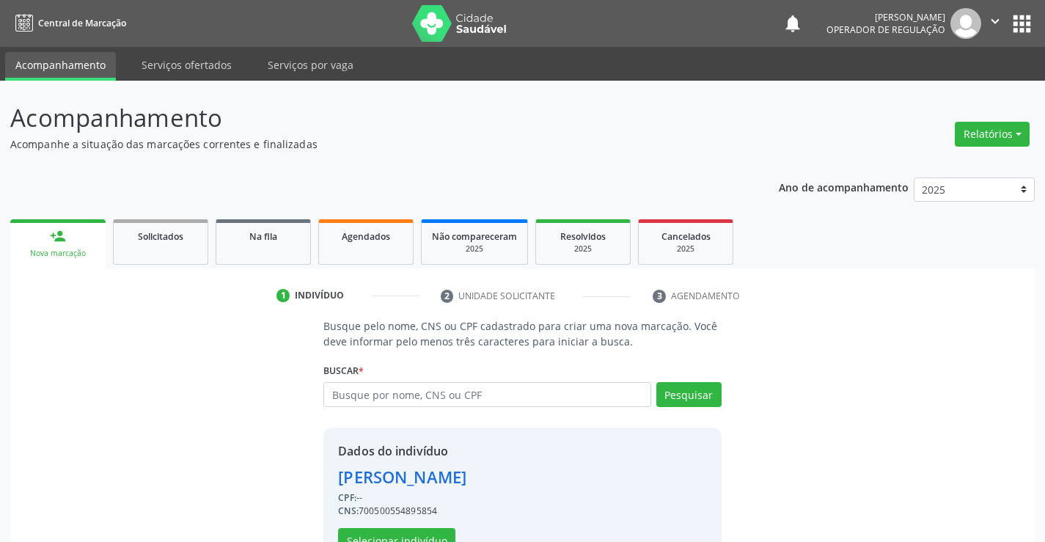
scroll to position [46, 0]
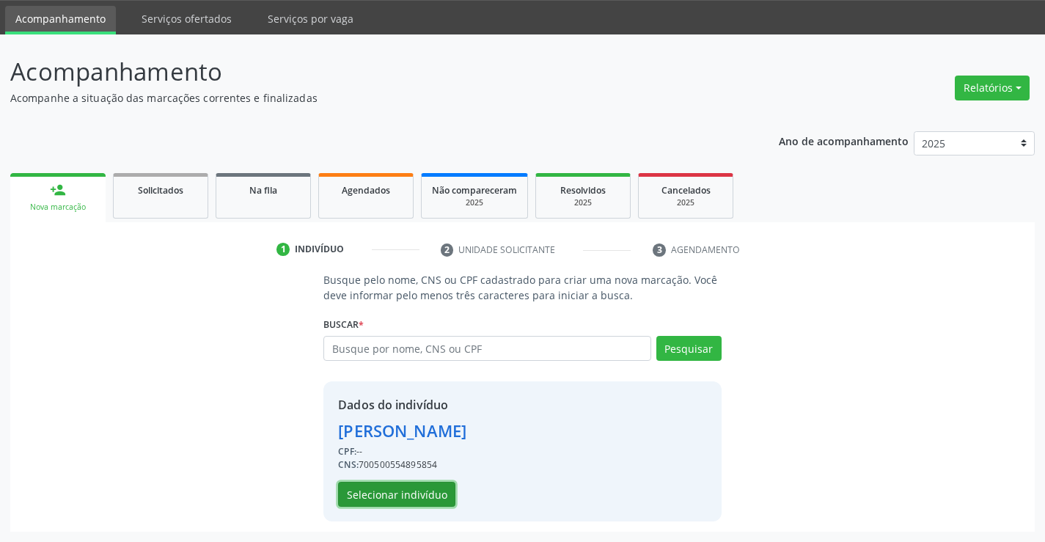
click at [414, 495] on button "Selecionar indivíduo" at bounding box center [396, 494] width 117 height 25
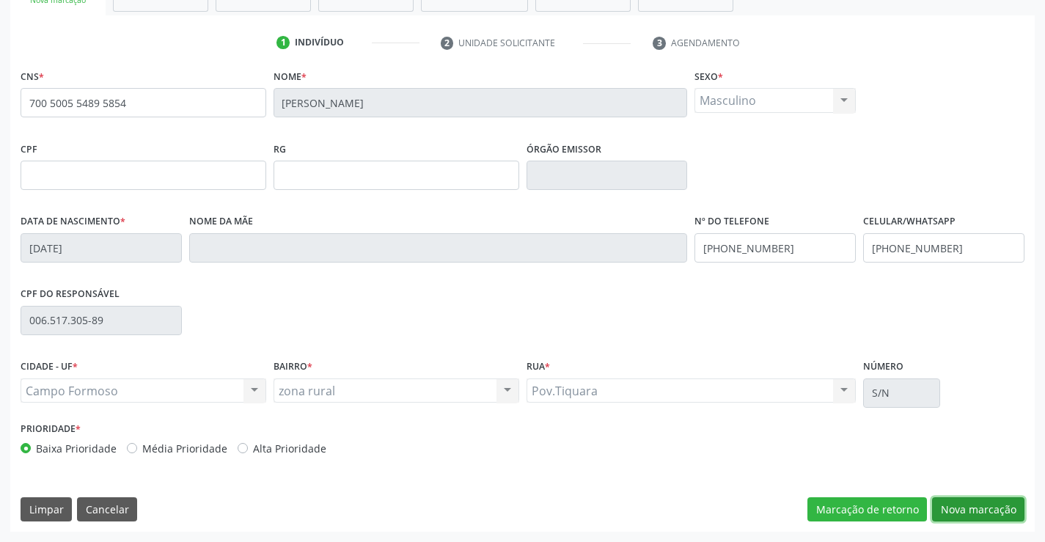
drag, startPoint x: 983, startPoint y: 506, endPoint x: 973, endPoint y: 497, distance: 13.0
click at [982, 506] on button "Nova marcação" at bounding box center [978, 509] width 92 height 25
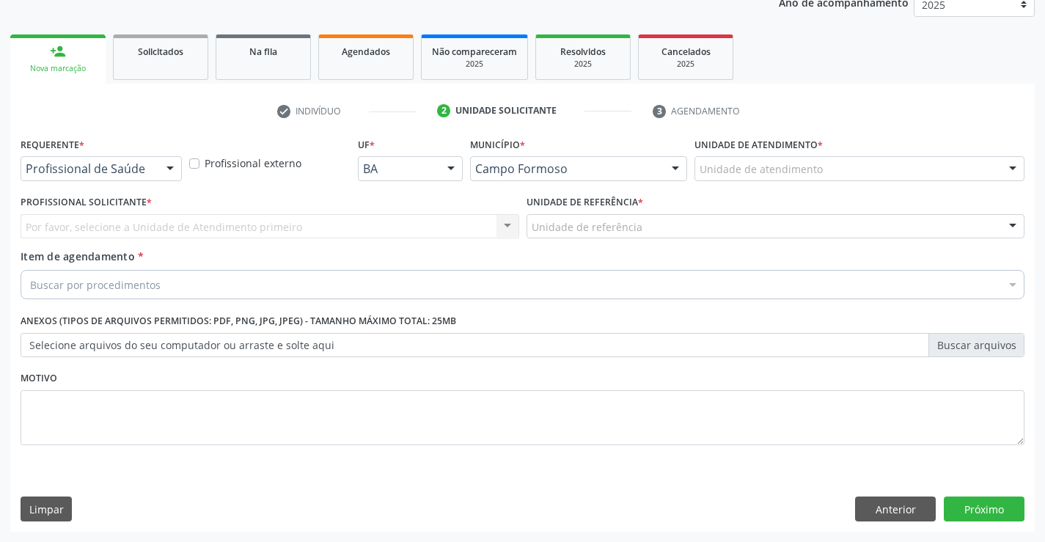
scroll to position [185, 0]
click at [78, 160] on div at bounding box center [101, 168] width 161 height 25
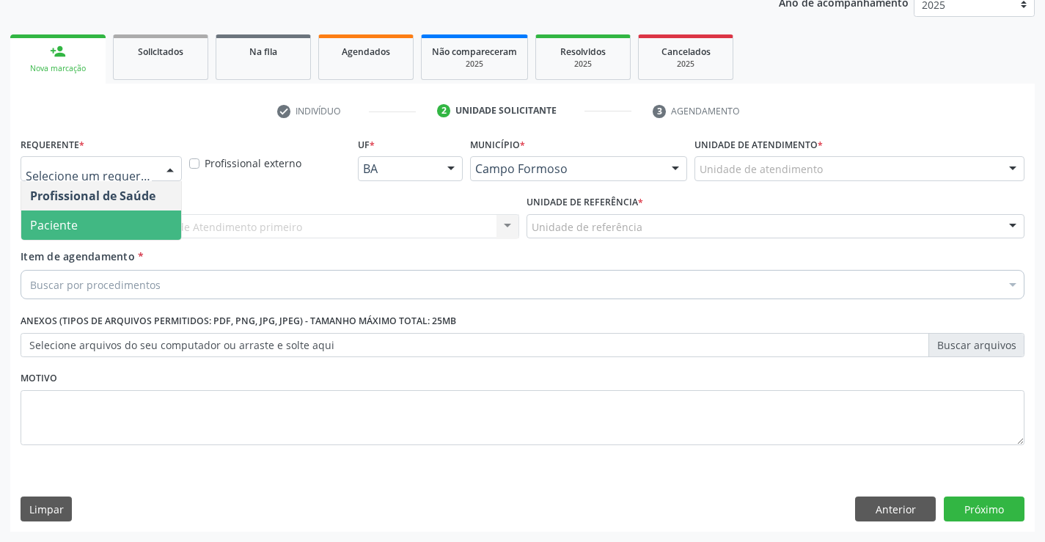
click at [79, 219] on span "Paciente" at bounding box center [101, 224] width 160 height 29
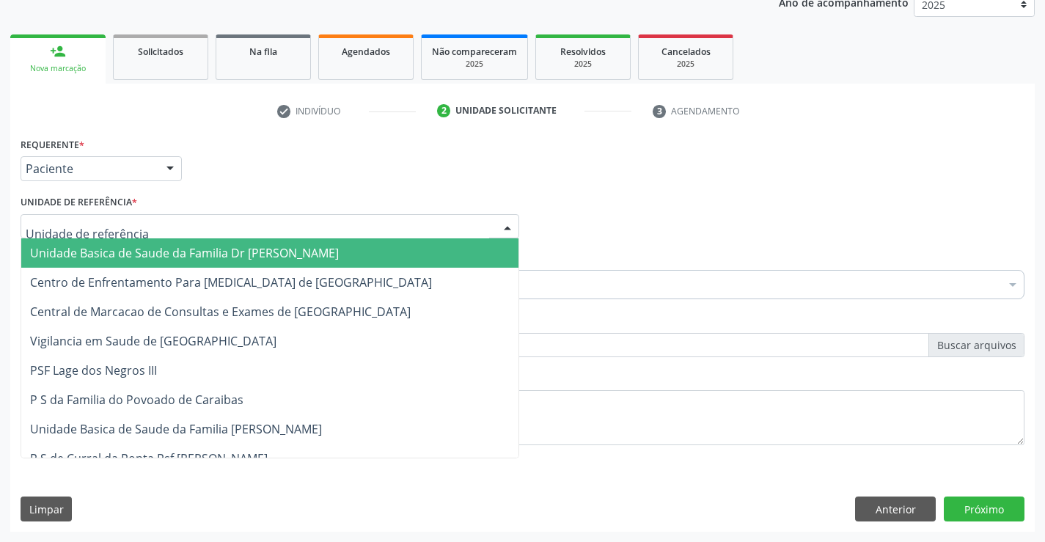
click at [112, 247] on span "Unidade Basica de Saude da Familia Dr [PERSON_NAME]" at bounding box center [184, 253] width 309 height 16
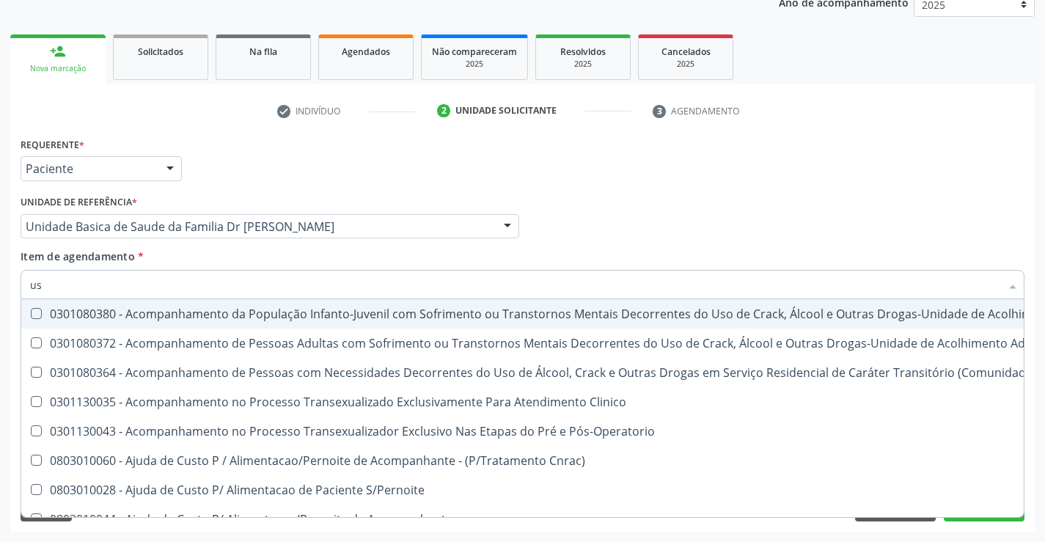
type input "usg"
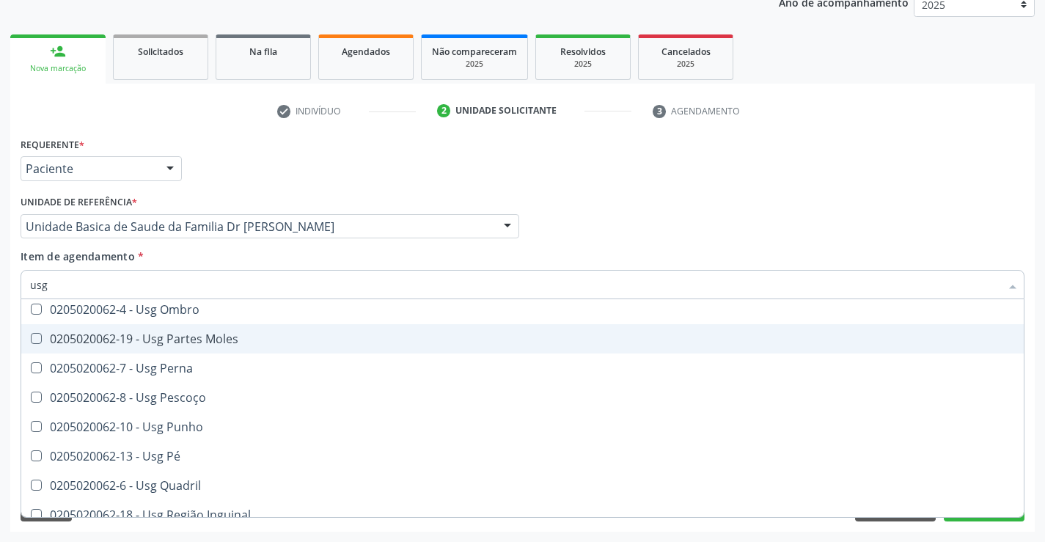
scroll to position [340, 0]
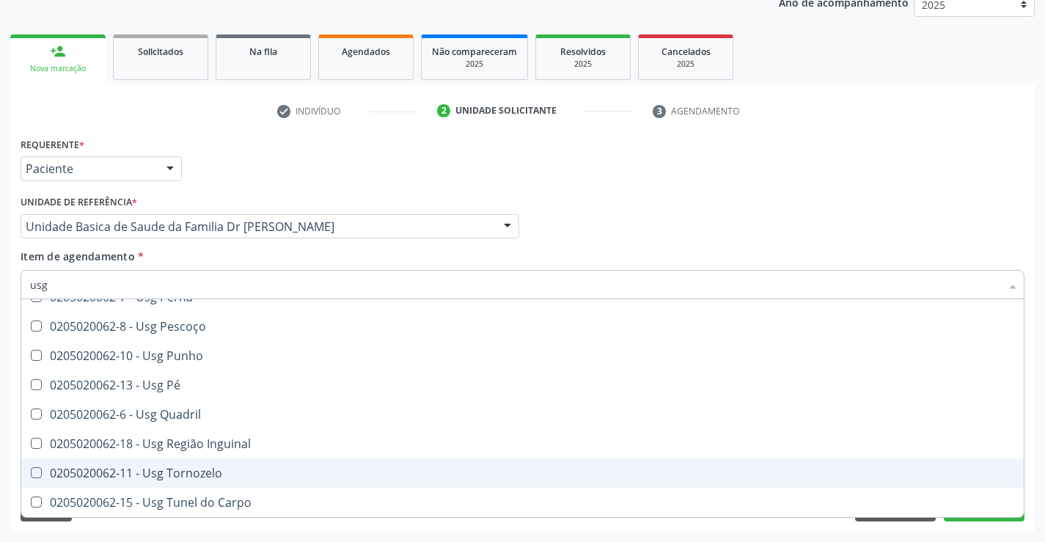
click at [226, 474] on div "0205020062-11 - Usg Tornozelo" at bounding box center [522, 473] width 985 height 12
checkbox Tornozelo "true"
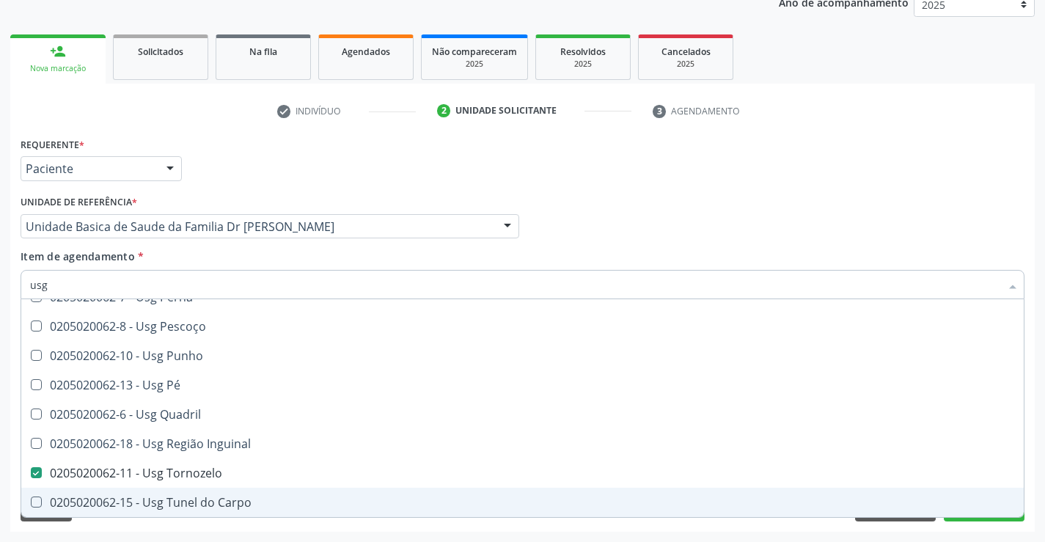
click at [1042, 486] on div "Acompanhamento Acompanhe a situação das marcações correntes e finalizadas Relat…" at bounding box center [522, 219] width 1045 height 646
checkbox Braço "true"
checkbox Tornozelo "false"
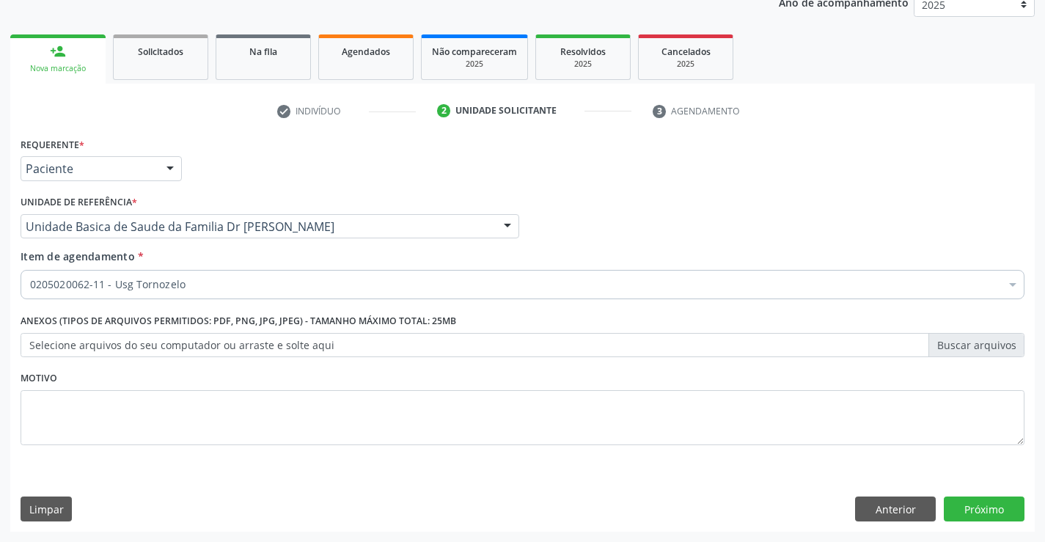
scroll to position [0, 0]
click at [995, 499] on button "Próximo" at bounding box center [984, 508] width 81 height 25
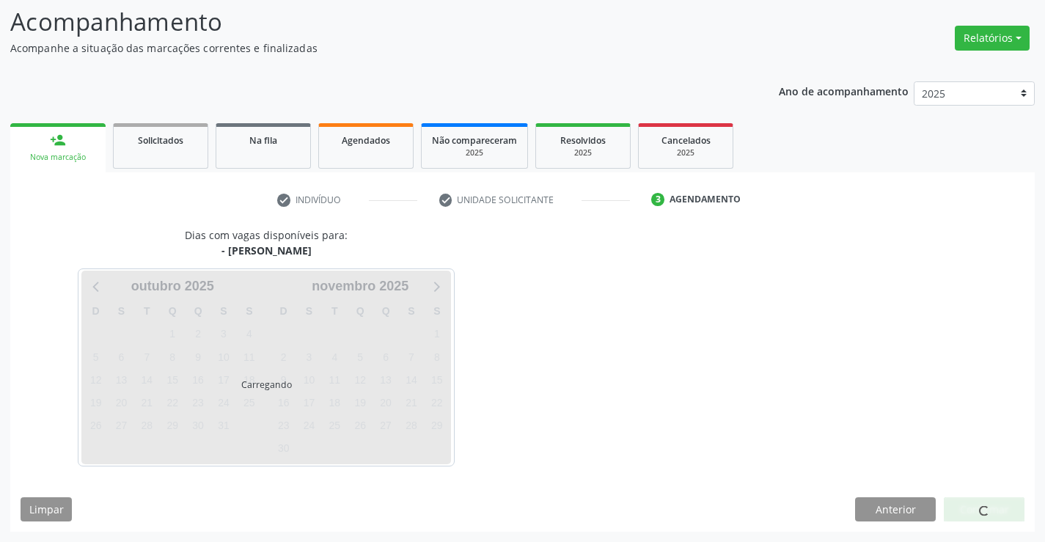
scroll to position [96, 0]
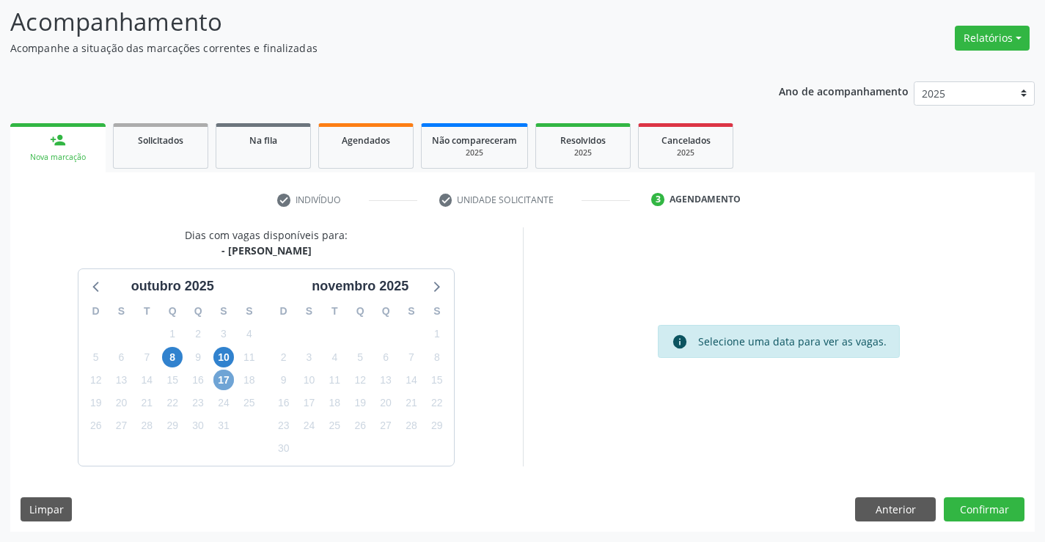
click at [224, 381] on span "17" at bounding box center [223, 380] width 21 height 21
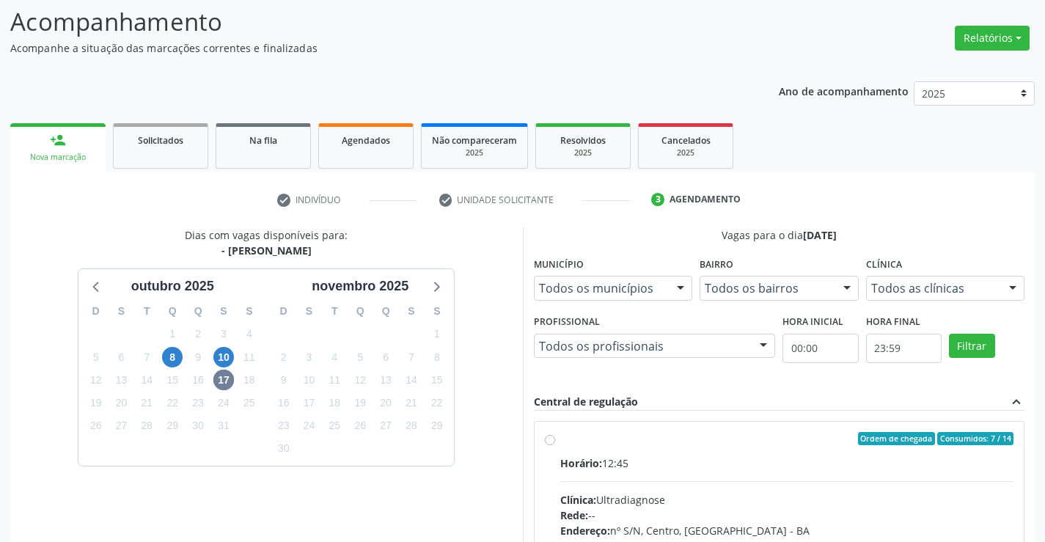
click at [741, 447] on label "Ordem de chegada Consumidos: 7 / 14 Horário: 12:45 Clínica: Ultradiagnose Rede:…" at bounding box center [787, 544] width 454 height 225
click at [555, 445] on input "Ordem de chegada Consumidos: 7 / 14 Horário: 12:45 Clínica: Ultradiagnose Rede:…" at bounding box center [550, 438] width 10 height 13
radio input "true"
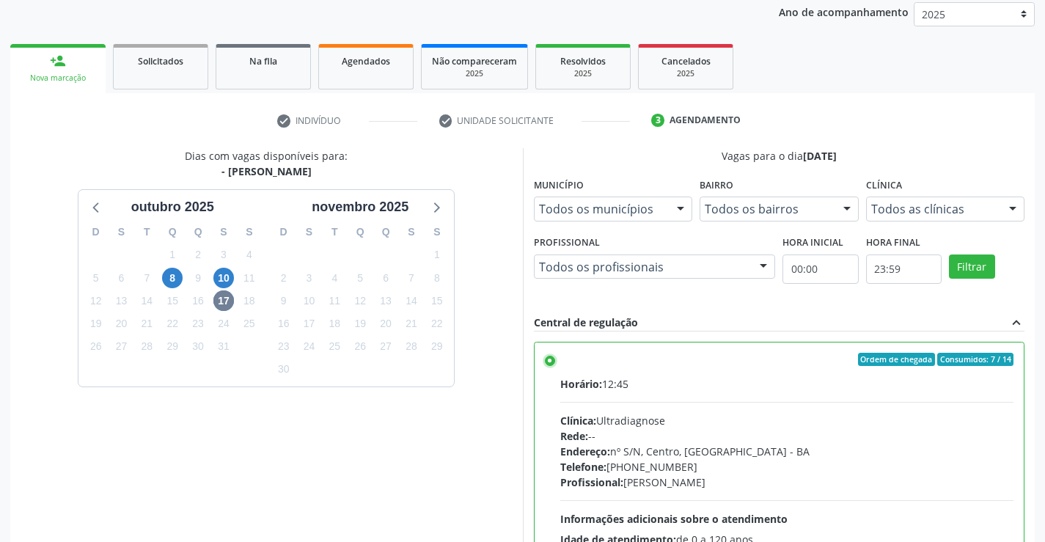
scroll to position [334, 0]
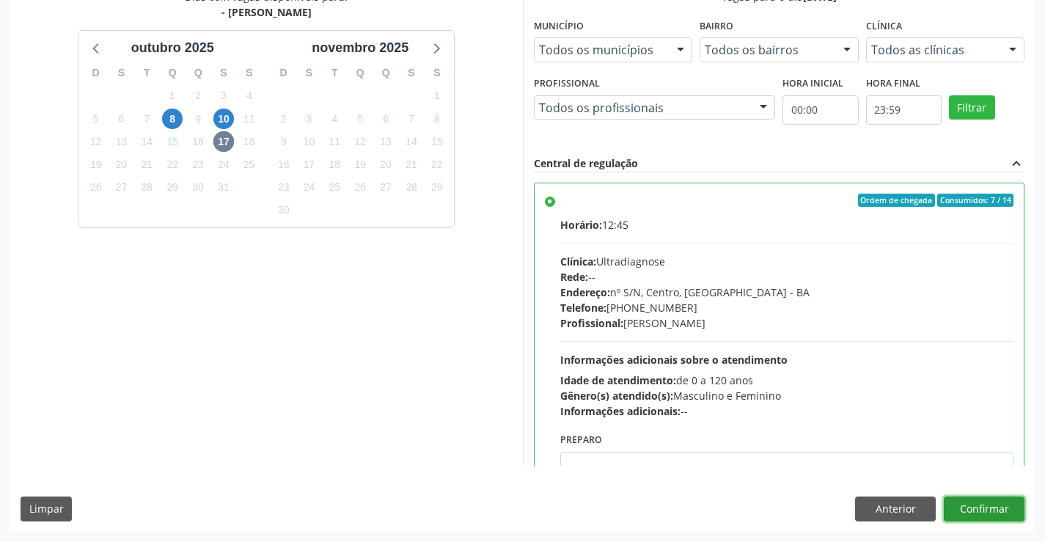
click at [988, 503] on button "Confirmar" at bounding box center [984, 508] width 81 height 25
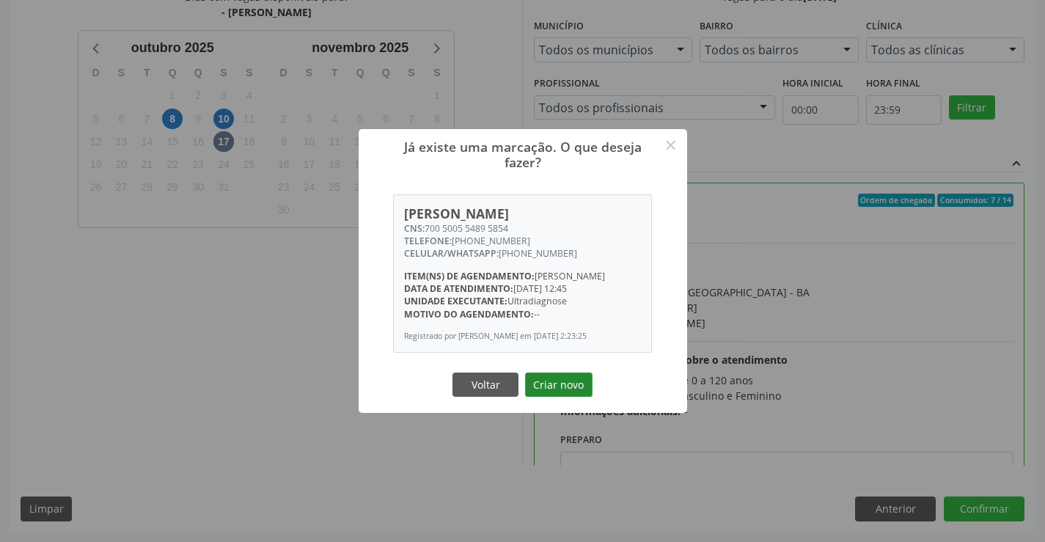
click at [568, 387] on button "Criar novo" at bounding box center [558, 385] width 67 height 25
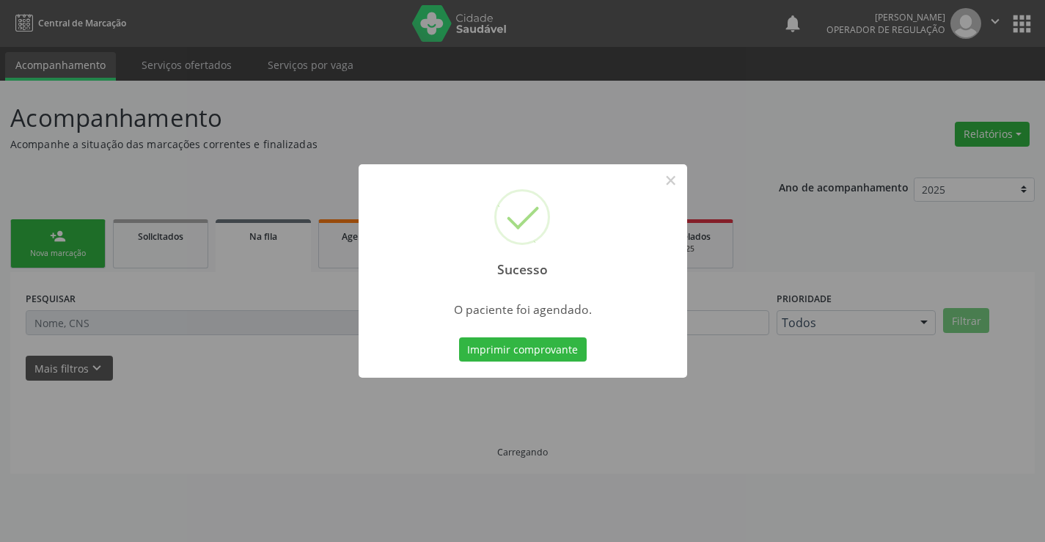
scroll to position [0, 0]
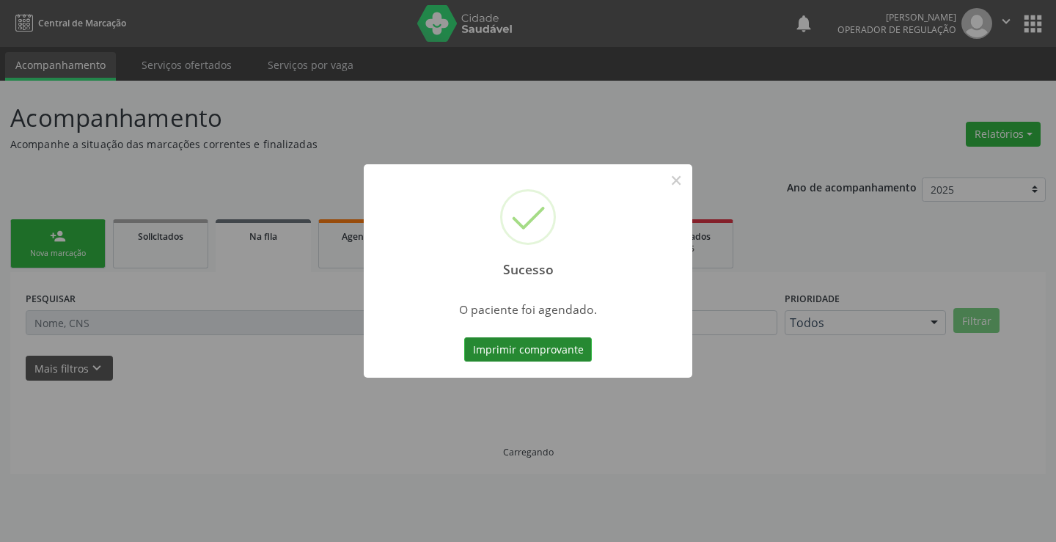
click at [535, 351] on button "Imprimir comprovante" at bounding box center [528, 349] width 128 height 25
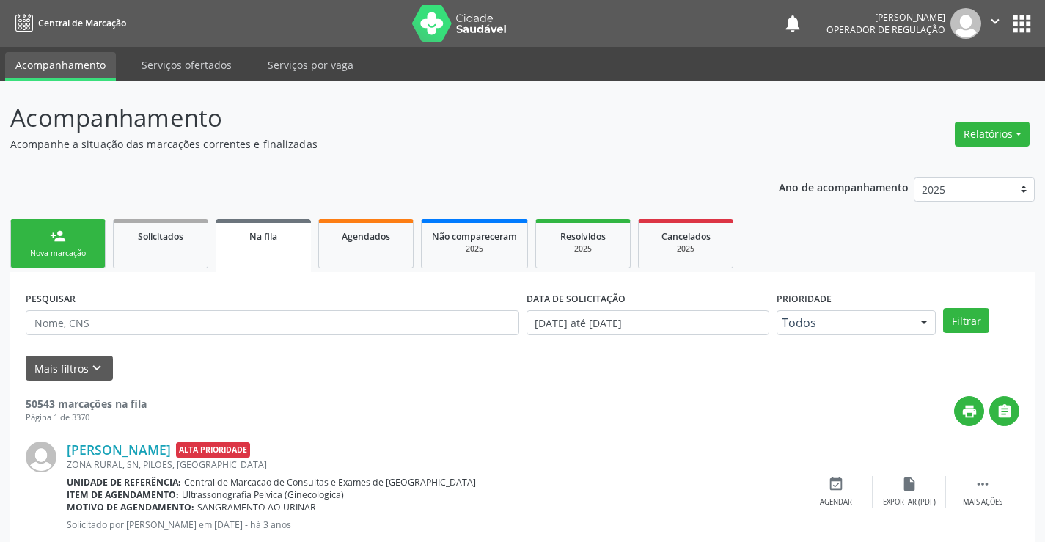
click at [42, 250] on div "Nova marcação" at bounding box center [57, 253] width 73 height 11
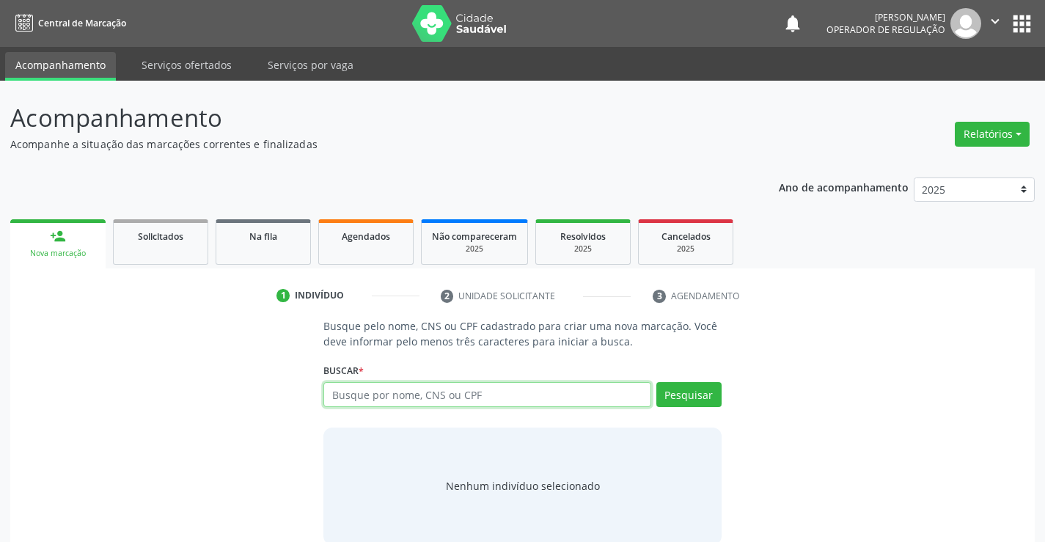
click at [496, 389] on input "text" at bounding box center [486, 394] width 327 height 25
type input "707604293963592"
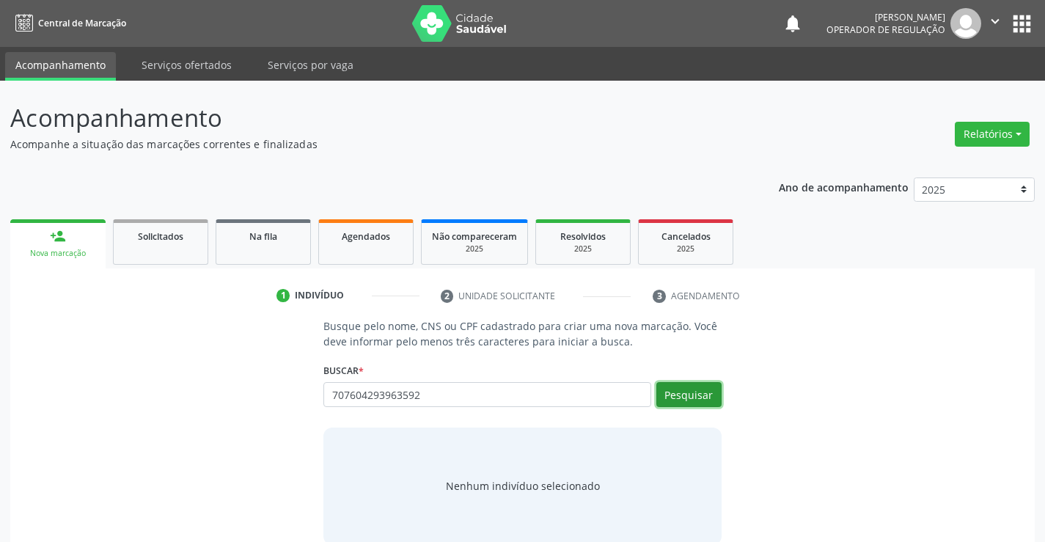
click at [700, 396] on button "Pesquisar" at bounding box center [688, 394] width 65 height 25
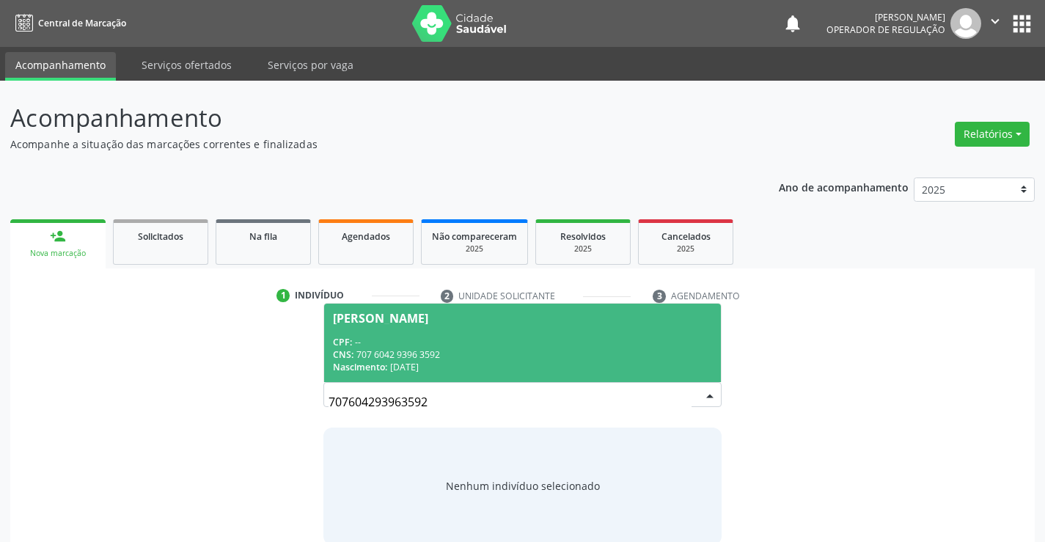
click at [458, 336] on div "CPF: --" at bounding box center [522, 342] width 378 height 12
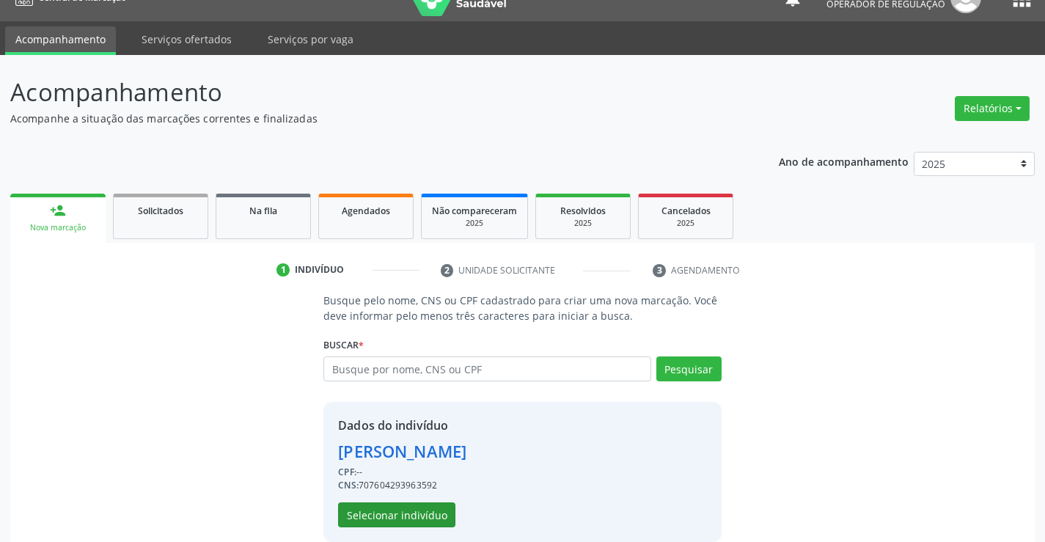
scroll to position [46, 0]
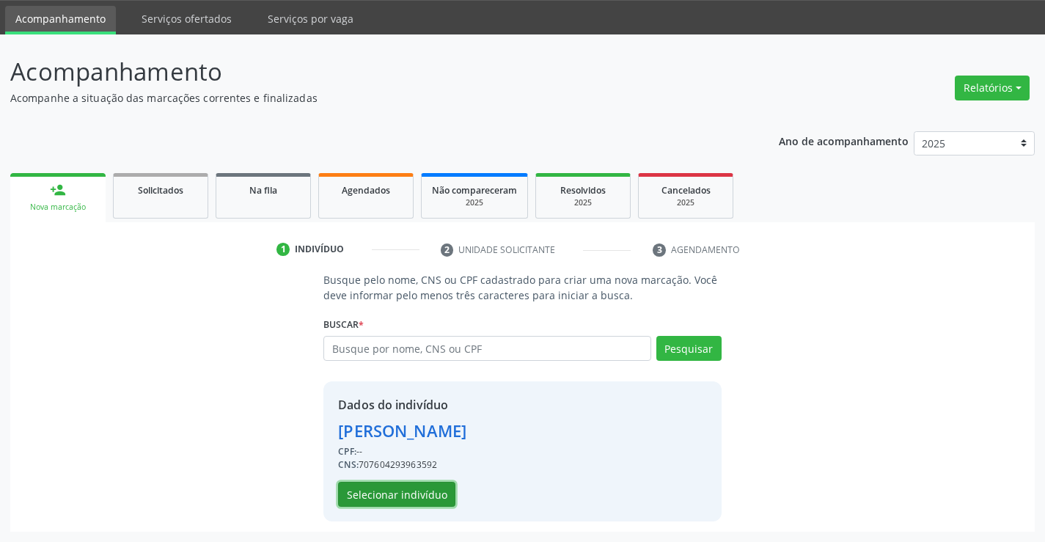
click at [397, 494] on button "Selecionar indivíduo" at bounding box center [396, 494] width 117 height 25
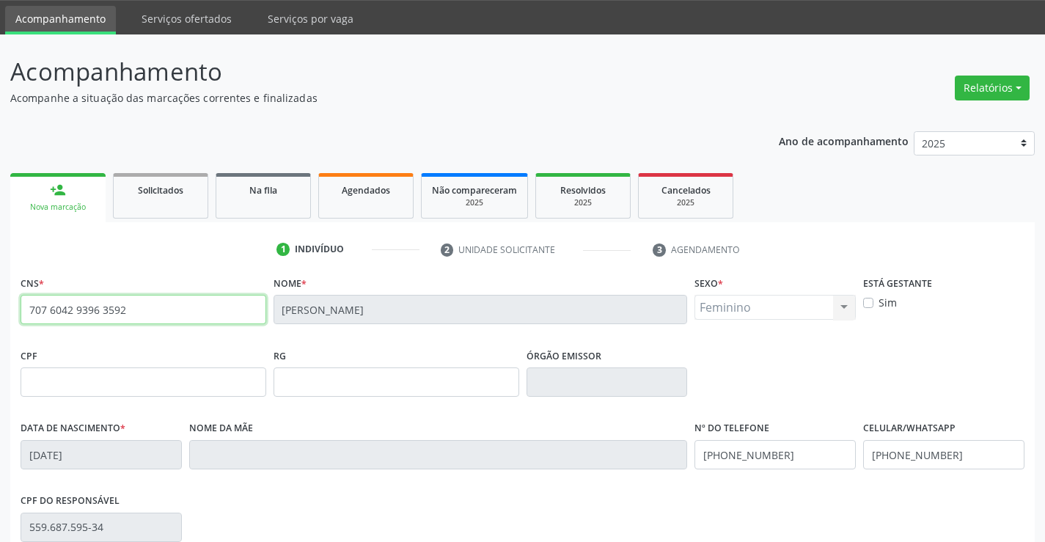
drag, startPoint x: 28, startPoint y: 310, endPoint x: 128, endPoint y: 312, distance: 99.7
click at [128, 312] on input "707 6042 9396 3592" at bounding box center [144, 309] width 246 height 29
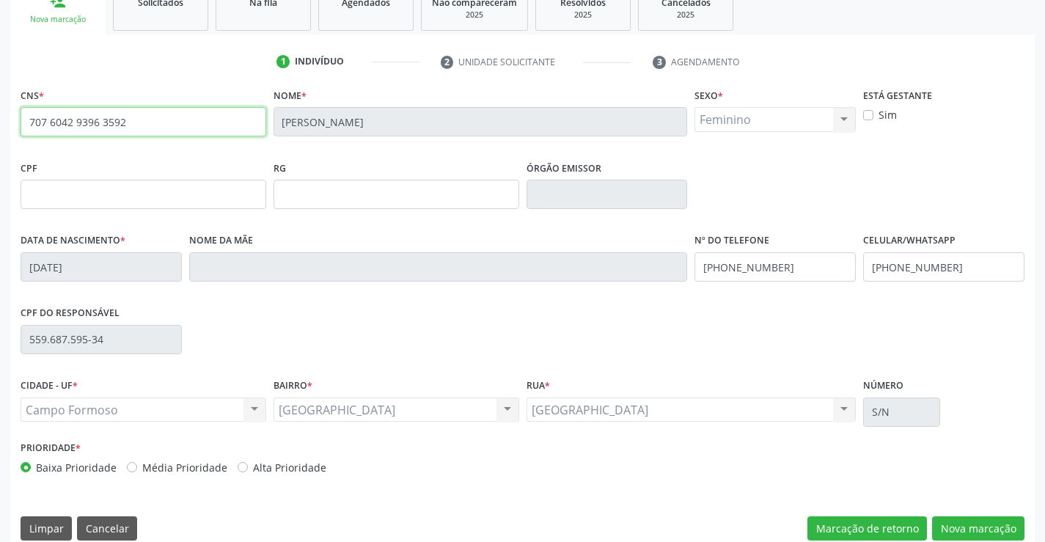
scroll to position [253, 0]
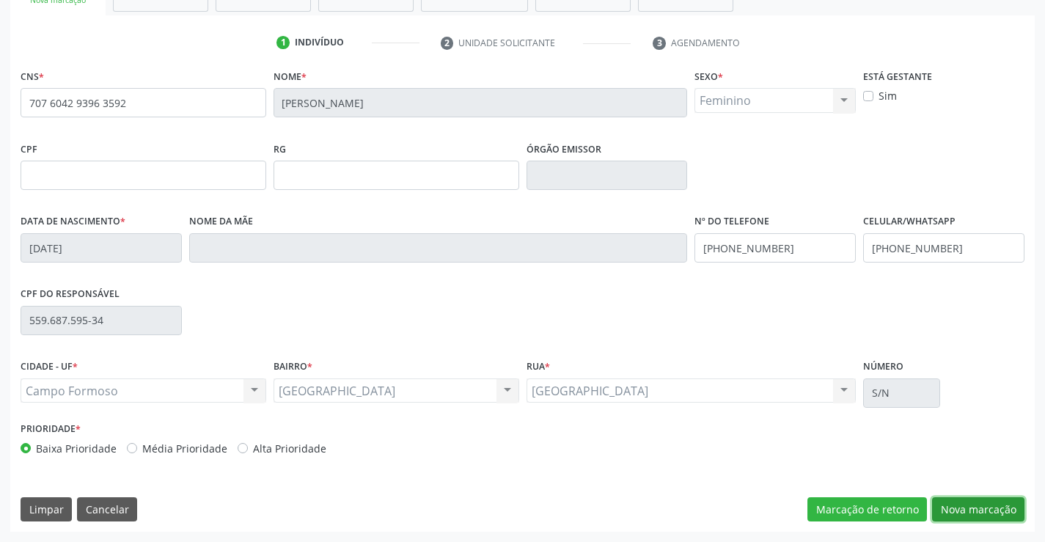
click at [989, 508] on button "Nova marcação" at bounding box center [978, 509] width 92 height 25
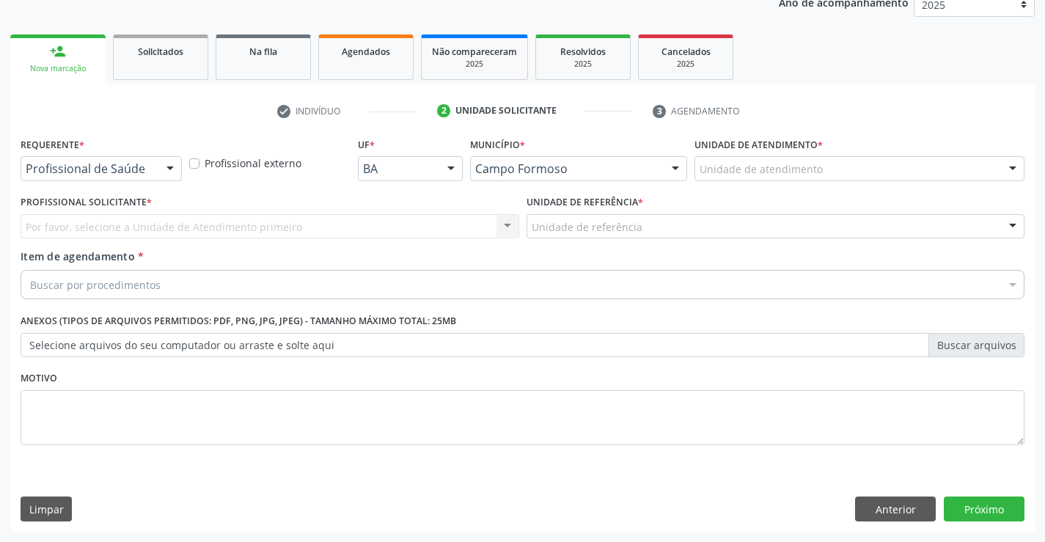
scroll to position [185, 0]
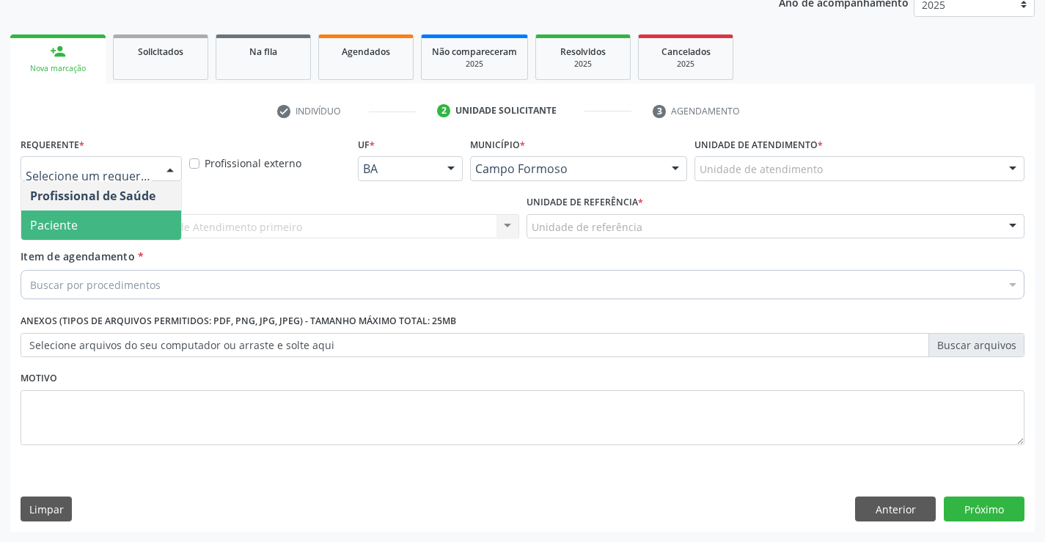
click at [78, 223] on span "Paciente" at bounding box center [101, 224] width 160 height 29
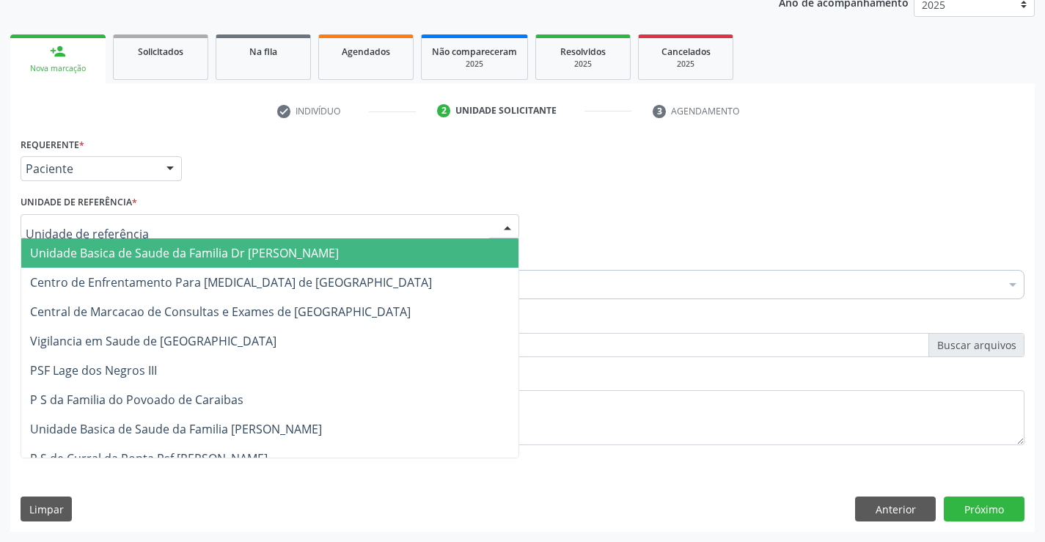
click at [99, 251] on span "Unidade Basica de Saude da Familia Dr [PERSON_NAME]" at bounding box center [184, 253] width 309 height 16
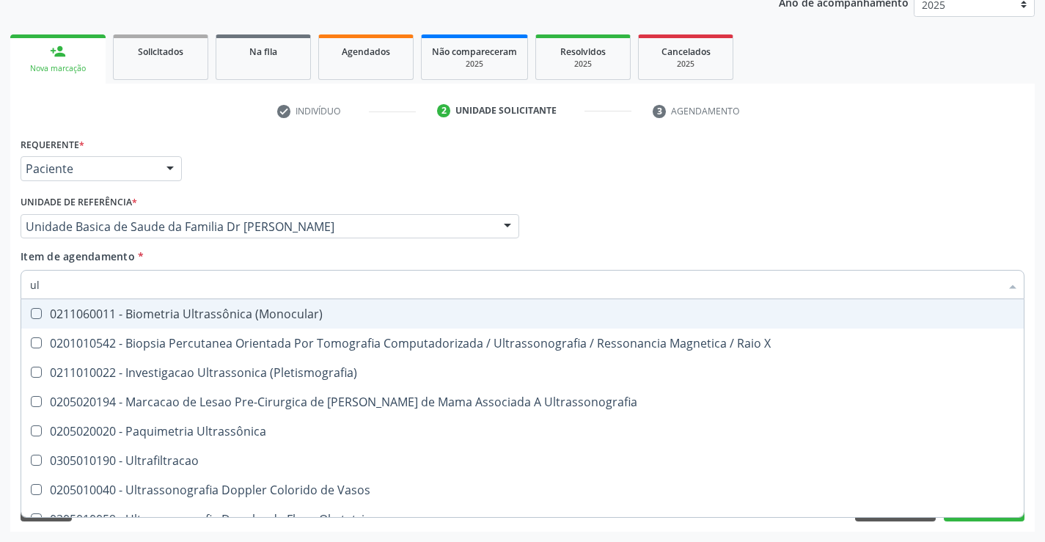
type input "u"
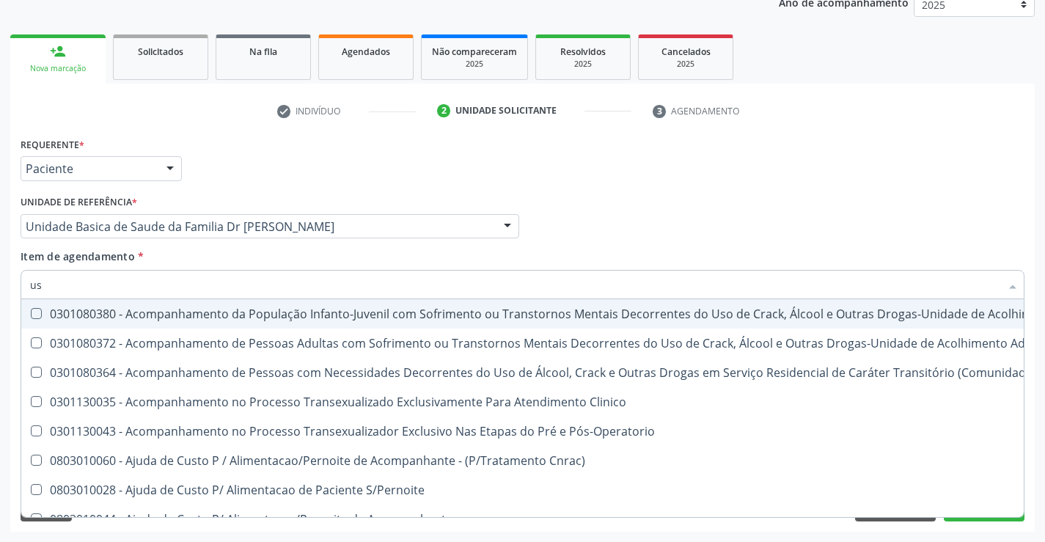
type input "usg"
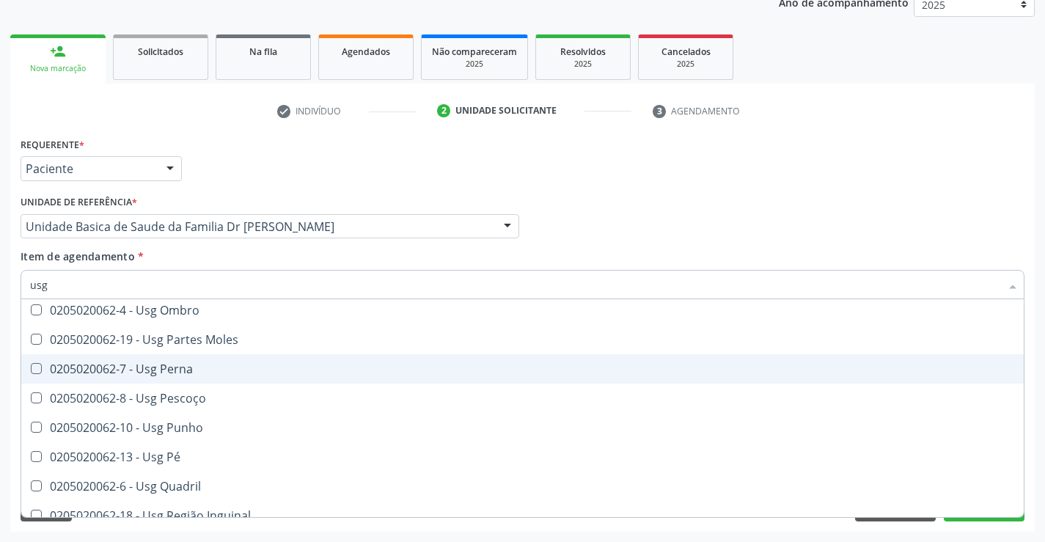
scroll to position [293, 0]
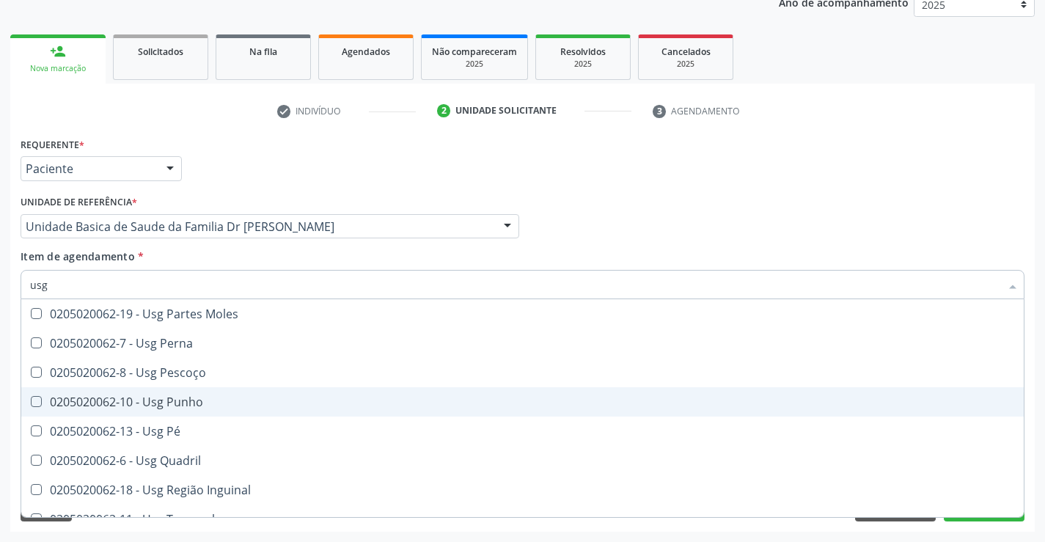
click at [243, 399] on div "0205020062-10 - Usg Punho" at bounding box center [522, 402] width 985 height 12
checkbox Punho "true"
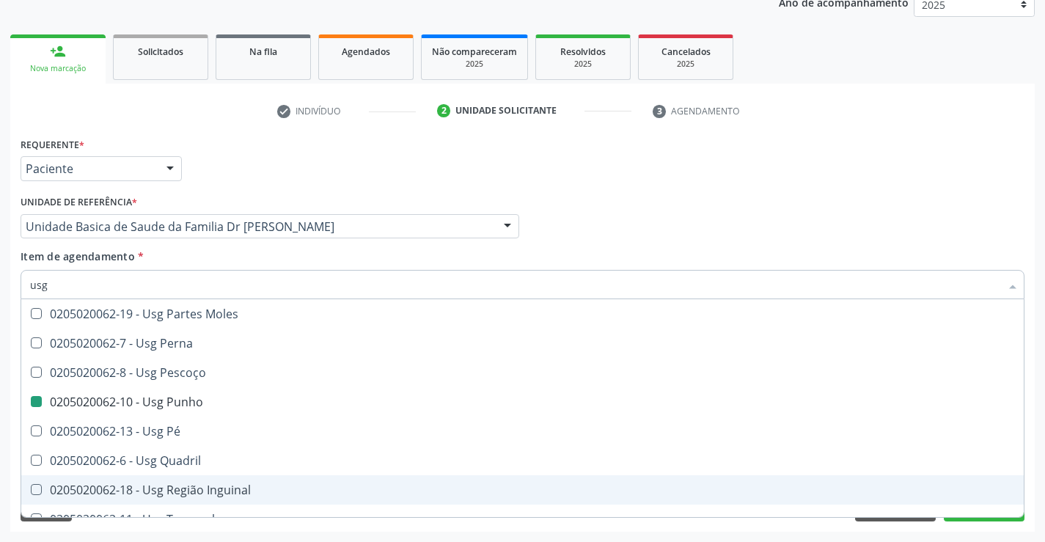
click at [1035, 482] on div "Acompanhamento Acompanhe a situação das marcações correntes e finalizadas Relat…" at bounding box center [522, 219] width 1045 height 646
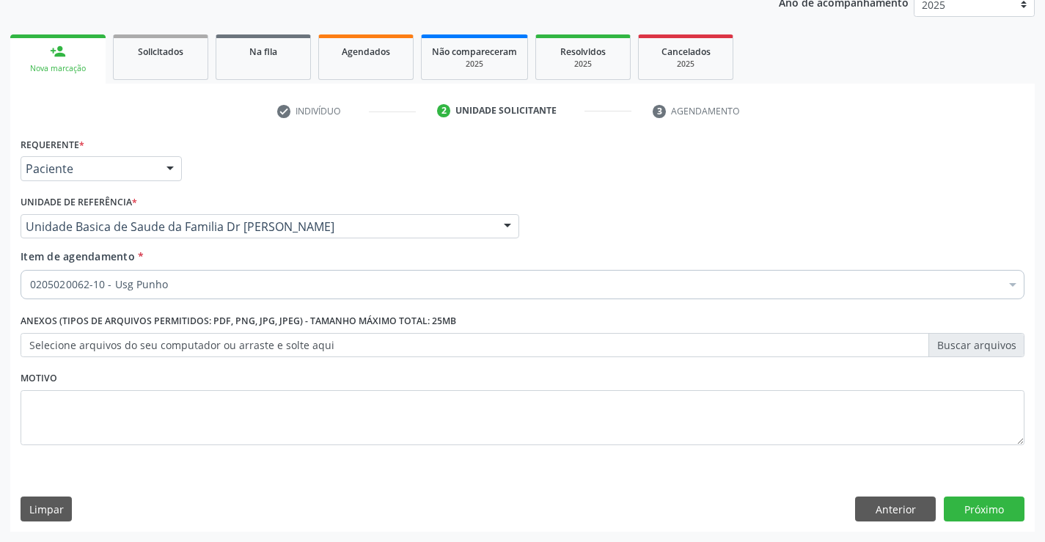
scroll to position [0, 0]
click at [976, 506] on button "Próximo" at bounding box center [984, 508] width 81 height 25
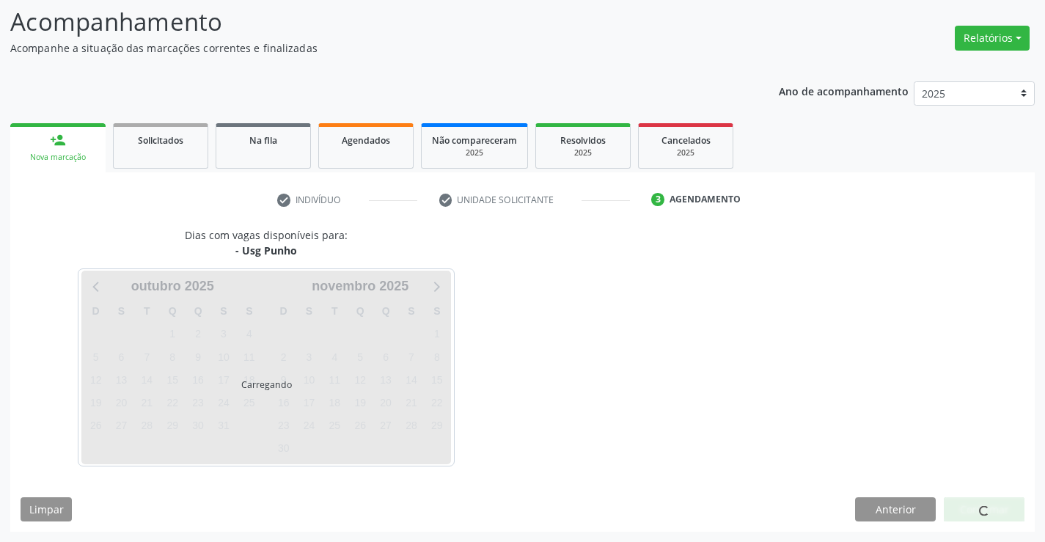
scroll to position [96, 0]
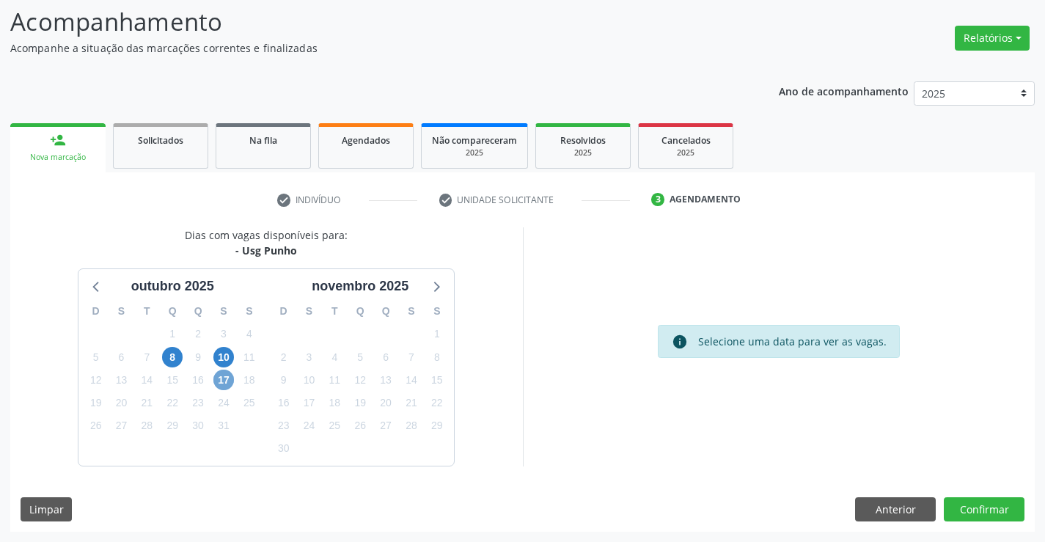
click at [223, 379] on span "17" at bounding box center [223, 380] width 21 height 21
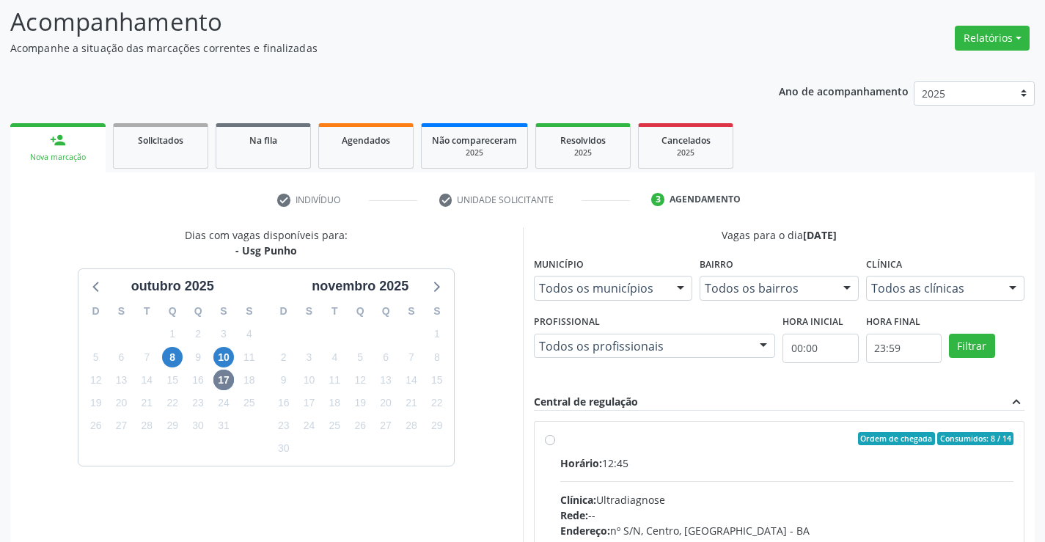
click at [710, 439] on div "Ordem de chegada Consumidos: 8 / 14" at bounding box center [787, 438] width 454 height 13
click at [555, 439] on input "Ordem de chegada Consumidos: 8 / 14 Horário: 12:45 Clínica: Ultradiagnose Rede:…" at bounding box center [550, 438] width 10 height 13
radio input "true"
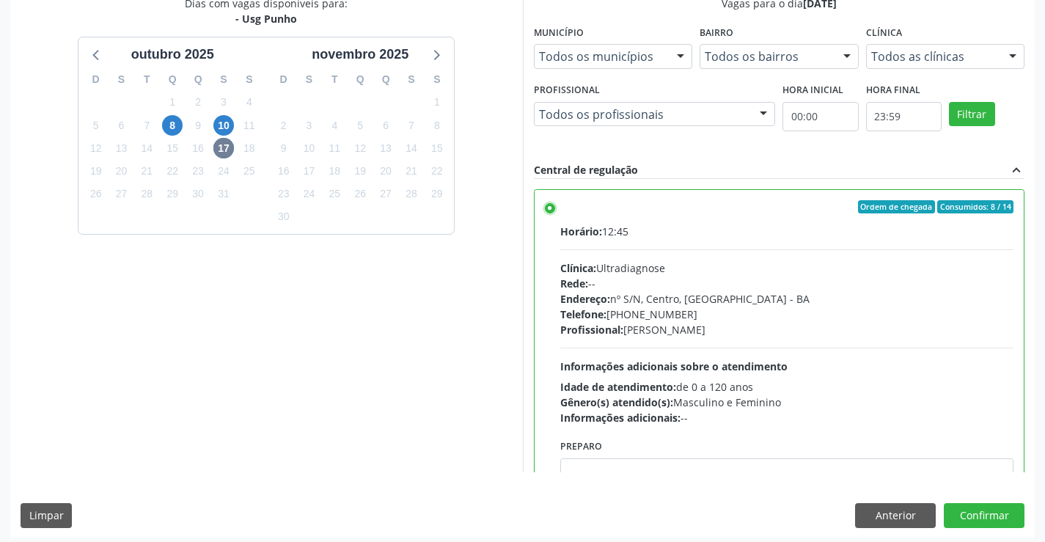
scroll to position [334, 0]
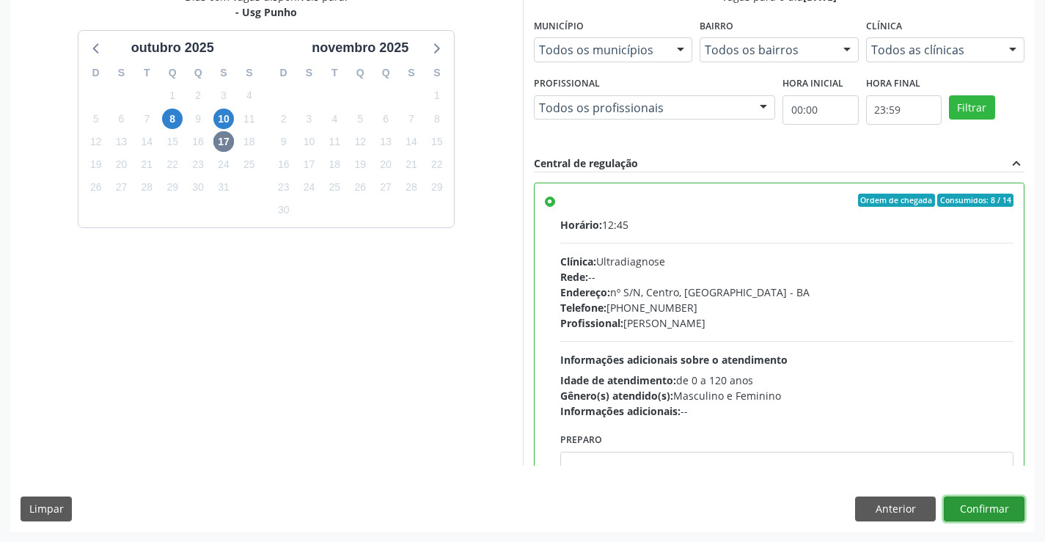
click at [978, 507] on button "Confirmar" at bounding box center [984, 508] width 81 height 25
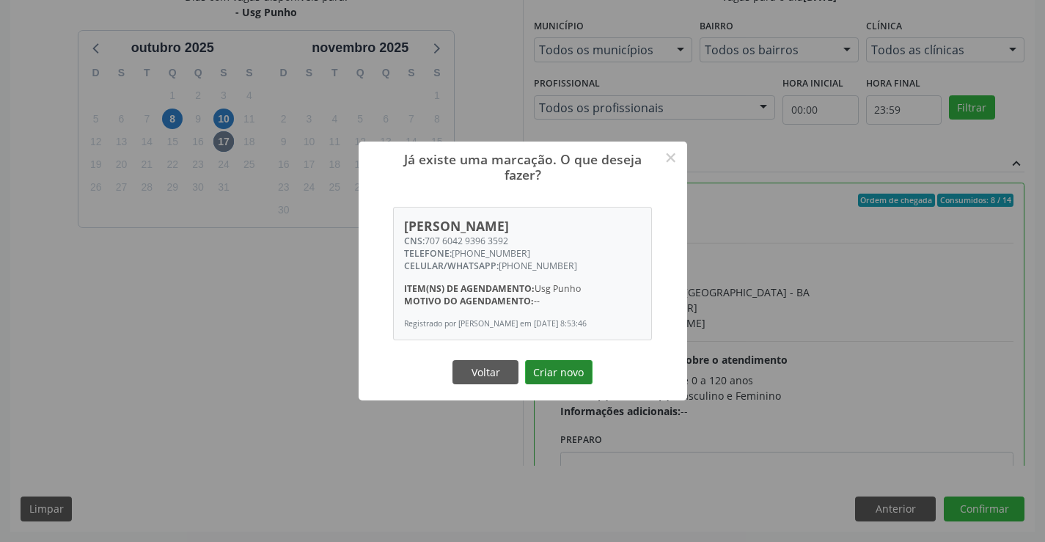
click at [560, 378] on button "Criar novo" at bounding box center [558, 372] width 67 height 25
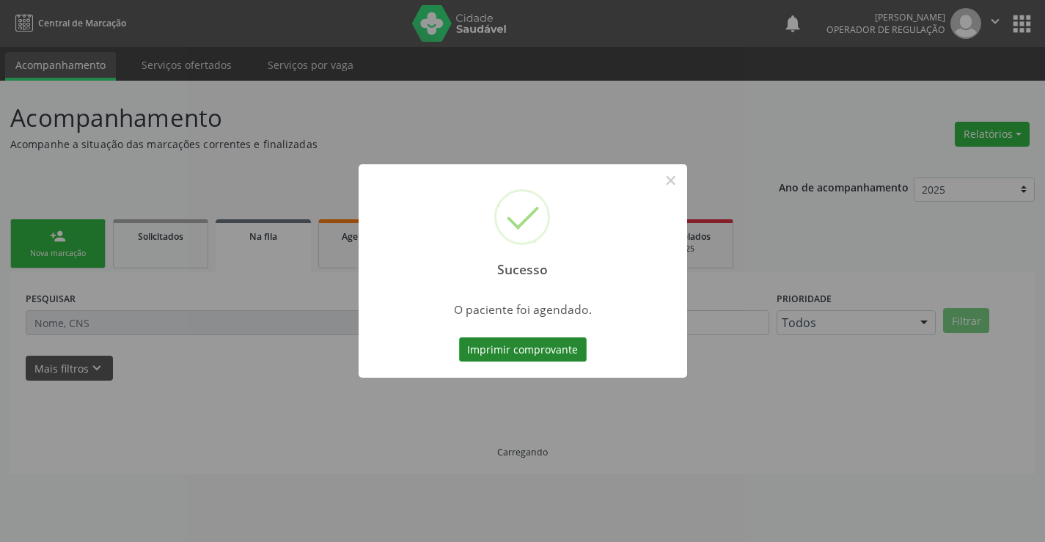
scroll to position [0, 0]
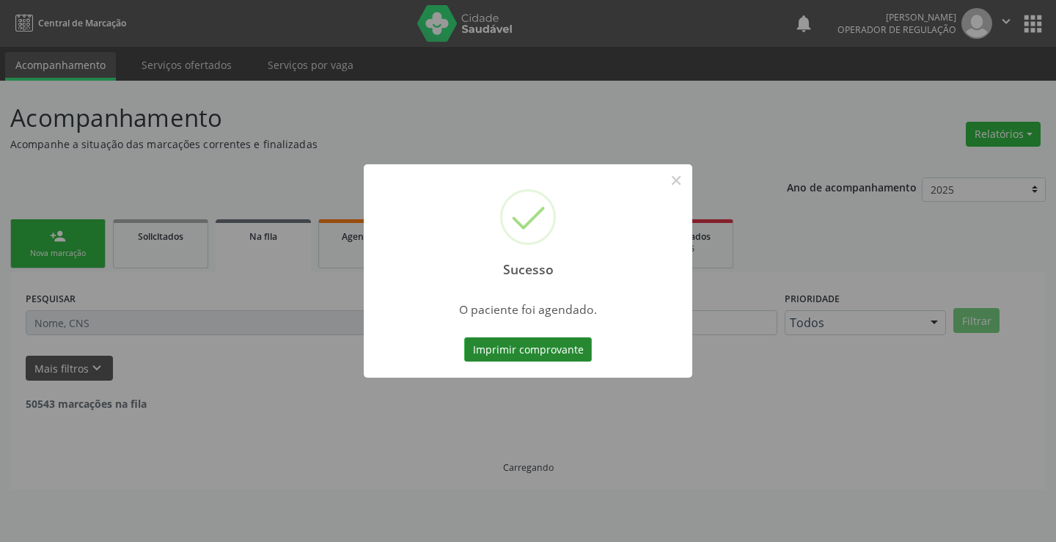
click at [553, 350] on button "Imprimir comprovante" at bounding box center [528, 349] width 128 height 25
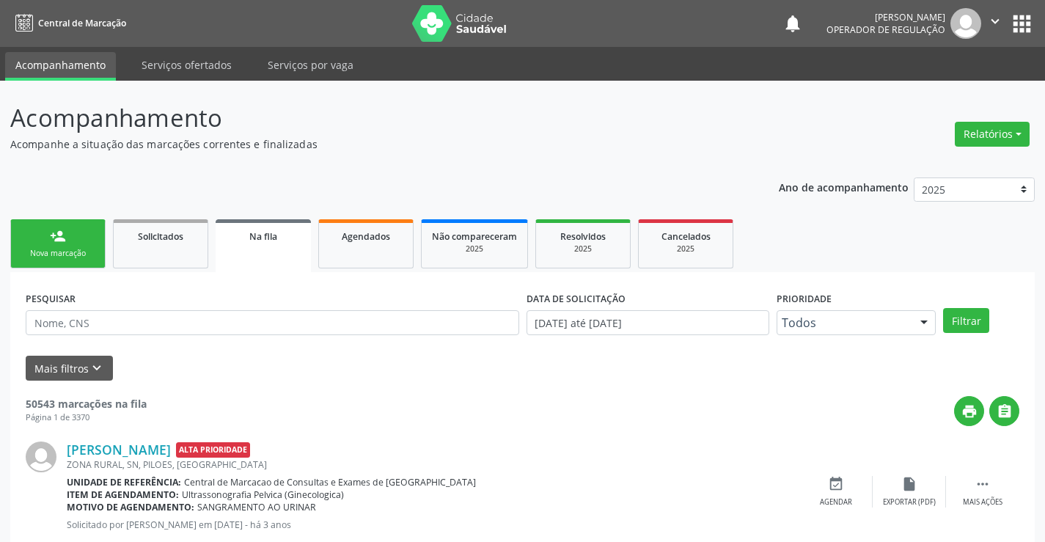
click at [74, 230] on link "person_add Nova marcação" at bounding box center [57, 243] width 95 height 49
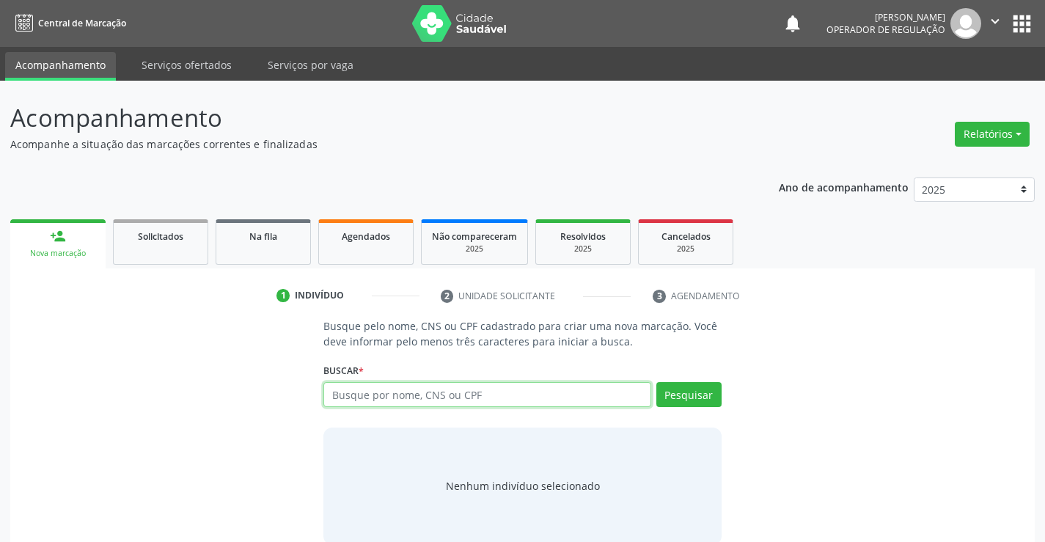
click at [450, 399] on input "text" at bounding box center [486, 394] width 327 height 25
paste input "707 6042 9396 3592"
type input "707 6042 9396 3592"
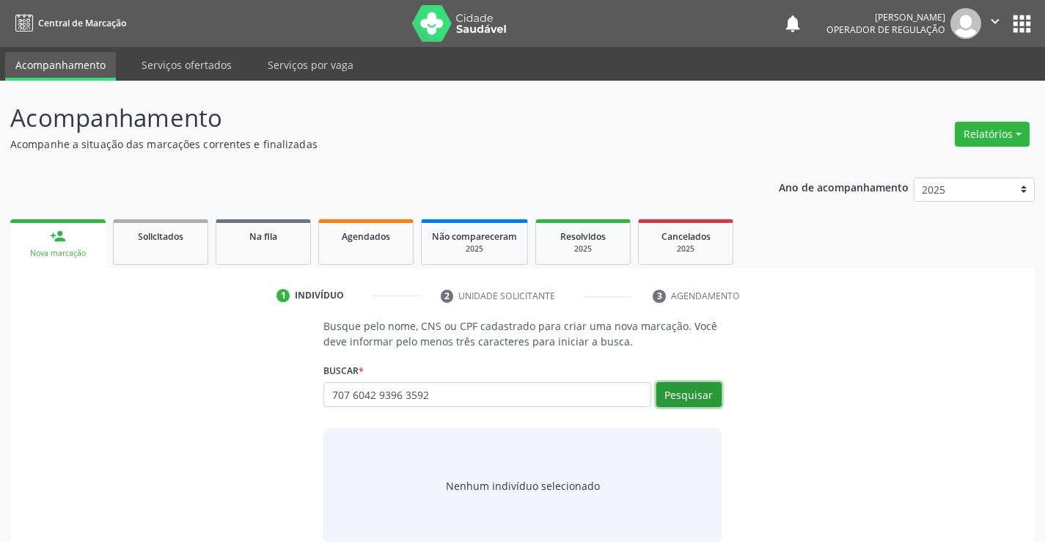
click at [694, 394] on button "Pesquisar" at bounding box center [688, 394] width 65 height 25
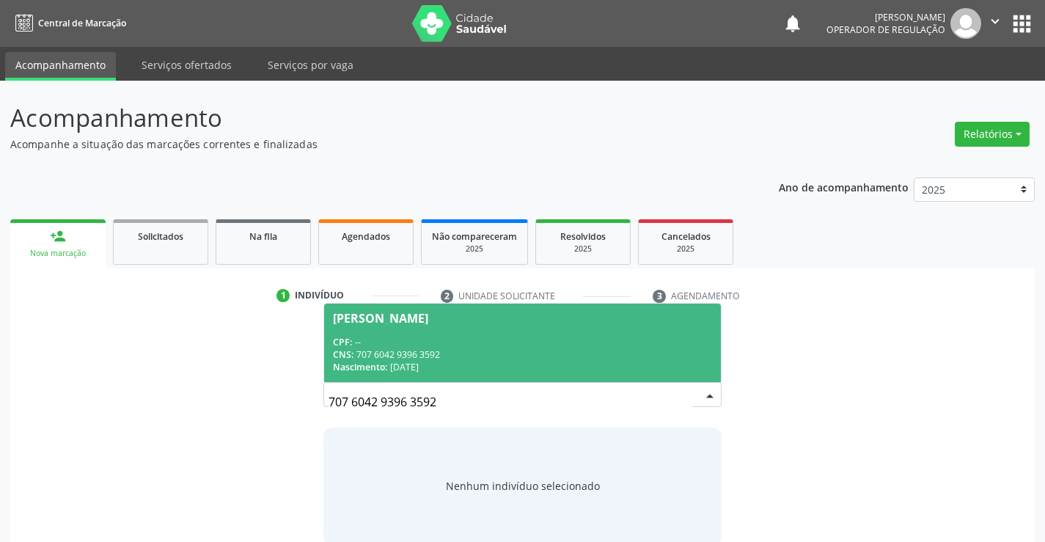
click at [474, 353] on div "CNS: 707 6042 9396 3592" at bounding box center [522, 354] width 378 height 12
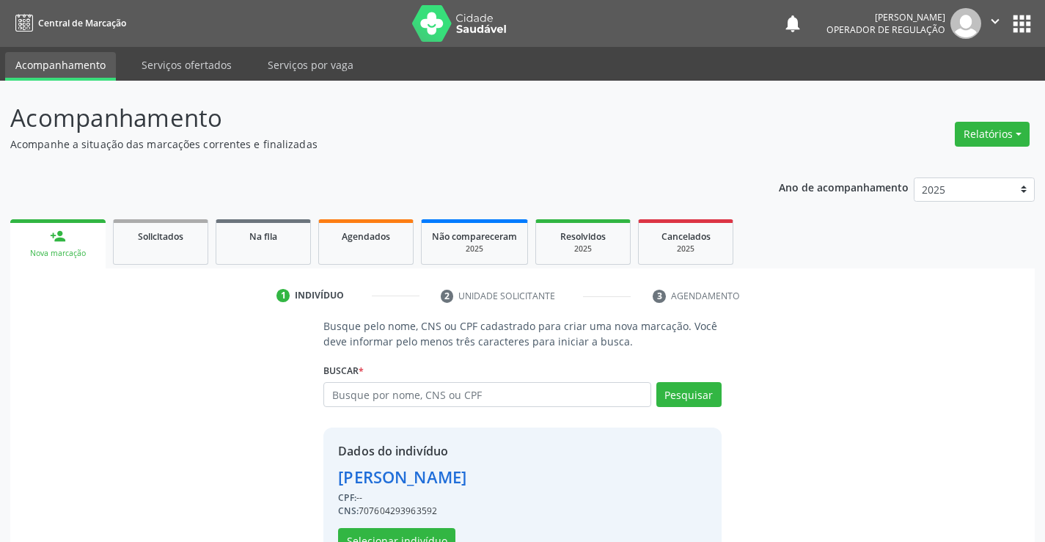
scroll to position [46, 0]
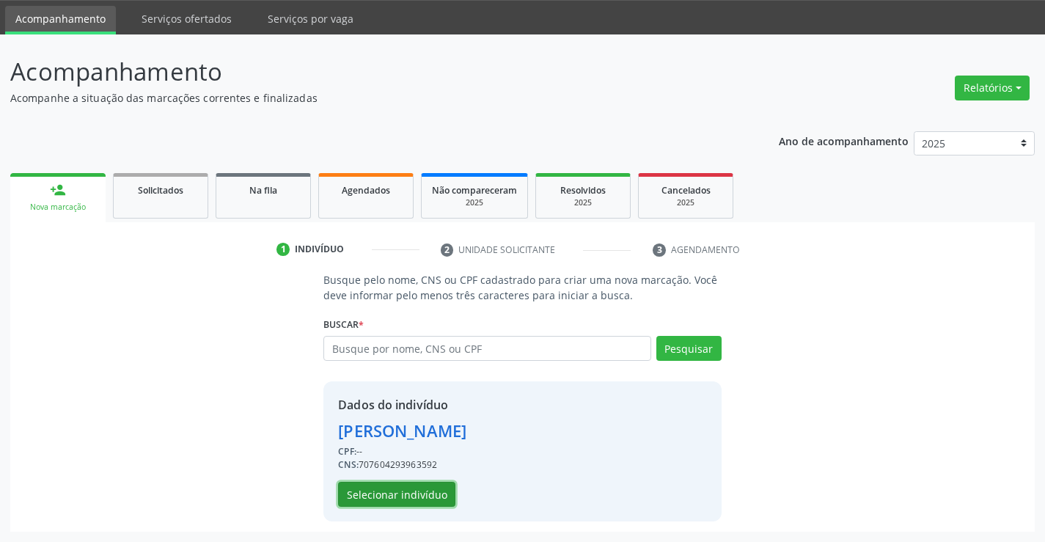
click at [411, 493] on button "Selecionar indivíduo" at bounding box center [396, 494] width 117 height 25
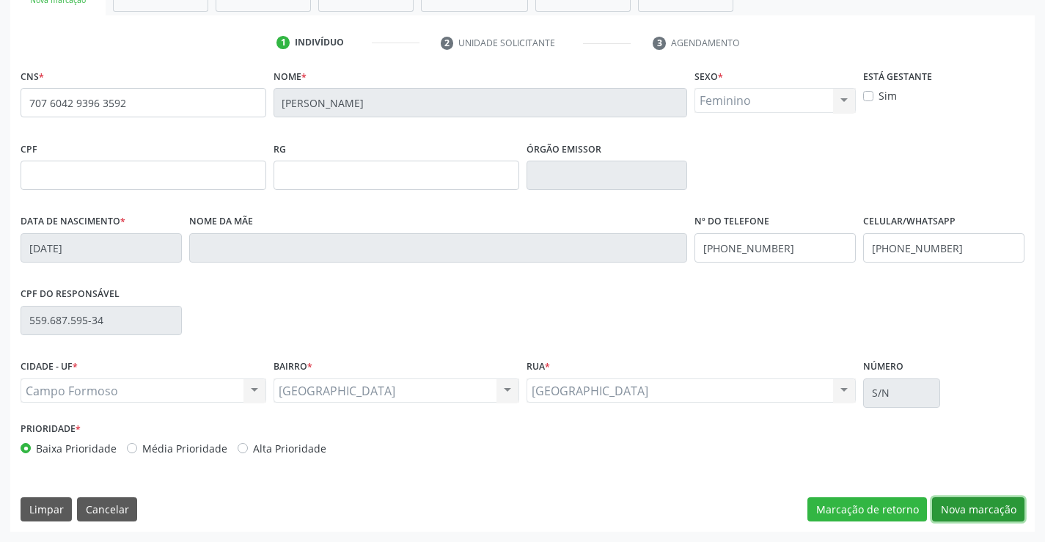
click at [973, 505] on button "Nova marcação" at bounding box center [978, 509] width 92 height 25
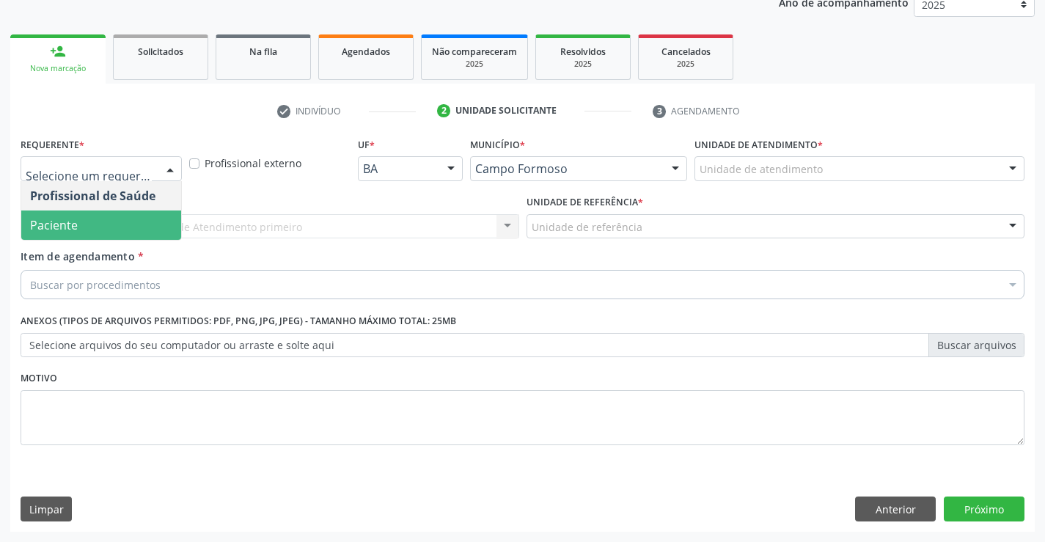
click at [107, 221] on span "Paciente" at bounding box center [101, 224] width 160 height 29
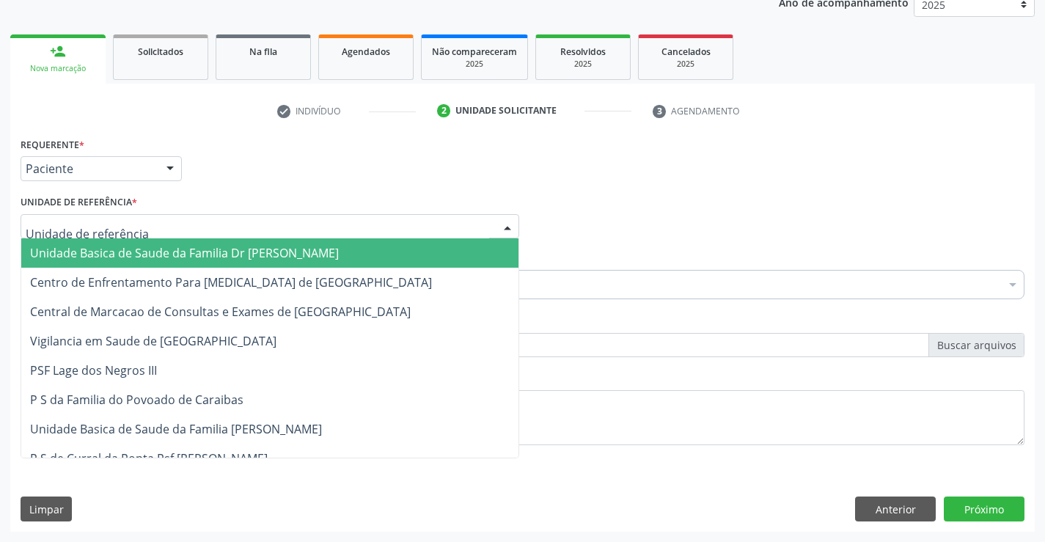
click at [129, 255] on span "Unidade Basica de Saude da Familia Dr [PERSON_NAME]" at bounding box center [184, 253] width 309 height 16
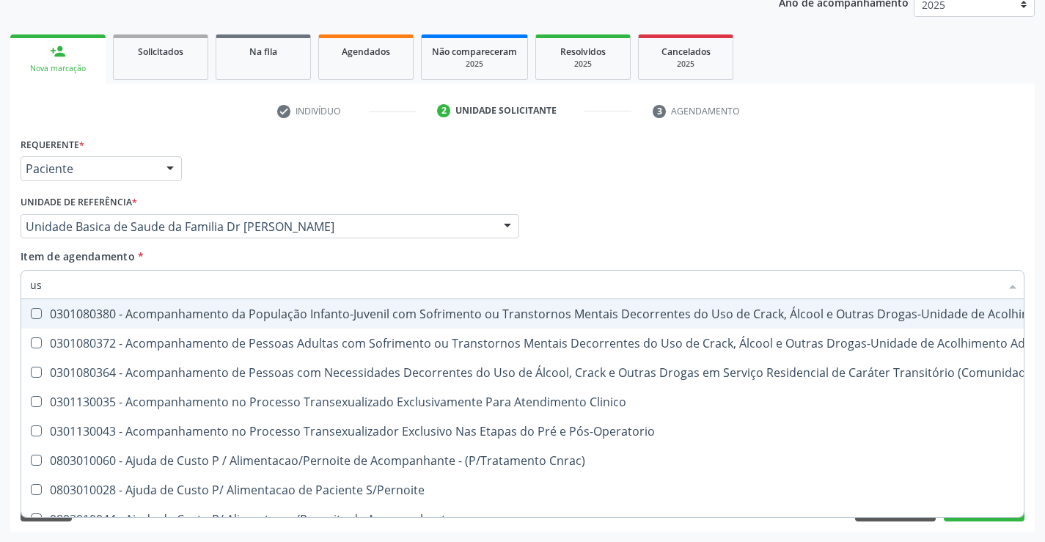
type input "usg"
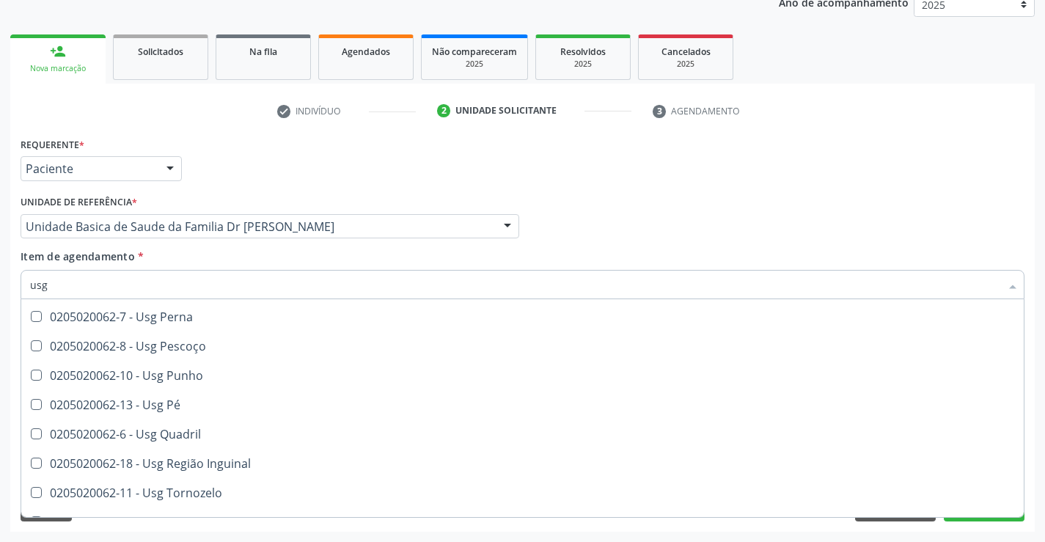
scroll to position [340, 0]
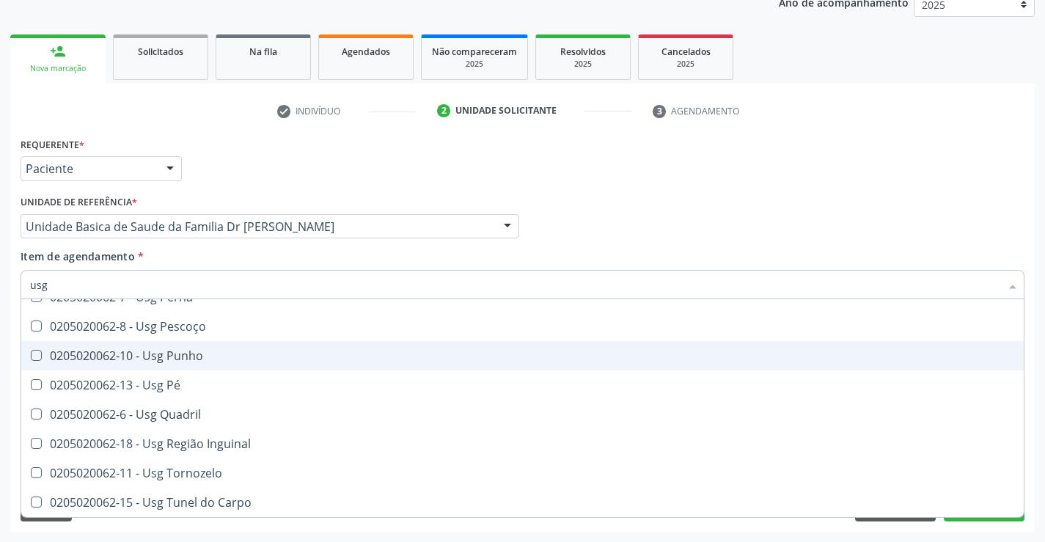
click at [218, 358] on div "0205020062-10 - Usg Punho" at bounding box center [522, 356] width 985 height 12
checkbox Punho "true"
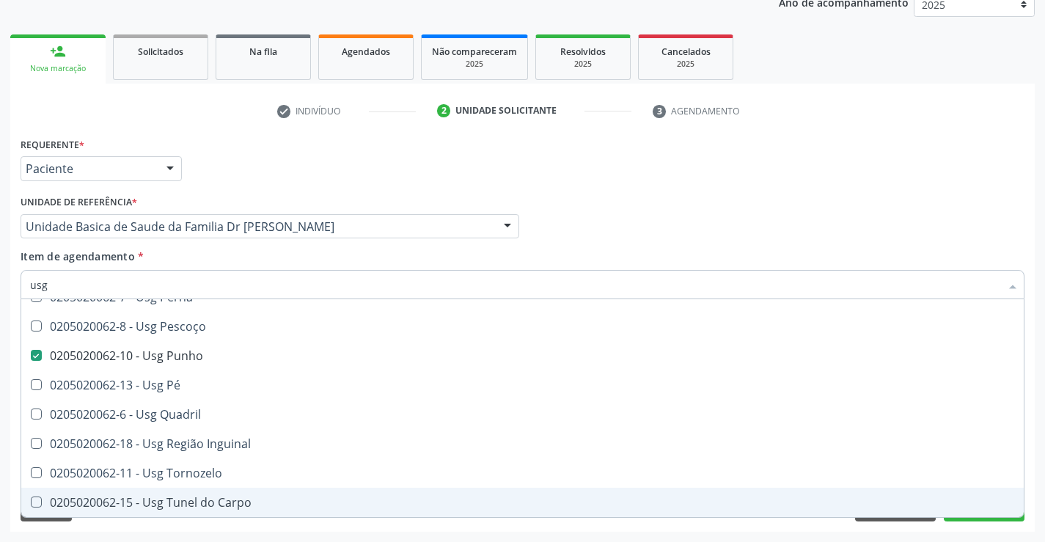
click at [1029, 470] on div "Requerente * Paciente Profissional de Saúde Paciente Nenhum resultado encontrad…" at bounding box center [522, 332] width 1024 height 398
checkbox Braço "true"
checkbox Punho "false"
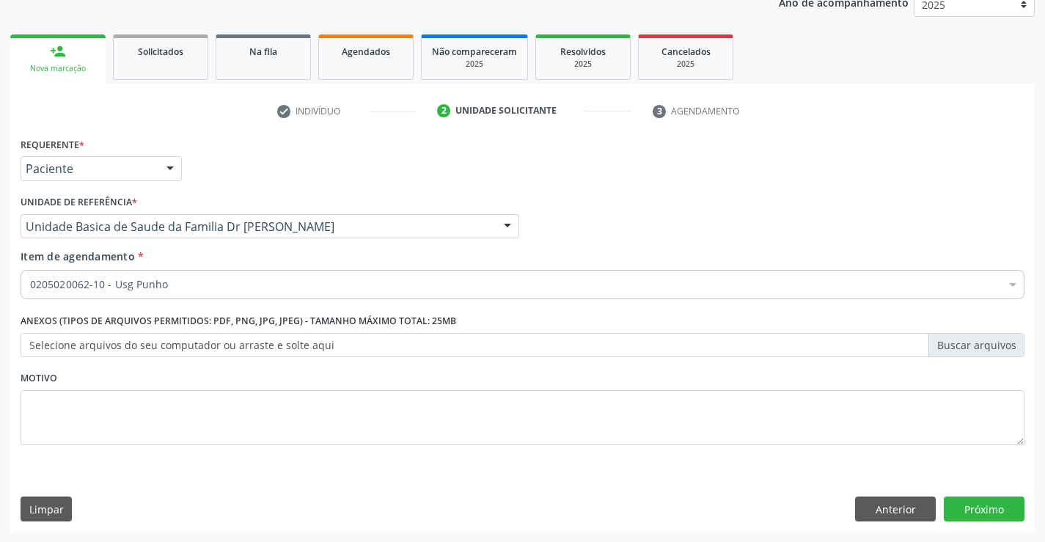
scroll to position [0, 0]
click at [965, 505] on button "Próximo" at bounding box center [984, 508] width 81 height 25
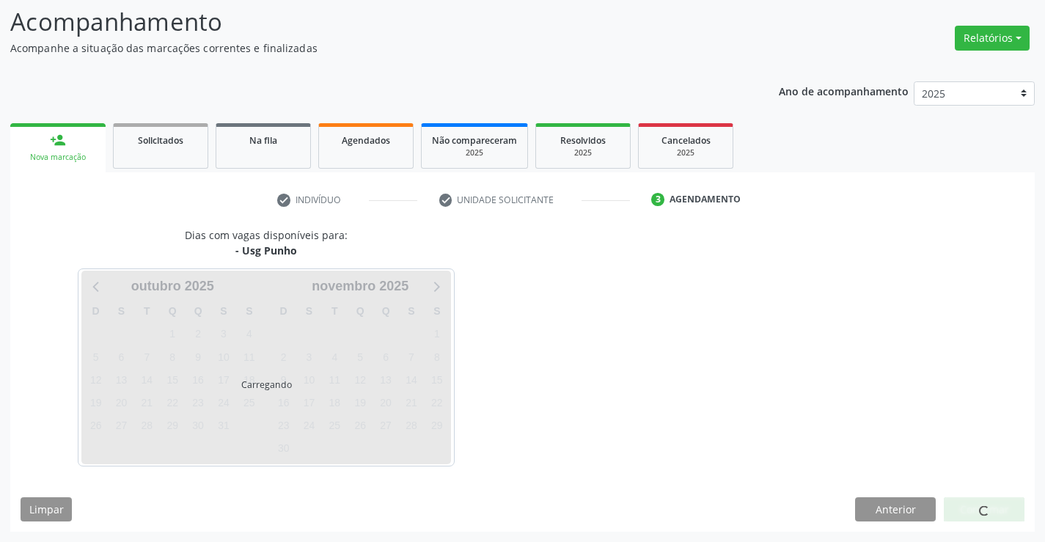
scroll to position [96, 0]
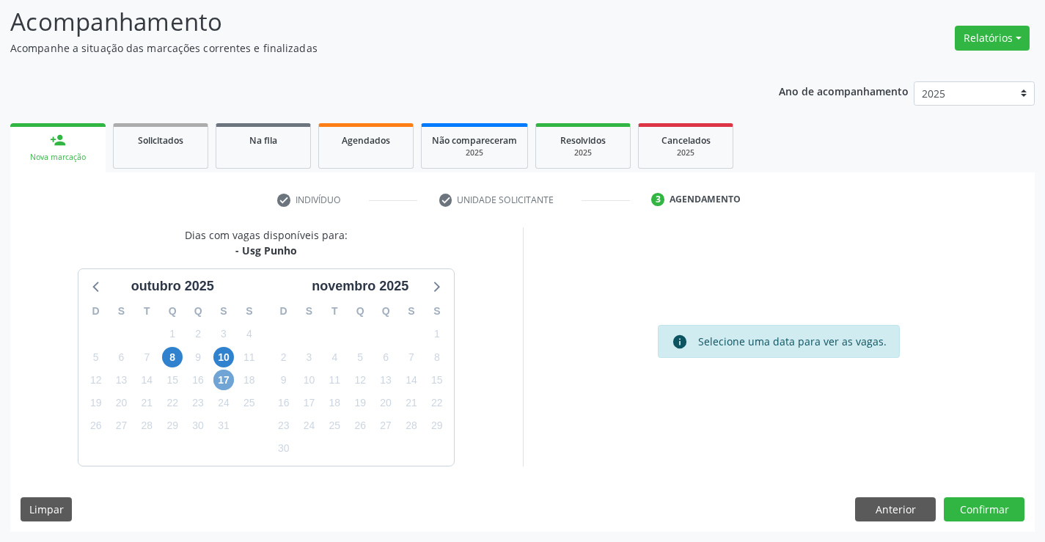
click at [221, 384] on span "17" at bounding box center [223, 380] width 21 height 21
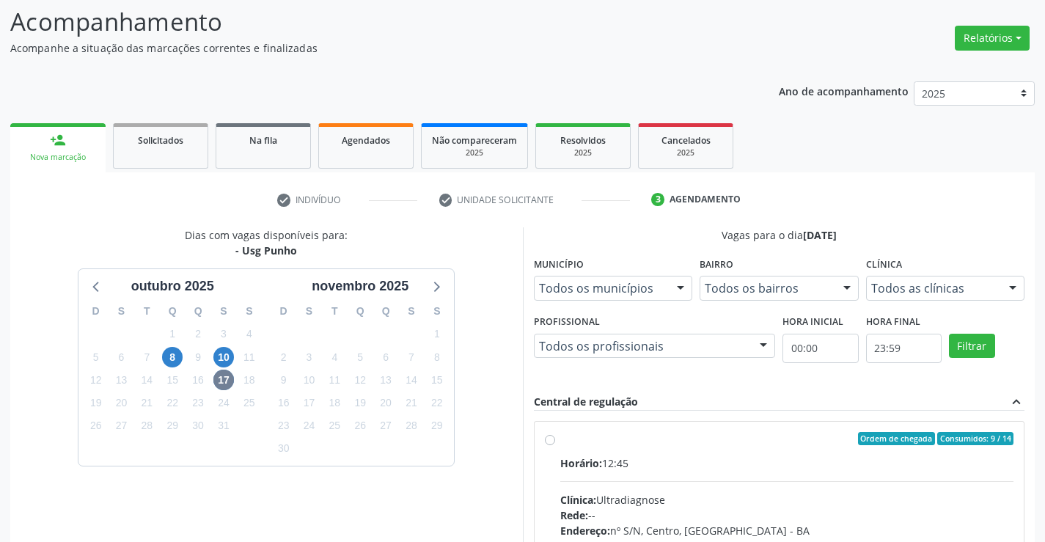
click at [724, 438] on div "Ordem de chegada Consumidos: 9 / 14" at bounding box center [787, 438] width 454 height 13
click at [555, 438] on input "Ordem de chegada Consumidos: 9 / 14 Horário: 12:45 Clínica: Ultradiagnose Rede:…" at bounding box center [550, 438] width 10 height 13
radio input "true"
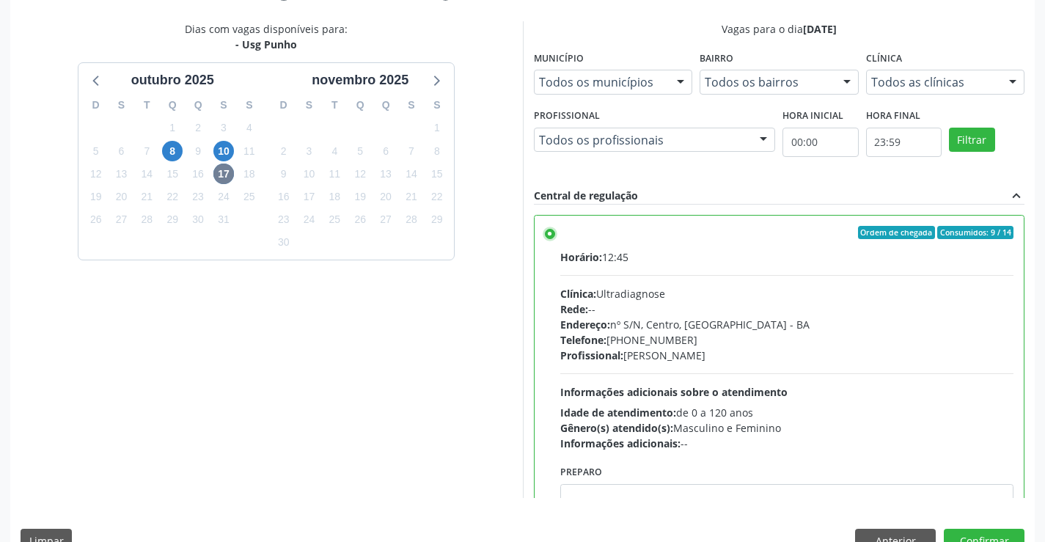
scroll to position [334, 0]
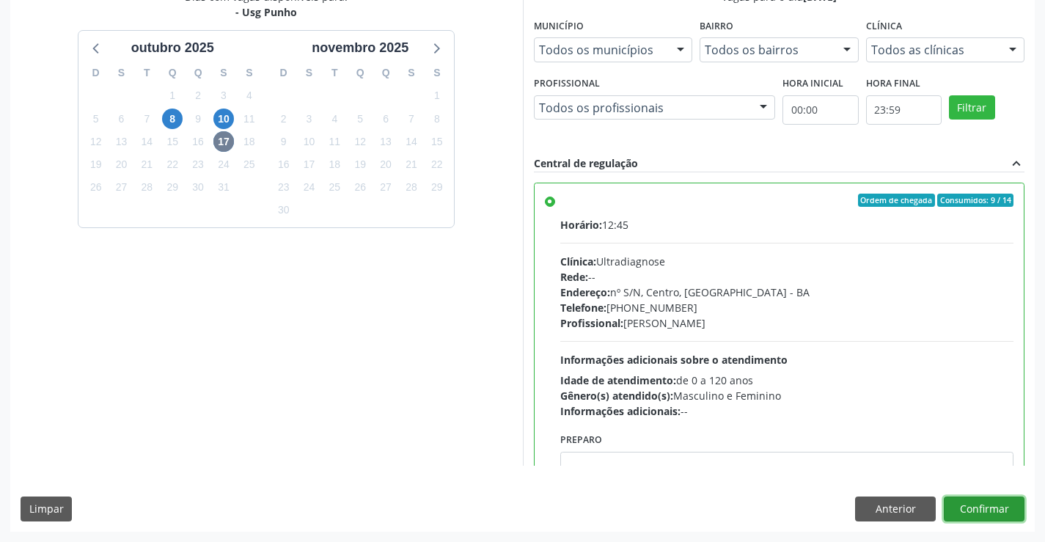
click at [977, 510] on button "Confirmar" at bounding box center [984, 508] width 81 height 25
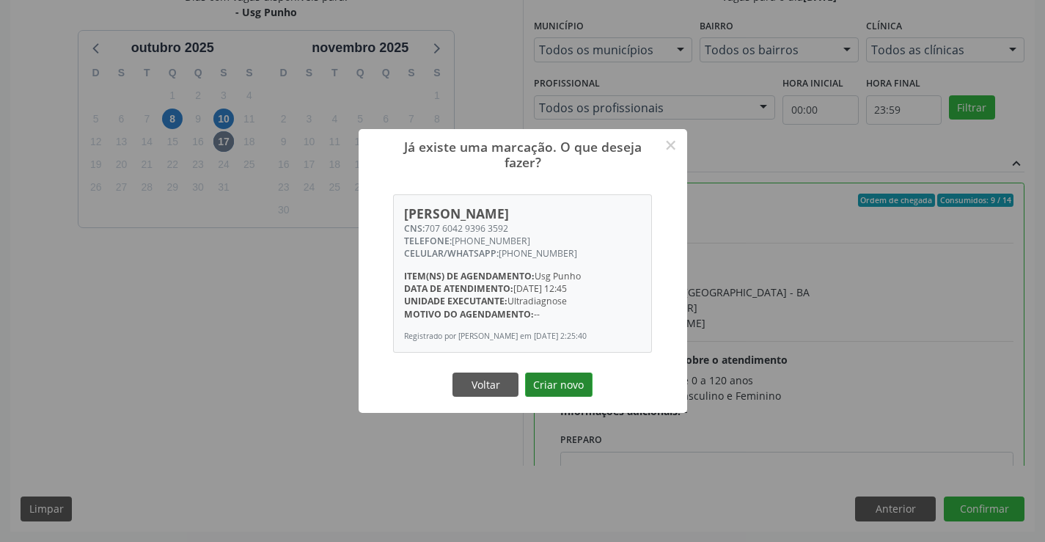
click at [555, 381] on button "Criar novo" at bounding box center [558, 385] width 67 height 25
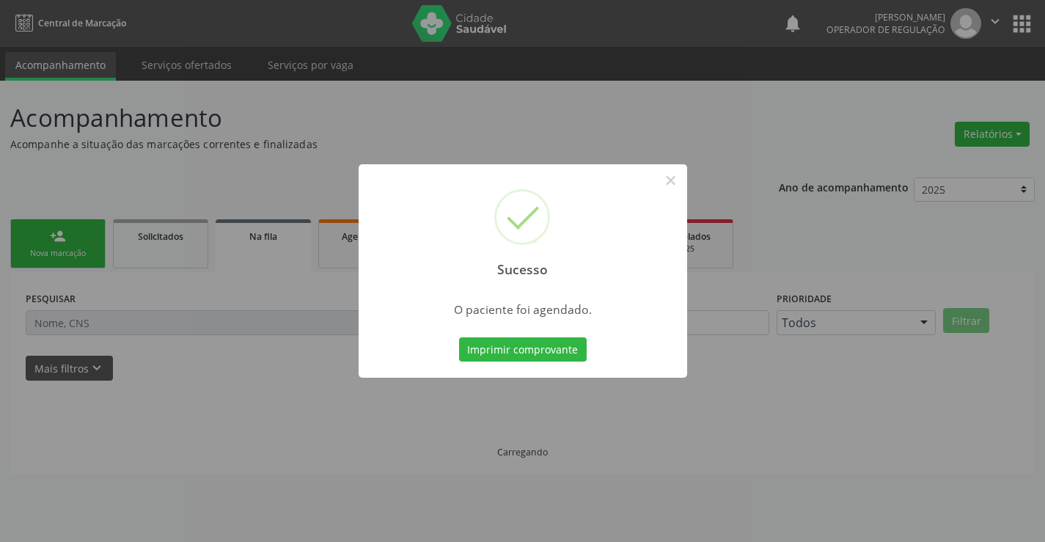
scroll to position [0, 0]
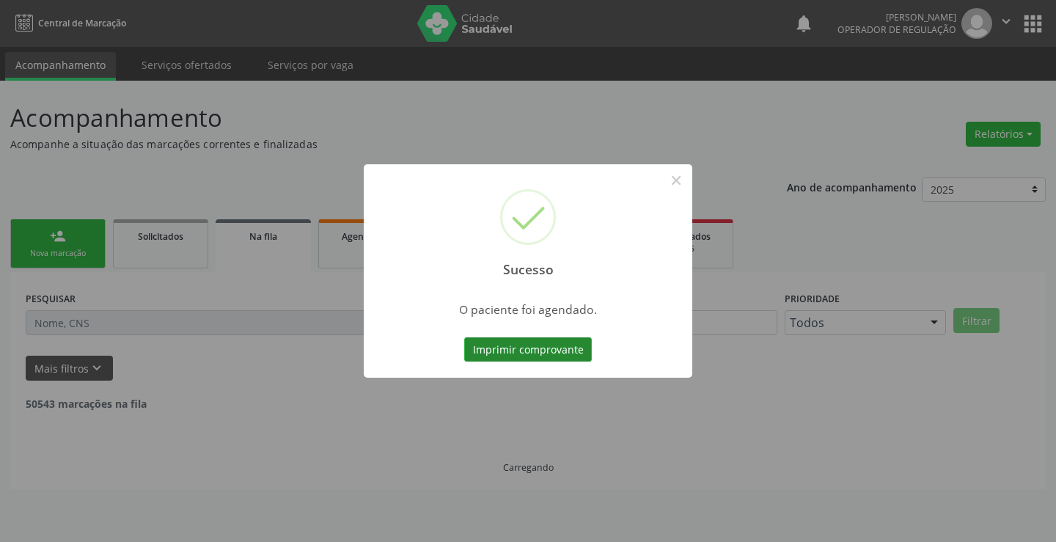
click at [546, 337] on button "Imprimir comprovante" at bounding box center [528, 349] width 128 height 25
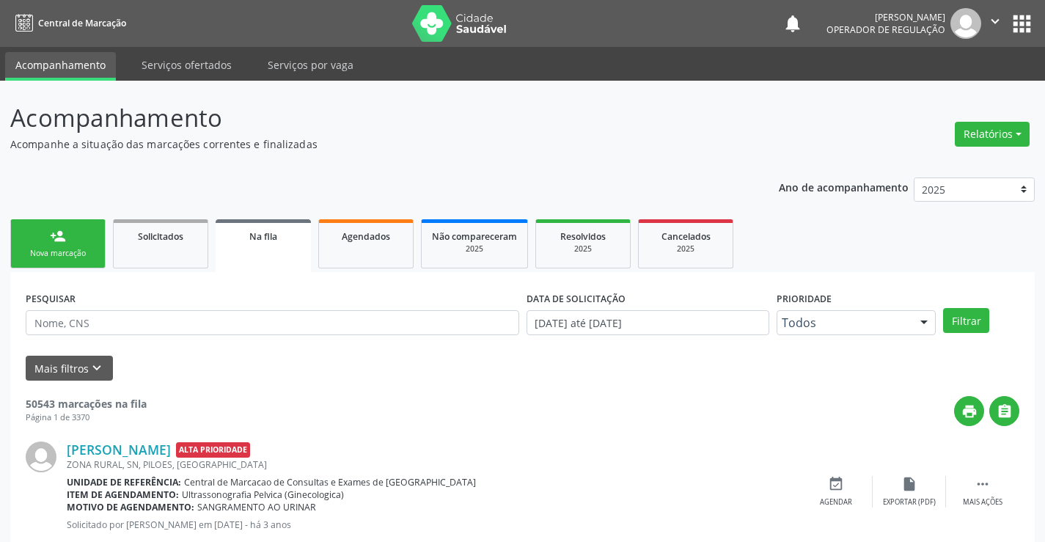
click at [81, 243] on link "person_add Nova marcação" at bounding box center [57, 243] width 95 height 49
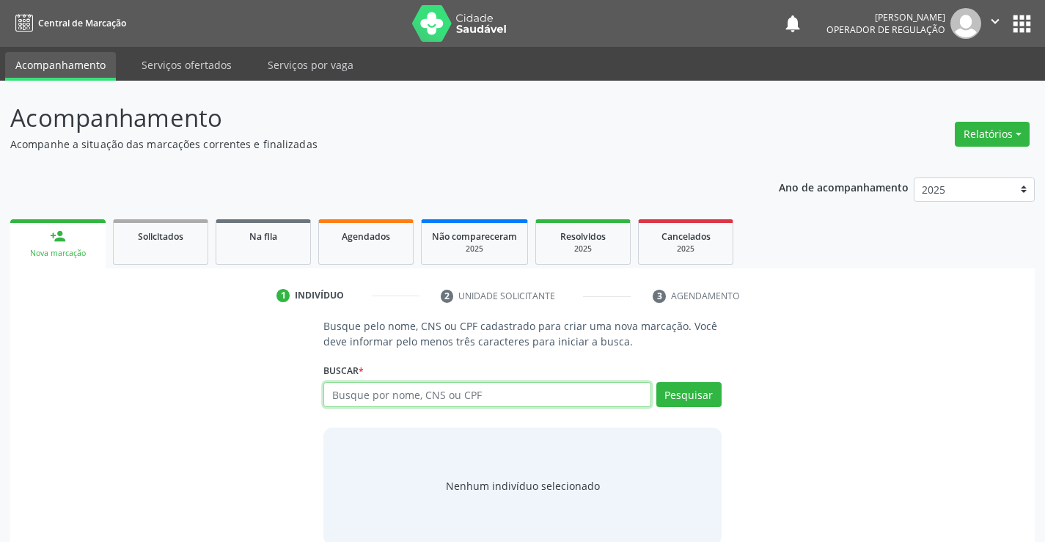
click at [515, 394] on input "text" at bounding box center [486, 394] width 327 height 25
type input "706208045732468"
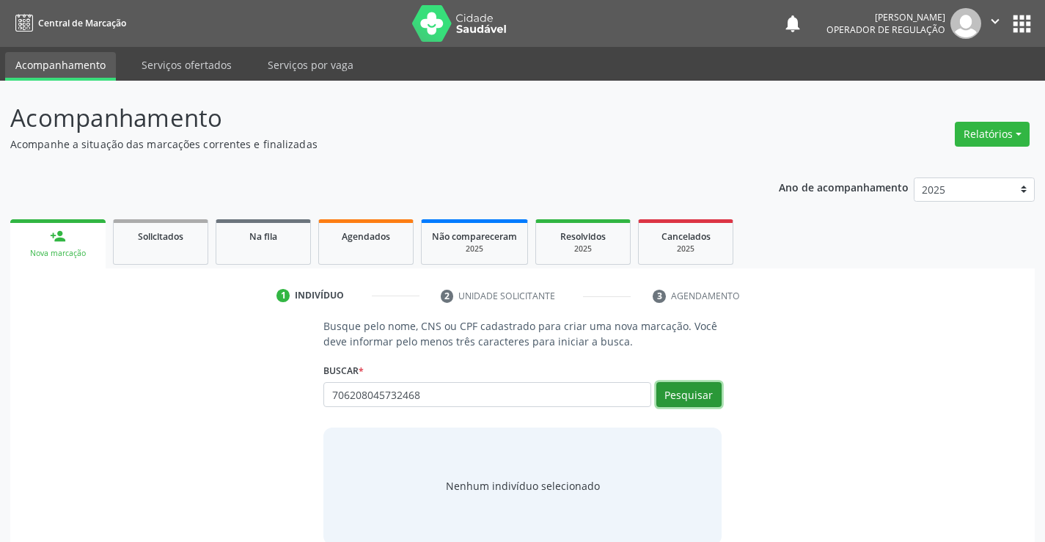
click at [695, 392] on button "Pesquisar" at bounding box center [688, 394] width 65 height 25
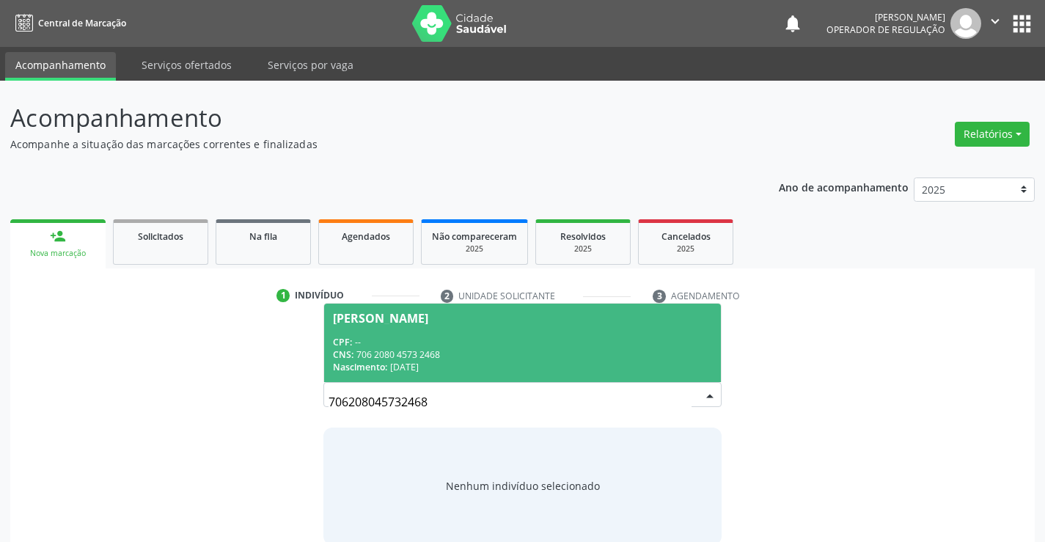
click at [470, 332] on span "Elisangela Maria de Souza CPF: -- CNS: 706 2080 4573 2468 Nascimento: 10/06/1983" at bounding box center [522, 343] width 396 height 78
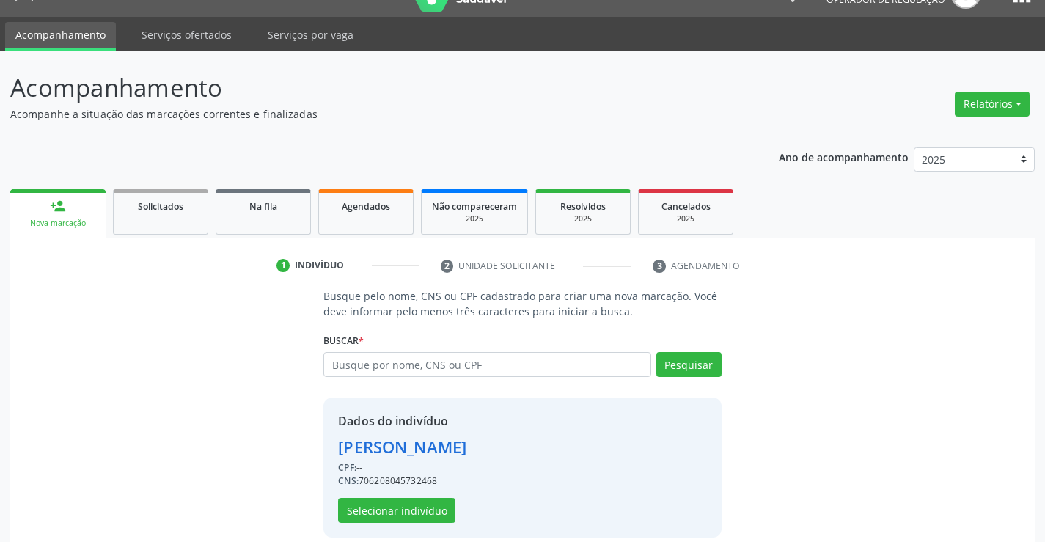
scroll to position [46, 0]
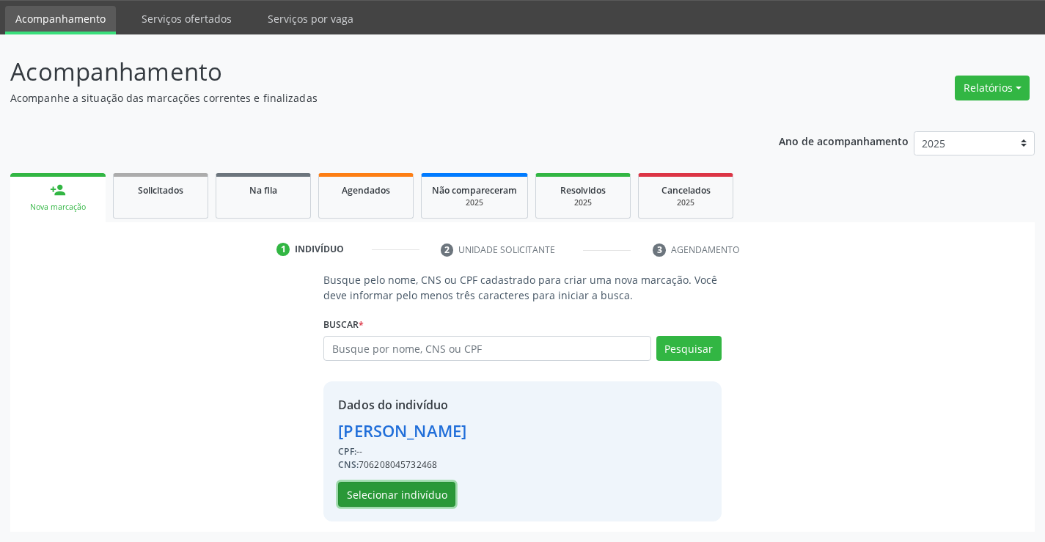
click at [395, 495] on button "Selecionar indivíduo" at bounding box center [396, 494] width 117 height 25
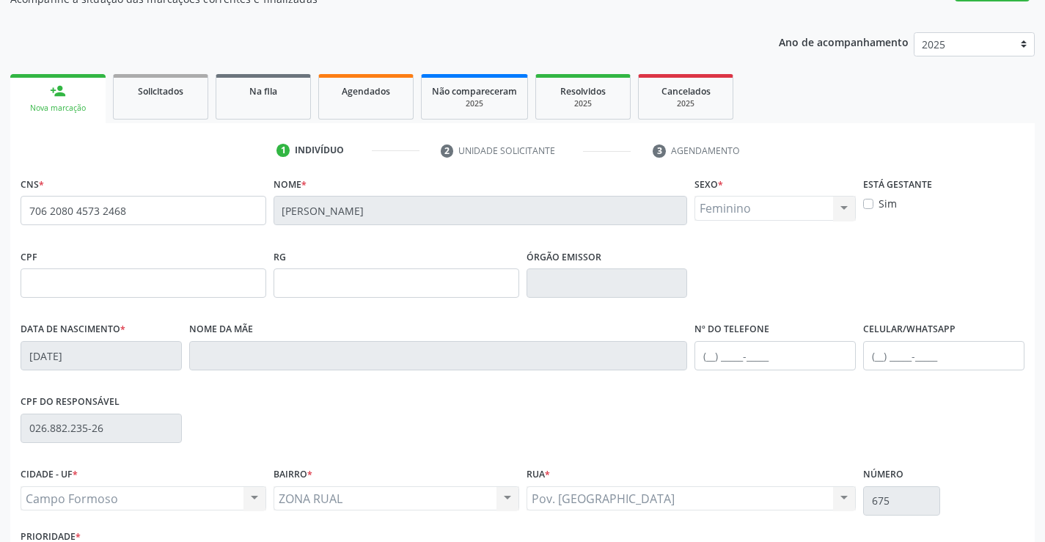
scroll to position [253, 0]
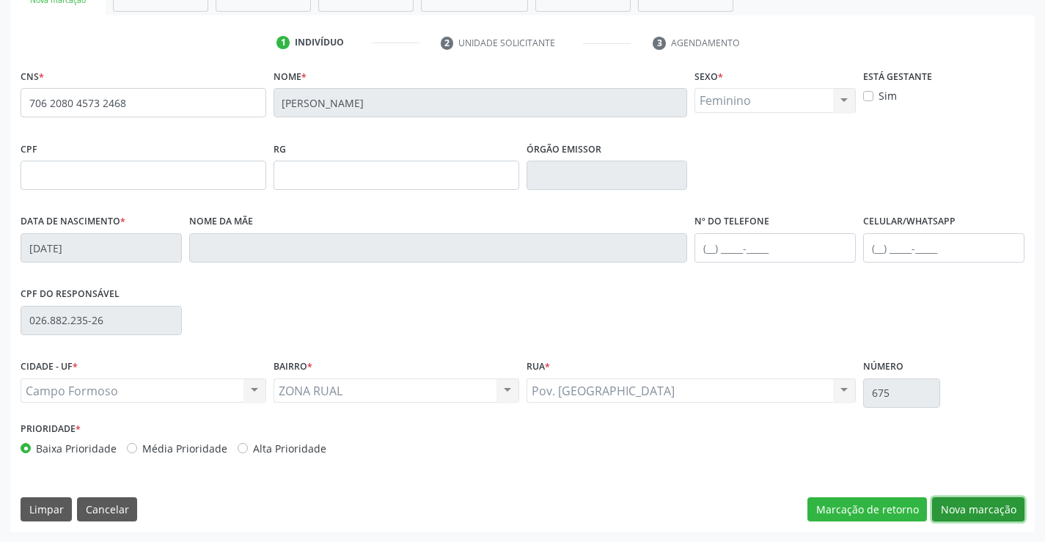
click at [974, 505] on button "Nova marcação" at bounding box center [978, 509] width 92 height 25
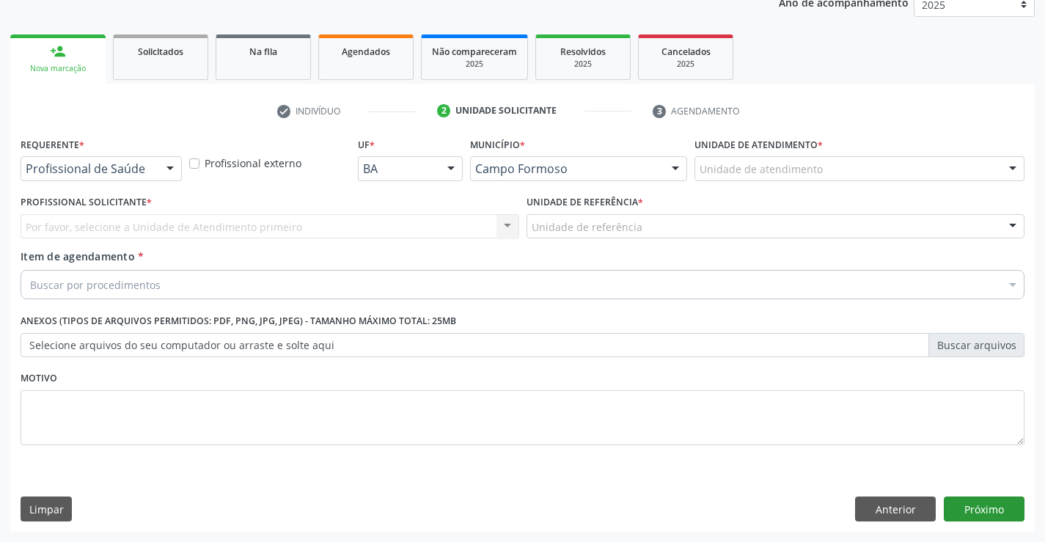
scroll to position [185, 0]
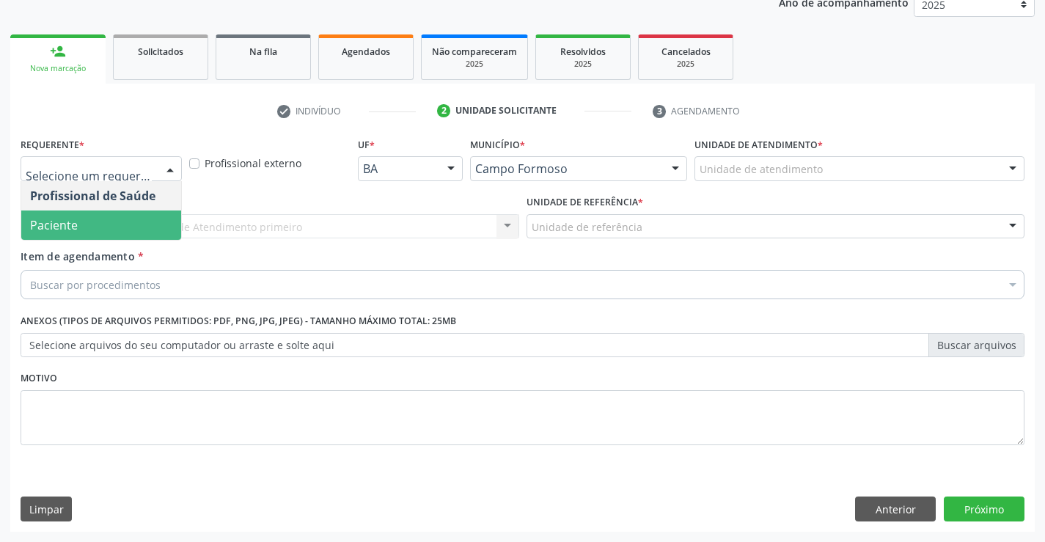
click at [82, 224] on span "Paciente" at bounding box center [101, 224] width 160 height 29
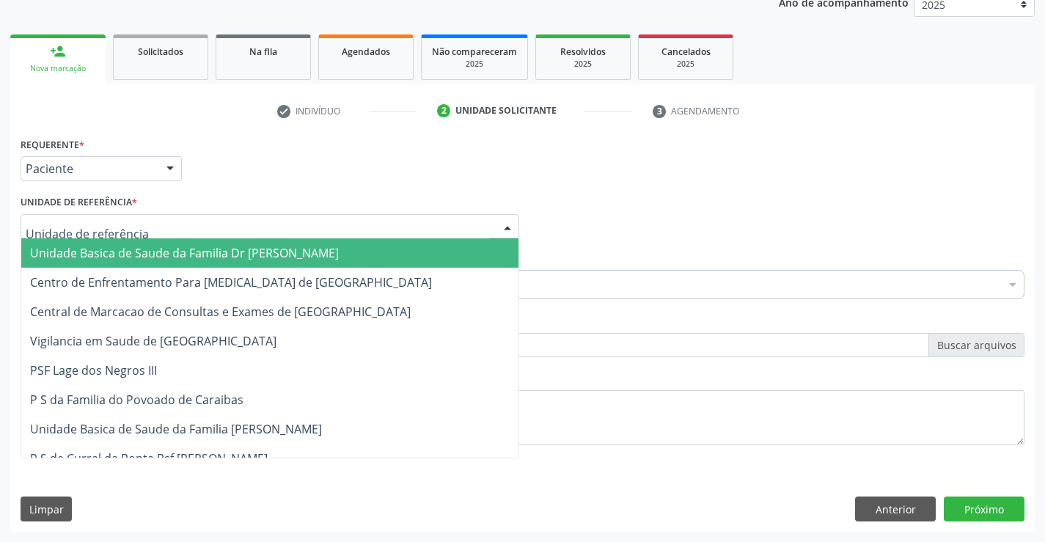
click at [131, 249] on span "Unidade Basica de Saude da Familia Dr [PERSON_NAME]" at bounding box center [184, 253] width 309 height 16
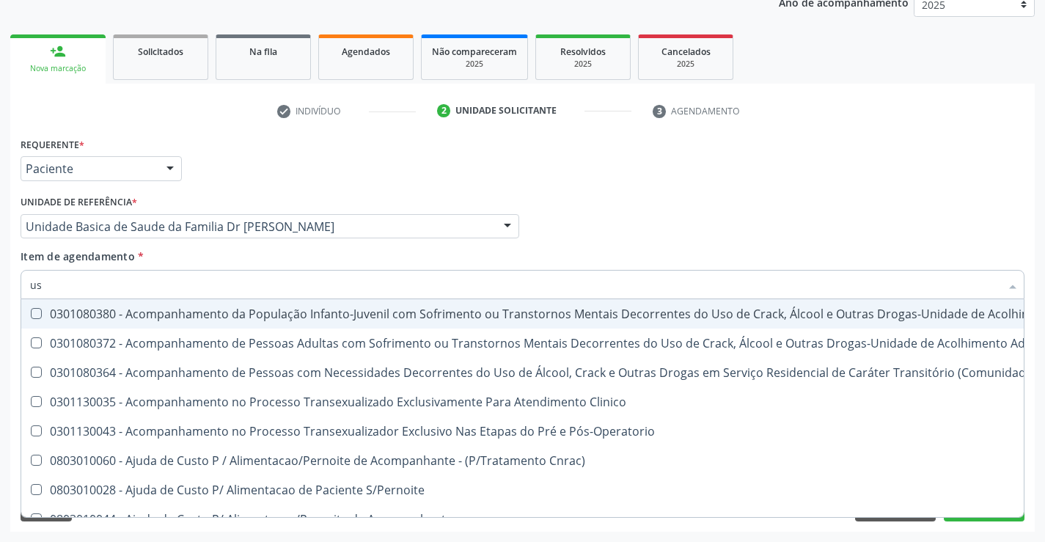
type input "usg"
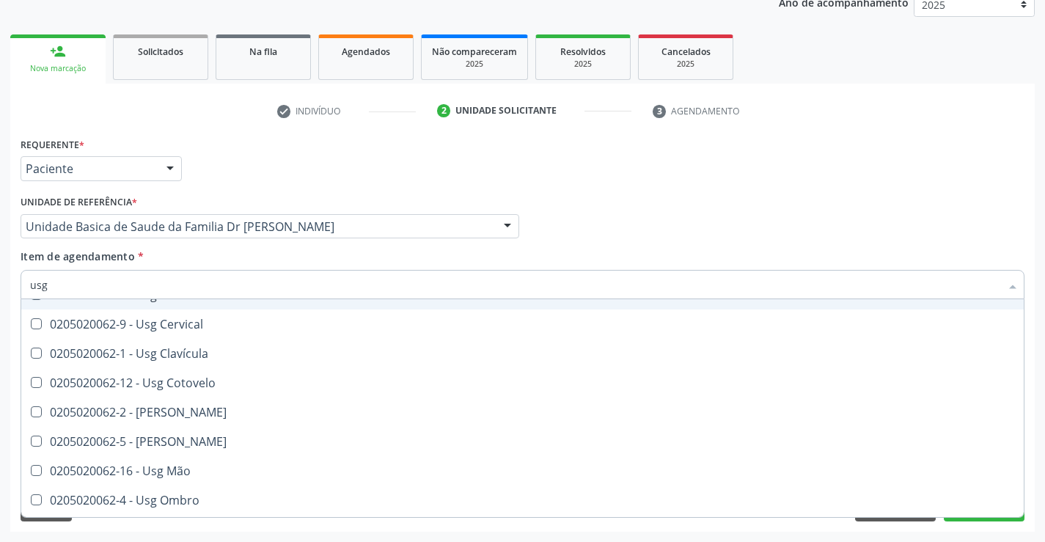
scroll to position [147, 0]
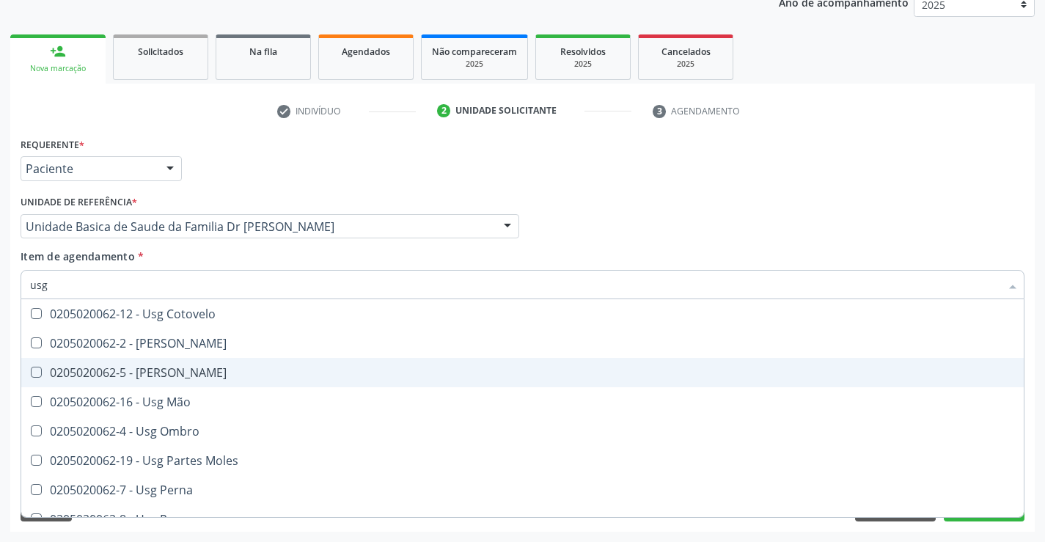
click at [209, 372] on div "0205020062-5 - Usg Joelho" at bounding box center [522, 373] width 985 height 12
checkbox Joelho "true"
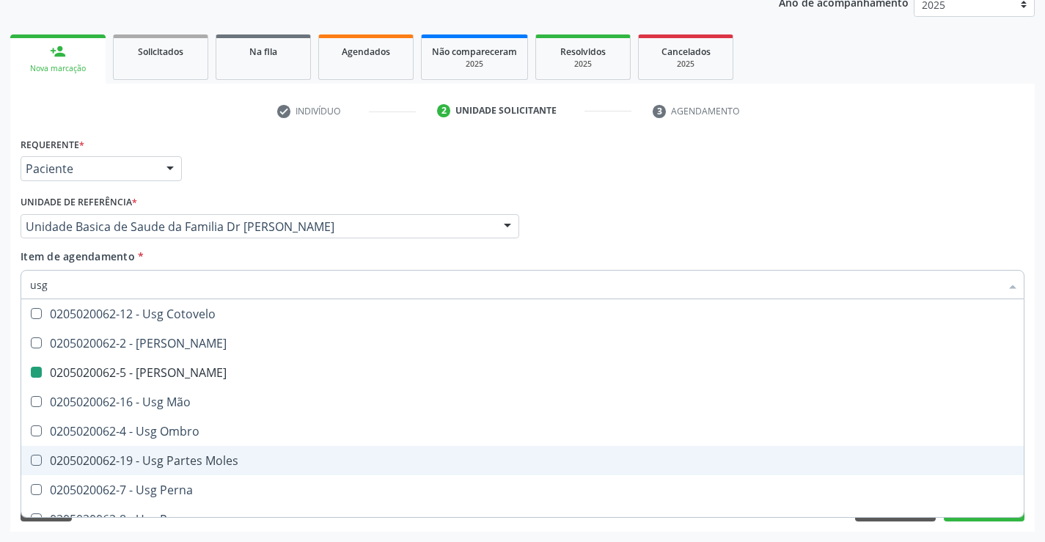
click at [1034, 455] on div "Requerente * Paciente Profissional de Saúde Paciente Nenhum resultado encontrad…" at bounding box center [522, 332] width 1024 height 398
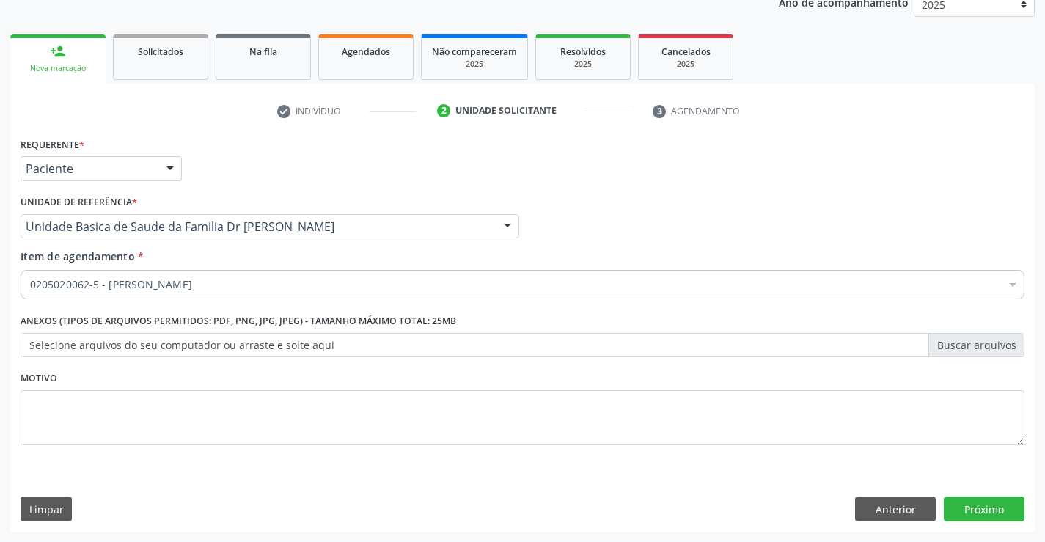
scroll to position [0, 0]
click at [992, 507] on button "Próximo" at bounding box center [984, 508] width 81 height 25
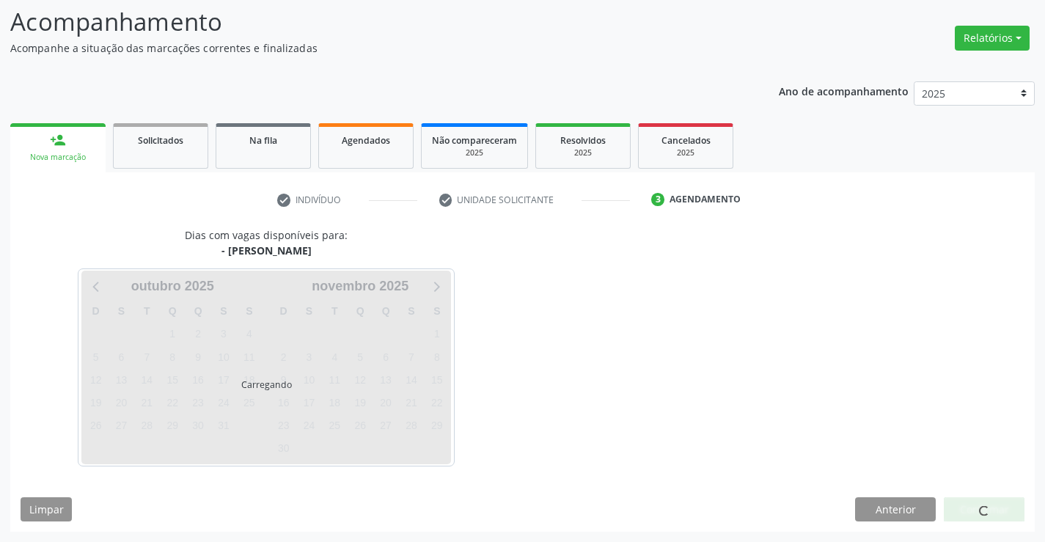
scroll to position [96, 0]
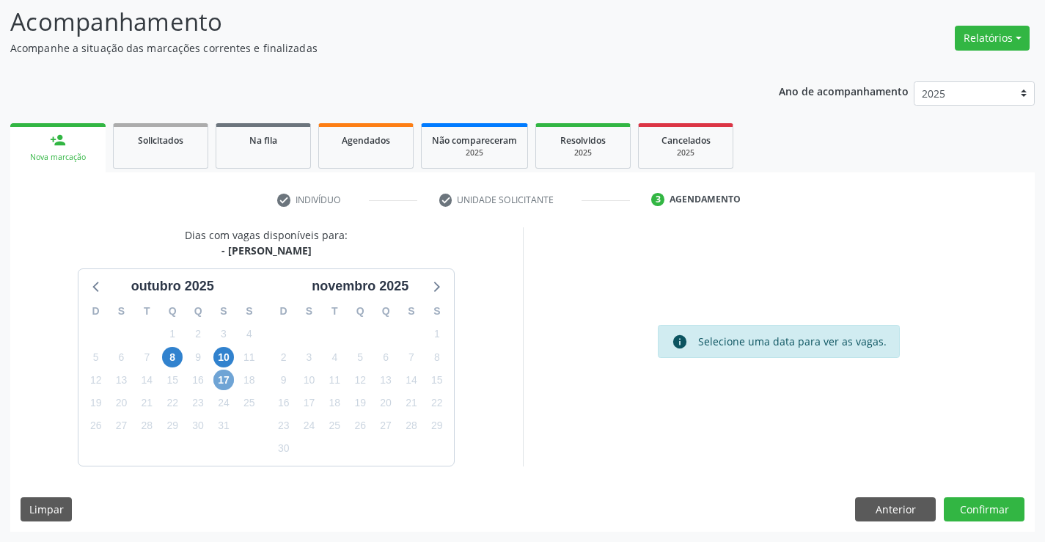
click at [221, 378] on span "17" at bounding box center [223, 380] width 21 height 21
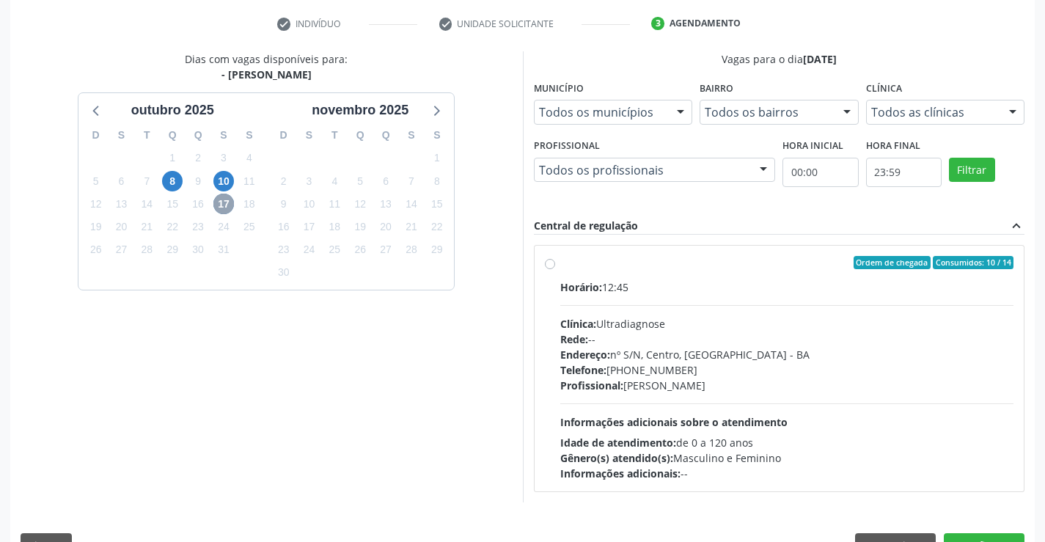
scroll to position [308, 0]
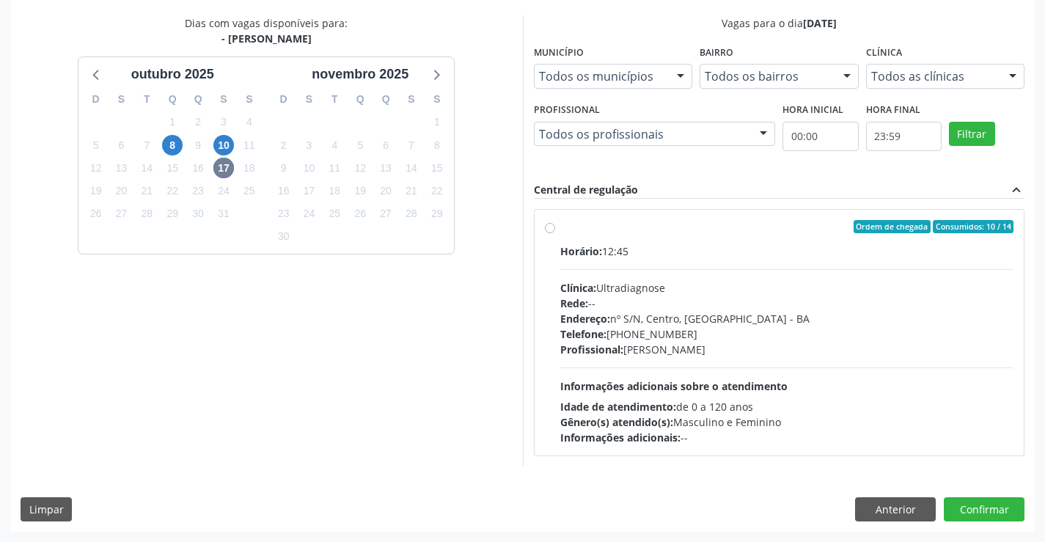
click at [738, 238] on label "Ordem de chegada Consumidos: 10 / 14 Horário: 12:45 Clínica: Ultradiagnose Rede…" at bounding box center [787, 332] width 454 height 225
click at [555, 233] on input "Ordem de chegada Consumidos: 10 / 14 Horário: 12:45 Clínica: Ultradiagnose Rede…" at bounding box center [550, 226] width 10 height 13
radio input "true"
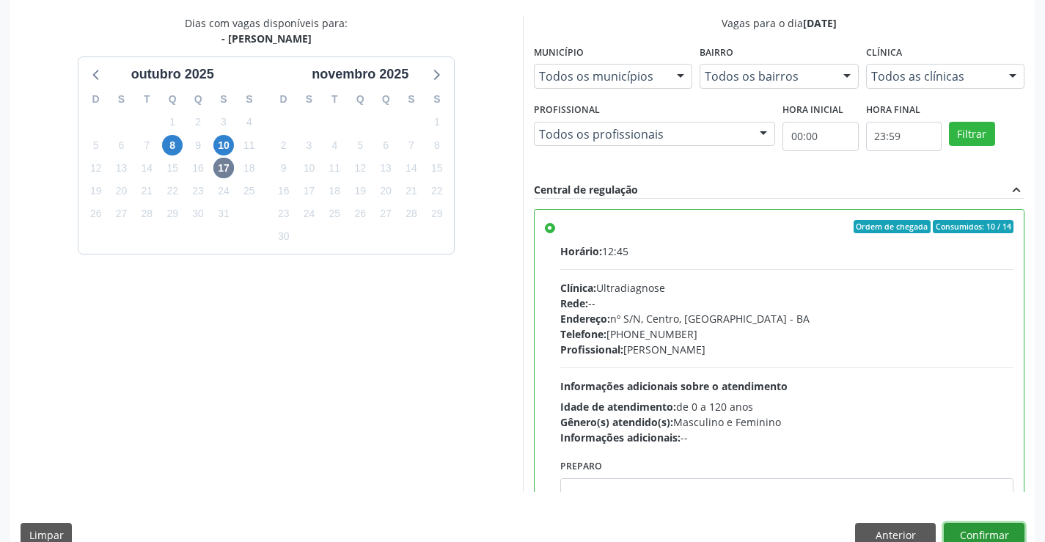
click at [977, 529] on button "Confirmar" at bounding box center [984, 535] width 81 height 25
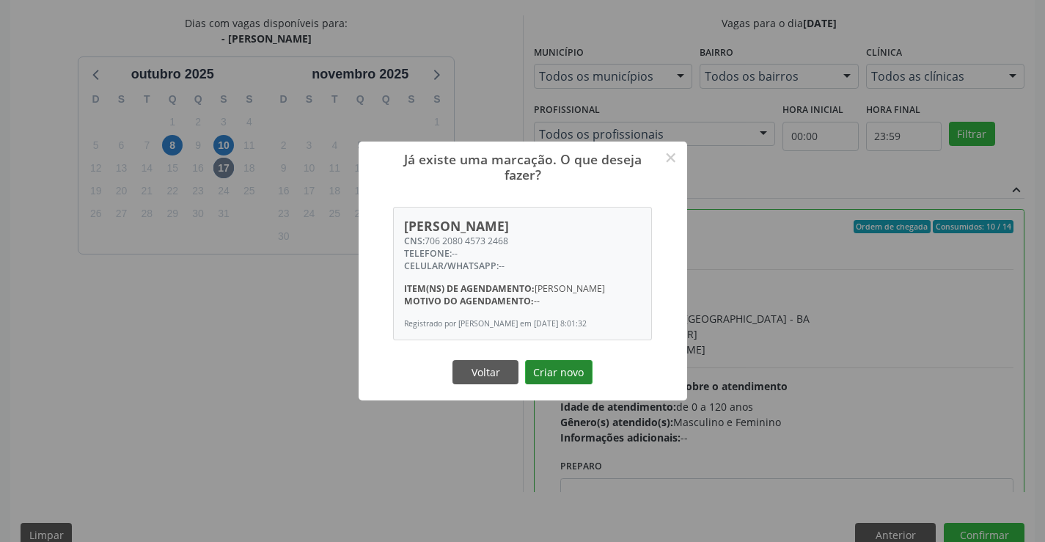
click at [544, 369] on button "Criar novo" at bounding box center [558, 372] width 67 height 25
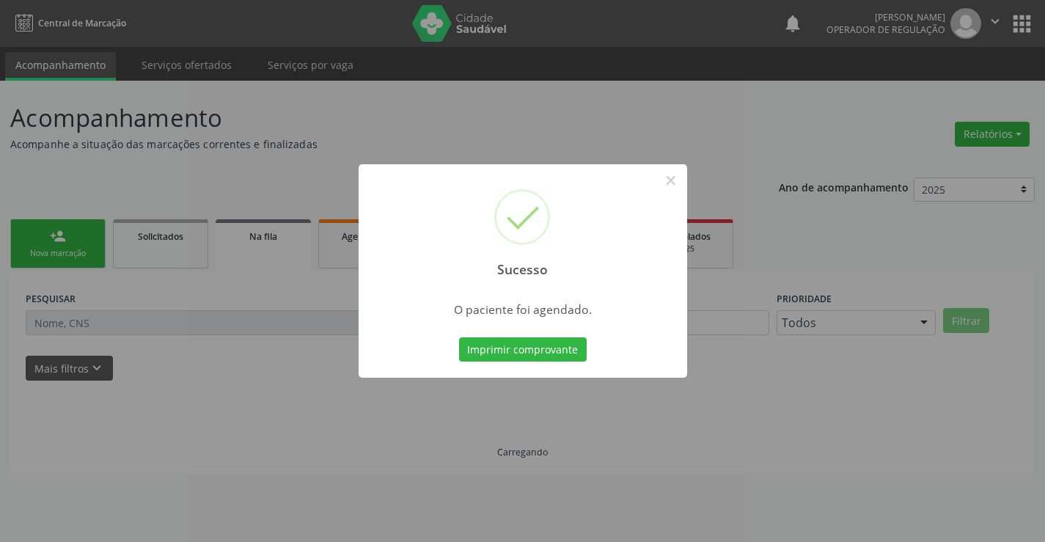
scroll to position [0, 0]
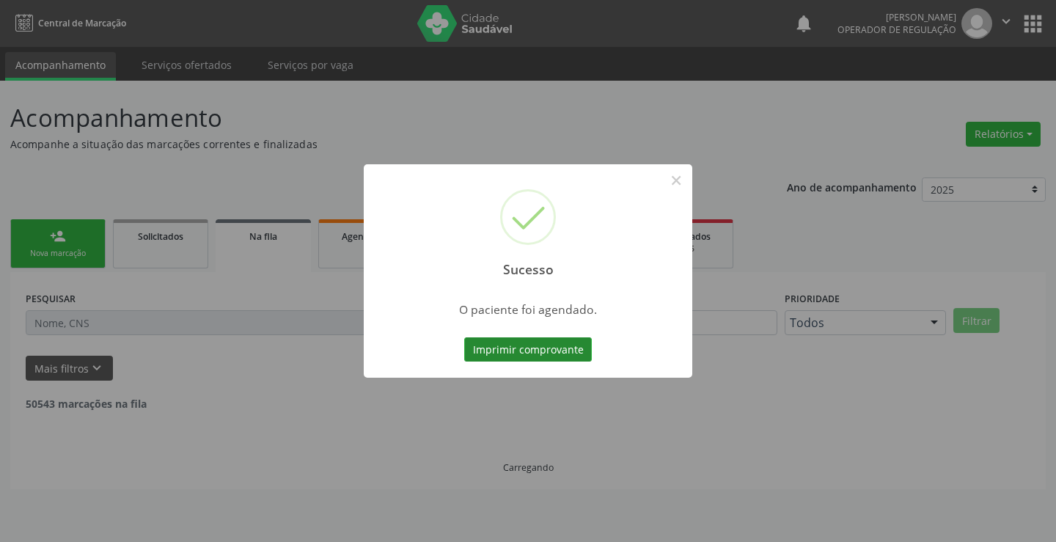
click at [543, 353] on button "Imprimir comprovante" at bounding box center [528, 349] width 128 height 25
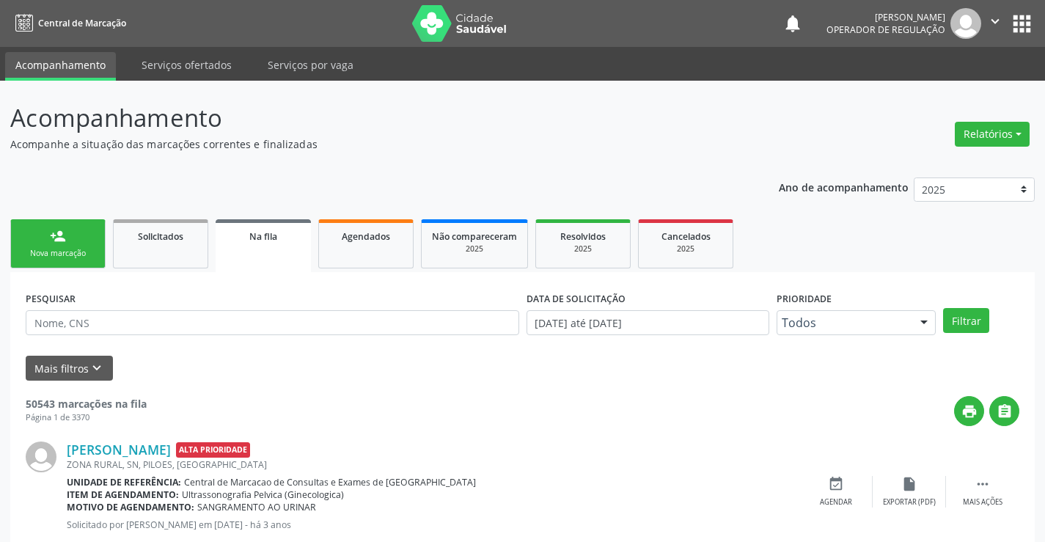
click at [53, 247] on link "person_add Nova marcação" at bounding box center [57, 243] width 95 height 49
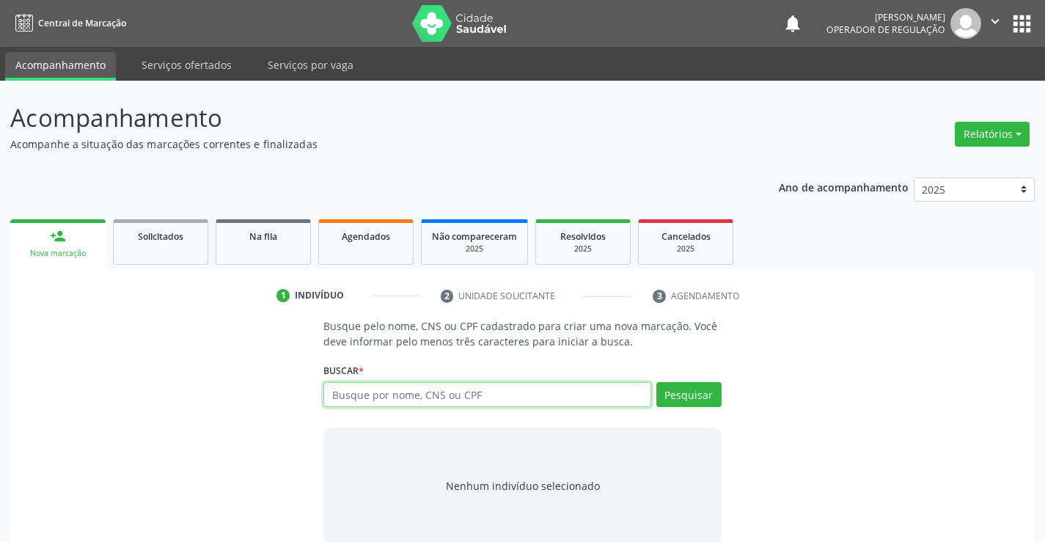
click at [466, 395] on input "text" at bounding box center [486, 394] width 327 height 25
type input "700903990660094"
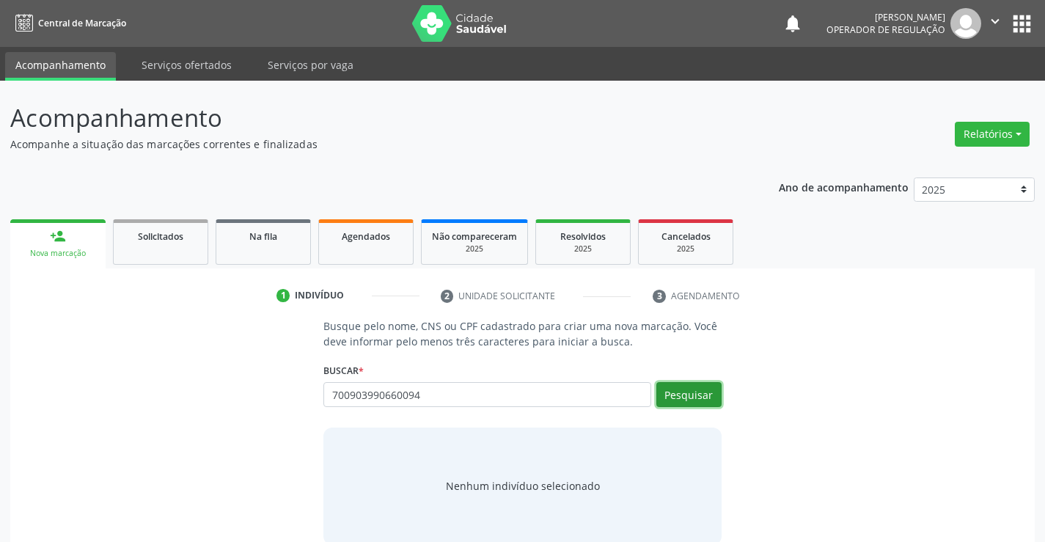
click at [704, 394] on button "Pesquisar" at bounding box center [688, 394] width 65 height 25
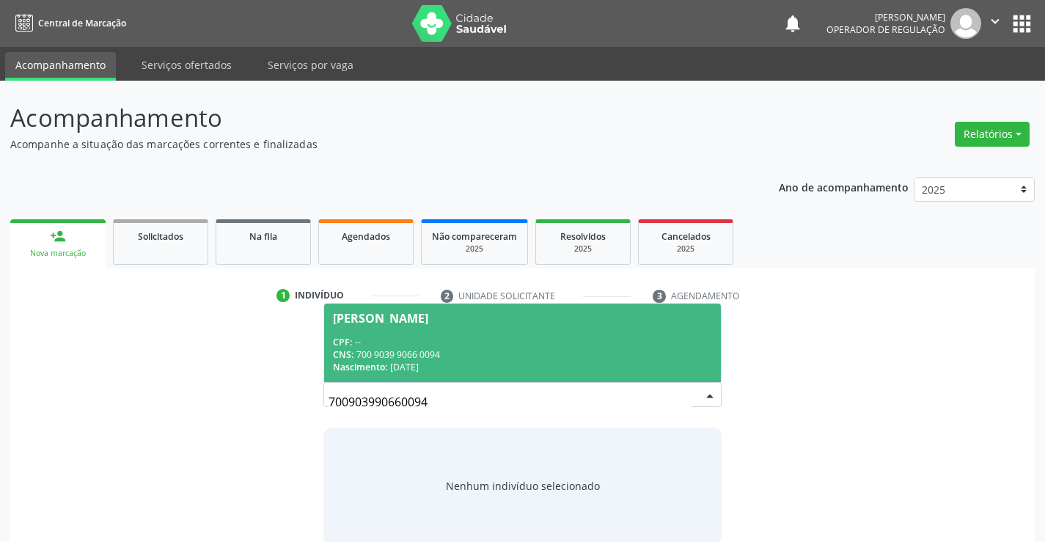
click at [511, 336] on div "CPF: --" at bounding box center [522, 342] width 378 height 12
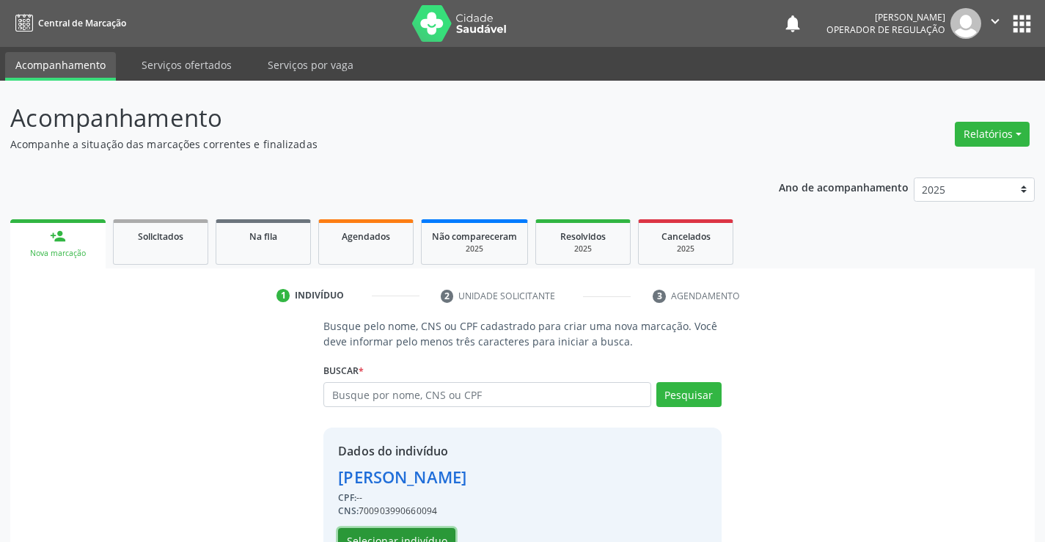
click at [379, 529] on button "Selecionar indivíduo" at bounding box center [396, 540] width 117 height 25
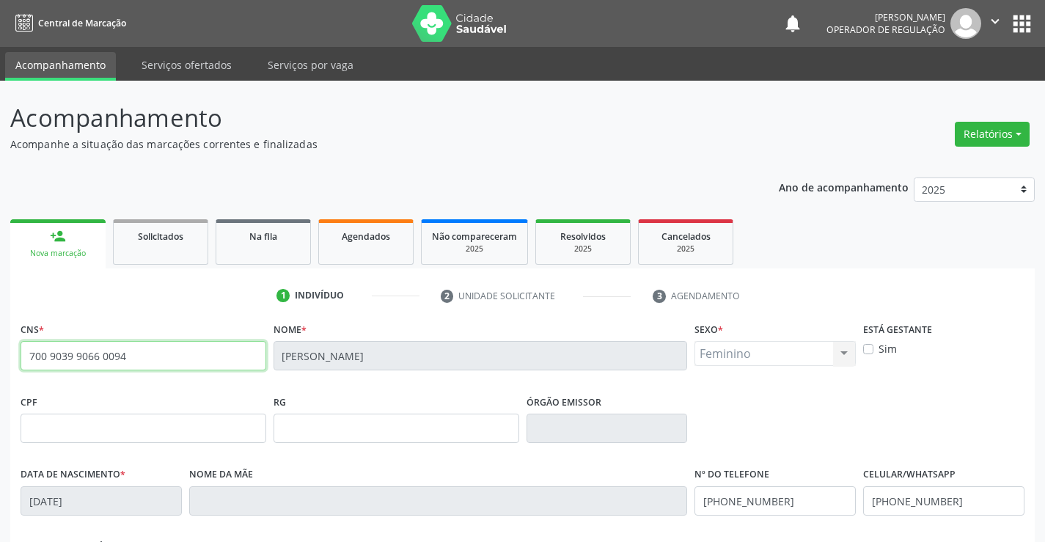
drag, startPoint x: 32, startPoint y: 356, endPoint x: 122, endPoint y: 356, distance: 90.2
click at [120, 356] on input "700 9039 9066 0094" at bounding box center [144, 355] width 246 height 29
click at [136, 356] on input "700 9039 9066 0094" at bounding box center [144, 355] width 246 height 29
drag, startPoint x: 24, startPoint y: 356, endPoint x: 149, endPoint y: 362, distance: 124.8
click at [149, 362] on input "700 9039 9066 0094" at bounding box center [144, 355] width 246 height 29
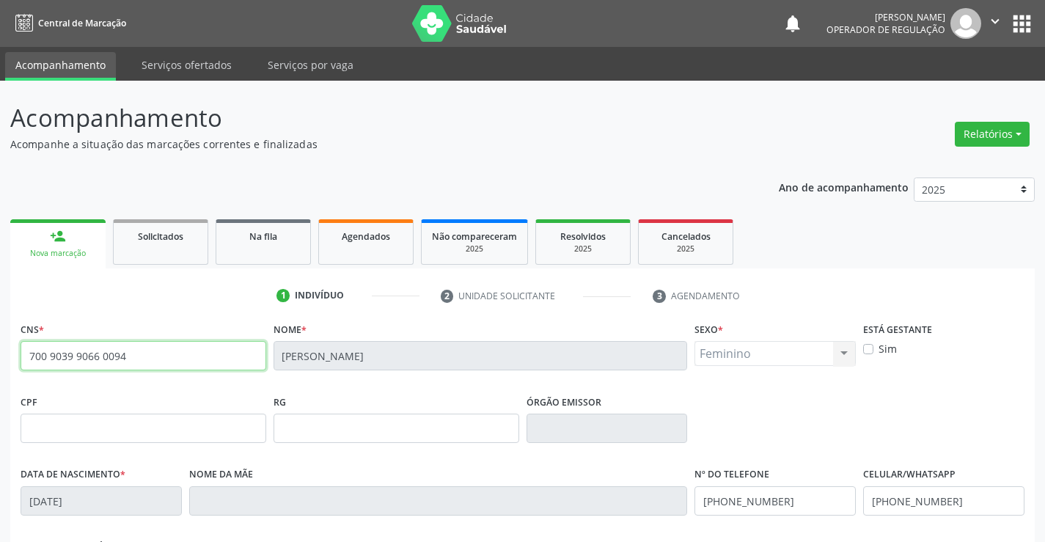
scroll to position [253, 0]
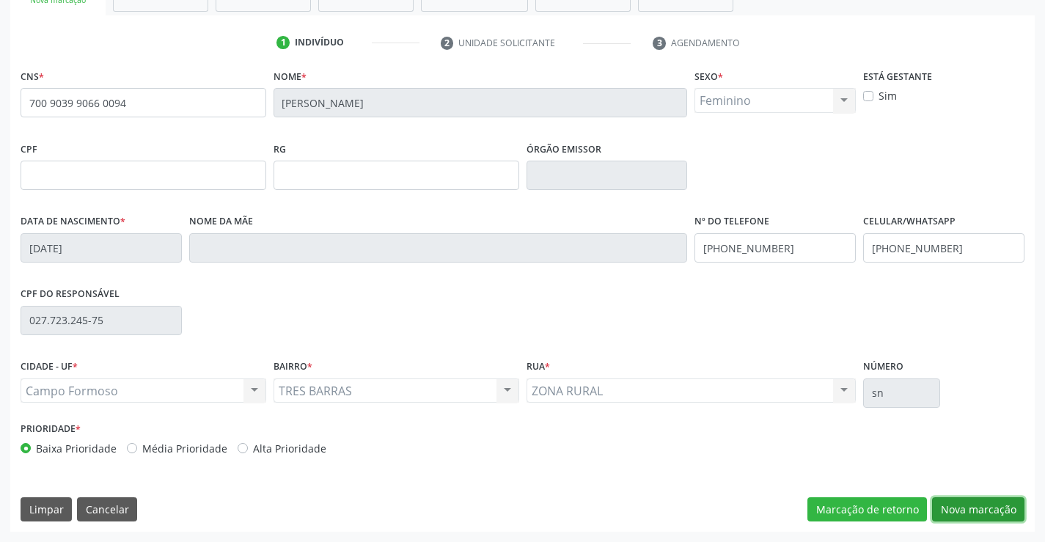
click at [988, 505] on button "Nova marcação" at bounding box center [978, 509] width 92 height 25
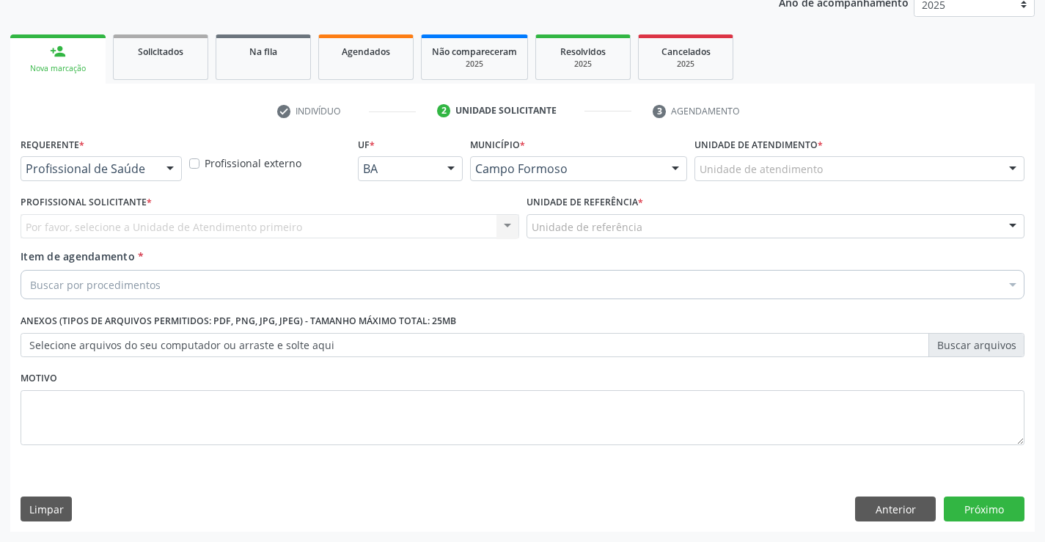
scroll to position [185, 0]
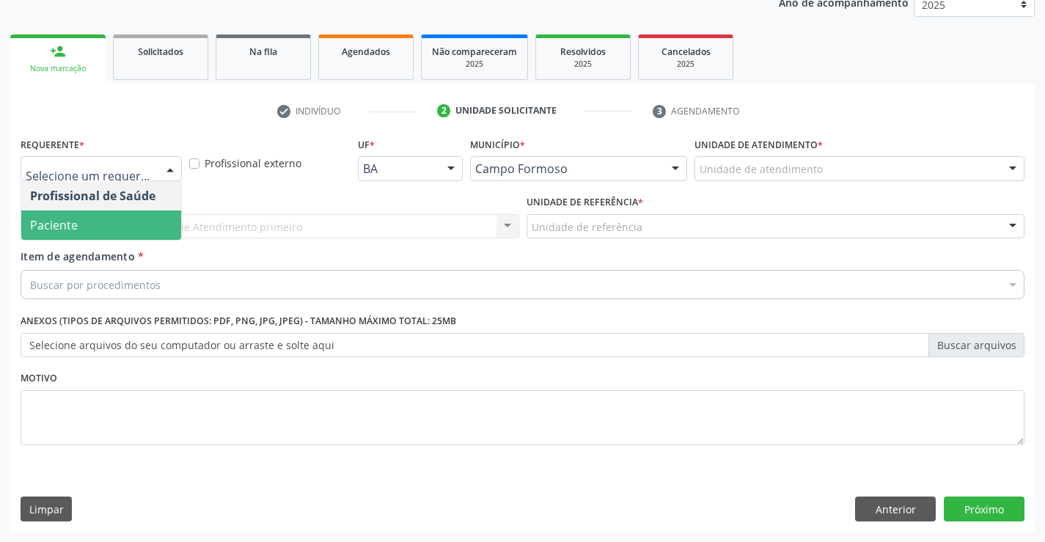
click at [105, 222] on span "Paciente" at bounding box center [101, 224] width 160 height 29
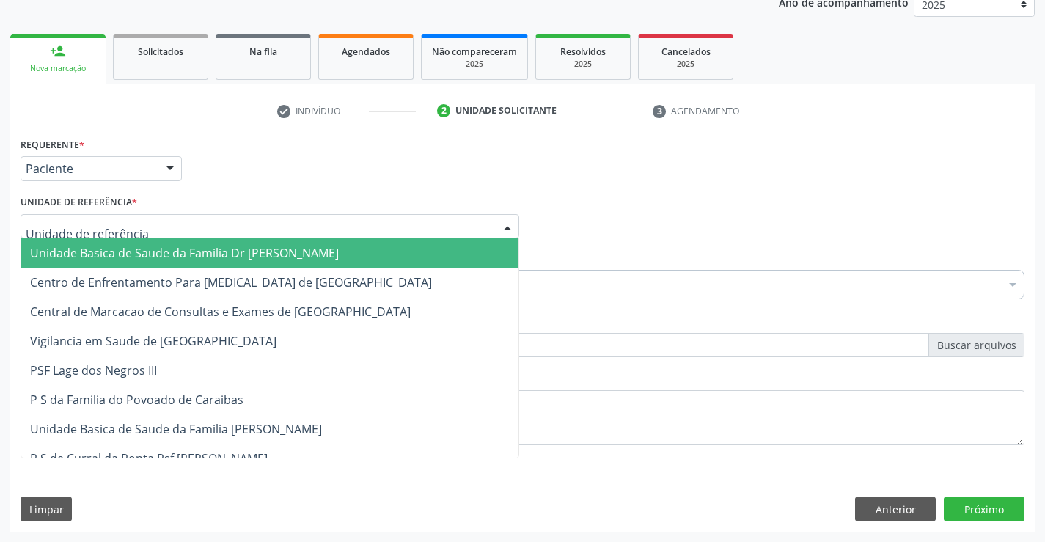
click at [131, 249] on span "Unidade Basica de Saude da Familia Dr [PERSON_NAME]" at bounding box center [184, 253] width 309 height 16
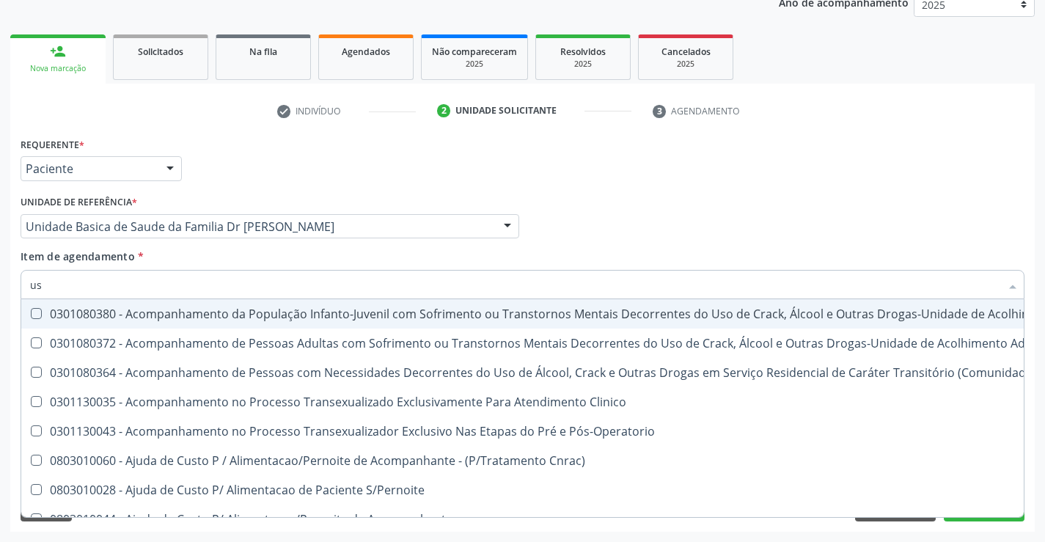
type input "usg"
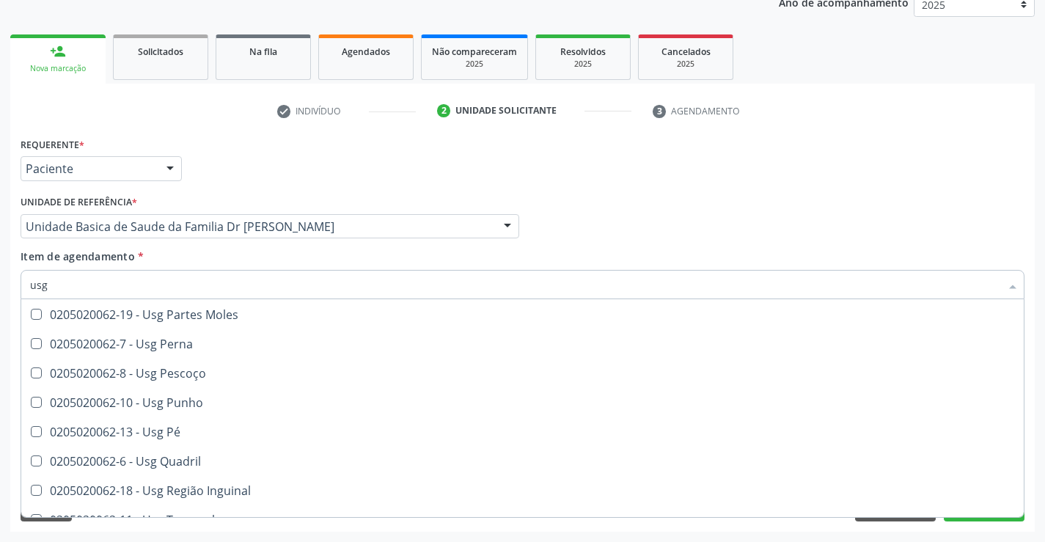
scroll to position [293, 0]
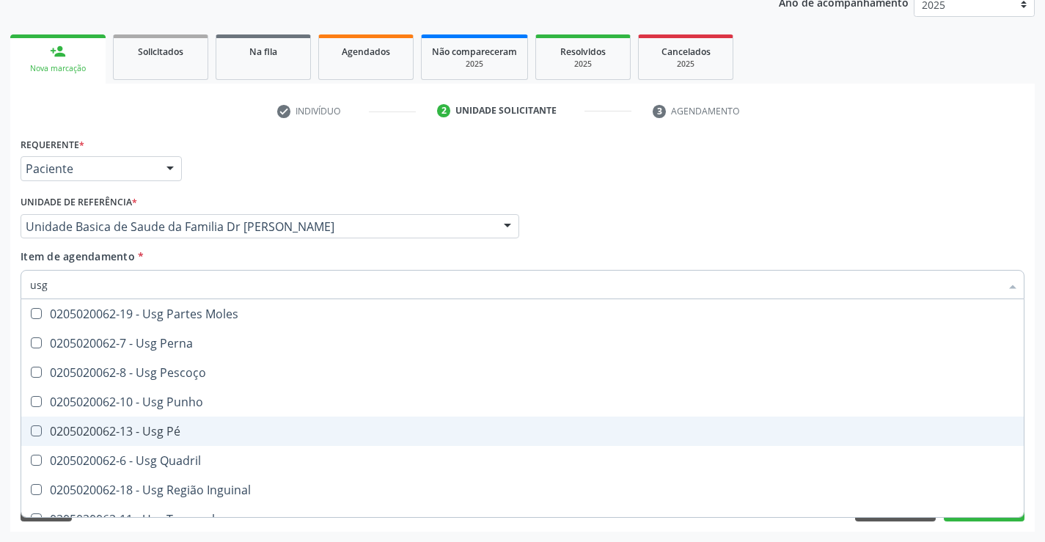
click at [190, 429] on div "0205020062-13 - Usg Pé" at bounding box center [522, 431] width 985 height 12
checkbox Pé "true"
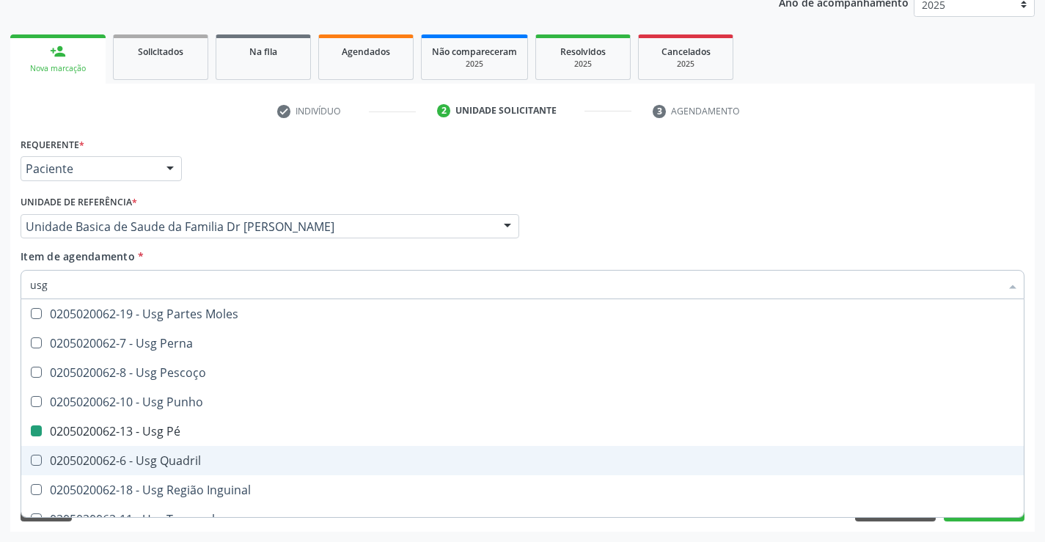
click at [1031, 460] on div "Requerente * Paciente Profissional de Saúde Paciente Nenhum resultado encontrad…" at bounding box center [522, 332] width 1024 height 398
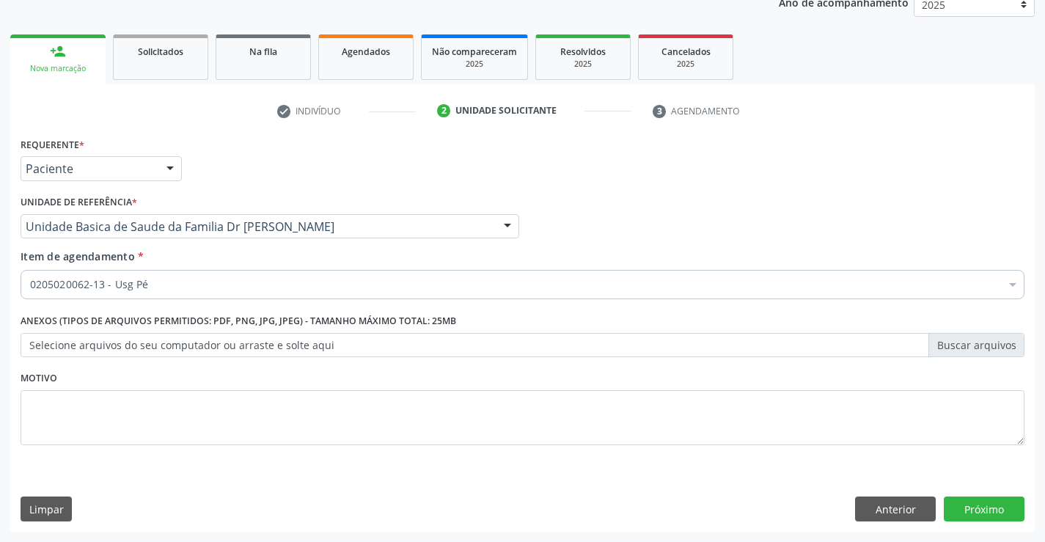
scroll to position [0, 0]
click at [988, 509] on button "Próximo" at bounding box center [984, 508] width 81 height 25
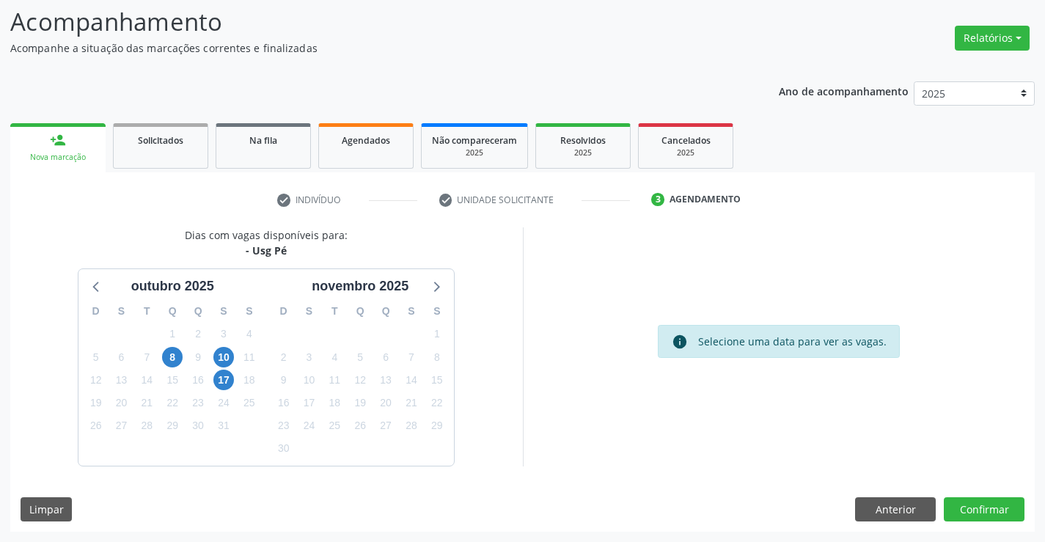
scroll to position [96, 0]
click at [227, 381] on span "17" at bounding box center [223, 380] width 21 height 21
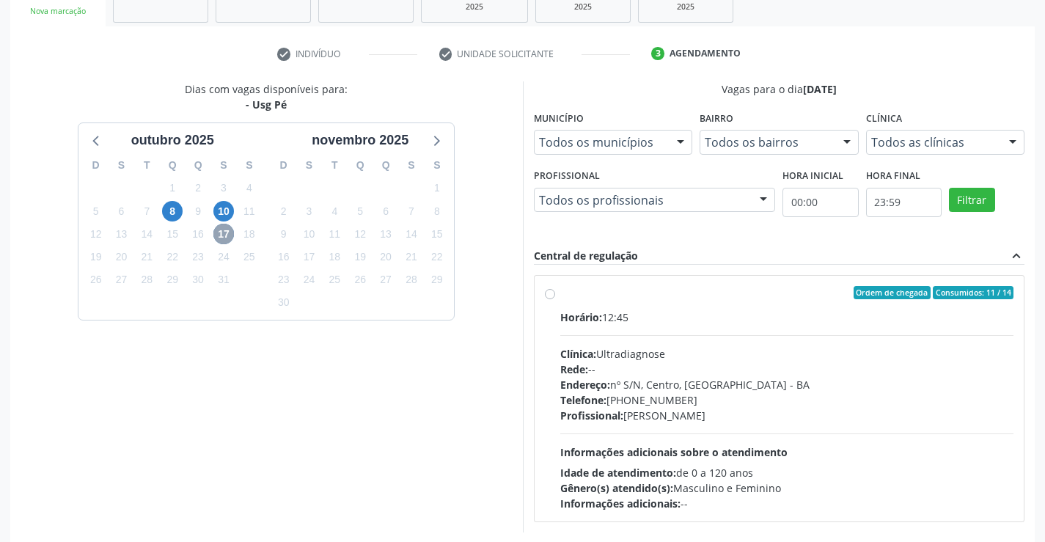
scroll to position [243, 0]
click at [708, 301] on label "Ordem de chegada Consumidos: 11 / 14 Horário: 12:45 Clínica: Ultradiagnose Rede…" at bounding box center [787, 397] width 454 height 225
click at [555, 298] on input "Ordem de chegada Consumidos: 11 / 14 Horário: 12:45 Clínica: Ultradiagnose Rede…" at bounding box center [550, 291] width 10 height 13
radio input "true"
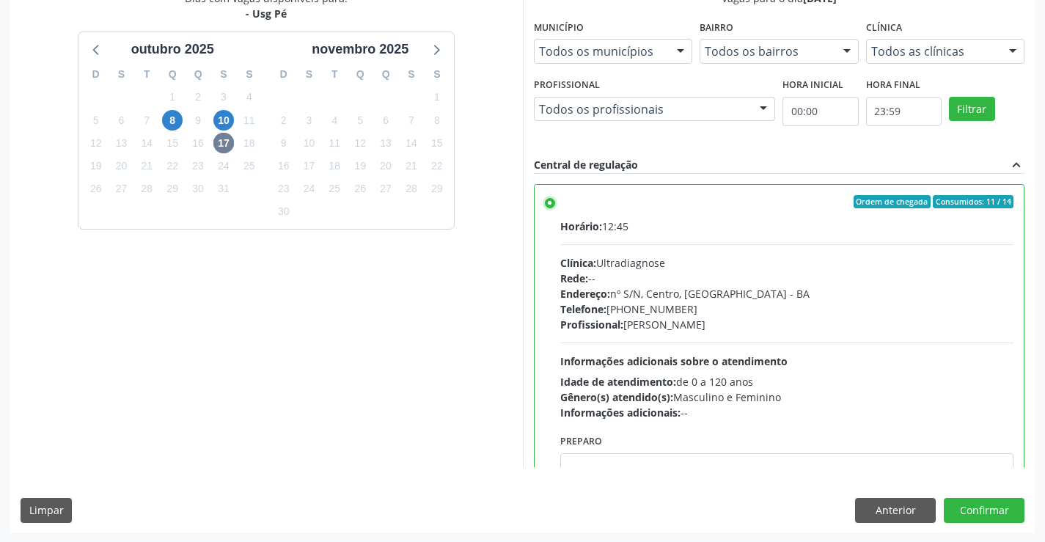
scroll to position [334, 0]
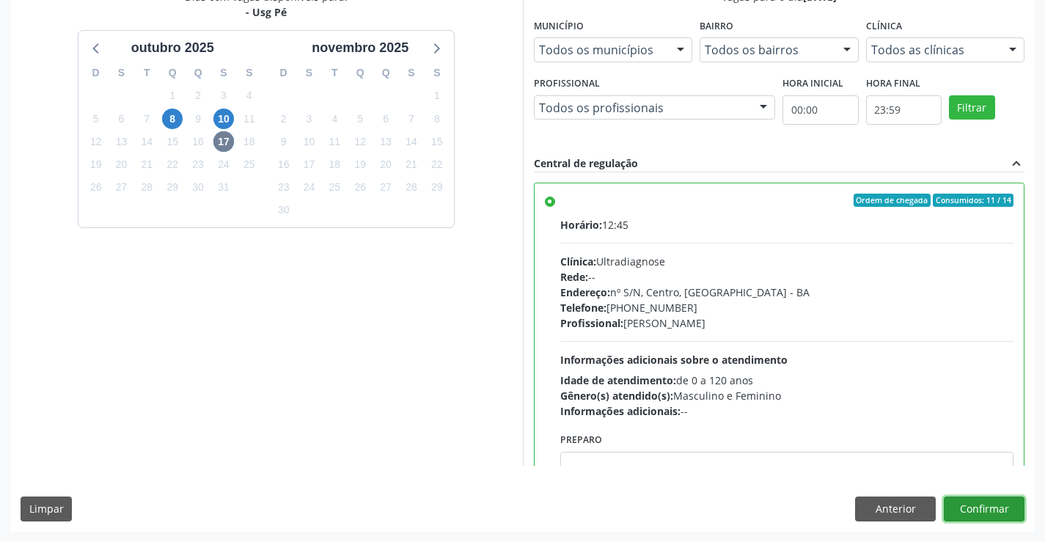
click at [990, 507] on button "Confirmar" at bounding box center [984, 508] width 81 height 25
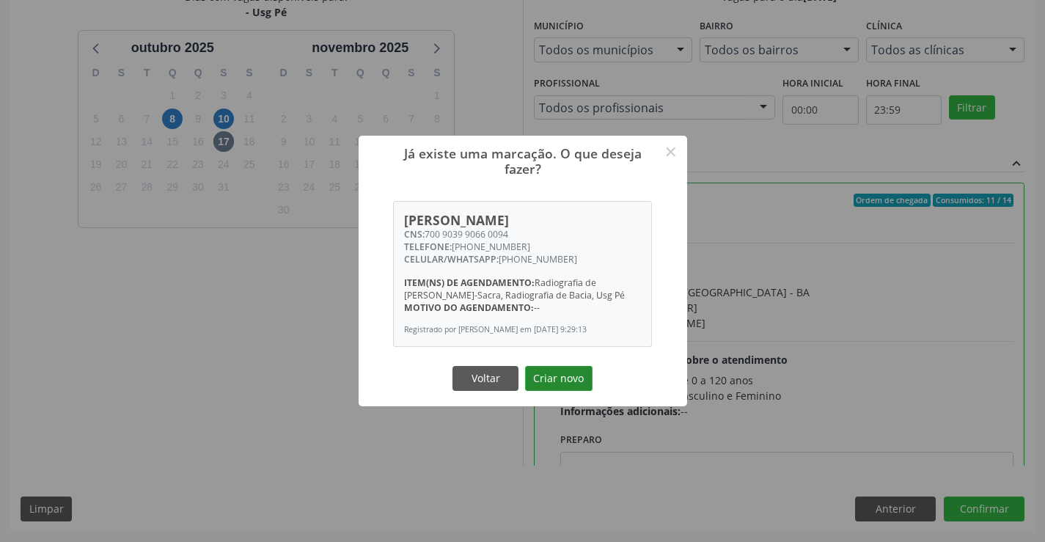
click at [539, 370] on button "Criar novo" at bounding box center [558, 378] width 67 height 25
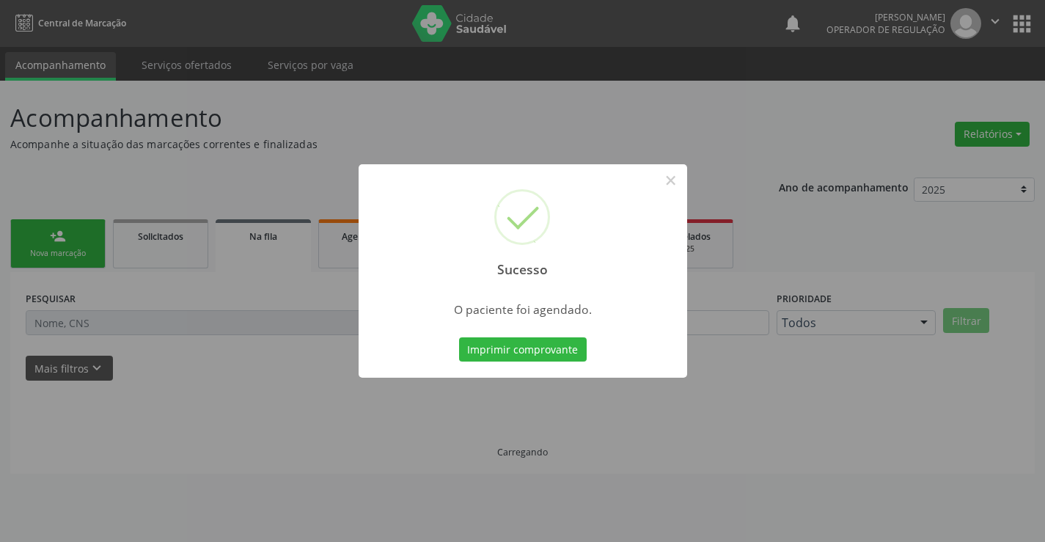
scroll to position [0, 0]
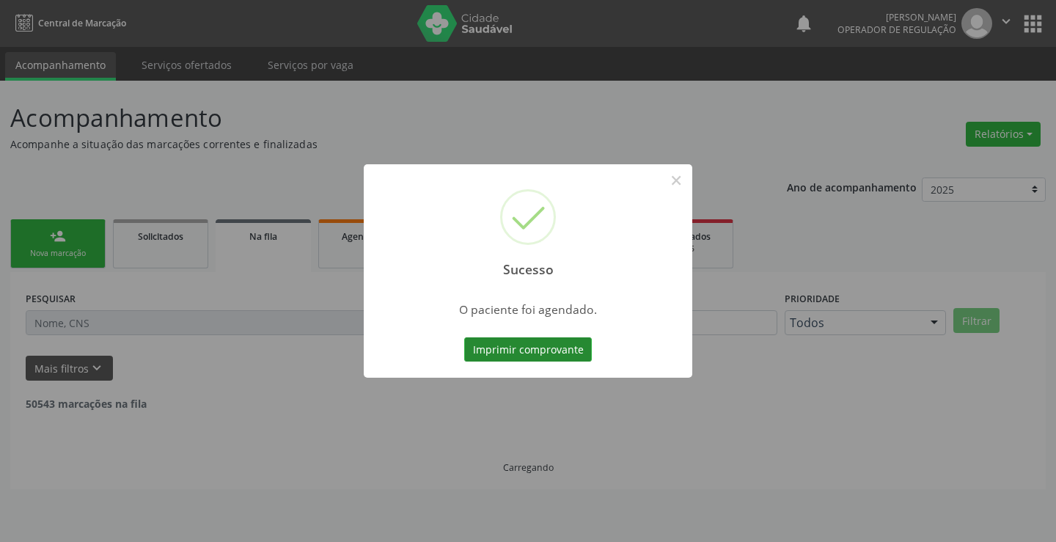
click at [526, 351] on button "Imprimir comprovante" at bounding box center [528, 349] width 128 height 25
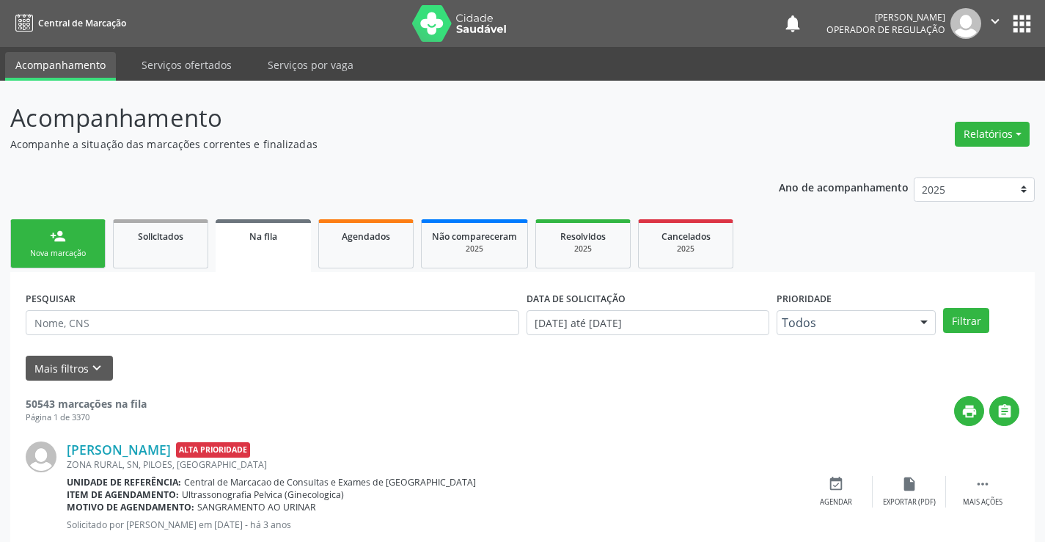
click at [75, 249] on div "Nova marcação" at bounding box center [57, 253] width 73 height 11
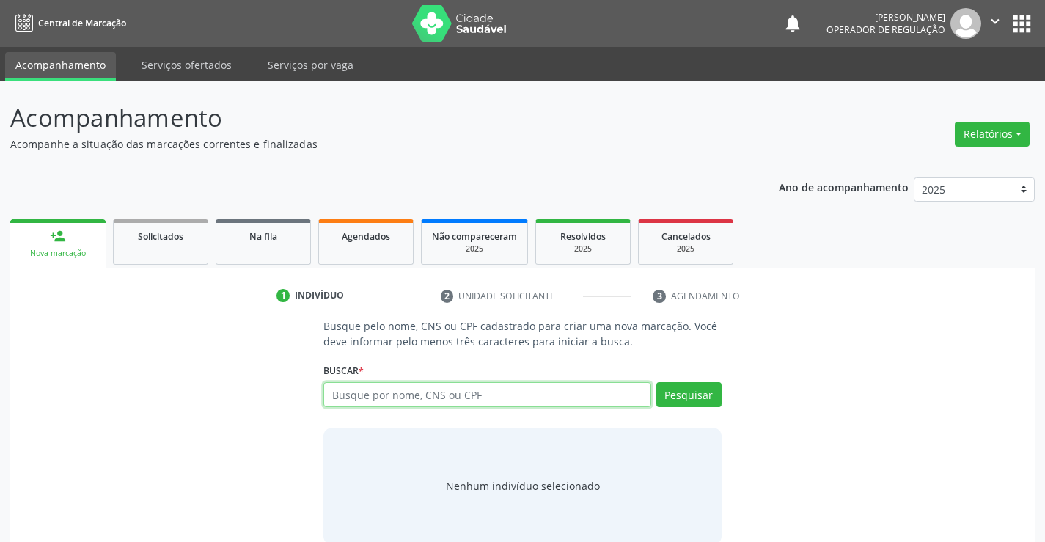
click at [480, 394] on input "text" at bounding box center [486, 394] width 327 height 25
paste input "700 9039 9066 0094"
type input "700 9039 9066 0094"
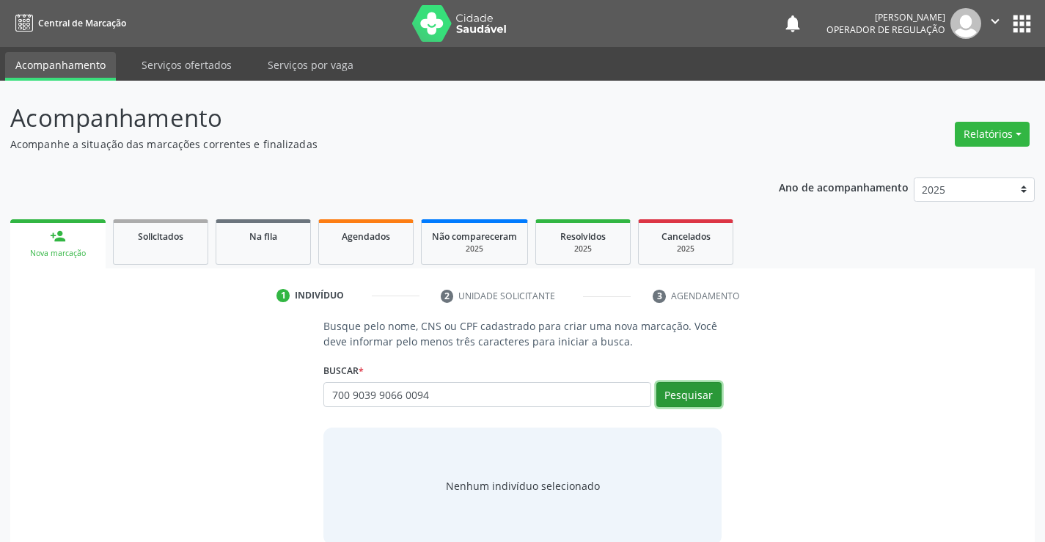
click at [700, 397] on button "Pesquisar" at bounding box center [688, 394] width 65 height 25
type input "700 9039 9066 0094"
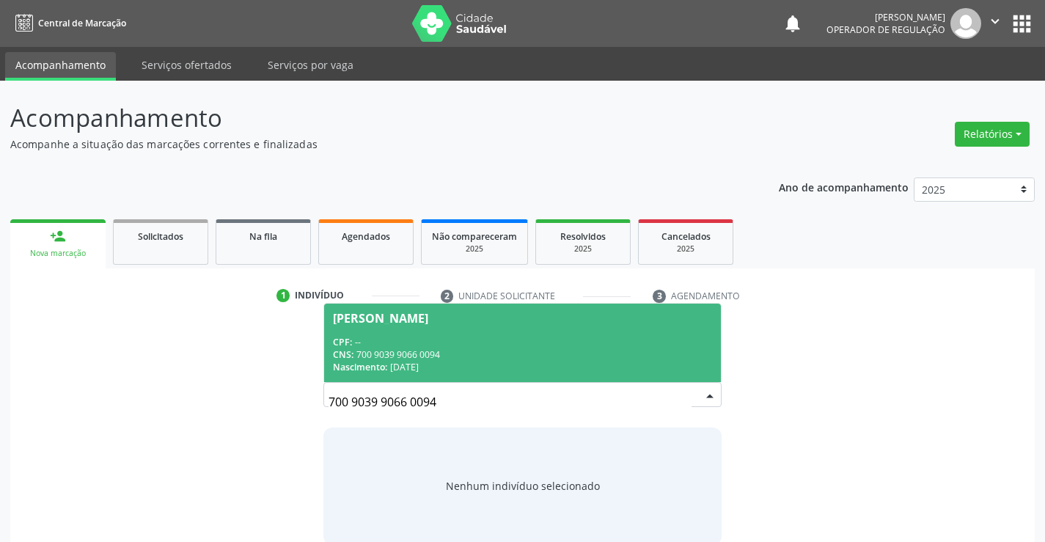
click at [528, 352] on div "CNS: 700 9039 9066 0094" at bounding box center [522, 354] width 378 height 12
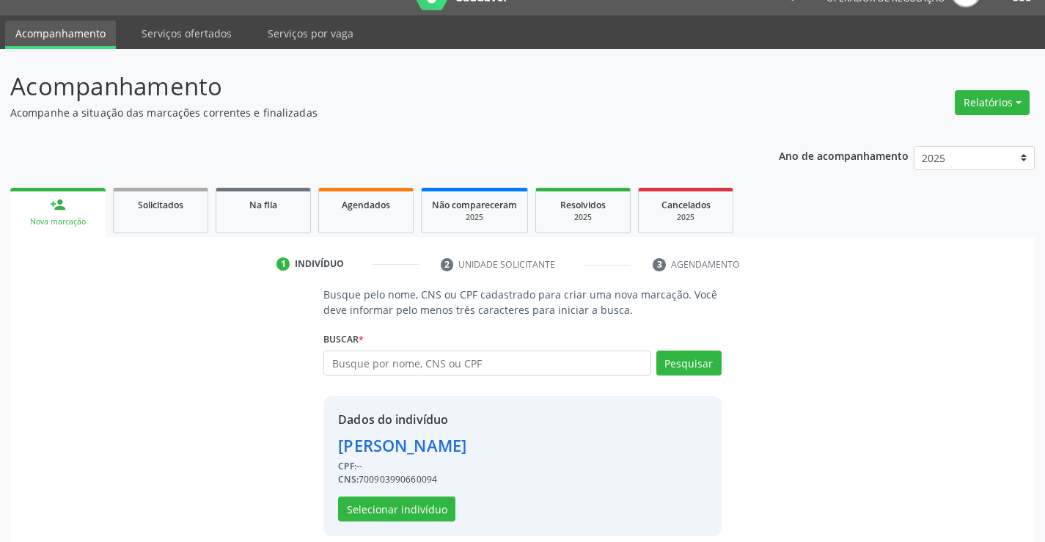
scroll to position [46, 0]
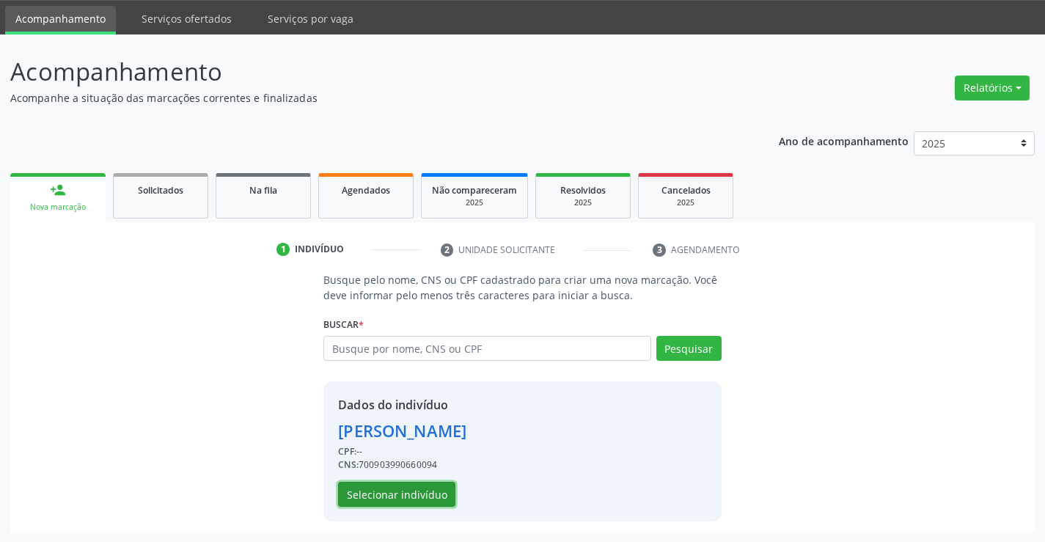
click at [370, 488] on button "Selecionar indivíduo" at bounding box center [396, 494] width 117 height 25
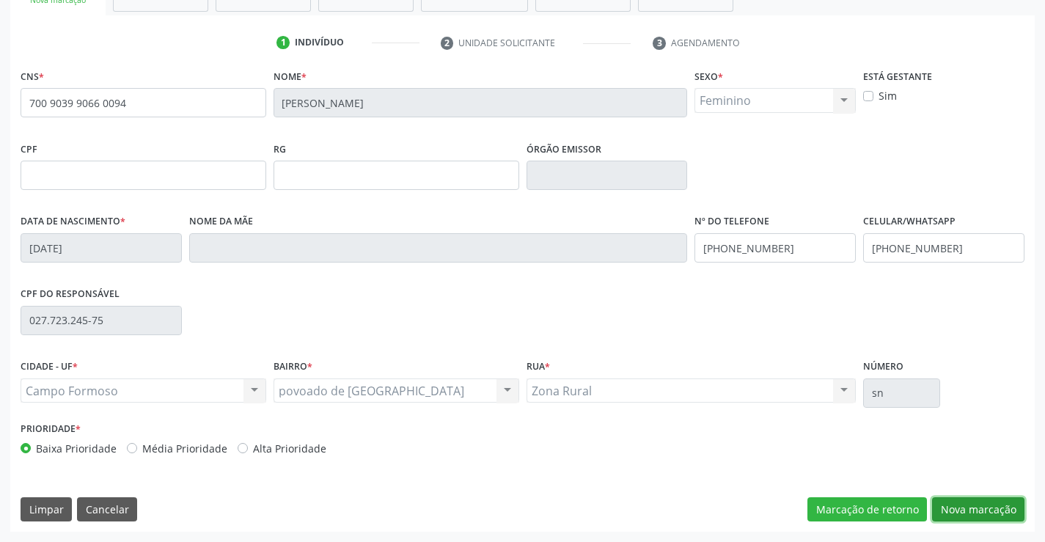
click at [970, 506] on button "Nova marcação" at bounding box center [978, 509] width 92 height 25
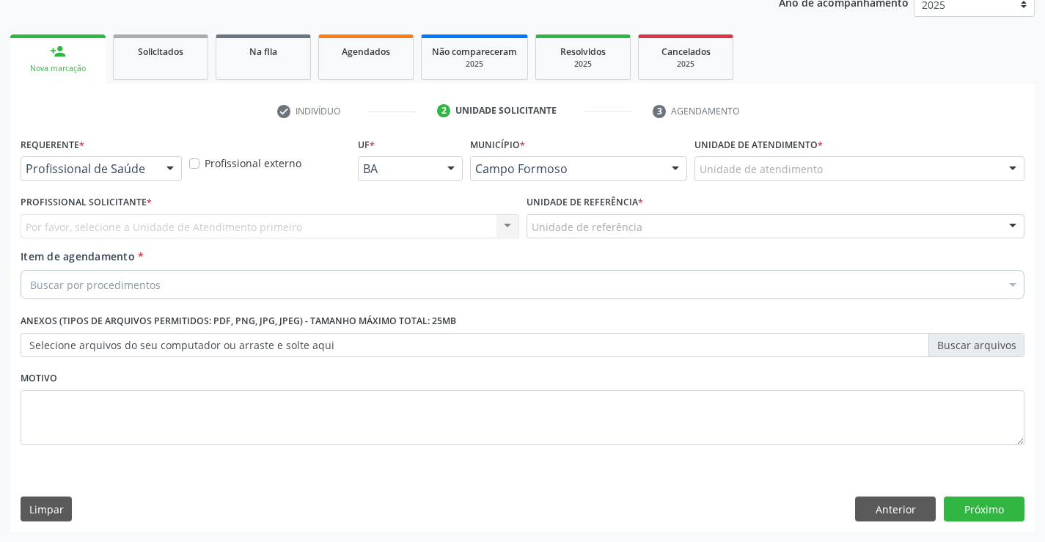
scroll to position [185, 0]
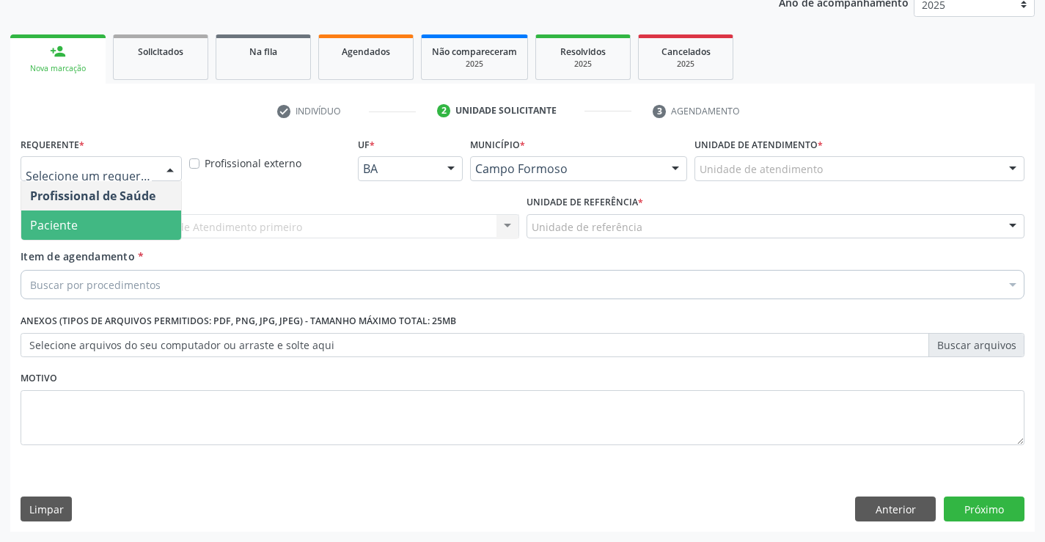
click at [91, 224] on span "Paciente" at bounding box center [101, 224] width 160 height 29
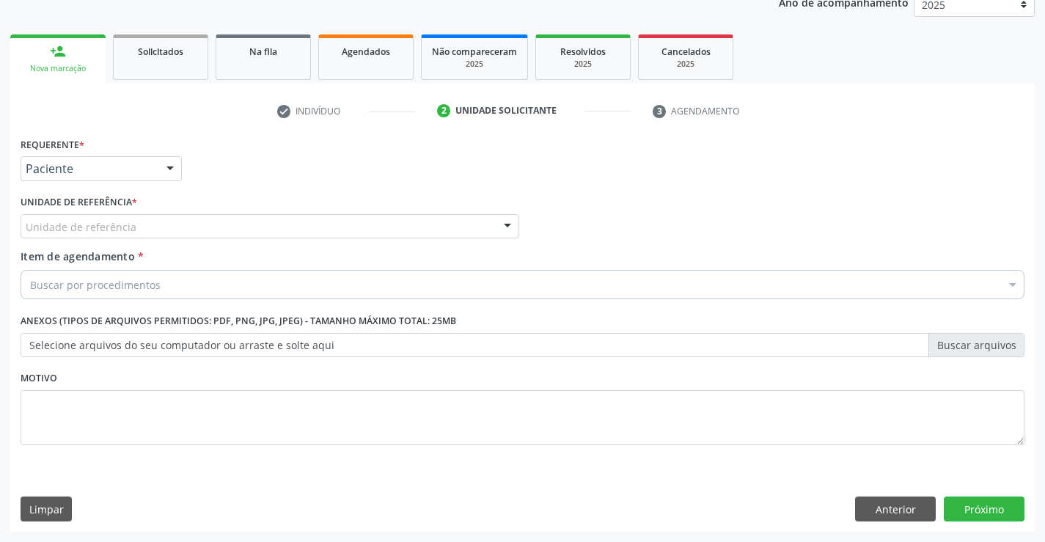
click at [100, 216] on div "Unidade de referência" at bounding box center [270, 226] width 499 height 25
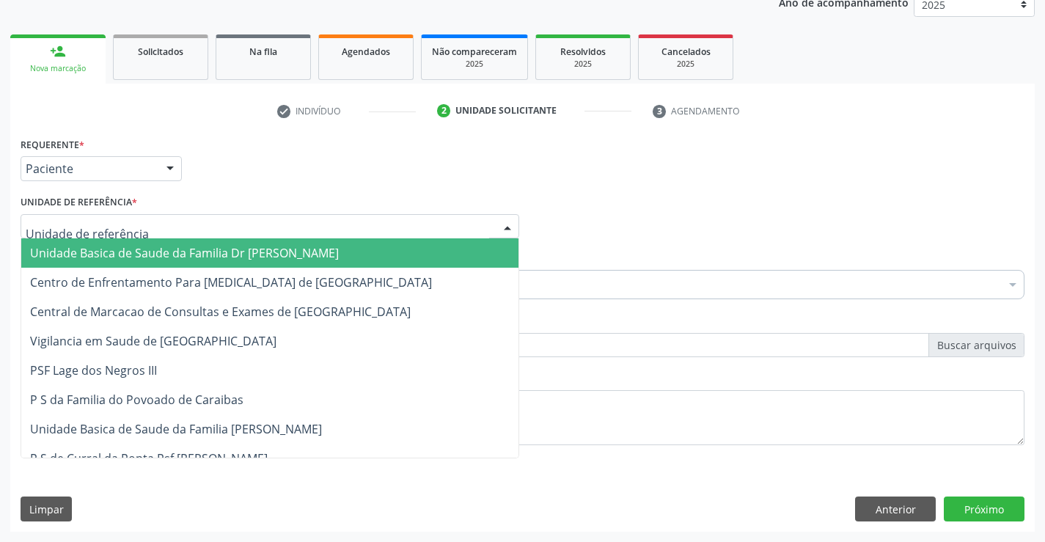
click at [128, 252] on span "Unidade Basica de Saude da Familia Dr [PERSON_NAME]" at bounding box center [184, 253] width 309 height 16
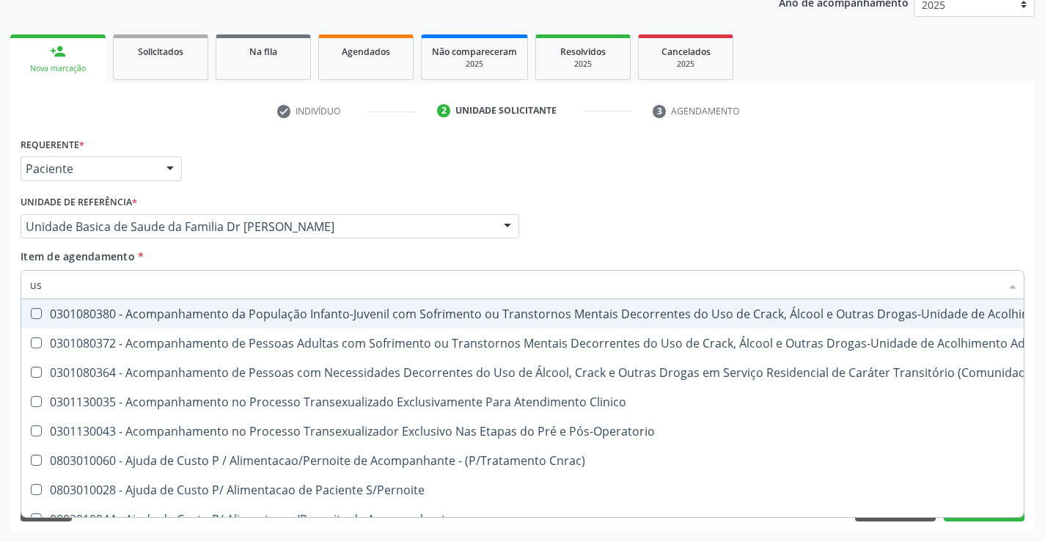
type input "usg"
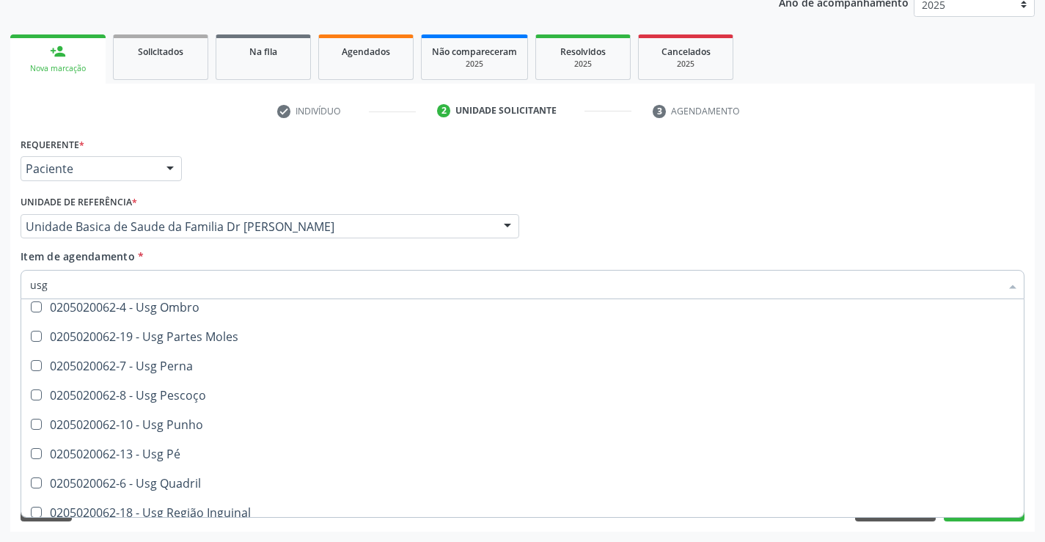
scroll to position [293, 0]
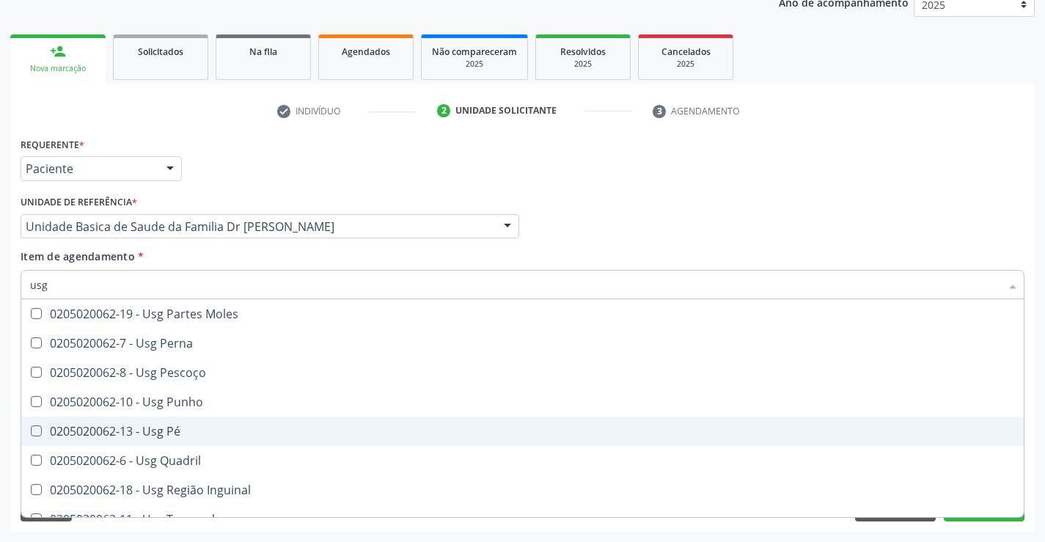
click at [188, 426] on div "0205020062-13 - Usg Pé" at bounding box center [522, 431] width 985 height 12
checkbox Pé "true"
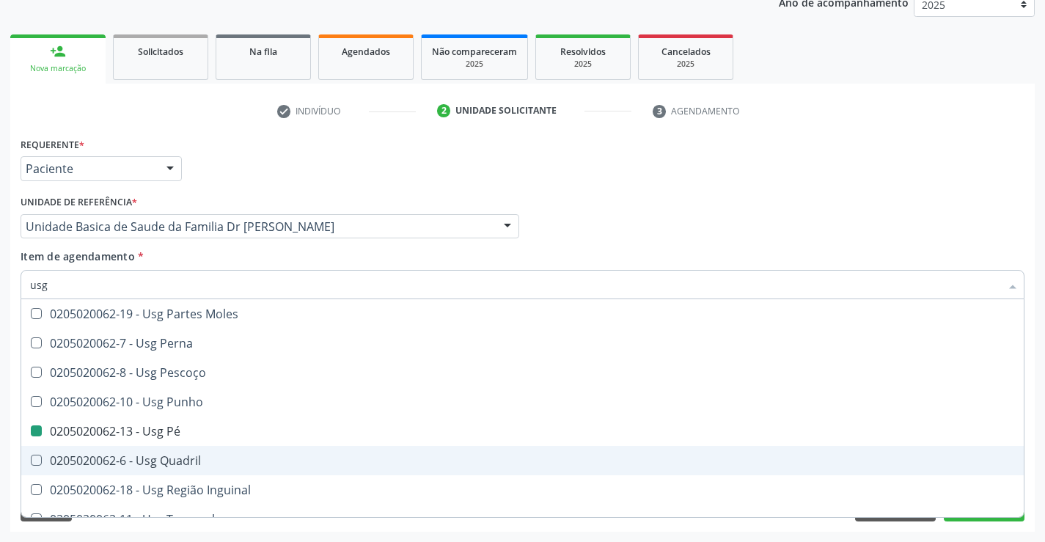
click at [1034, 461] on div "Requerente * Paciente Profissional de Saúde Paciente Nenhum resultado encontrad…" at bounding box center [522, 332] width 1024 height 398
checkbox Braço "true"
checkbox Pé "false"
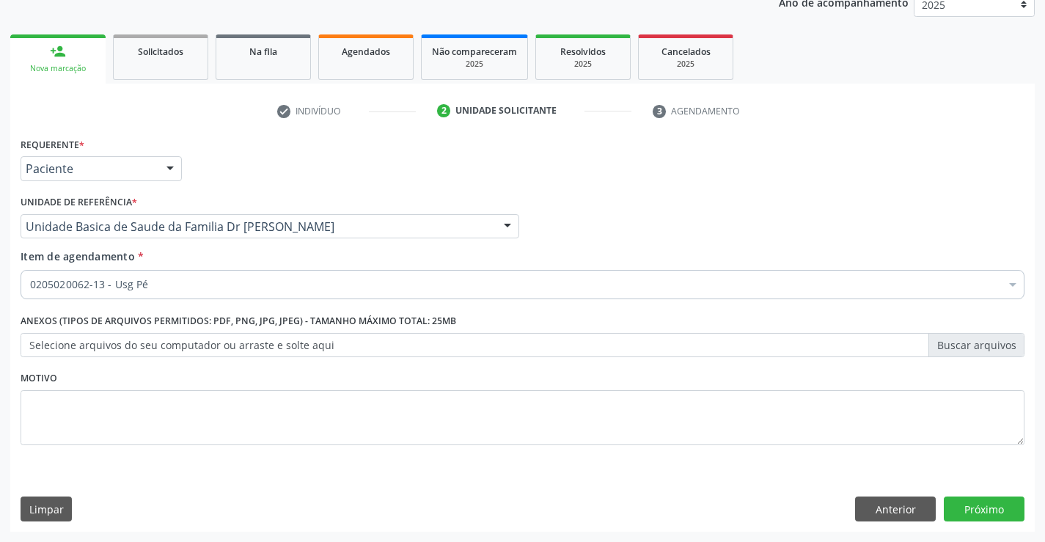
scroll to position [0, 0]
click at [983, 511] on button "Próximo" at bounding box center [984, 508] width 81 height 25
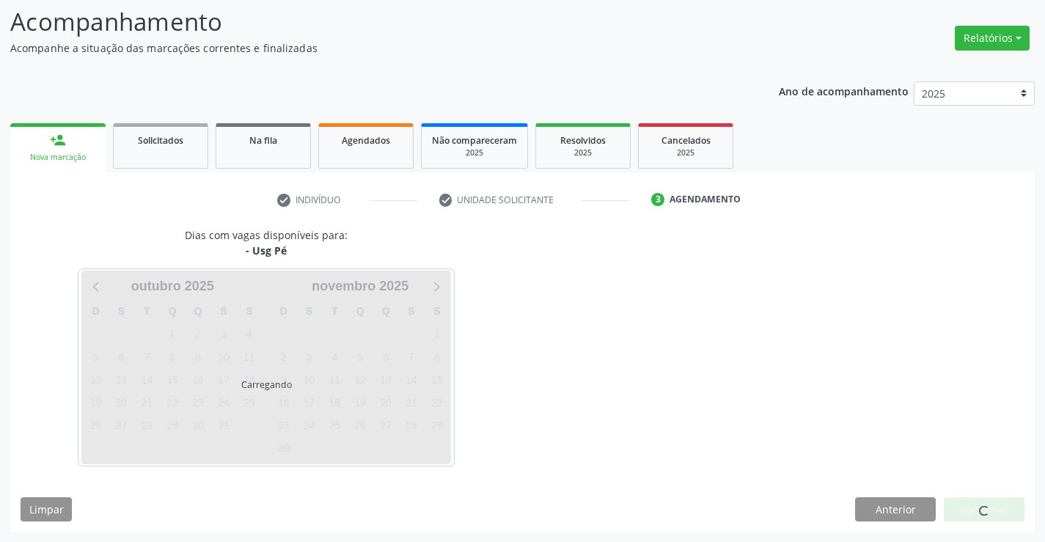
scroll to position [96, 0]
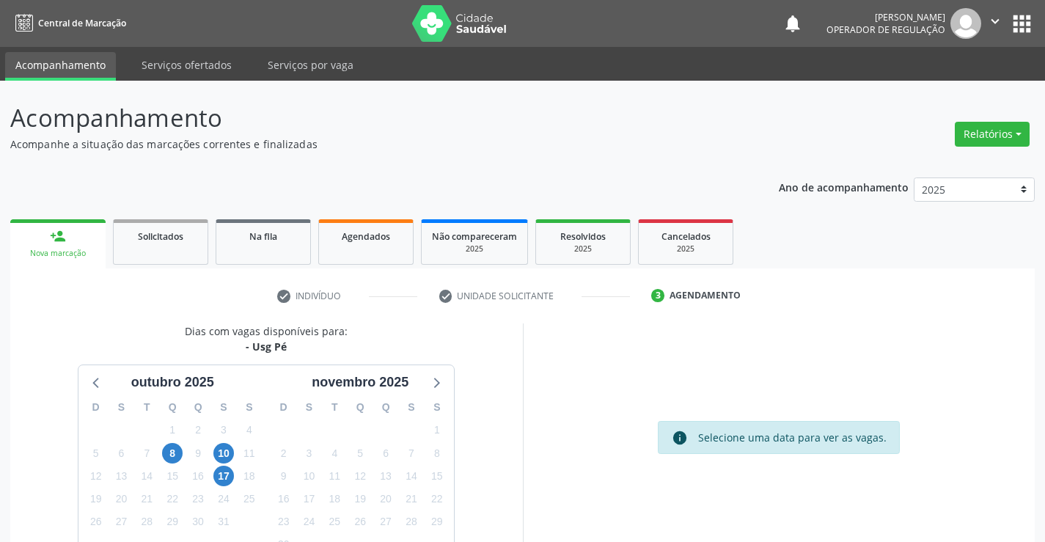
scroll to position [96, 0]
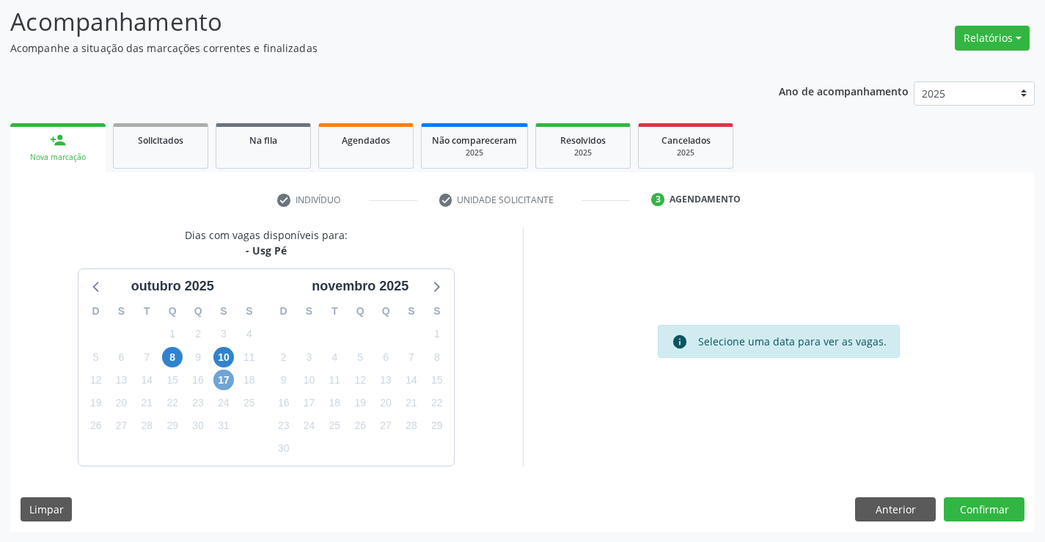
click at [227, 380] on span "17" at bounding box center [223, 380] width 21 height 21
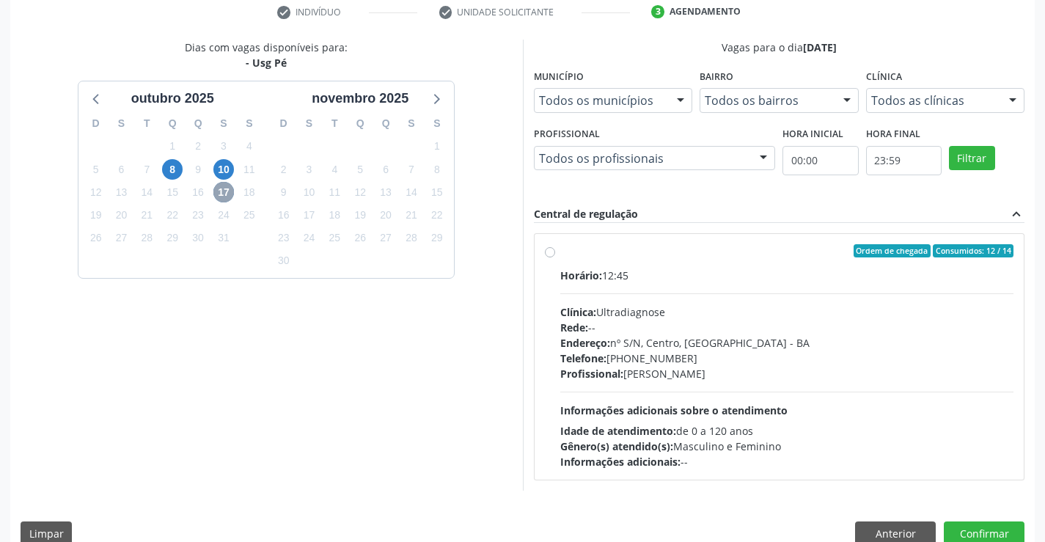
scroll to position [308, 0]
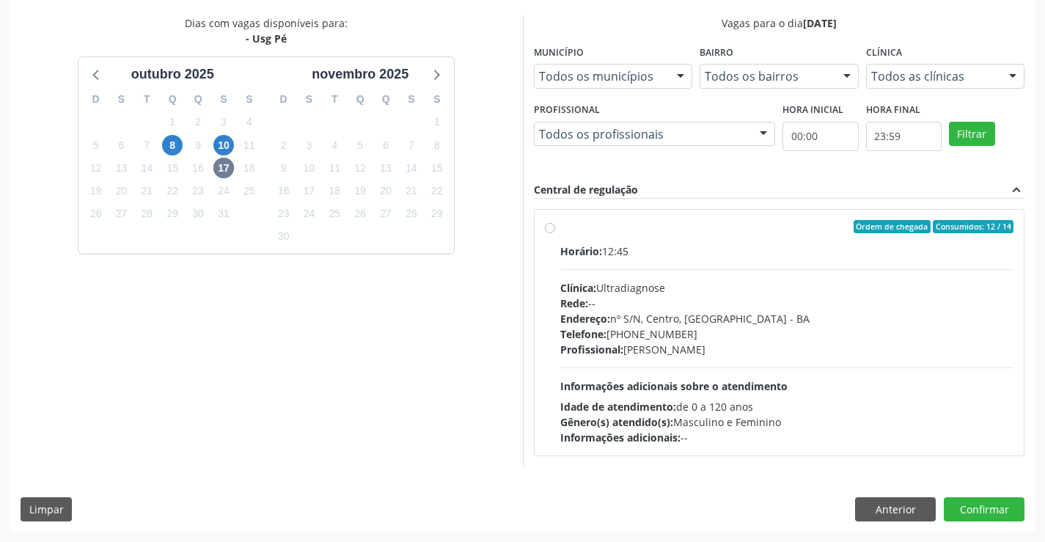
click at [707, 238] on label "Ordem de chegada Consumidos: 12 / 14 Horário: 12:45 Clínica: Ultradiagnose Rede…" at bounding box center [787, 332] width 454 height 225
click at [555, 233] on input "Ordem de chegada Consumidos: 12 / 14 Horário: 12:45 Clínica: Ultradiagnose Rede…" at bounding box center [550, 226] width 10 height 13
radio input "true"
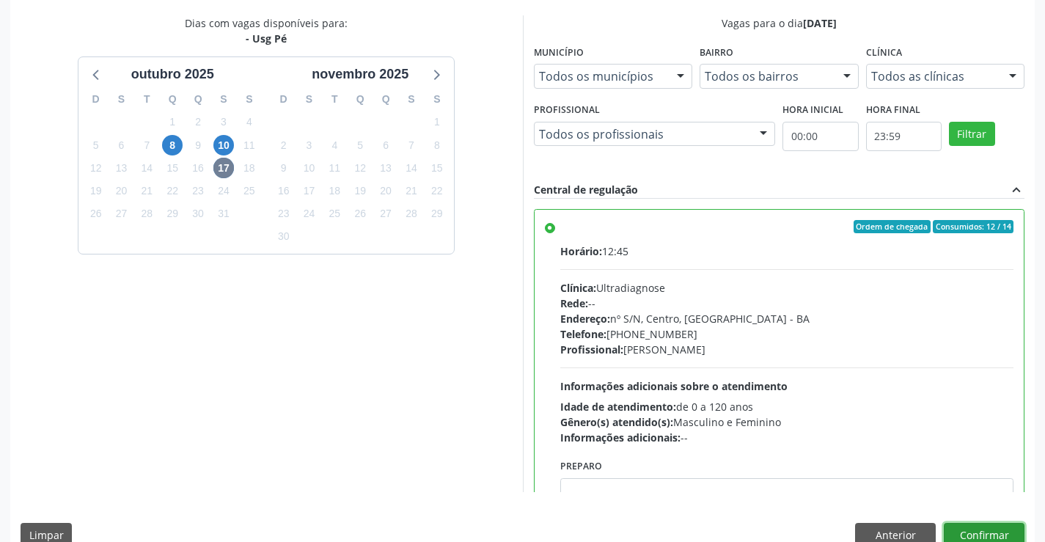
click at [977, 529] on button "Confirmar" at bounding box center [984, 535] width 81 height 25
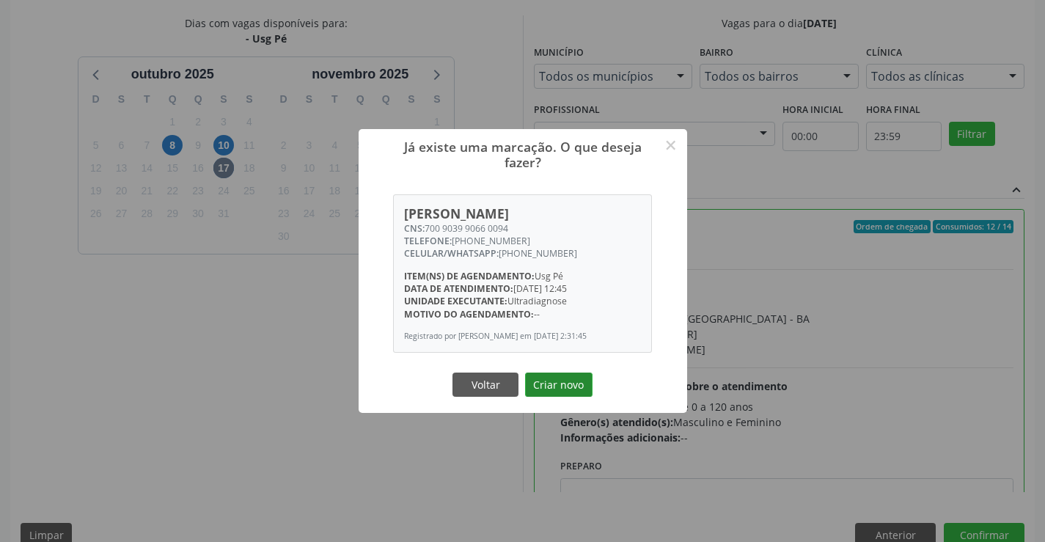
click at [549, 383] on button "Criar novo" at bounding box center [558, 385] width 67 height 25
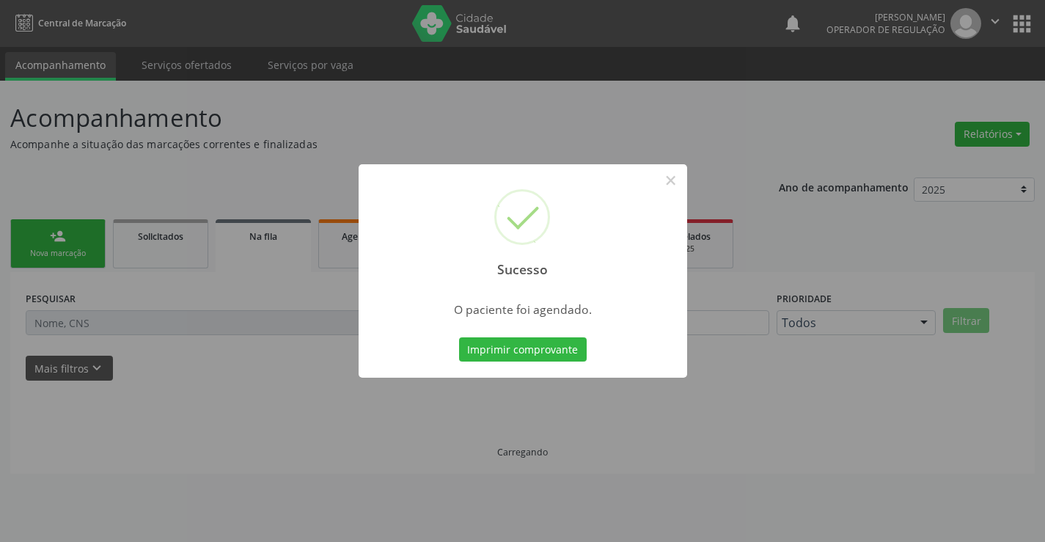
scroll to position [0, 0]
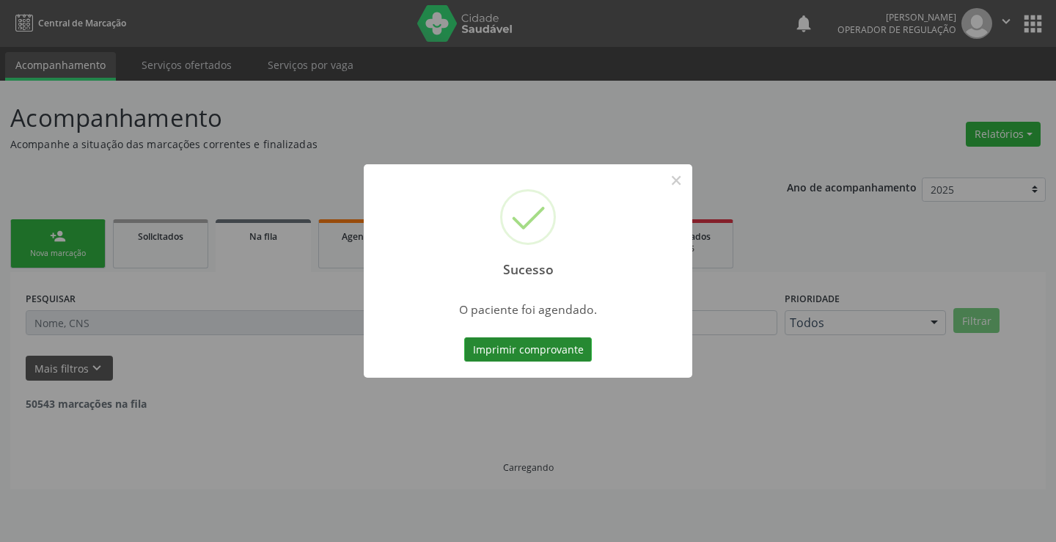
click at [529, 351] on button "Imprimir comprovante" at bounding box center [528, 349] width 128 height 25
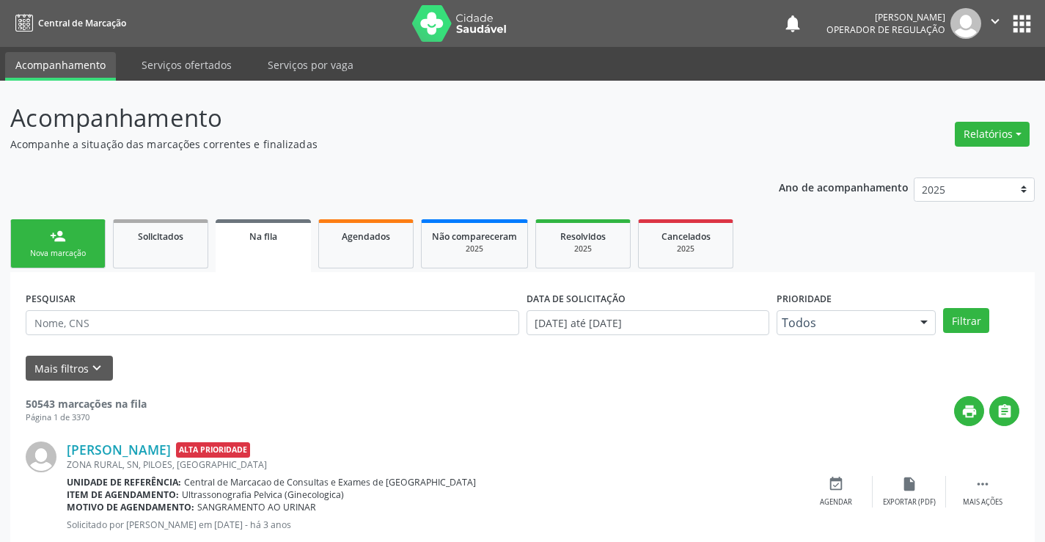
click at [69, 252] on div "Sucesso × O paciente foi agendado. Imprimir comprovante Cancel" at bounding box center [522, 271] width 1045 height 542
click at [56, 251] on div "Nova marcação" at bounding box center [57, 253] width 73 height 11
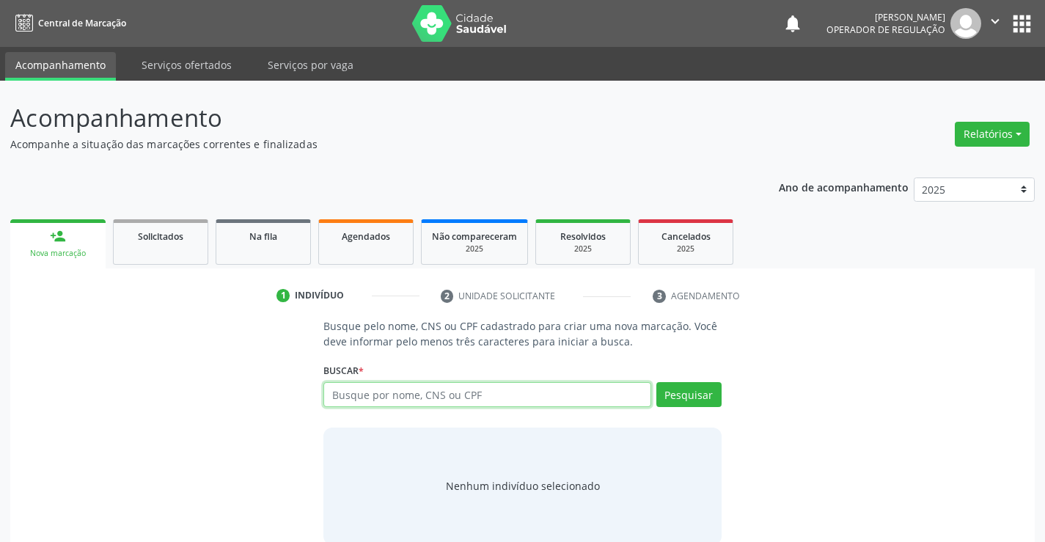
click at [457, 392] on input "text" at bounding box center [486, 394] width 327 height 25
paste input "700 9039 9066 0094"
type input "700 9039 9066 0094"
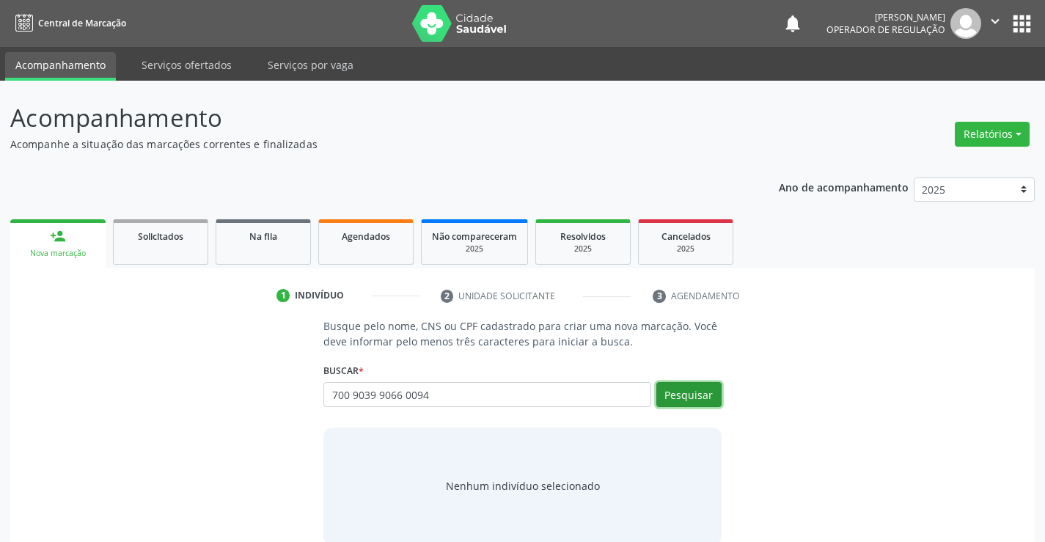
click at [700, 398] on button "Pesquisar" at bounding box center [688, 394] width 65 height 25
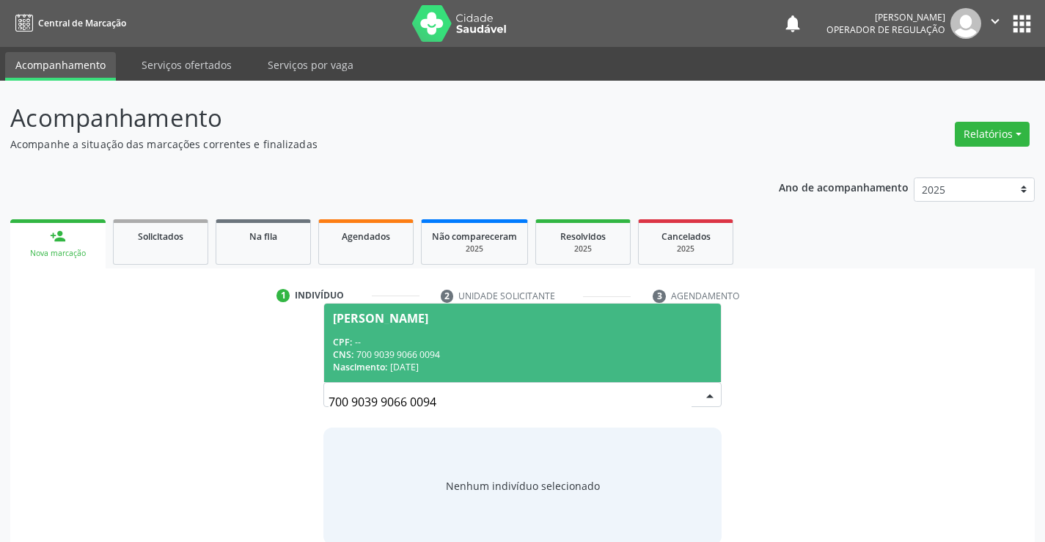
click at [453, 340] on div "CPF: --" at bounding box center [522, 342] width 378 height 12
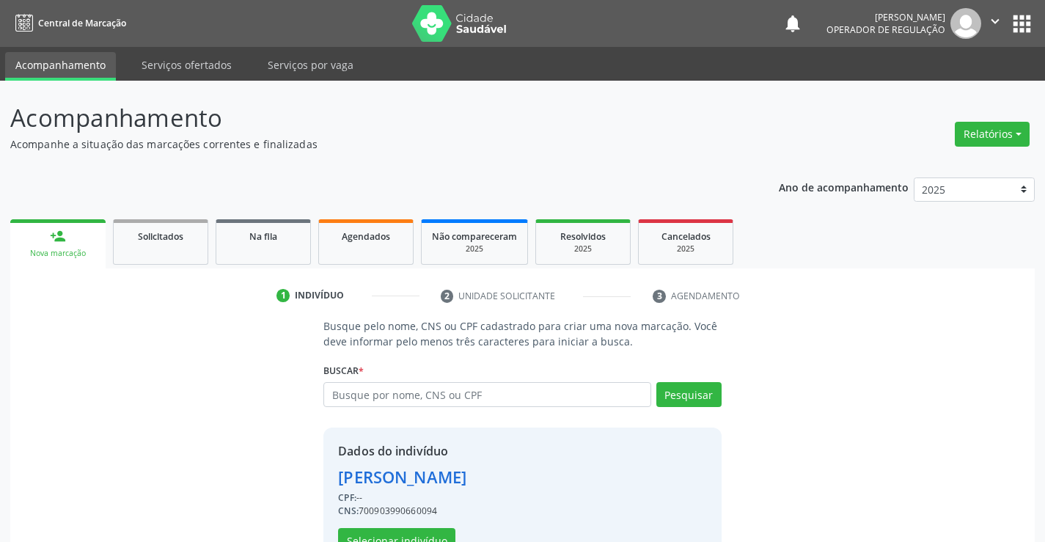
scroll to position [46, 0]
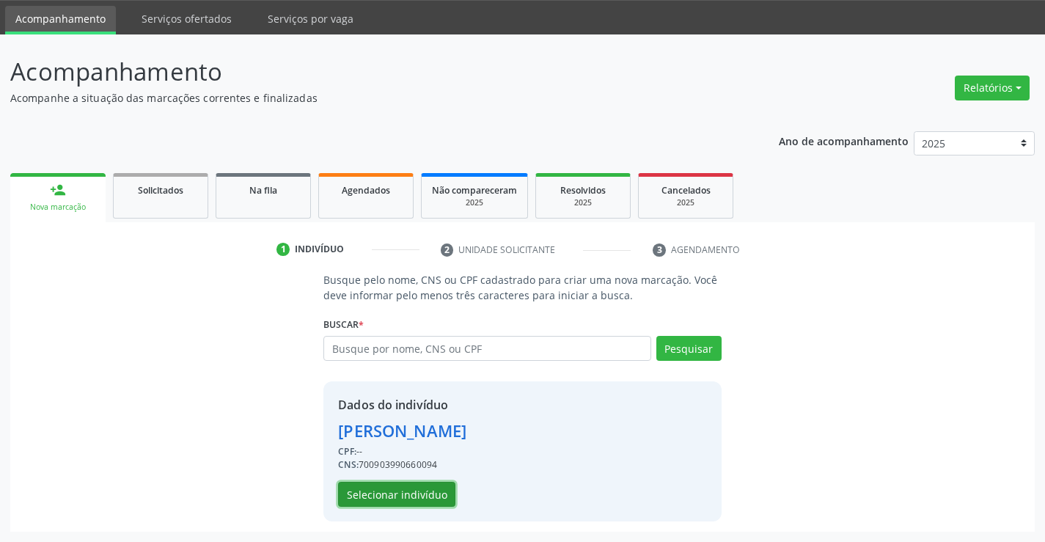
click at [389, 493] on button "Selecionar indivíduo" at bounding box center [396, 494] width 117 height 25
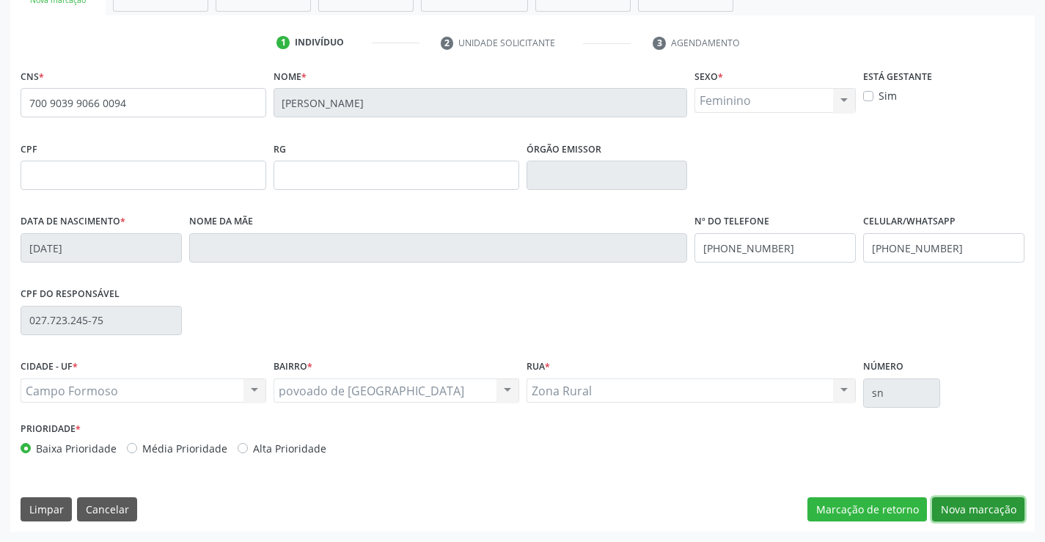
click at [984, 507] on button "Nova marcação" at bounding box center [978, 509] width 92 height 25
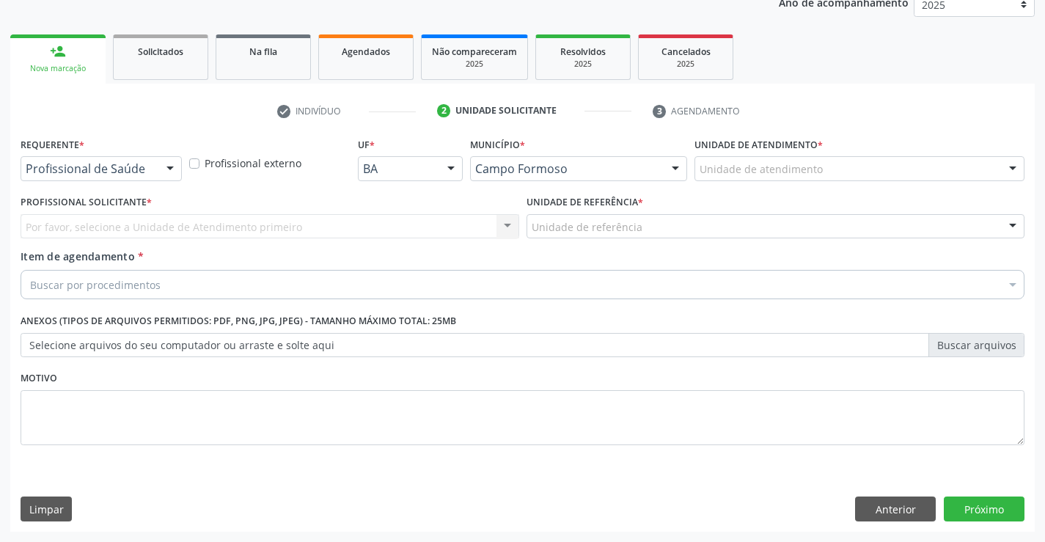
scroll to position [185, 0]
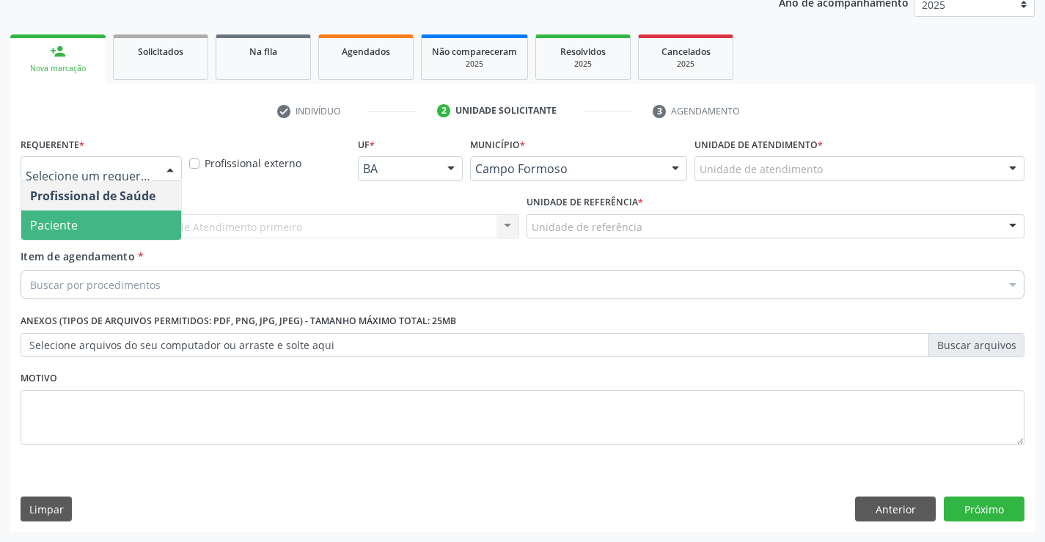
click at [71, 225] on span "Paciente" at bounding box center [54, 225] width 48 height 16
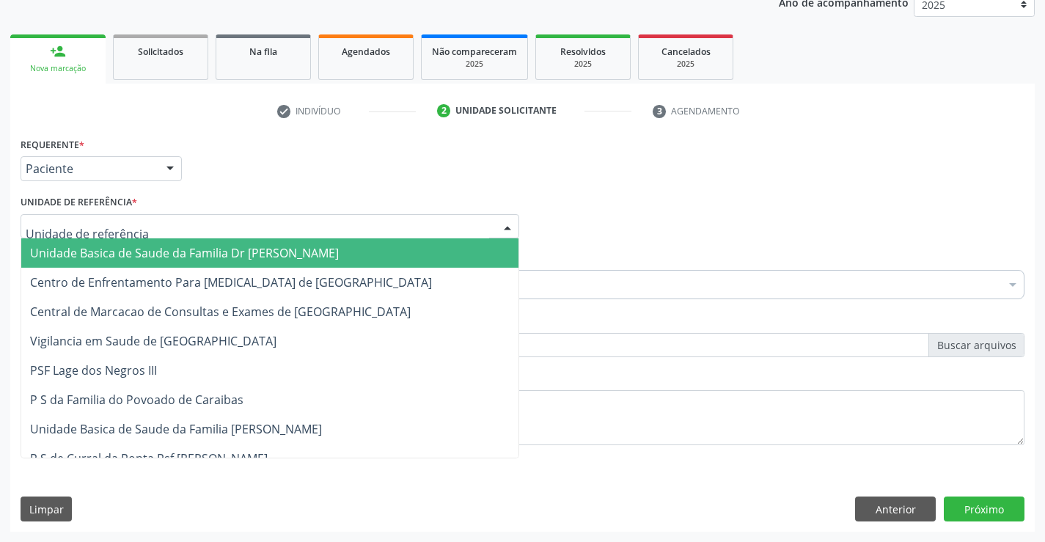
click at [144, 249] on span "Unidade Basica de Saude da Familia Dr [PERSON_NAME]" at bounding box center [184, 253] width 309 height 16
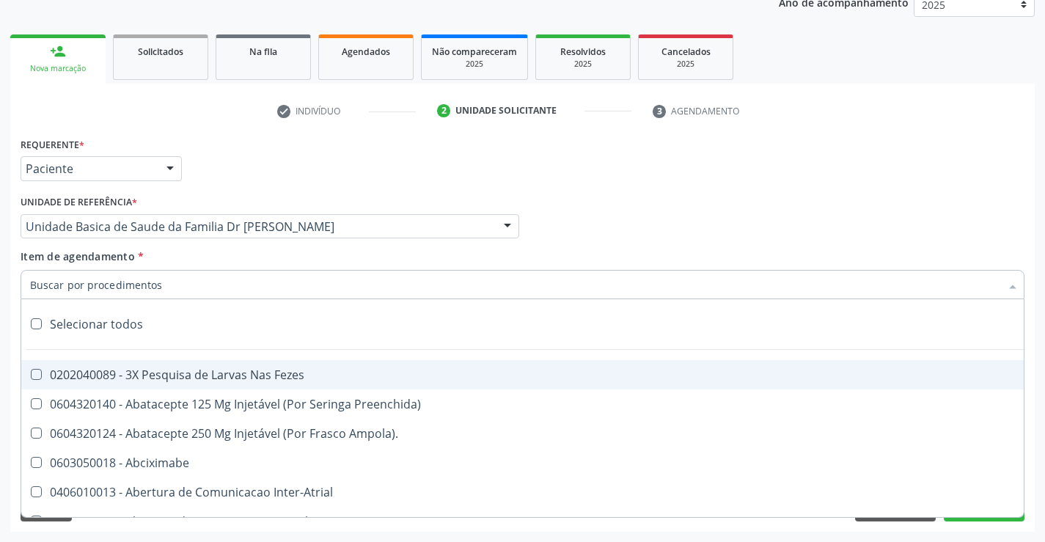
click at [162, 286] on div at bounding box center [523, 284] width 1004 height 29
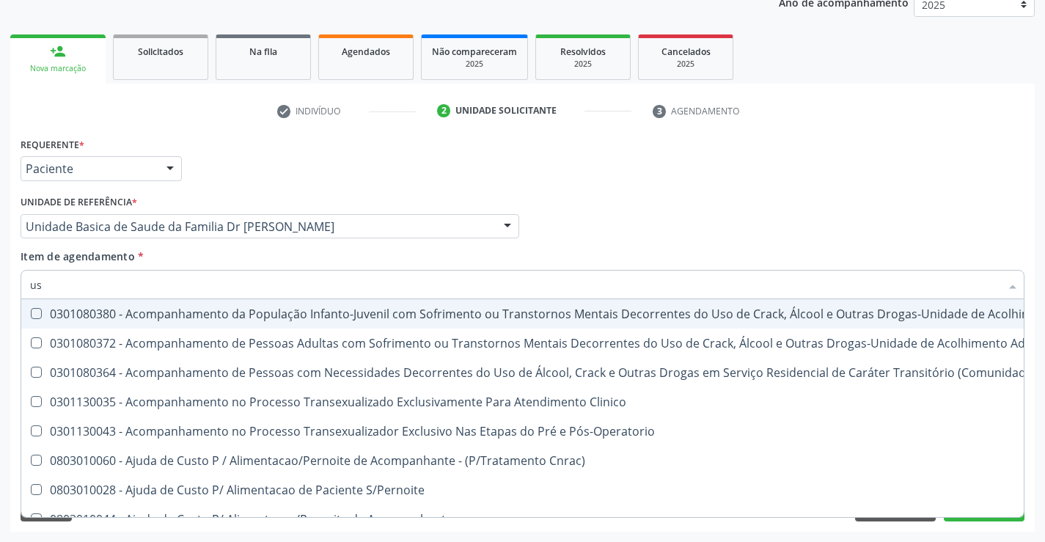
type input "usg"
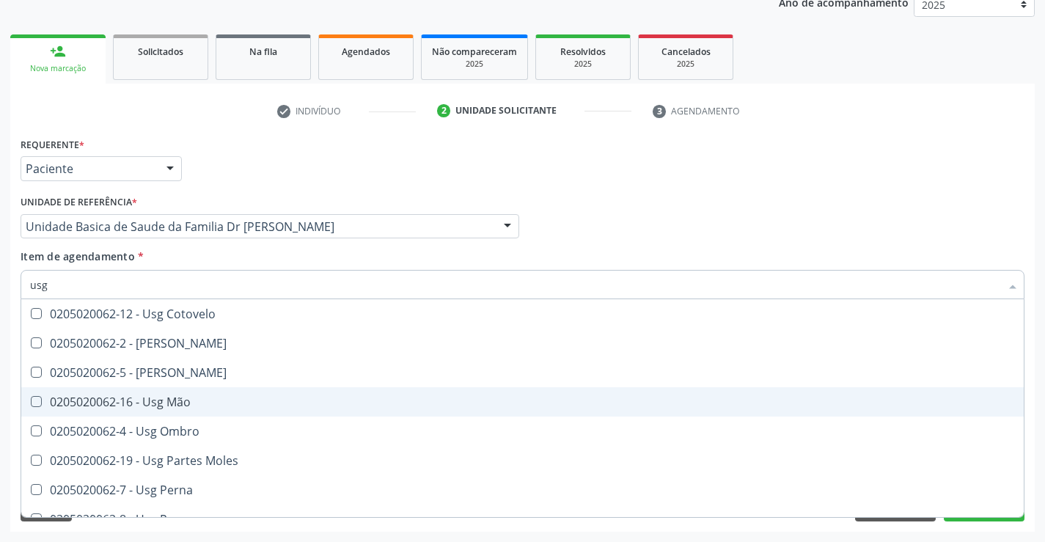
scroll to position [220, 0]
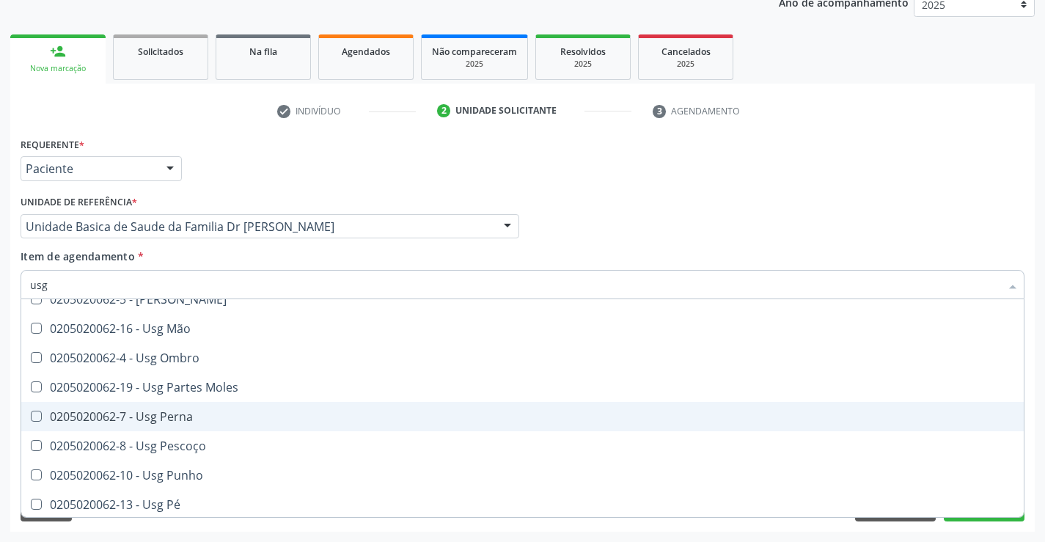
click at [206, 413] on div "0205020062-7 - Usg Perna" at bounding box center [522, 417] width 985 height 12
checkbox Perna "true"
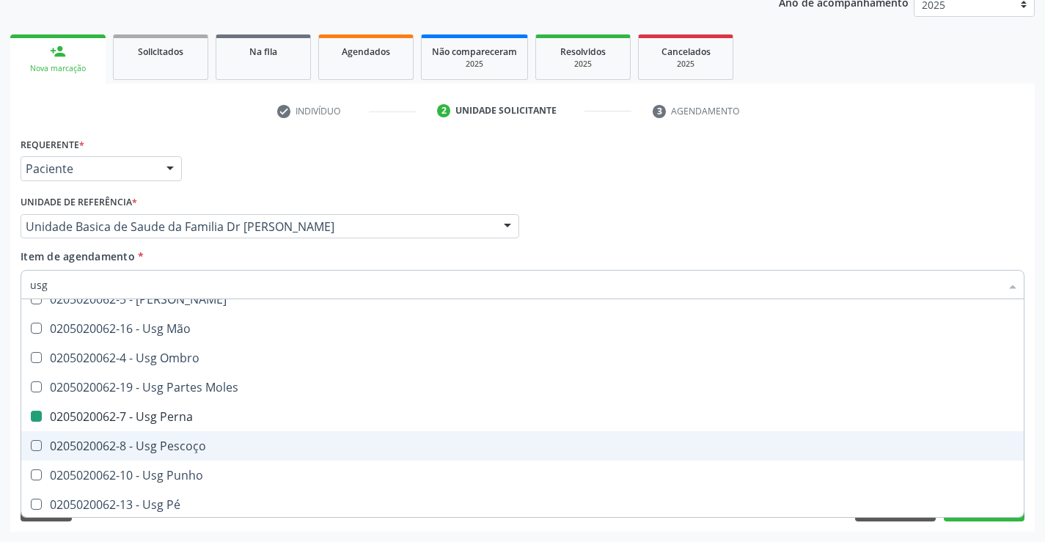
click at [1035, 445] on div "Acompanhamento Acompanhe a situação das marcações correntes e finalizadas Relat…" at bounding box center [522, 219] width 1045 height 646
checkbox Braço "true"
checkbox Perna "false"
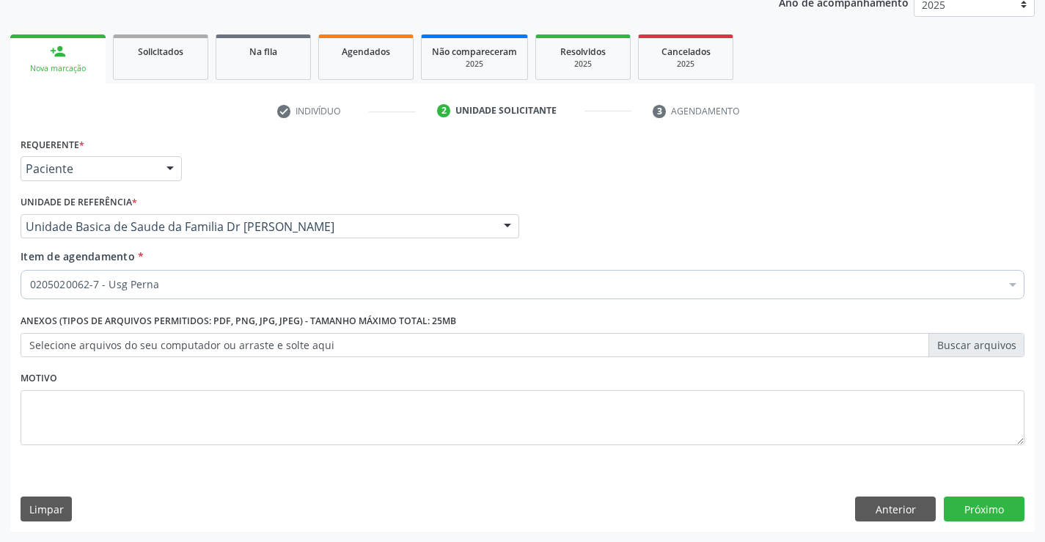
scroll to position [0, 0]
click at [981, 507] on button "Próximo" at bounding box center [984, 508] width 81 height 25
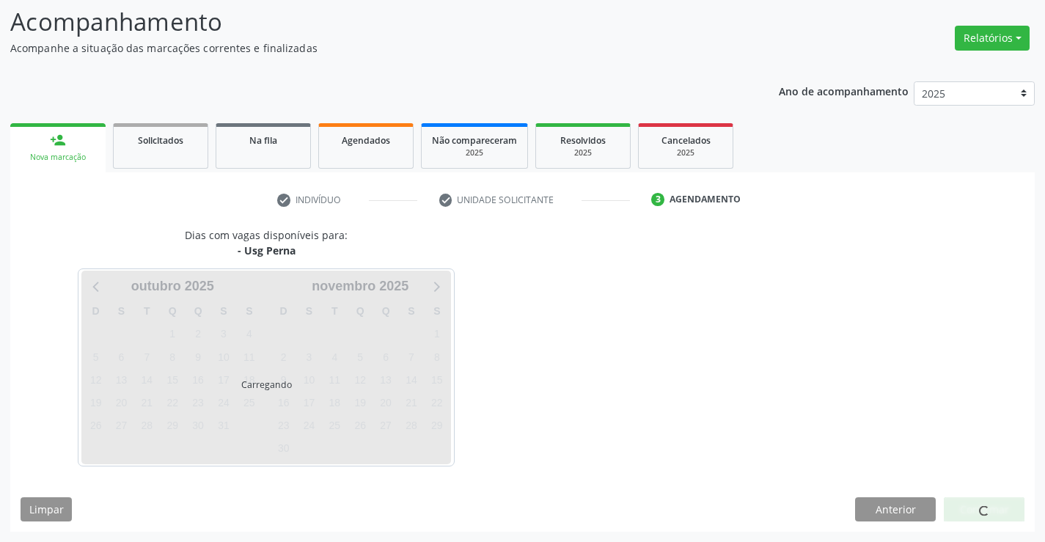
scroll to position [96, 0]
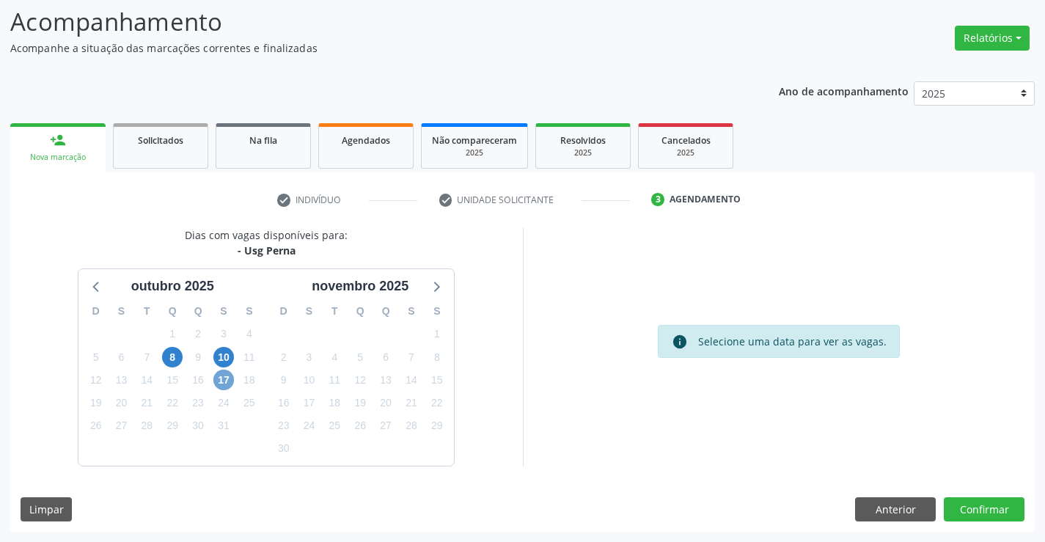
click at [224, 374] on span "17" at bounding box center [223, 380] width 21 height 21
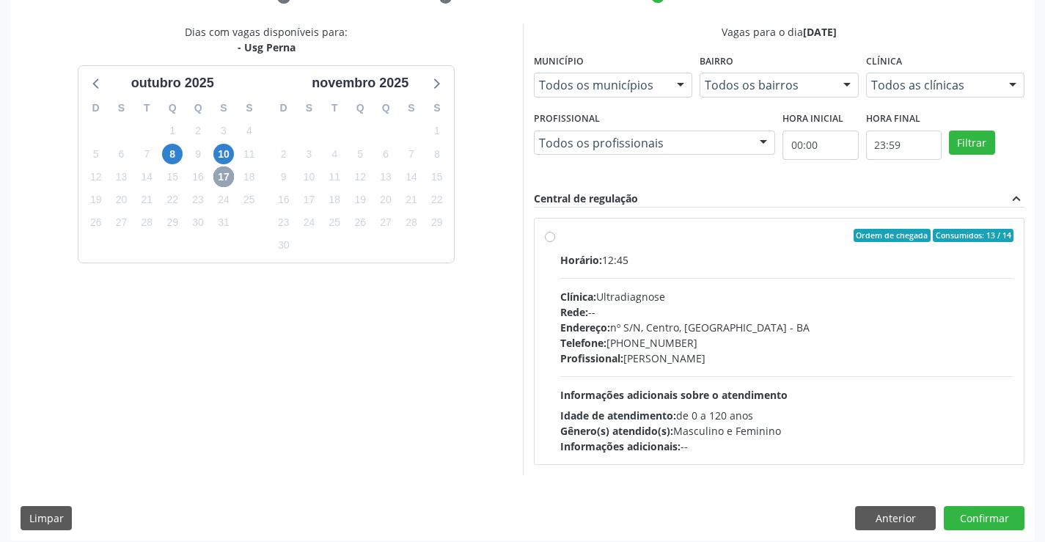
scroll to position [308, 0]
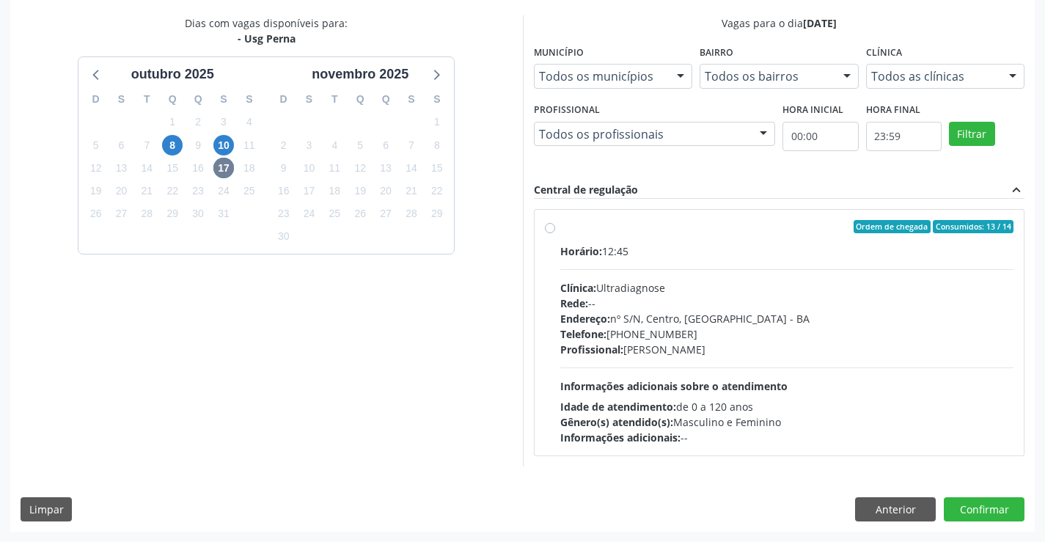
click at [653, 232] on div "Ordem de chegada Consumidos: 13 / 14" at bounding box center [787, 226] width 454 height 13
click at [555, 232] on input "Ordem de chegada Consumidos: 13 / 14 Horário: 12:45 Clínica: Ultradiagnose Rede…" at bounding box center [550, 226] width 10 height 13
radio input "true"
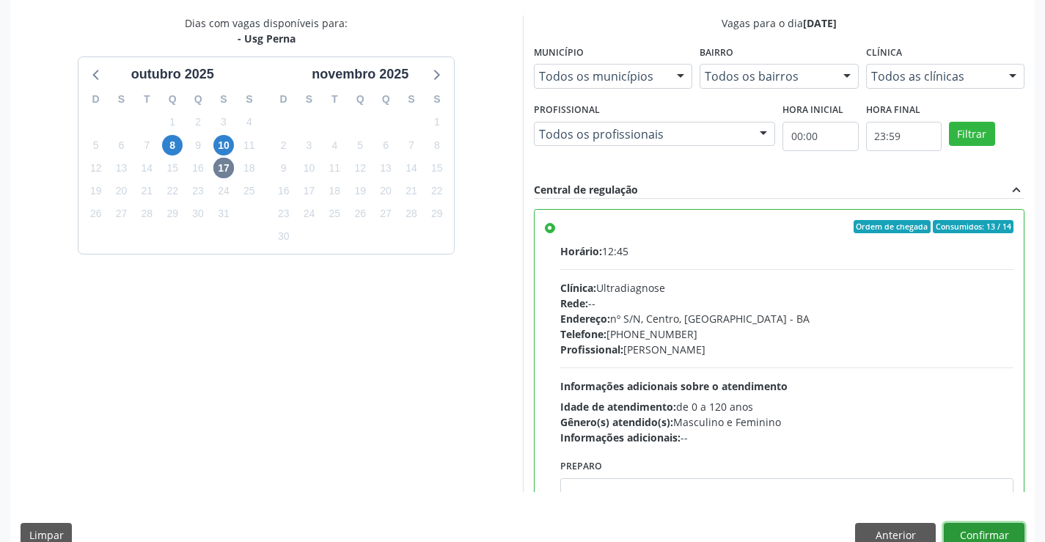
click at [984, 532] on button "Confirmar" at bounding box center [984, 535] width 81 height 25
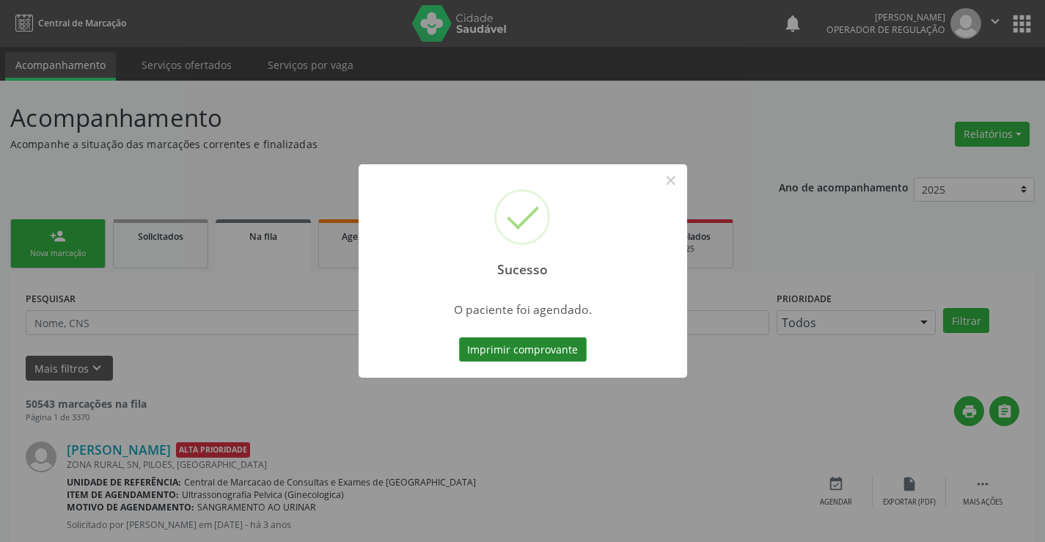
click at [521, 346] on button "Imprimir comprovante" at bounding box center [523, 349] width 128 height 25
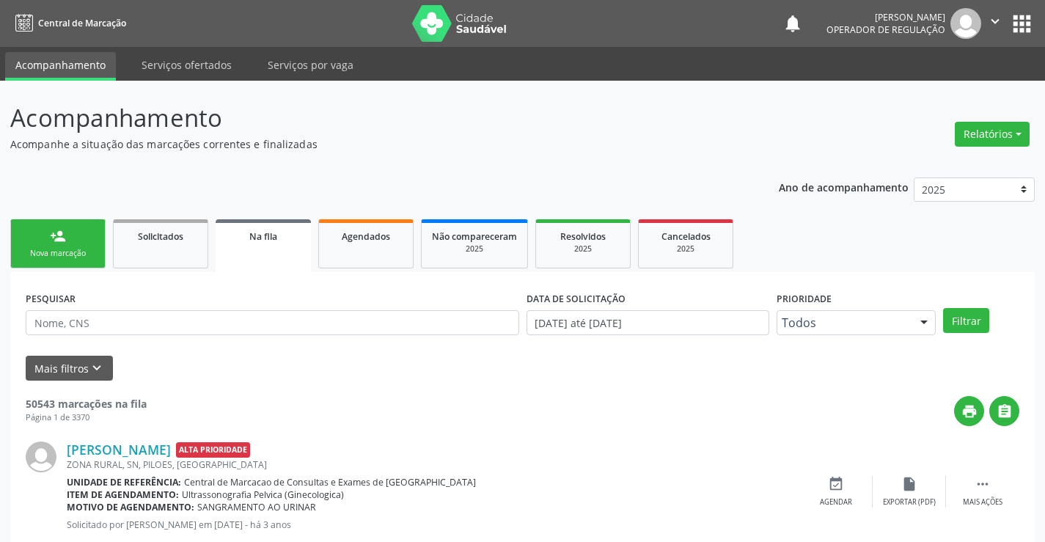
click at [67, 237] on div "Sucesso × O paciente foi agendado. Imprimir comprovante Cancel" at bounding box center [522, 271] width 1045 height 542
click at [53, 241] on div "person_add" at bounding box center [58, 236] width 16 height 16
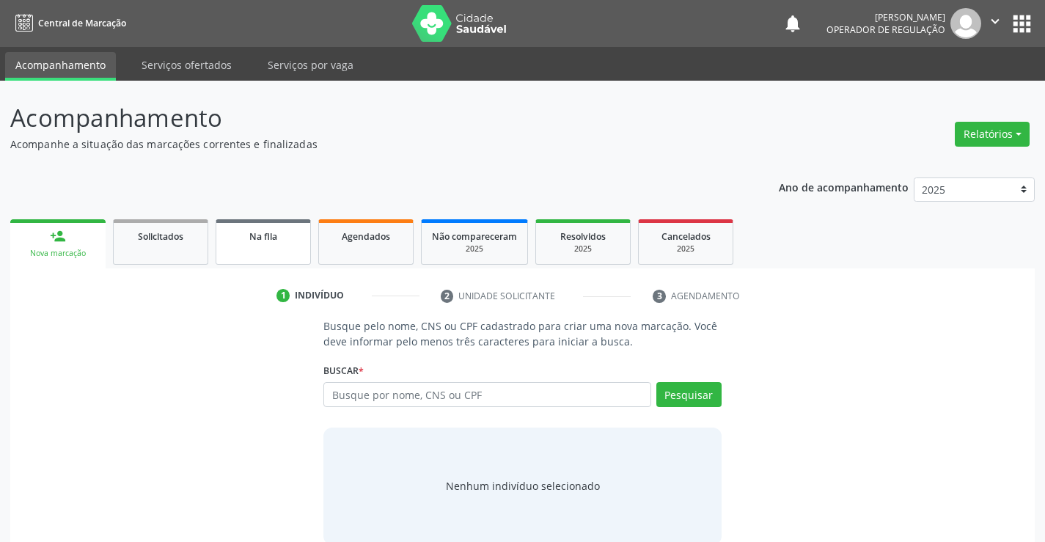
click at [276, 244] on link "Na fila" at bounding box center [263, 241] width 95 height 45
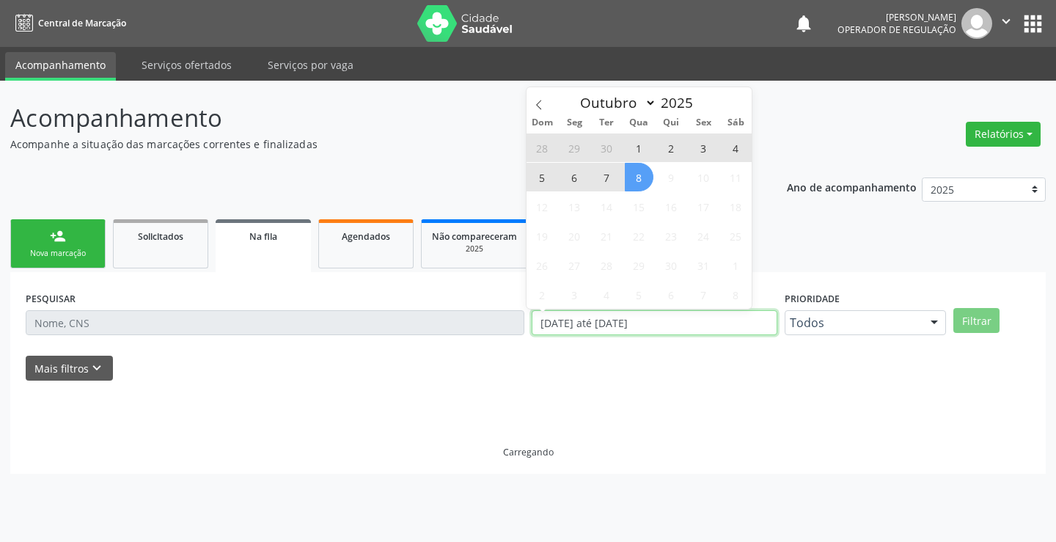
click at [507, 334] on div "PESQUISAR DATA DE SOLICITAÇÃO 01/01/2023 até 08/10/2025 Prioridade Todos Todos …" at bounding box center [528, 315] width 1012 height 57
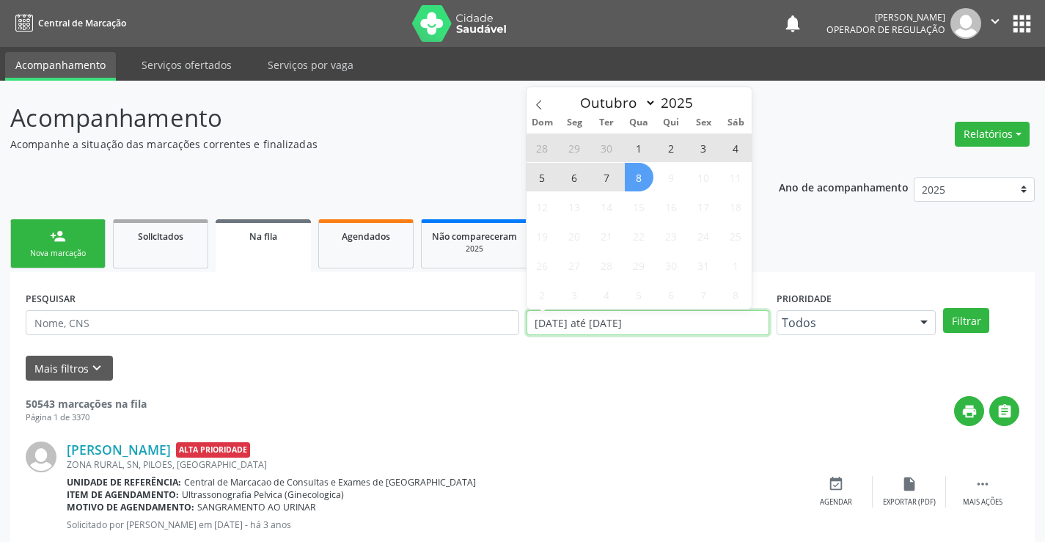
click at [669, 323] on input "[DATE] até [DATE]" at bounding box center [648, 322] width 243 height 25
drag, startPoint x: 661, startPoint y: 323, endPoint x: 496, endPoint y: 328, distance: 165.0
click at [496, 328] on div "PESQUISAR DATA DE SOLICITAÇÃO 01/01/2023 até 08/10/2025 Prioridade Todos Todos …" at bounding box center [522, 315] width 1001 height 57
type input "2023"
select select "0"
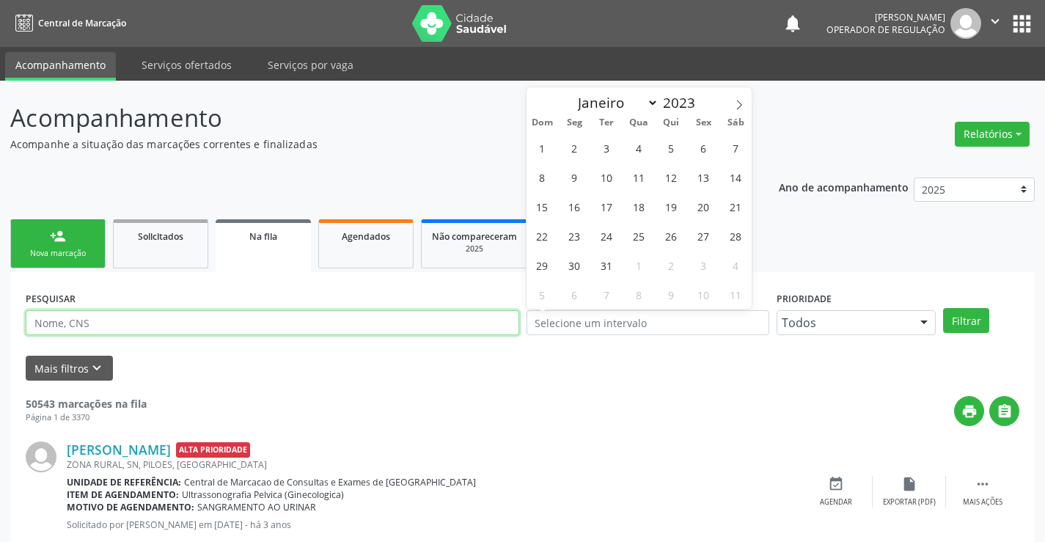
click at [162, 320] on input "text" at bounding box center [273, 322] width 494 height 25
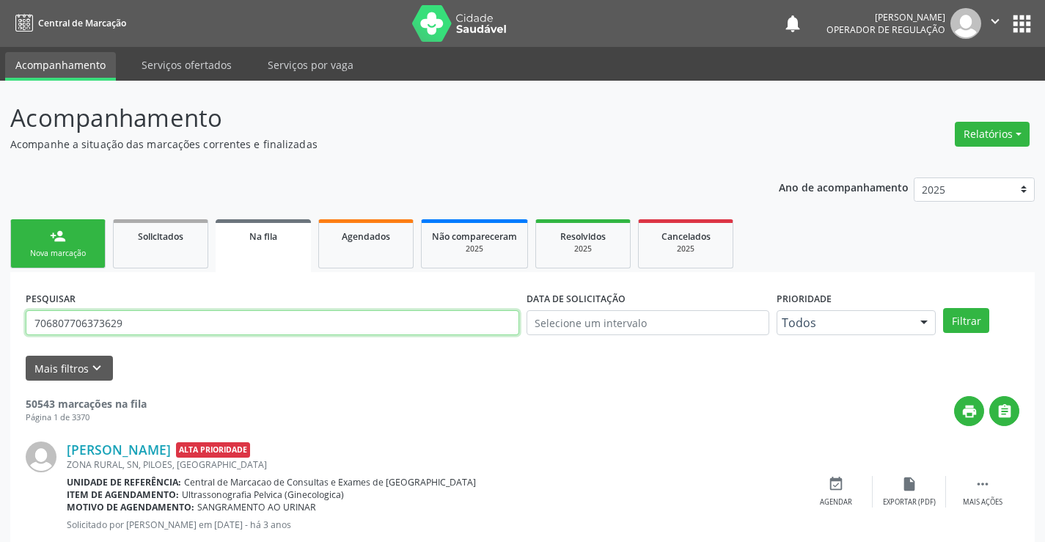
type input "706807706373629"
click at [966, 307] on div "PESQUISAR 706807706373629 DATA DE SOLICITAÇÃO Prioridade Todos Todos Baixa Prio…" at bounding box center [522, 315] width 1001 height 57
click at [962, 318] on button "Filtrar" at bounding box center [966, 320] width 46 height 25
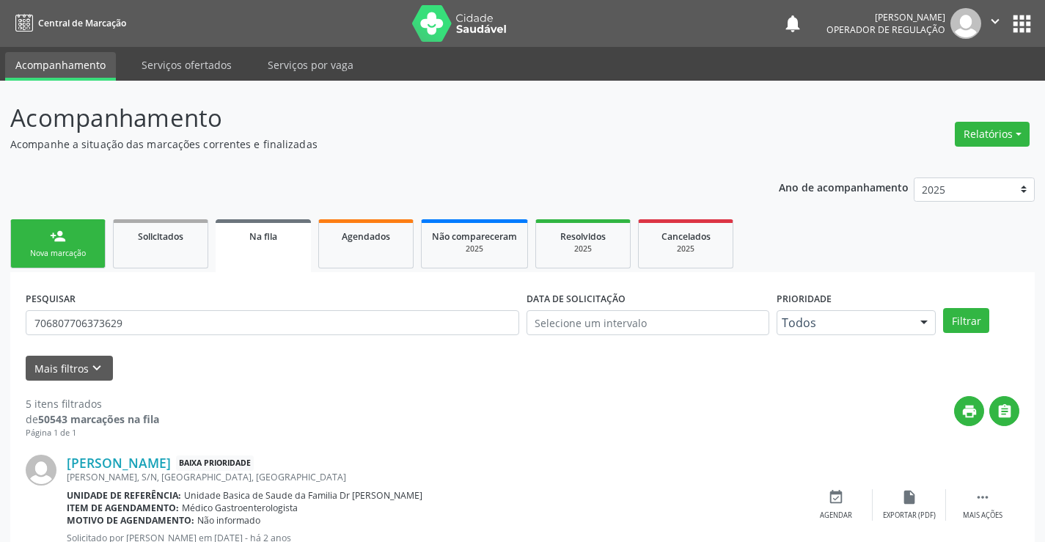
click at [62, 243] on div "person_add" at bounding box center [58, 236] width 16 height 16
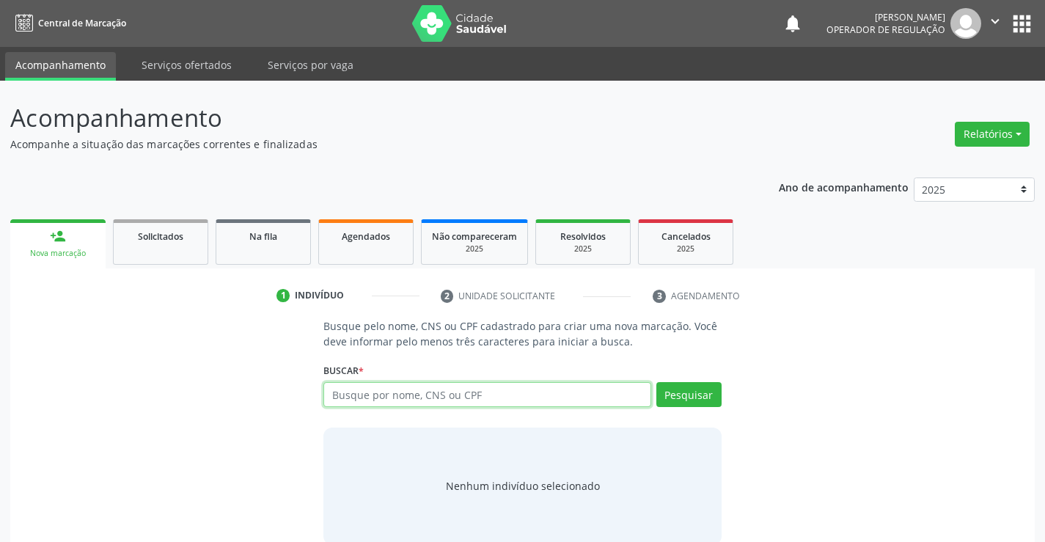
click at [472, 395] on input "text" at bounding box center [486, 394] width 327 height 25
type input "700202457252922"
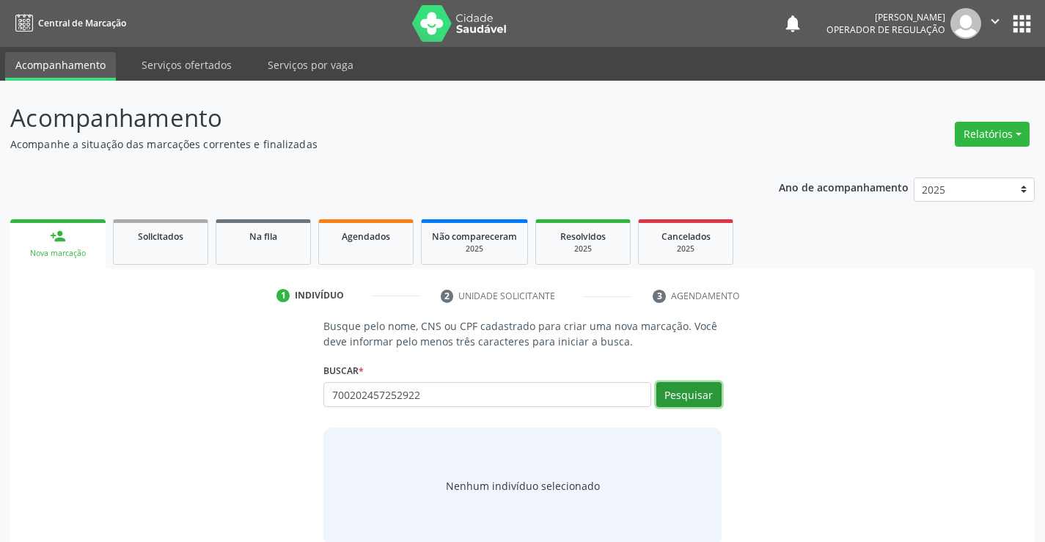
click at [698, 389] on button "Pesquisar" at bounding box center [688, 394] width 65 height 25
type input "700202457252922"
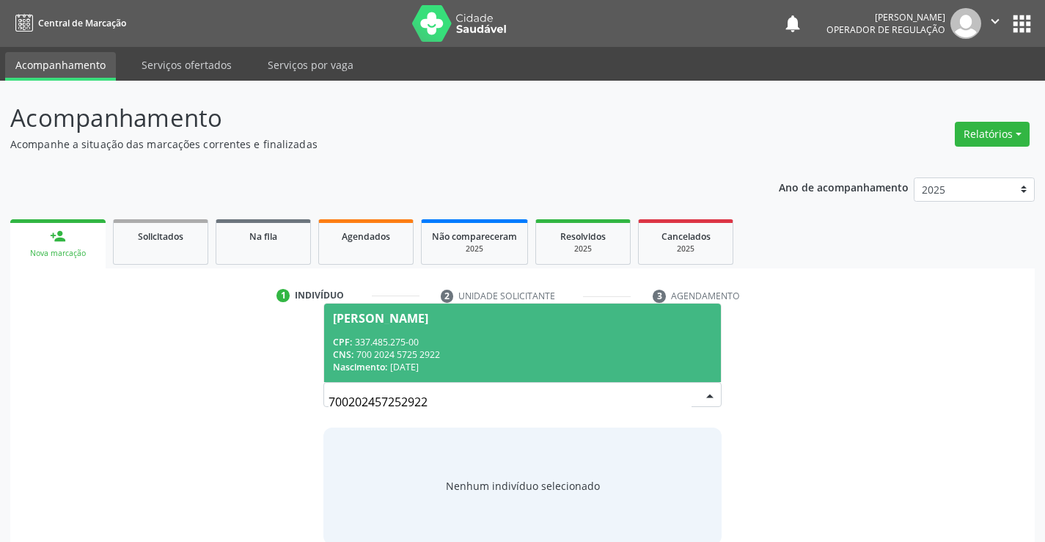
click at [450, 336] on div "CPF: 337.485.275-00" at bounding box center [522, 342] width 378 height 12
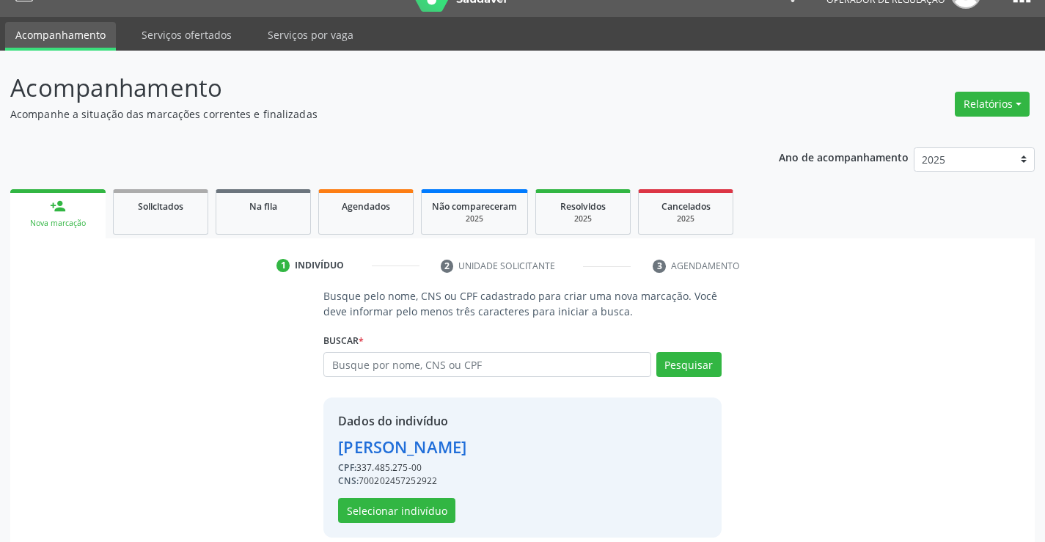
scroll to position [46, 0]
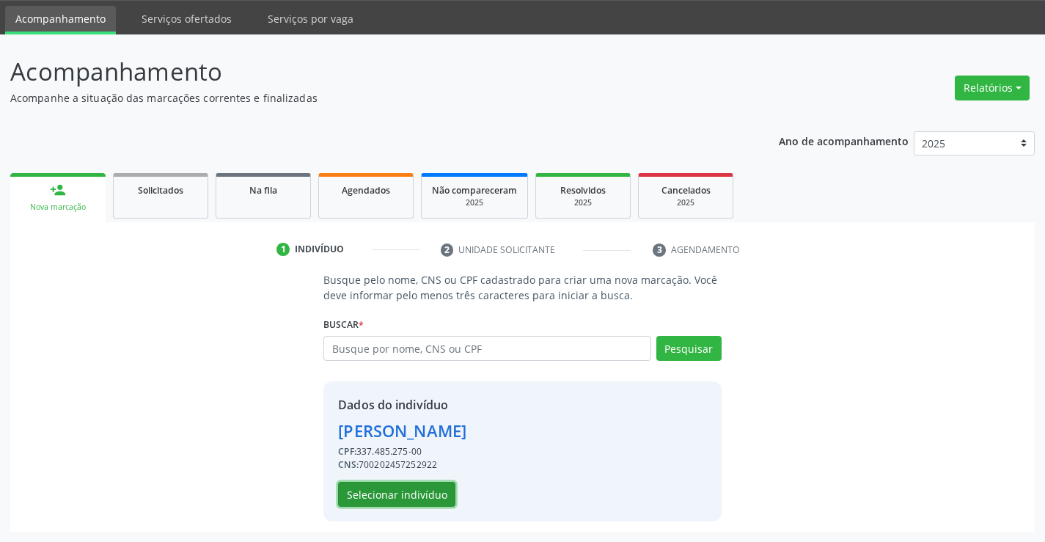
click at [392, 491] on button "Selecionar indivíduo" at bounding box center [396, 494] width 117 height 25
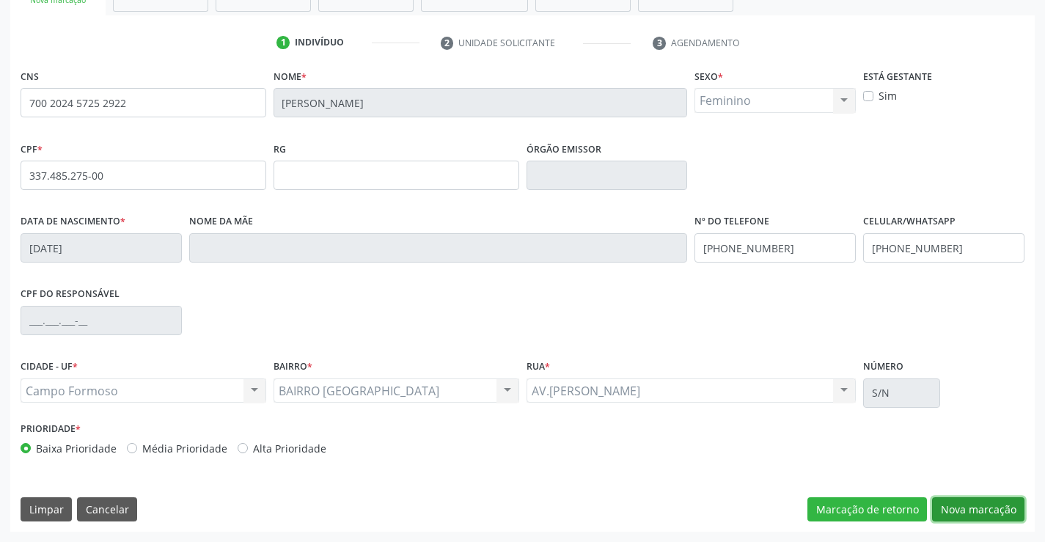
click at [977, 510] on button "Nova marcação" at bounding box center [978, 509] width 92 height 25
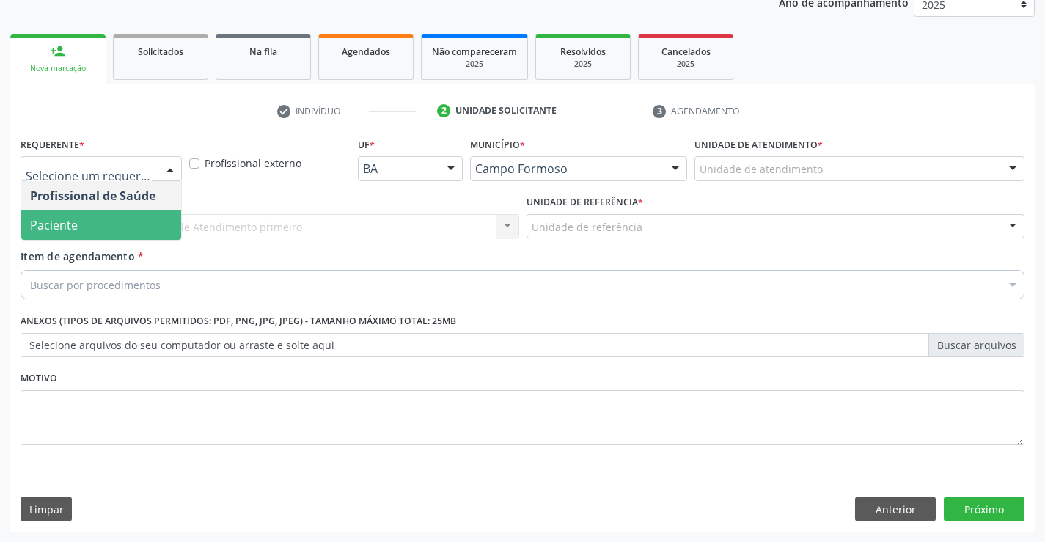
click at [84, 226] on span "Paciente" at bounding box center [101, 224] width 160 height 29
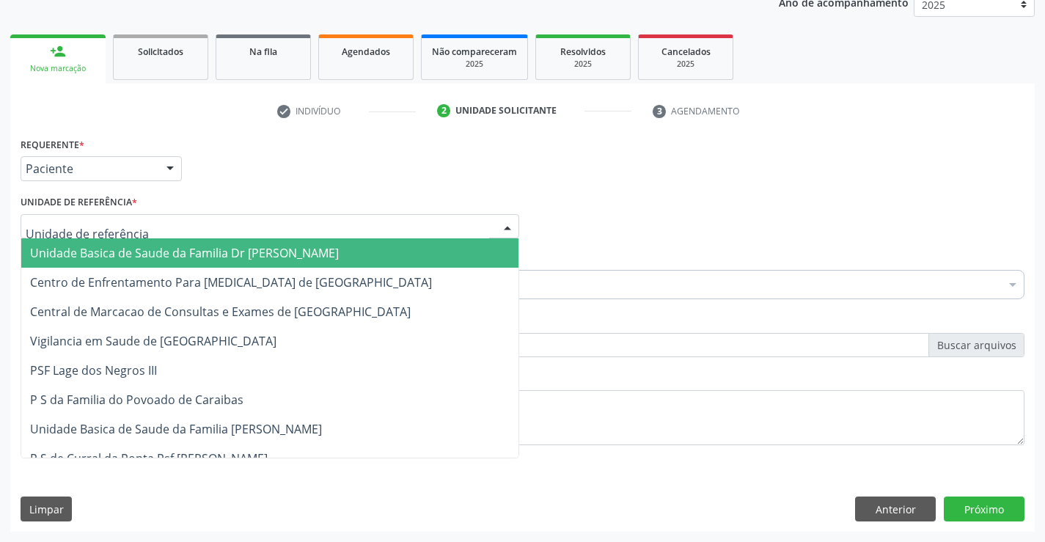
click at [125, 255] on span "Unidade Basica de Saude da Familia Dr [PERSON_NAME]" at bounding box center [184, 253] width 309 height 16
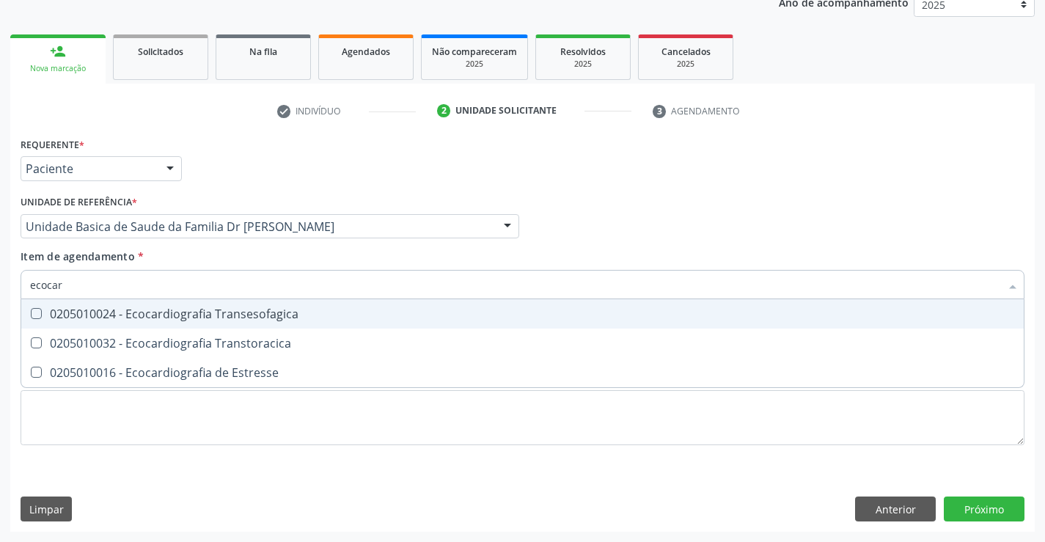
type input "ecocard"
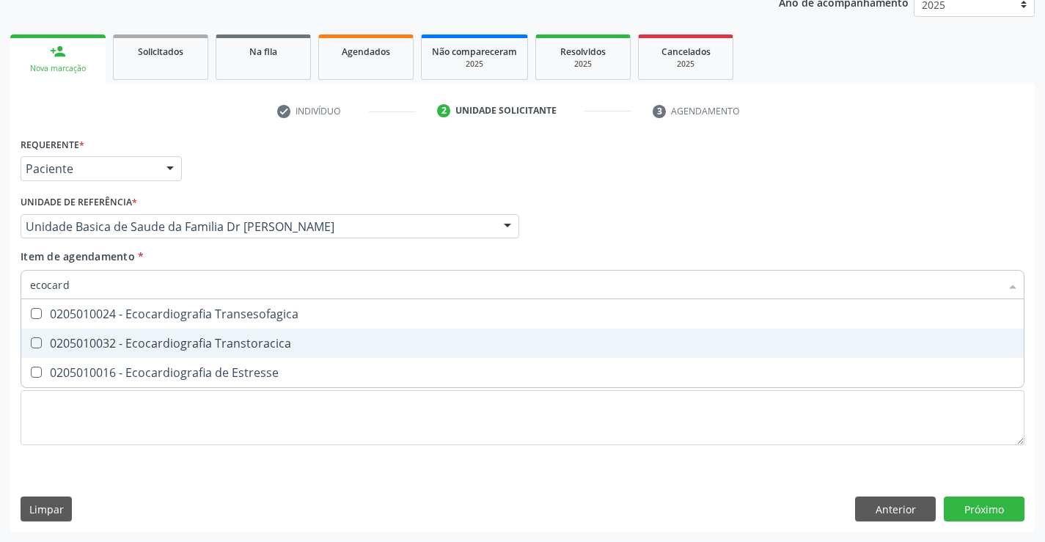
click at [189, 340] on div "0205010032 - Ecocardiografia Transtoracica" at bounding box center [522, 343] width 985 height 12
checkbox Transtoracica "true"
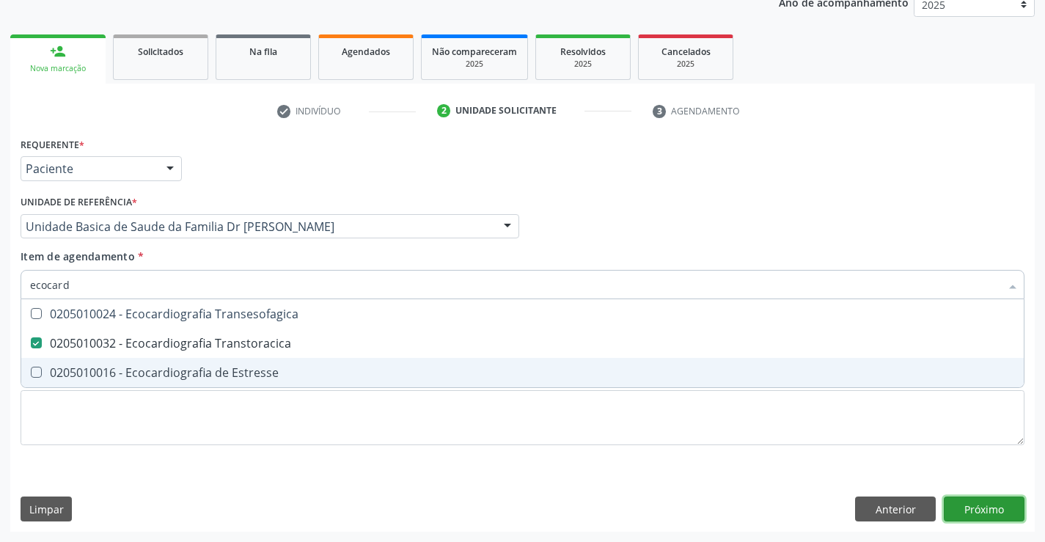
click at [986, 506] on div "Requerente * Paciente Profissional de Saúde Paciente Nenhum resultado encontrad…" at bounding box center [522, 332] width 1024 height 398
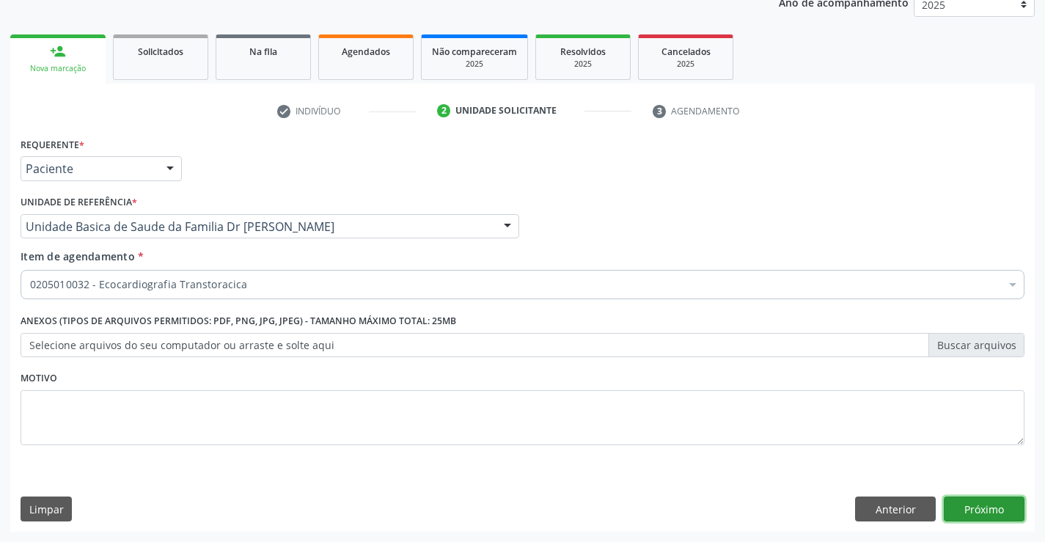
click at [974, 503] on button "Próximo" at bounding box center [984, 508] width 81 height 25
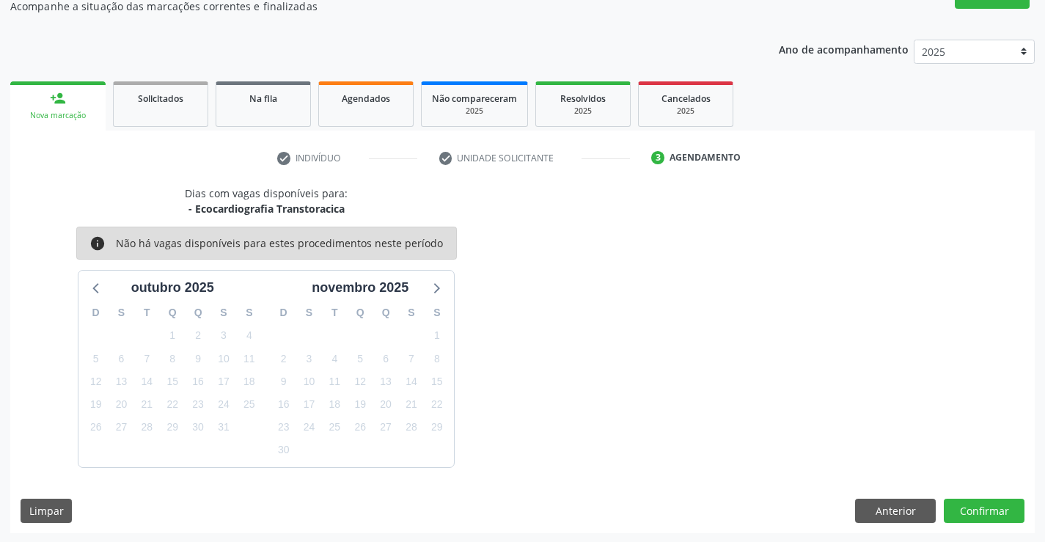
scroll to position [139, 0]
click at [892, 510] on button "Anterior" at bounding box center [895, 509] width 81 height 25
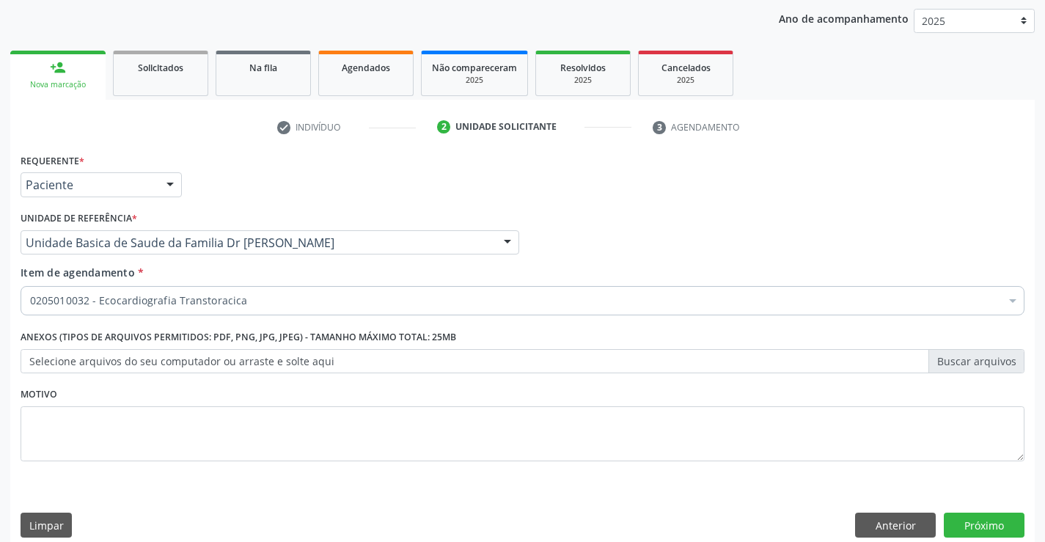
scroll to position [185, 0]
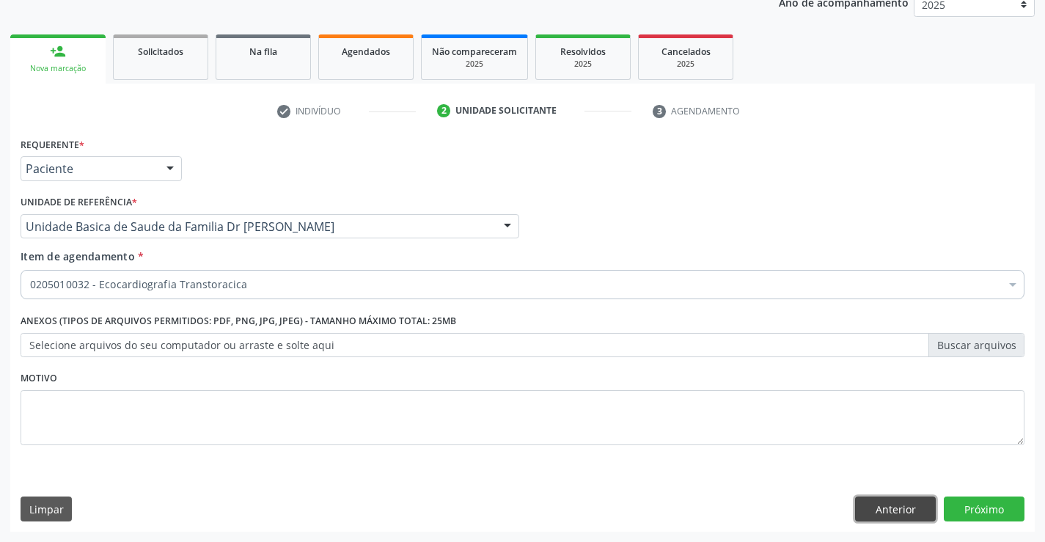
click at [890, 504] on button "Anterior" at bounding box center [895, 508] width 81 height 25
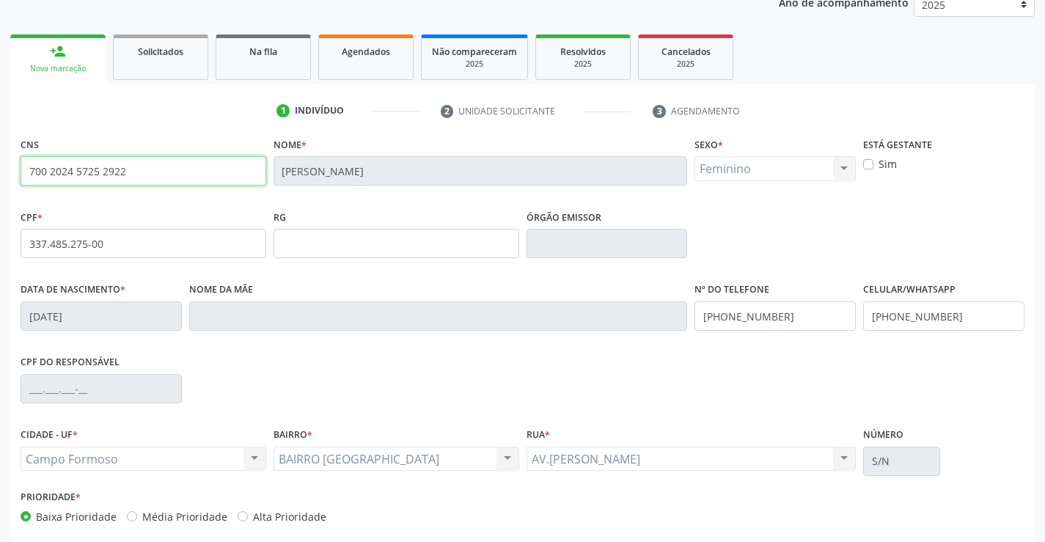
drag, startPoint x: 31, startPoint y: 168, endPoint x: 147, endPoint y: 175, distance: 116.1
click at [147, 175] on input "700 2024 5725 2922" at bounding box center [144, 170] width 246 height 29
